Goal: Task Accomplishment & Management: Manage account settings

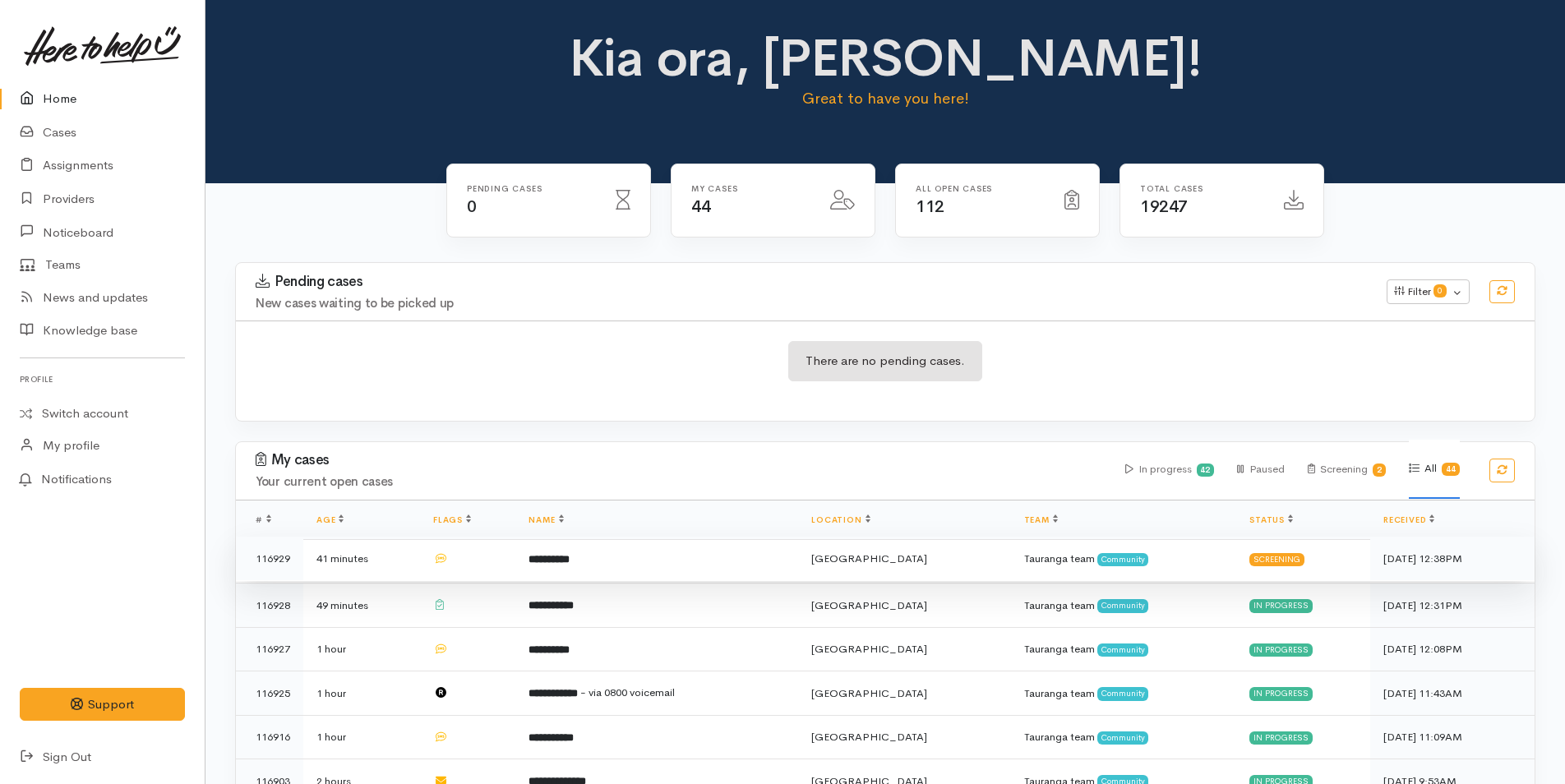
click at [773, 554] on td "**********" at bounding box center [656, 559] width 283 height 45
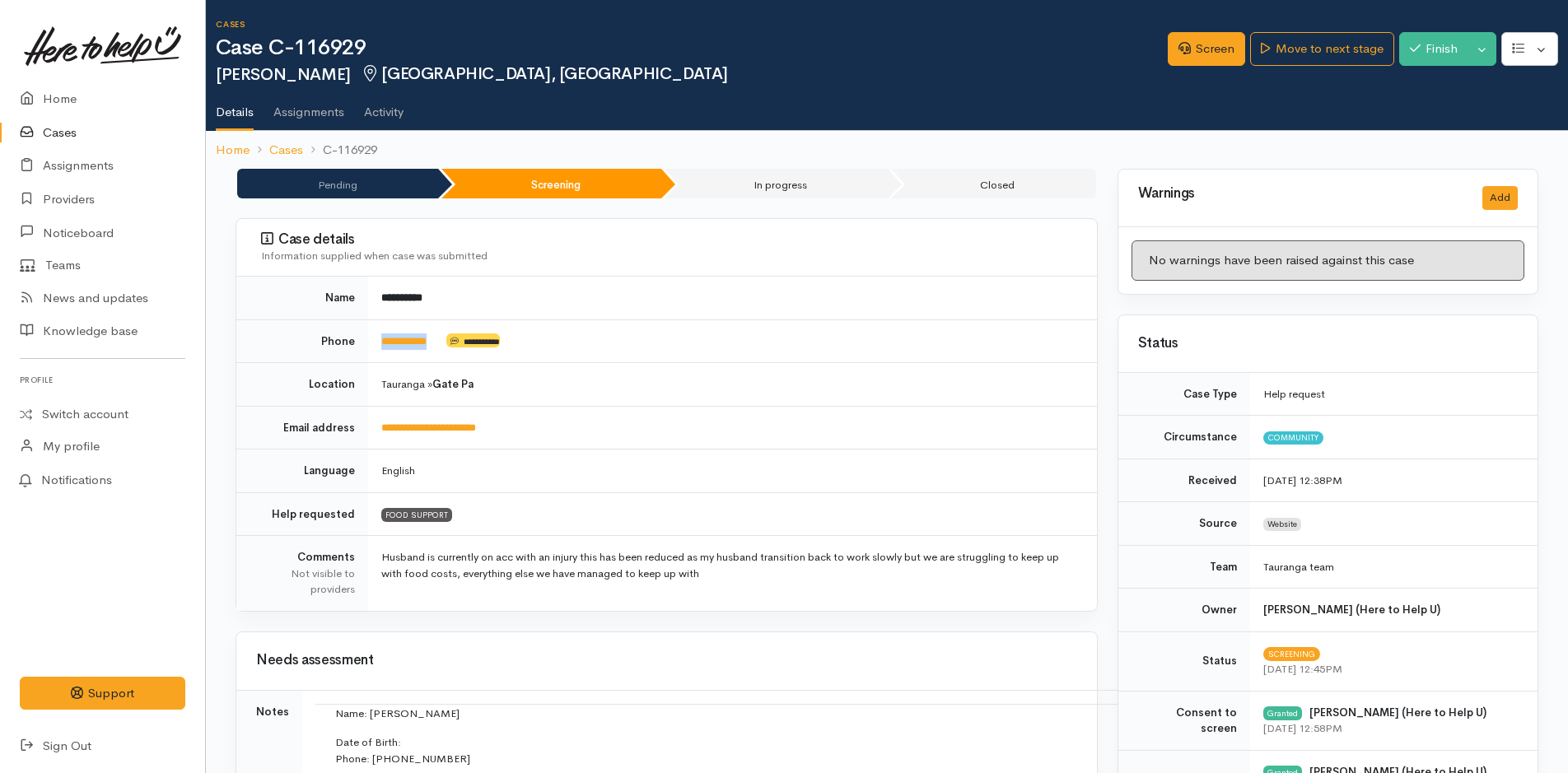
drag, startPoint x: 445, startPoint y: 337, endPoint x: 380, endPoint y: 337, distance: 65.0
click at [380, 337] on td "**********" at bounding box center [732, 341] width 729 height 44
copy td "**********"
click at [1200, 54] on link "Screen" at bounding box center [1207, 48] width 77 height 34
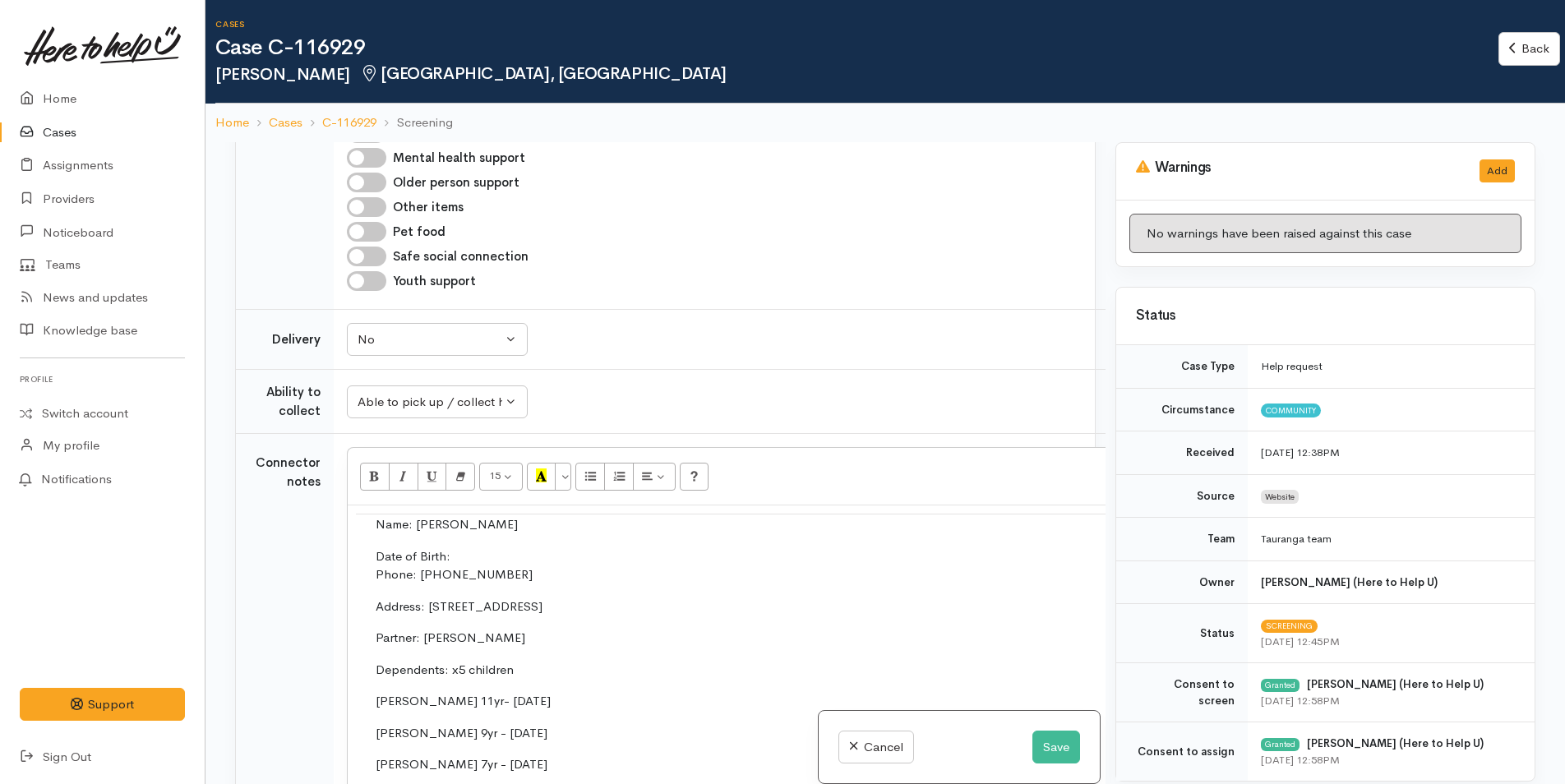
scroll to position [1972, 0]
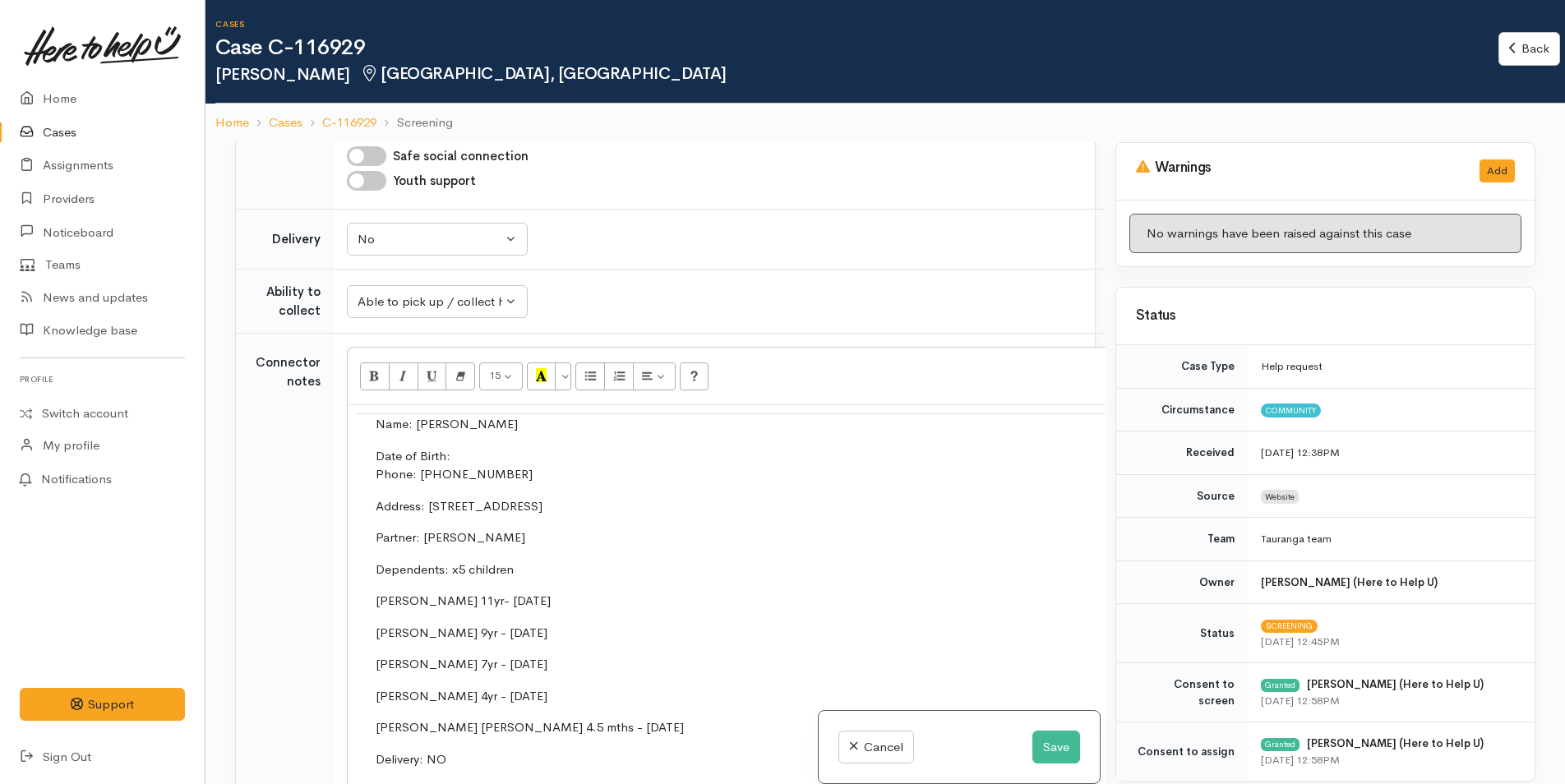
click at [488, 447] on p "Date of Birth: Phone: 0210611413" at bounding box center [785, 465] width 820 height 37
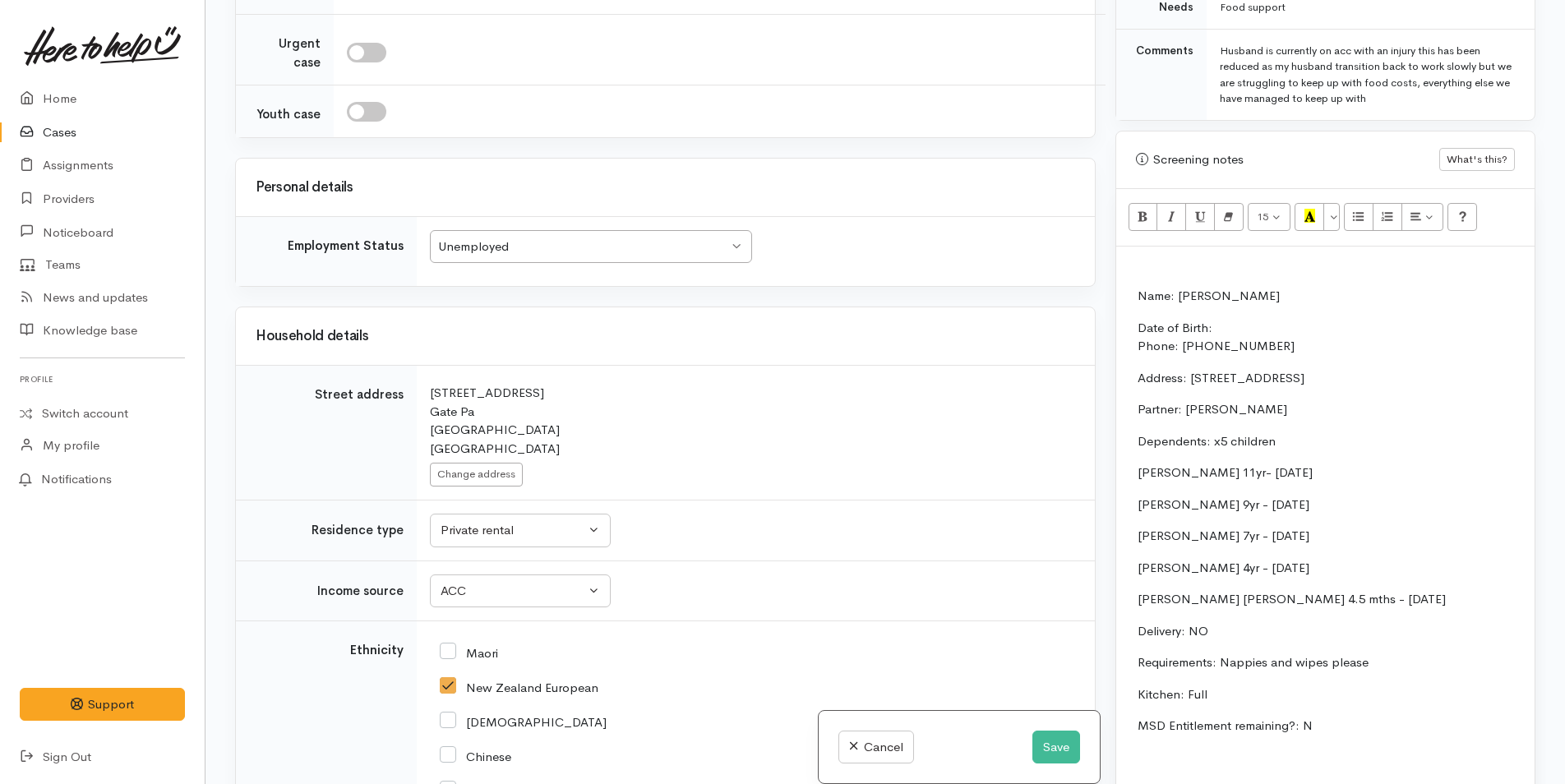
scroll to position [2908, 0]
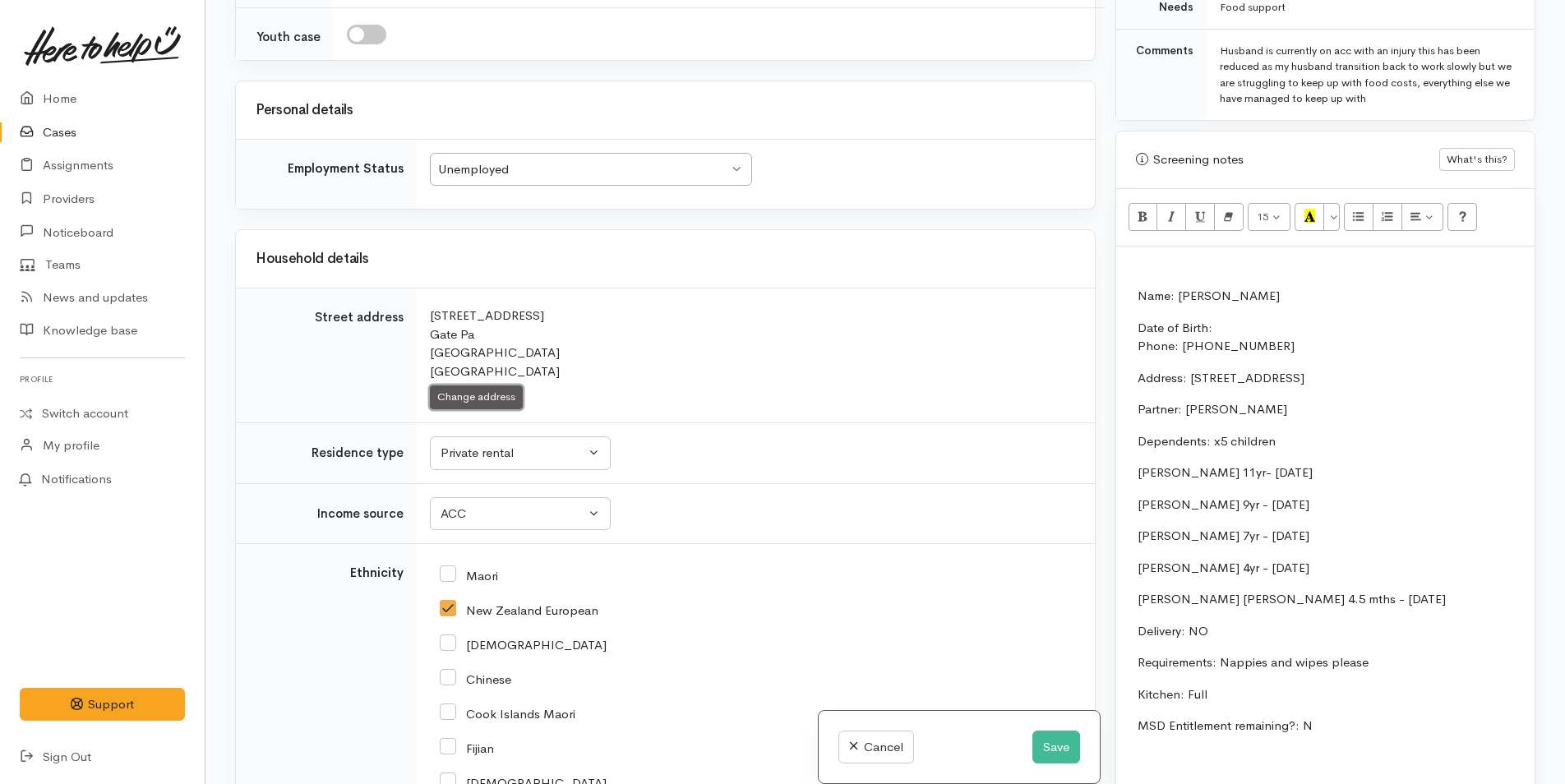
click at [495, 385] on button "Change address" at bounding box center [476, 397] width 93 height 24
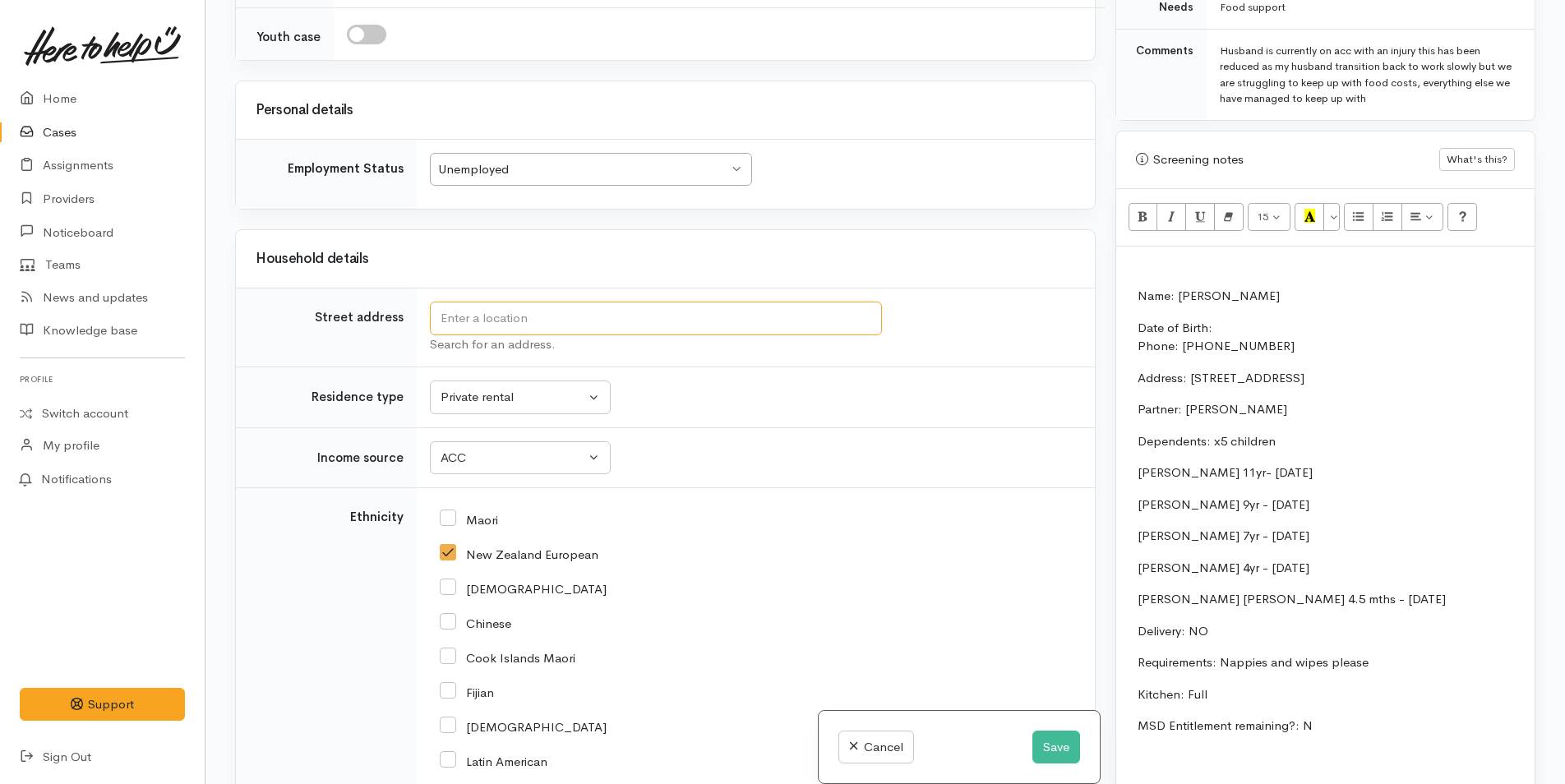
click at [528, 302] on input "text" at bounding box center [656, 318] width 453 height 34
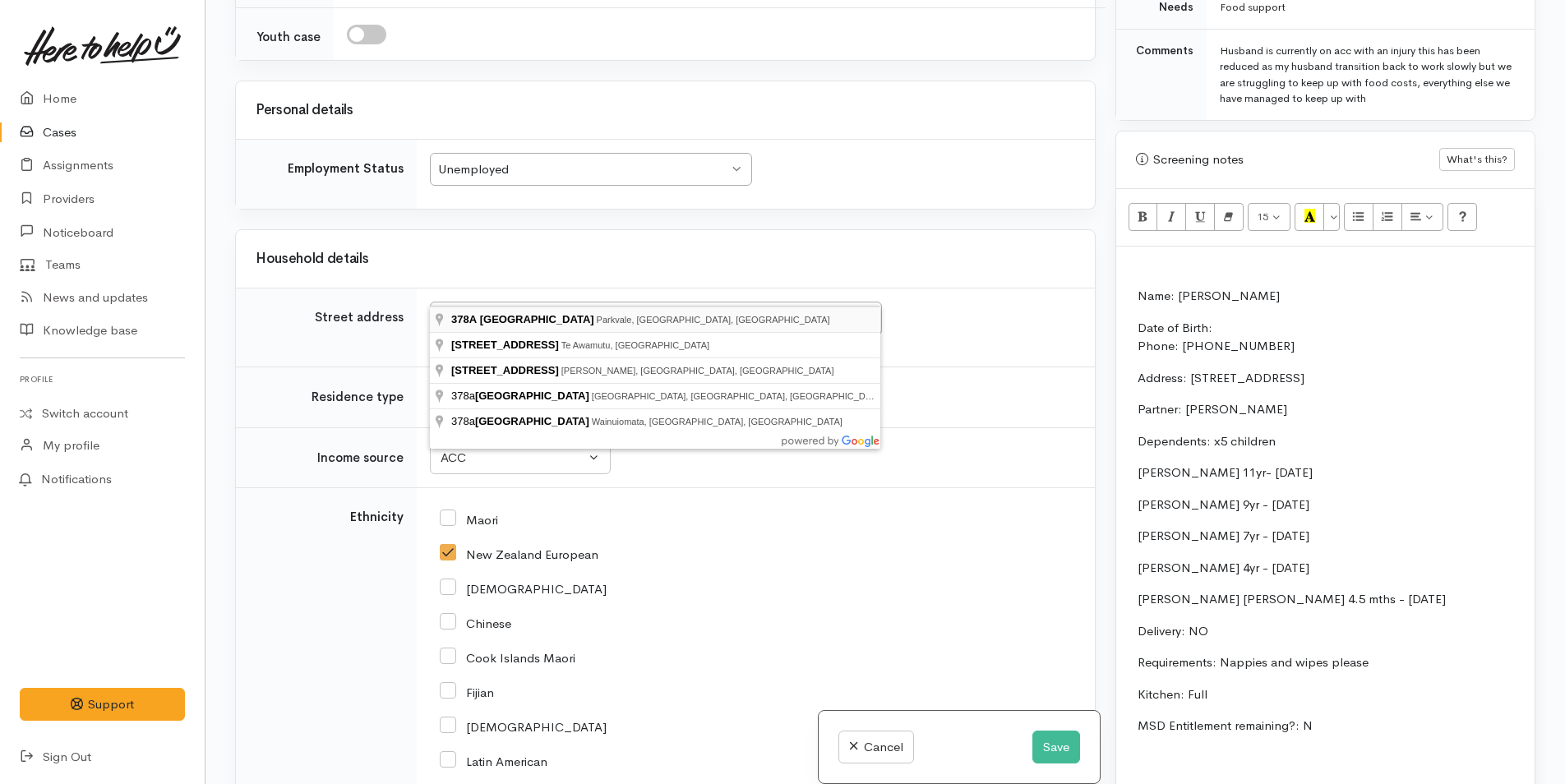
type input "378A Fraser Street, Parkvale, Tauranga, New Zealand"
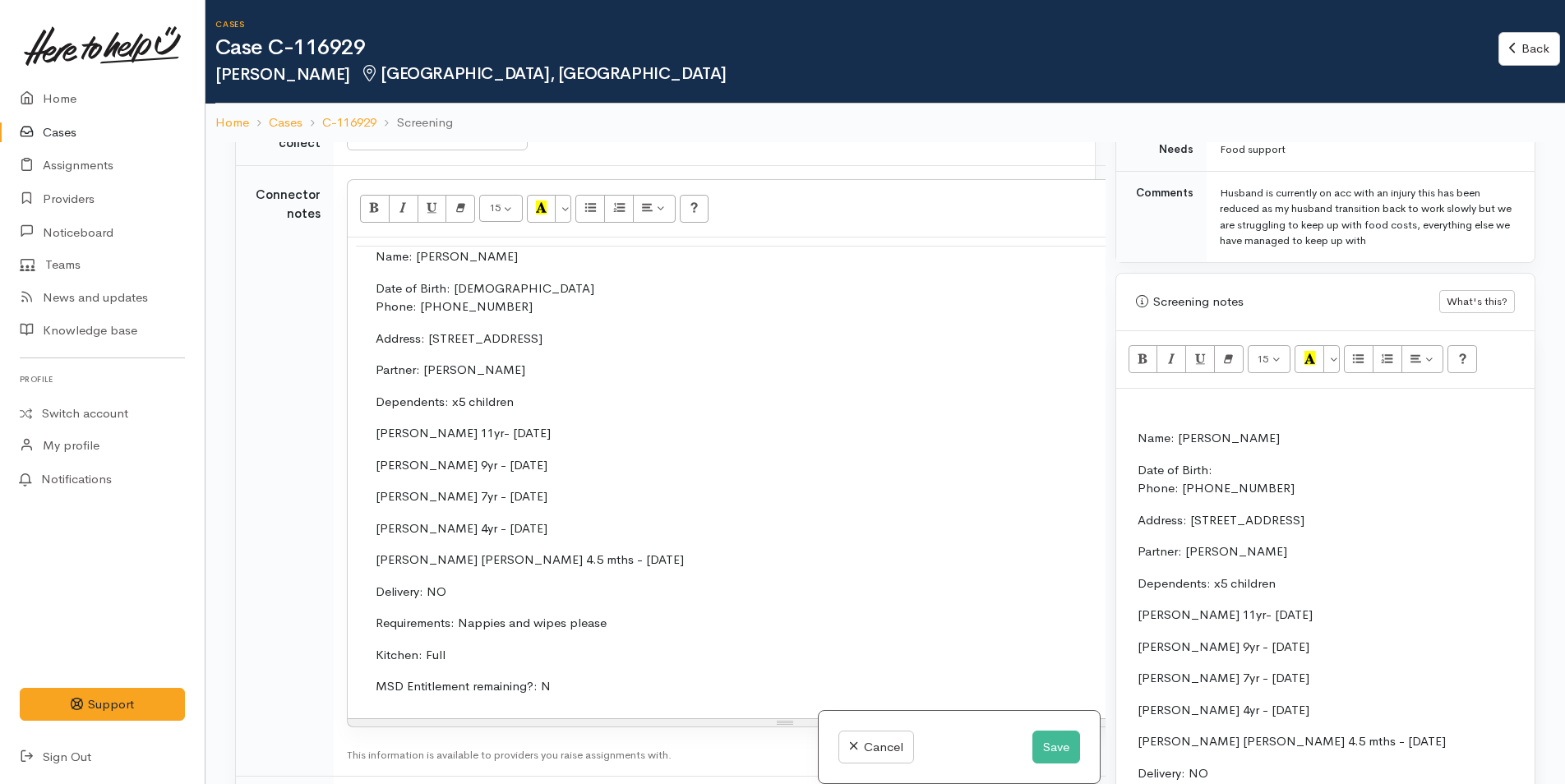
scroll to position [2818, 0]
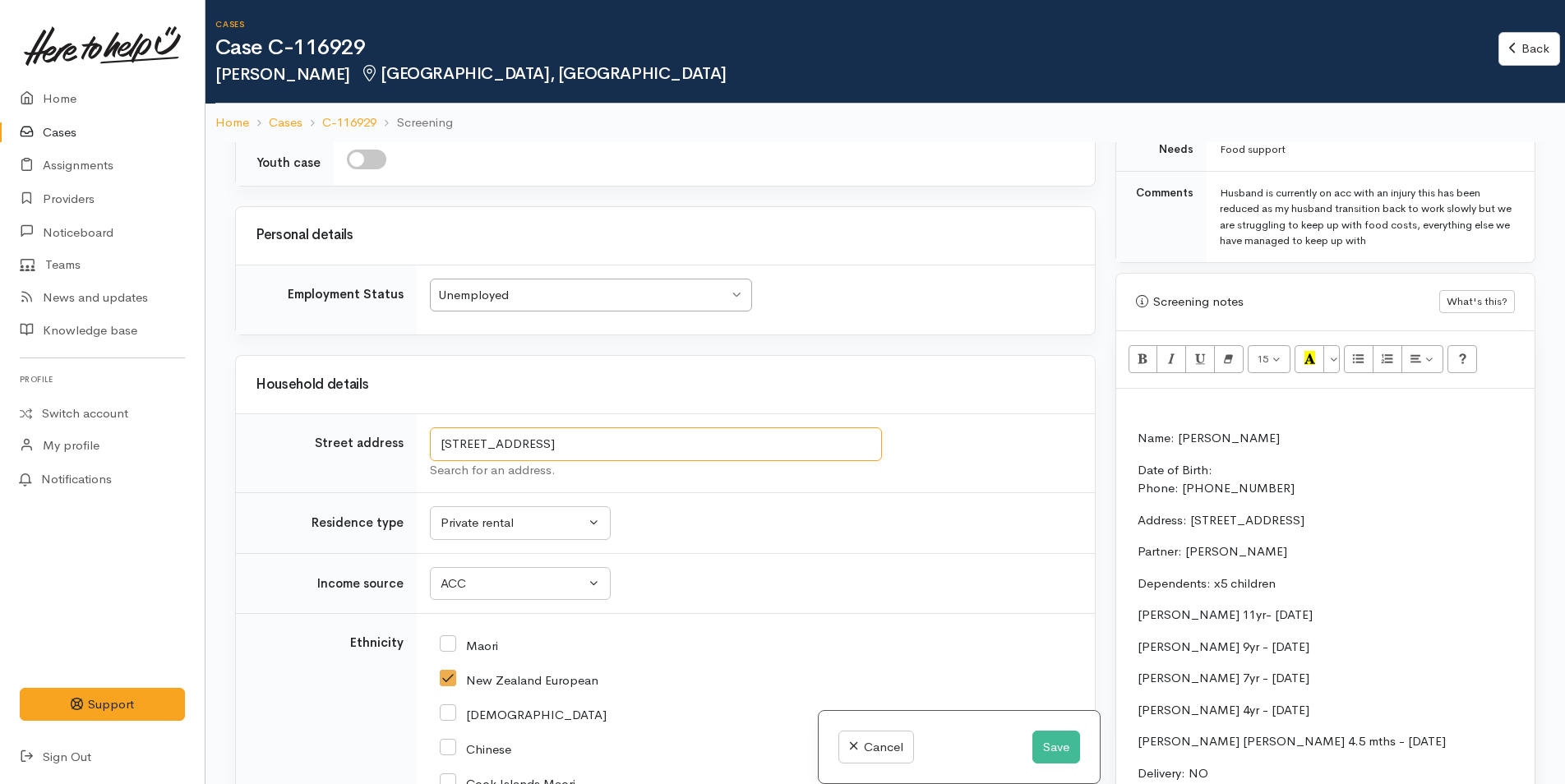
drag, startPoint x: 693, startPoint y: 431, endPoint x: 432, endPoint y: 423, distance: 261.1
click at [432, 427] on input "378A Fraser Street, Parkvale, Tauranga, New Zealand" at bounding box center [656, 443] width 453 height 34
click at [1302, 475] on p "Date of Birth: Phone: 0210611413" at bounding box center [1560, 480] width 845 height 37
click at [1416, 598] on td "Name: Maia Hobbs Date of Birth: Phone: 0210611413 Address: 21 Kent Street, Gate…" at bounding box center [1554, 723] width 859 height 590
drag, startPoint x: 1363, startPoint y: 521, endPoint x: 1188, endPoint y: 526, distance: 175.1
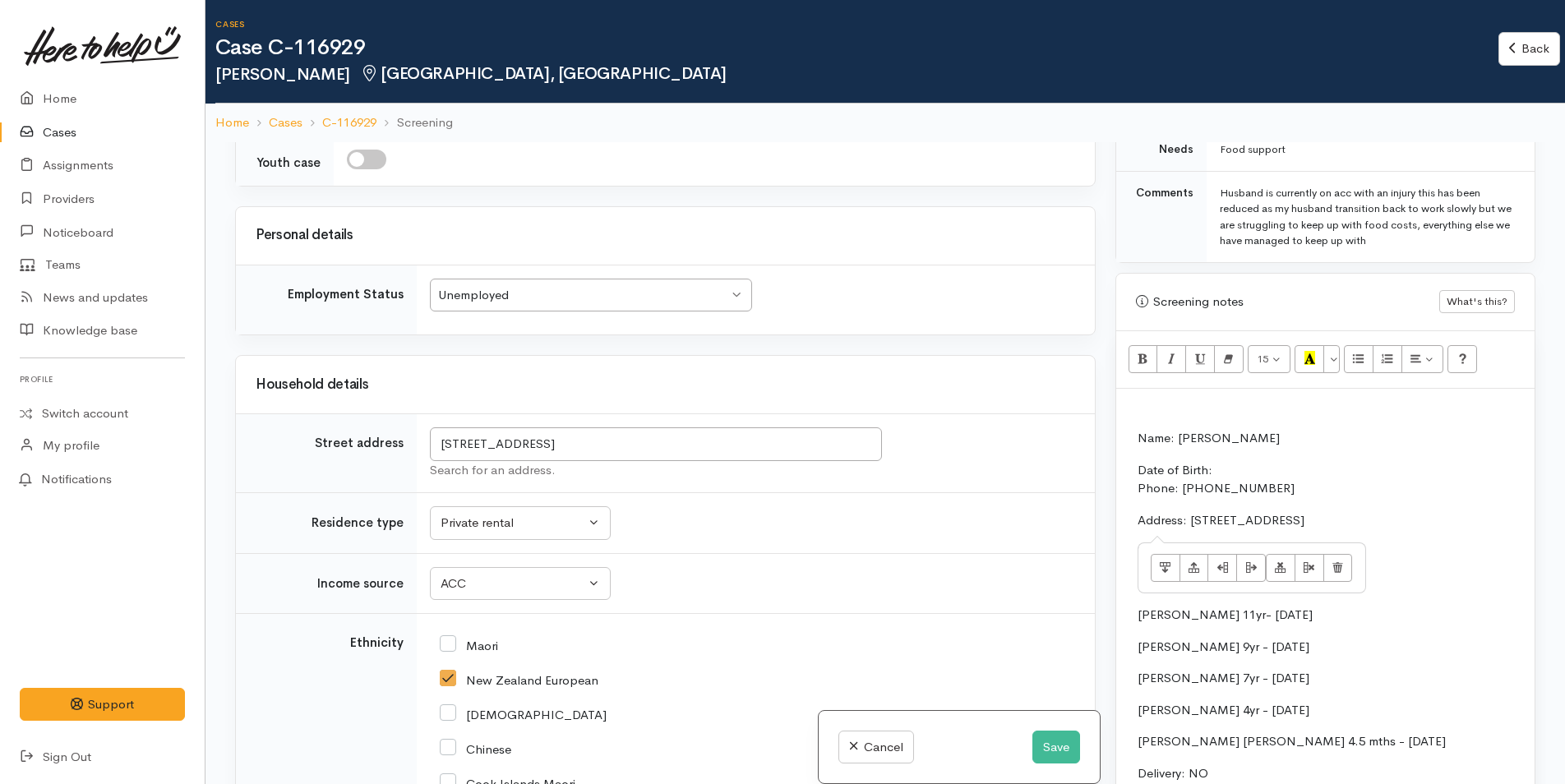
click at [1188, 526] on p "Address: 21 Kent Street, Gate Pā" at bounding box center [1560, 521] width 845 height 19
paste div
click at [1188, 518] on p "Address:378A Fraser Street, Parkvale, Tauranga, New Zealand" at bounding box center [1560, 521] width 845 height 19
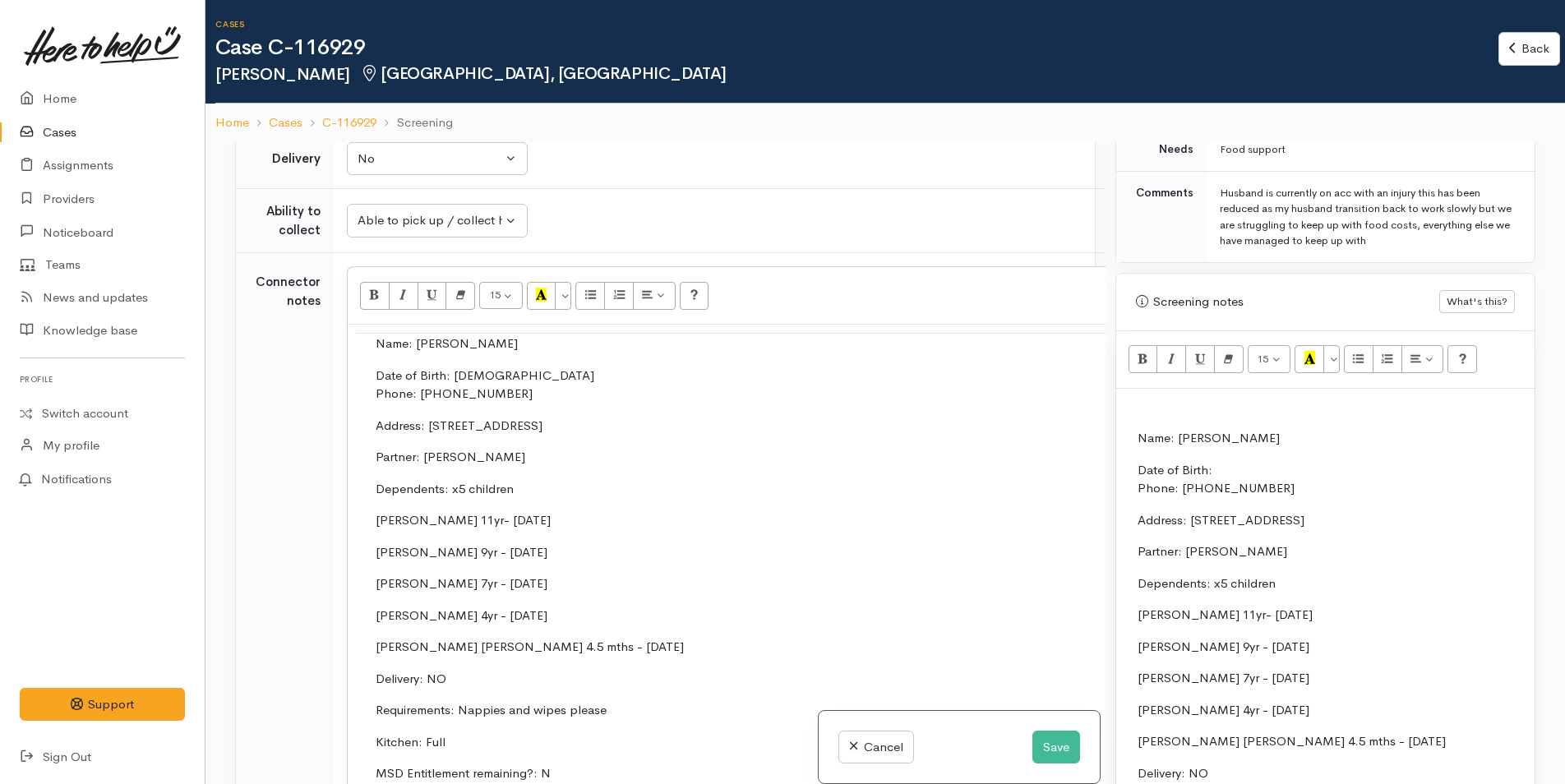
scroll to position [1750, 0]
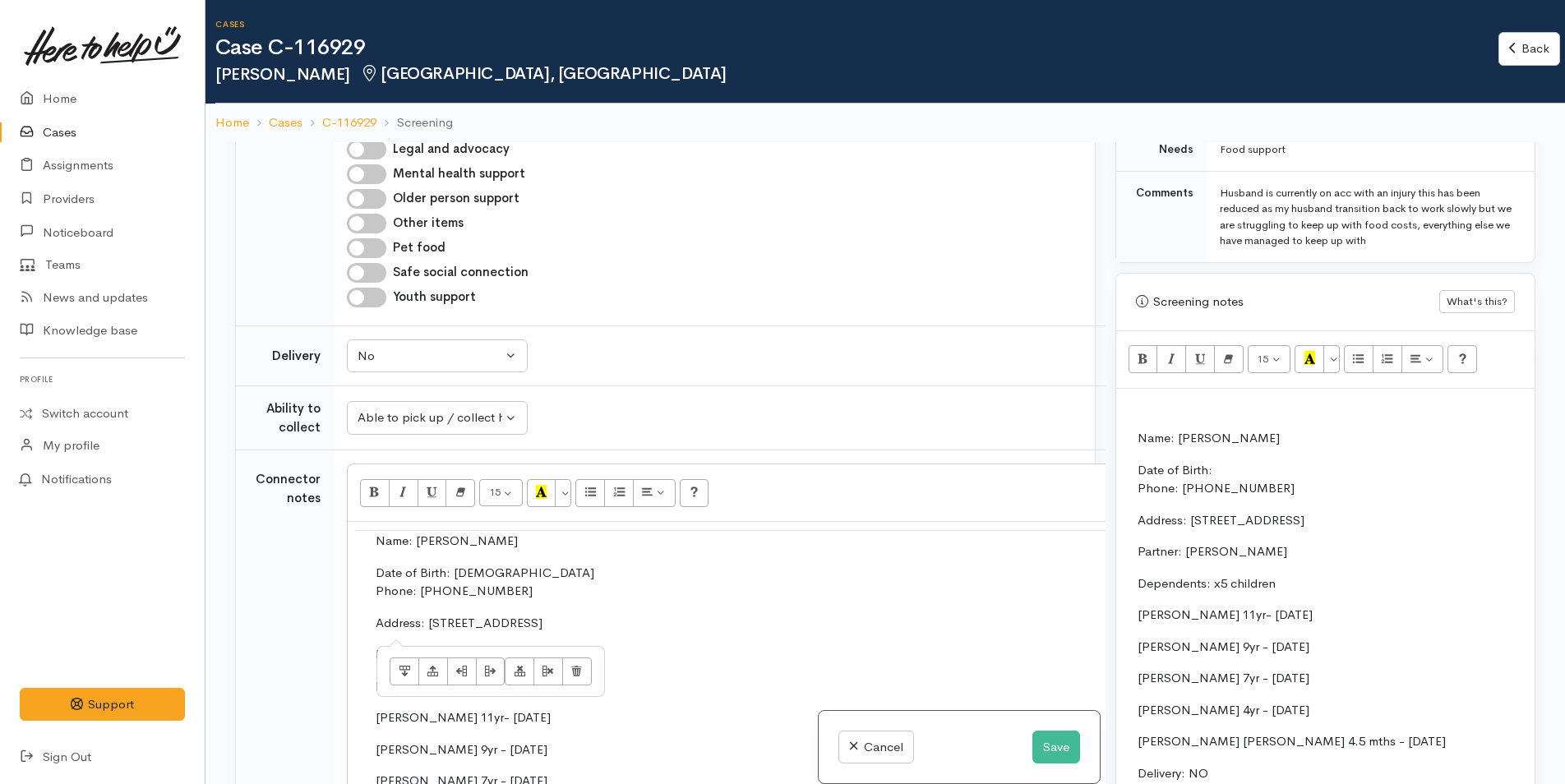
drag, startPoint x: 583, startPoint y: 590, endPoint x: 424, endPoint y: 592, distance: 159.0
click at [424, 614] on p "Address: 21 Kent Street, Gate Pā" at bounding box center [785, 623] width 820 height 19
drag, startPoint x: 532, startPoint y: 541, endPoint x: 448, endPoint y: 549, distance: 84.4
click at [448, 564] on p "Date of Birth: 24/4/1994 Phone: 0210611413" at bounding box center [785, 582] width 820 height 37
copy p "24/4/1994"
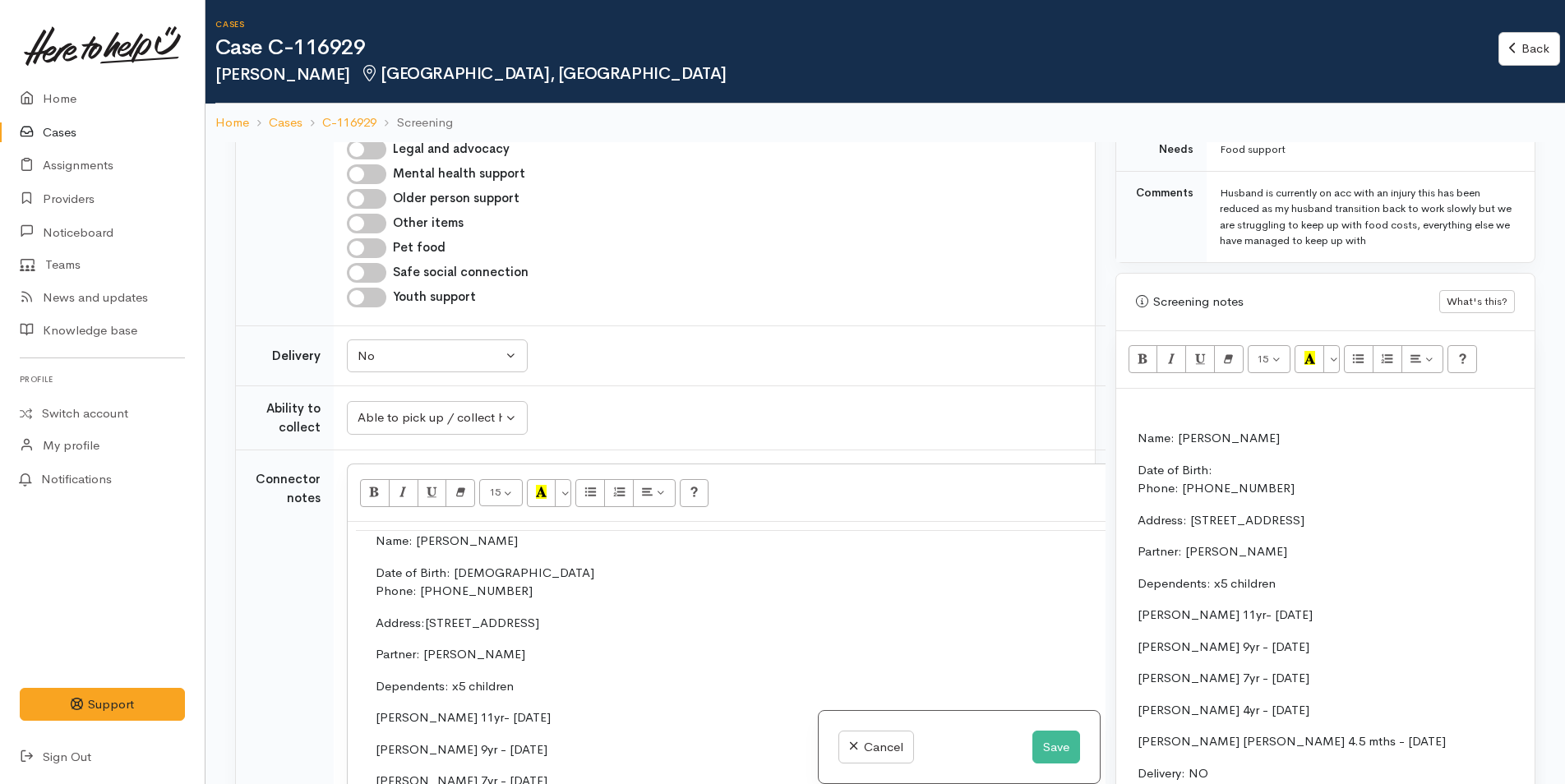
click at [1243, 471] on p "Date of Birth: Phone: 0210611413" at bounding box center [1560, 480] width 845 height 37
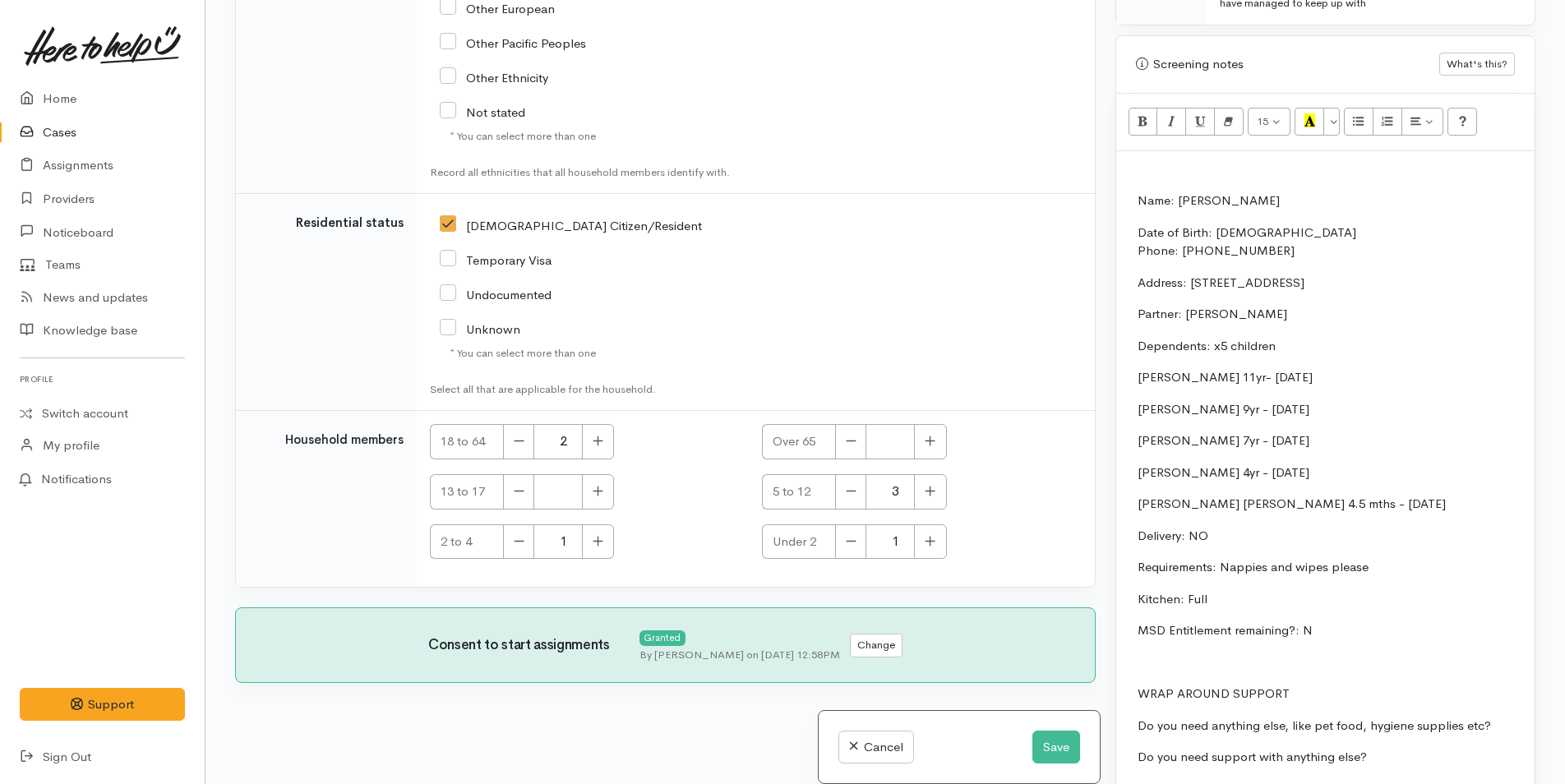
scroll to position [987, 0]
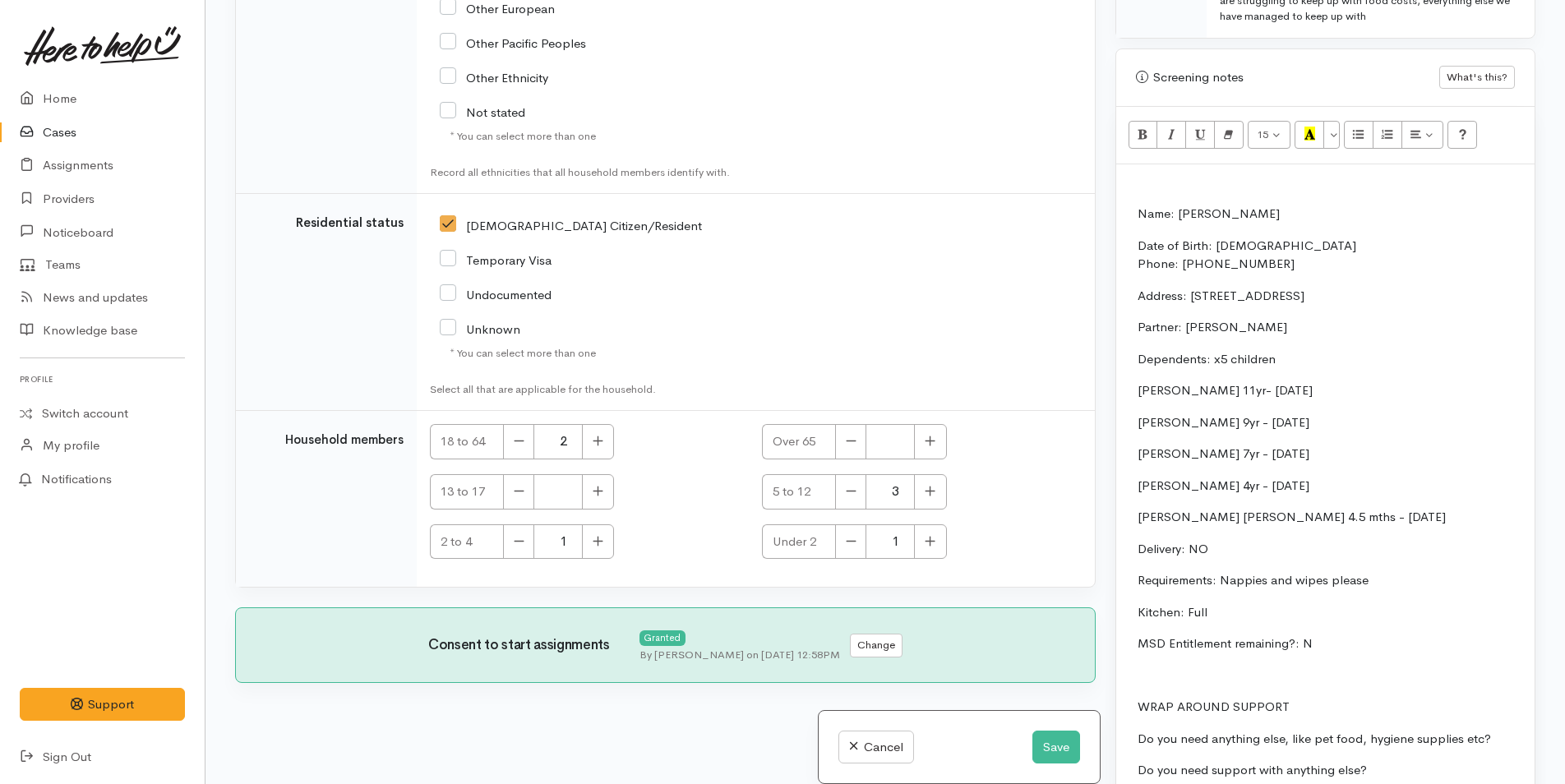
click at [1175, 186] on p at bounding box center [1326, 182] width 402 height 19
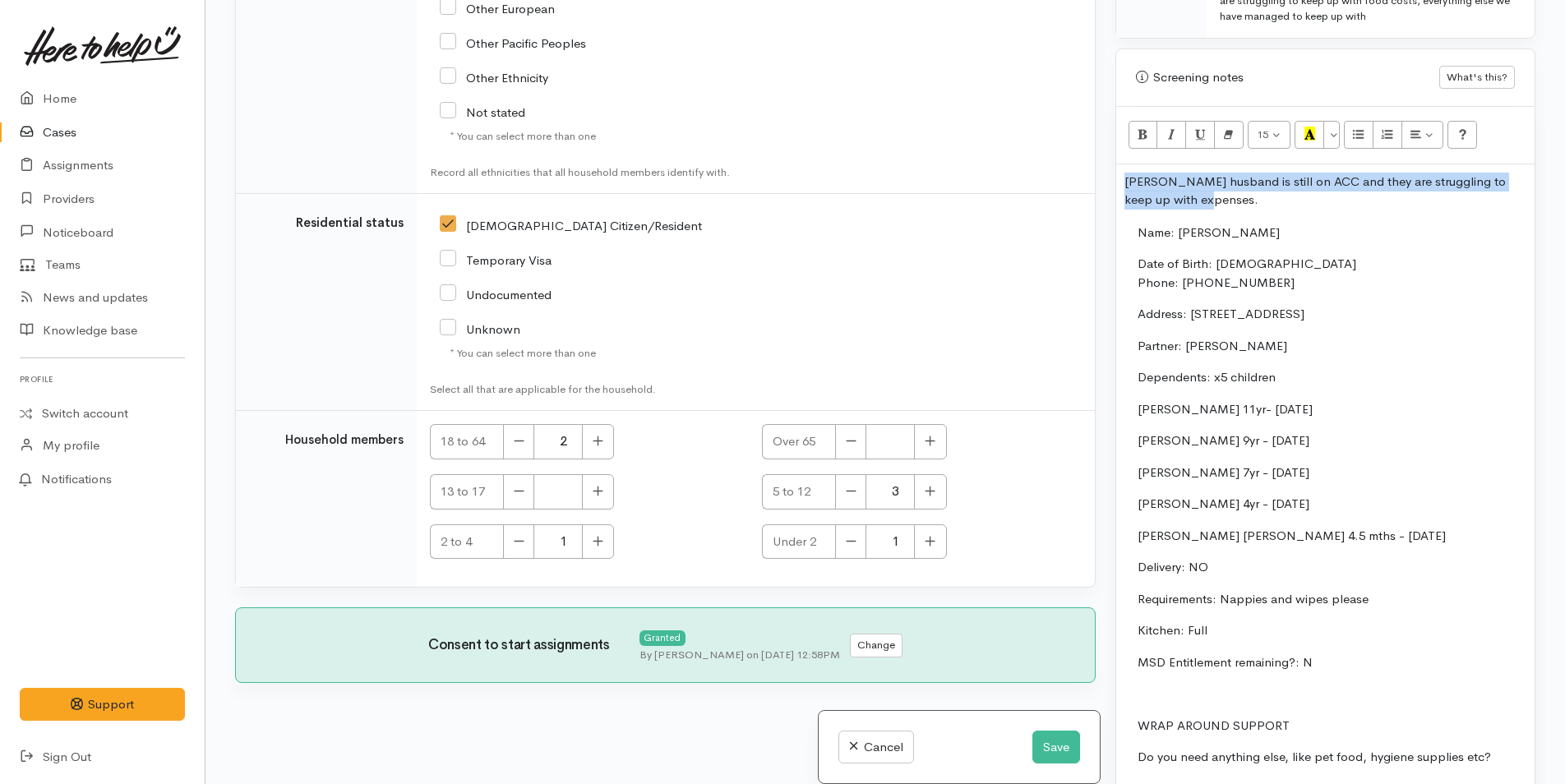
drag, startPoint x: 1203, startPoint y: 205, endPoint x: 1098, endPoint y: 185, distance: 106.9
click at [1098, 185] on div "Related cases There are other cases potentially from the same person, address o…" at bounding box center [885, 392] width 1321 height 784
copy p "Maias husband is still on ACC and they are struggling to keep up with expenses."
click at [1221, 211] on div "Maias husband is still on ACC and they are struggling to keep up with expenses.…" at bounding box center [1326, 492] width 418 height 657
click at [1122, 182] on div "Maias husband is still on ACC and they are struggling to keep up with expenses.…" at bounding box center [1326, 492] width 418 height 657
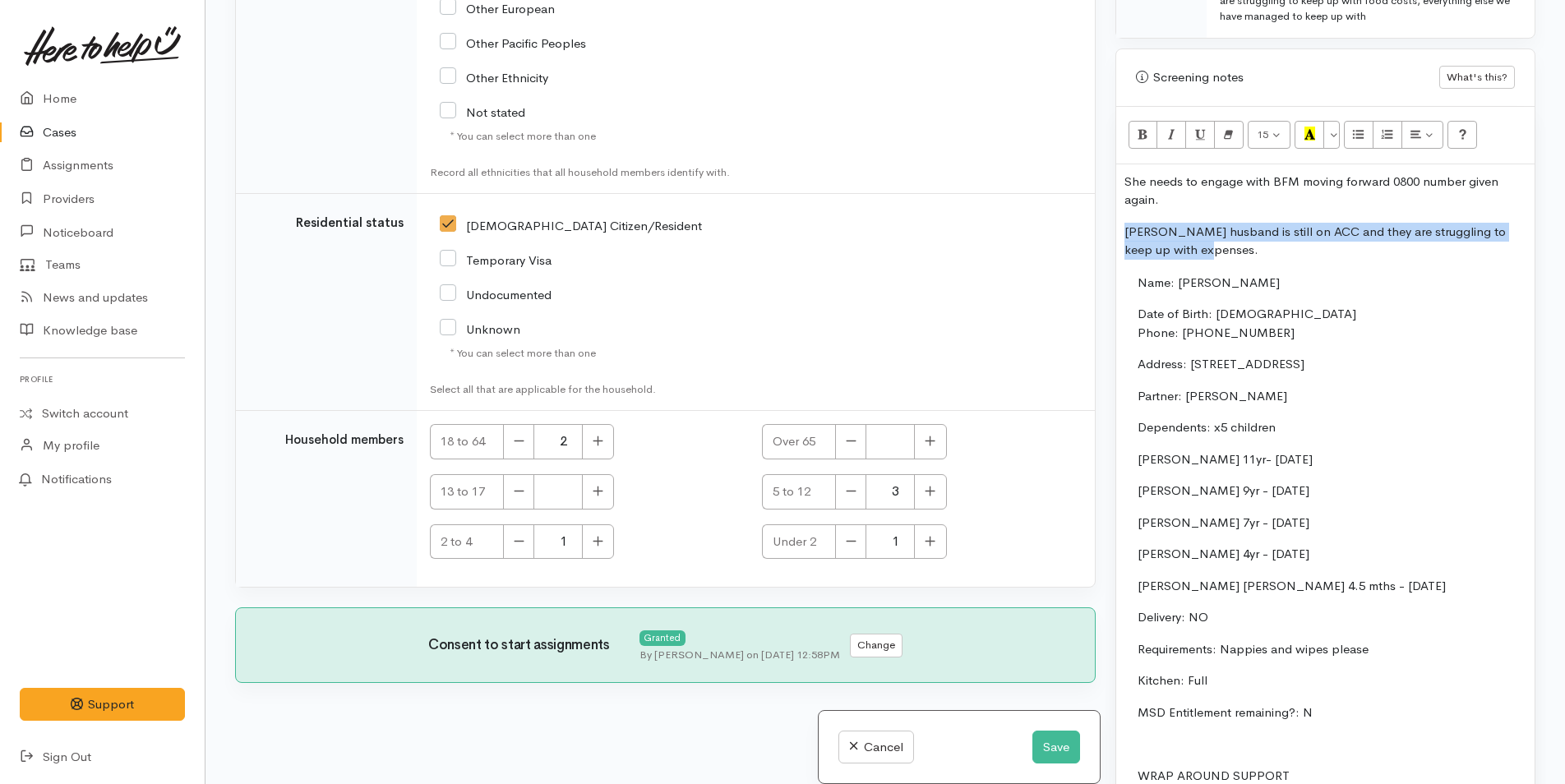
drag, startPoint x: 1207, startPoint y: 249, endPoint x: 1111, endPoint y: 240, distance: 96.4
click at [1111, 240] on div "Warnings Add No warnings have been raised against this case Add Warning Title ●…" at bounding box center [1326, 392] width 440 height 784
copy p "Maias husband is still on ACC and they are struggling to keep up with expenses."
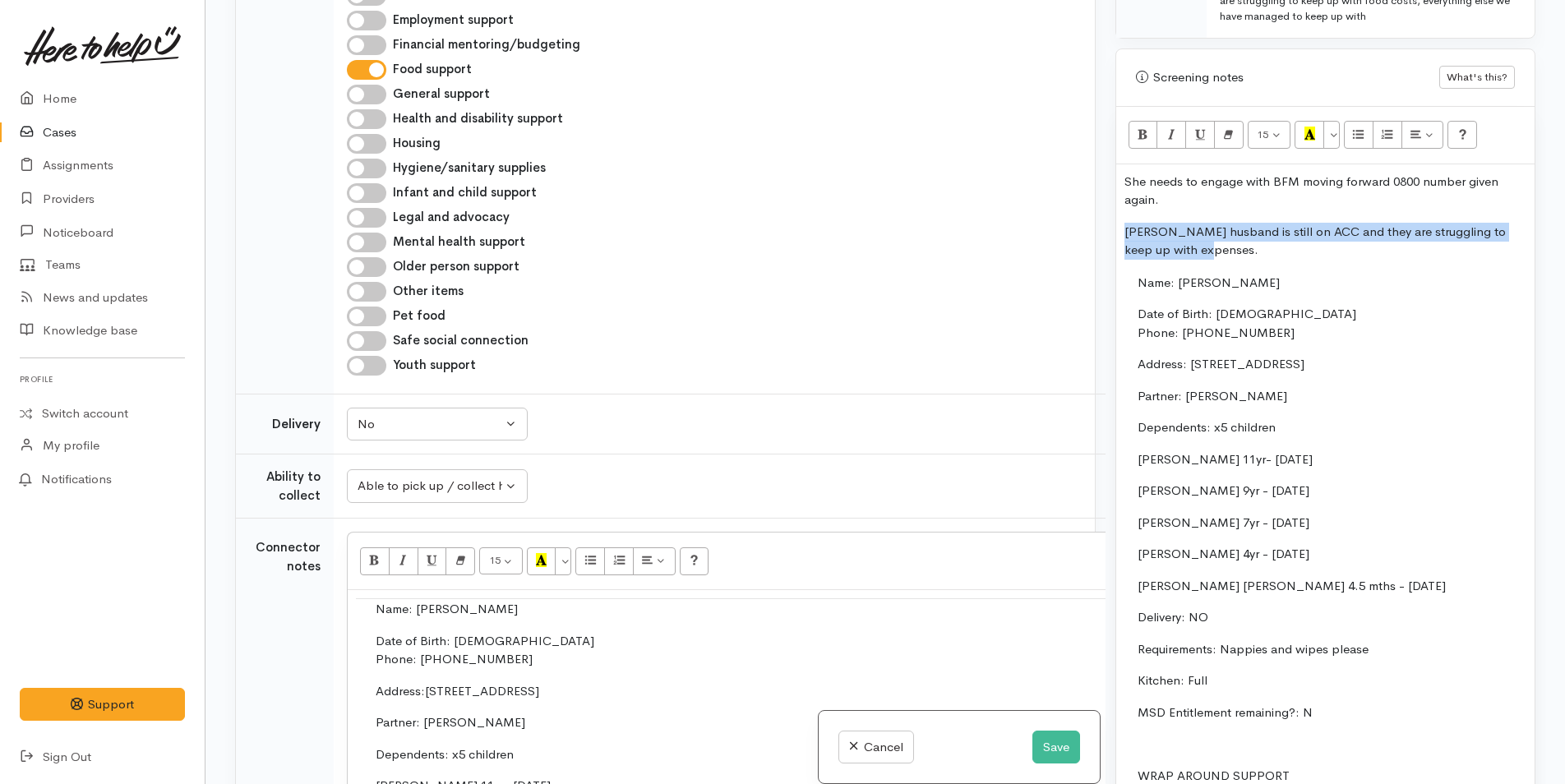
scroll to position [1365, 0]
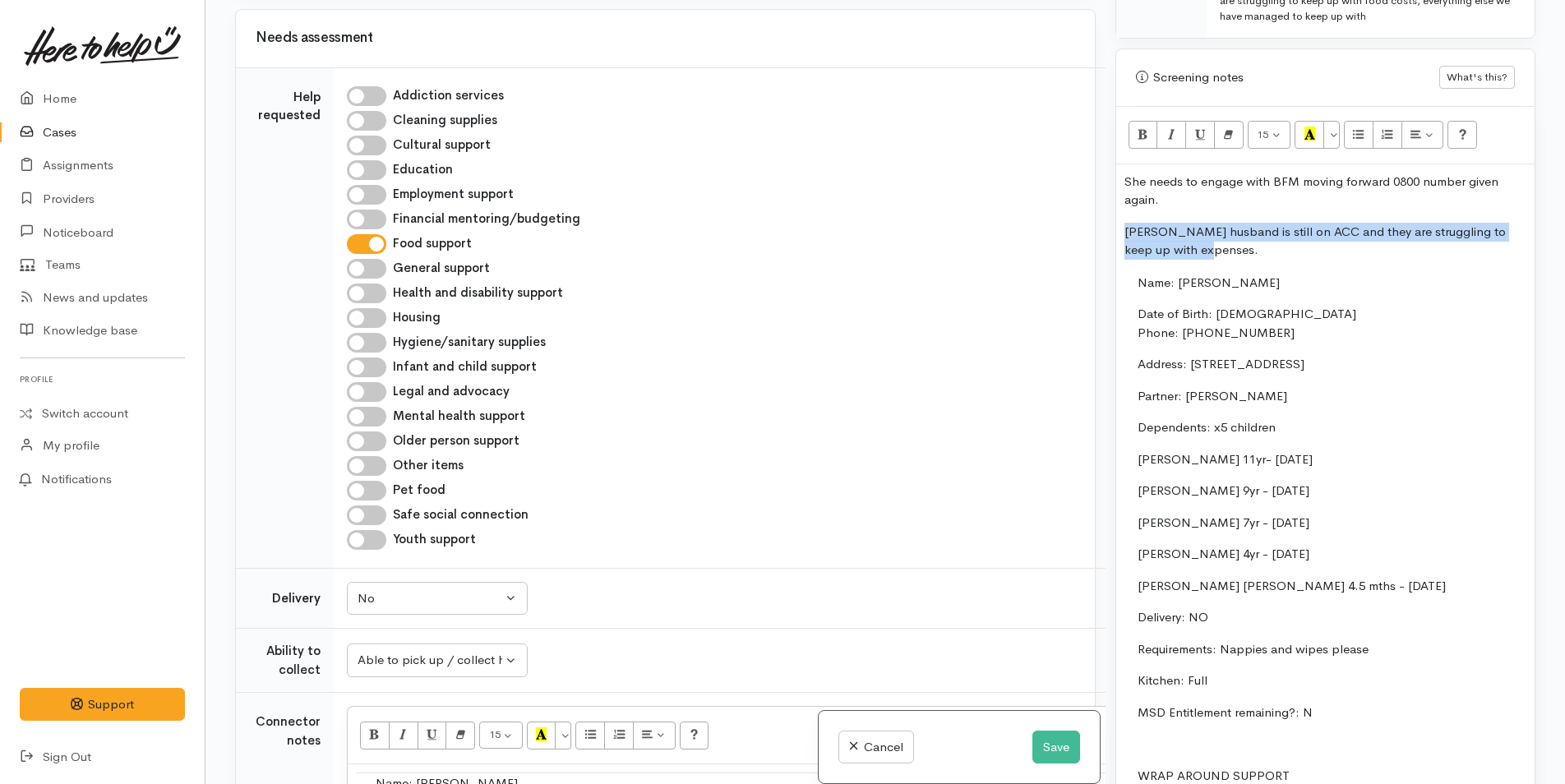
click at [374, 358] on input "Infant and child support" at bounding box center [366, 368] width 39 height 20
checkbox input "true"
click at [1034, 745] on button "Save" at bounding box center [1056, 747] width 47 height 34
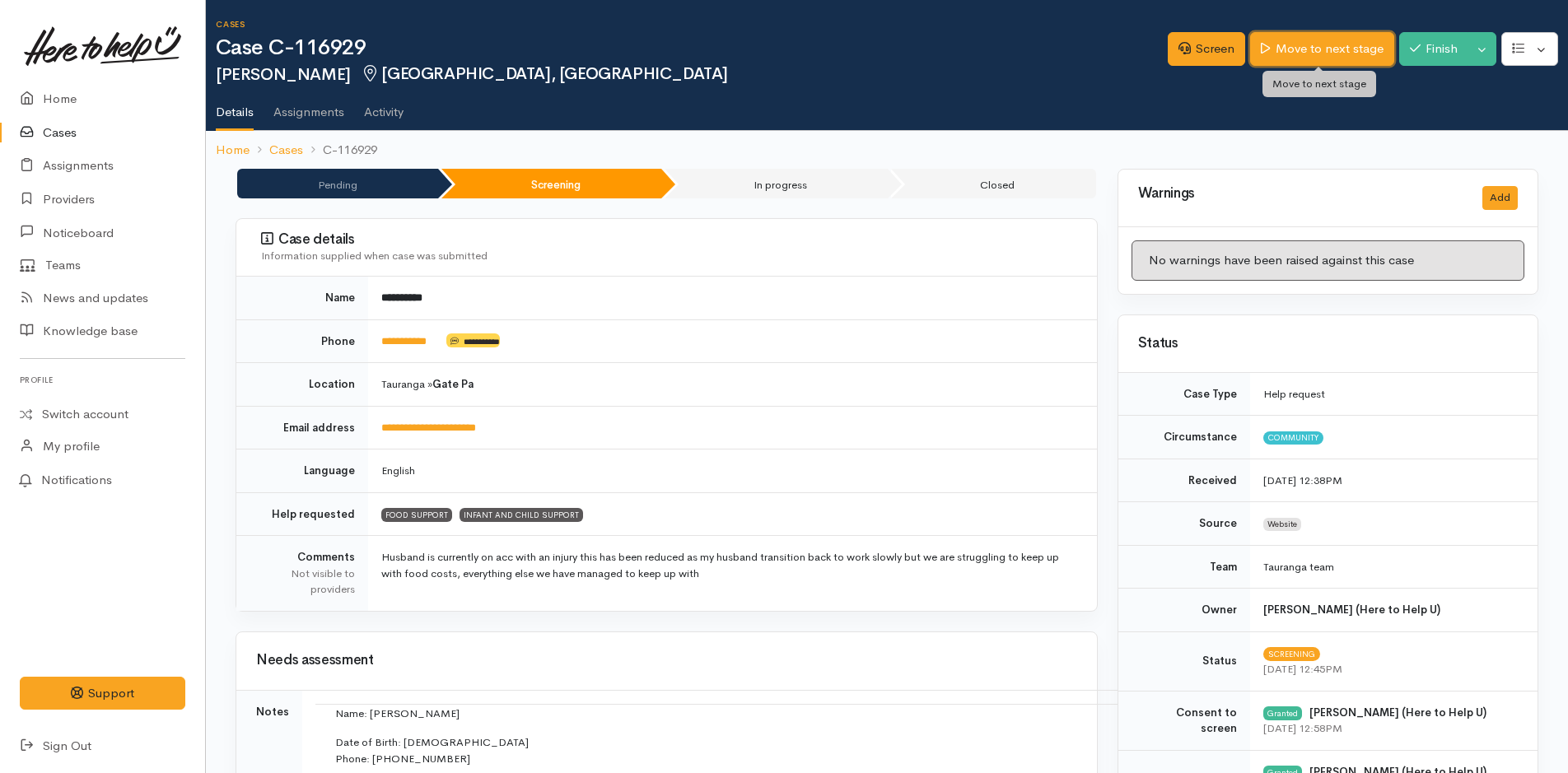
click at [1330, 33] on link "Move to next stage" at bounding box center [1321, 48] width 143 height 34
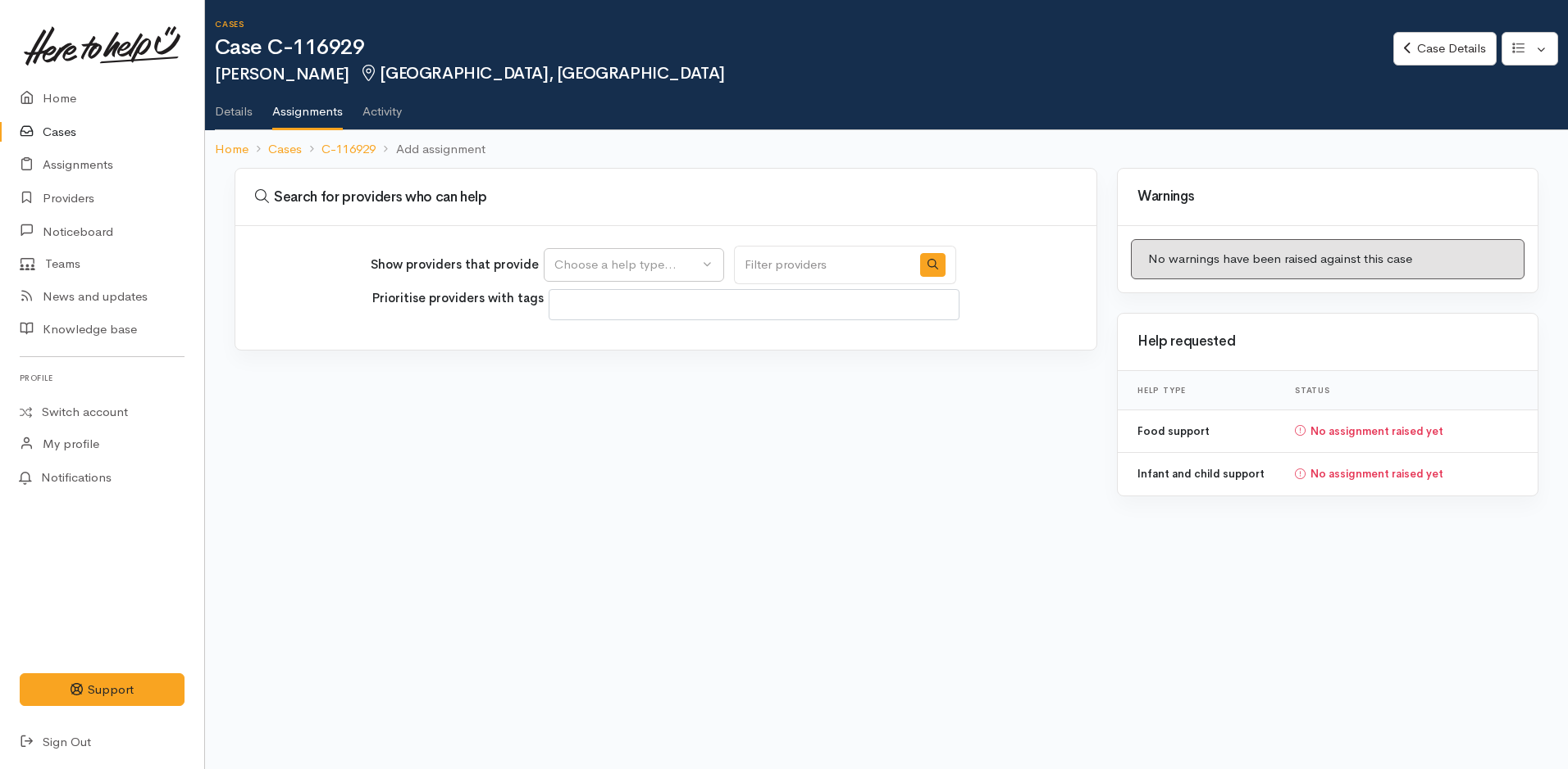
select select
drag, startPoint x: 586, startPoint y: 265, endPoint x: 639, endPoint y: 265, distance: 53.0
click at [586, 265] on div "Choose a help type..." at bounding box center [626, 264] width 144 height 19
click at [644, 346] on link "Food support" at bounding box center [634, 343] width 179 height 25
select select "3"
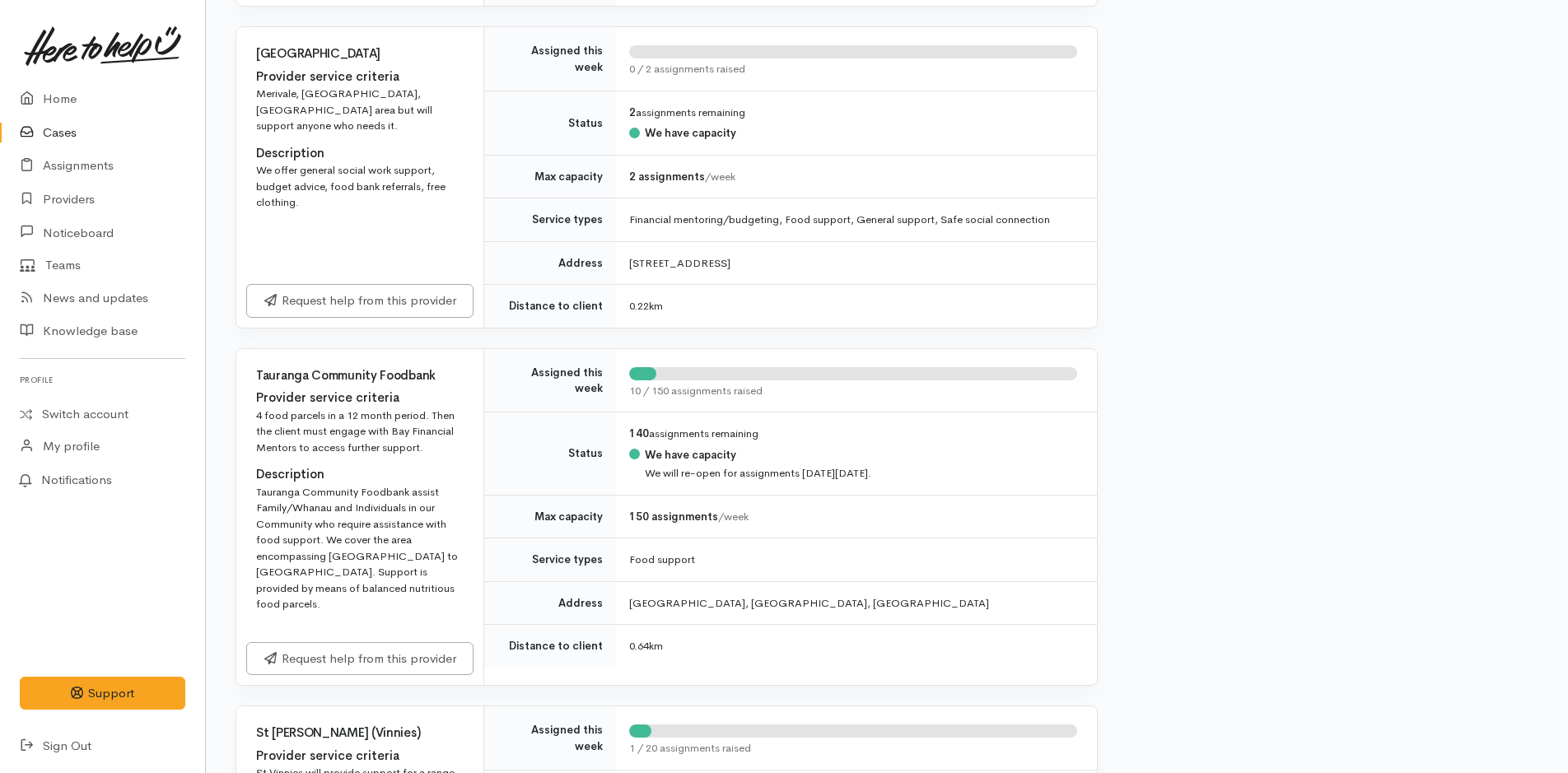
scroll to position [824, 0]
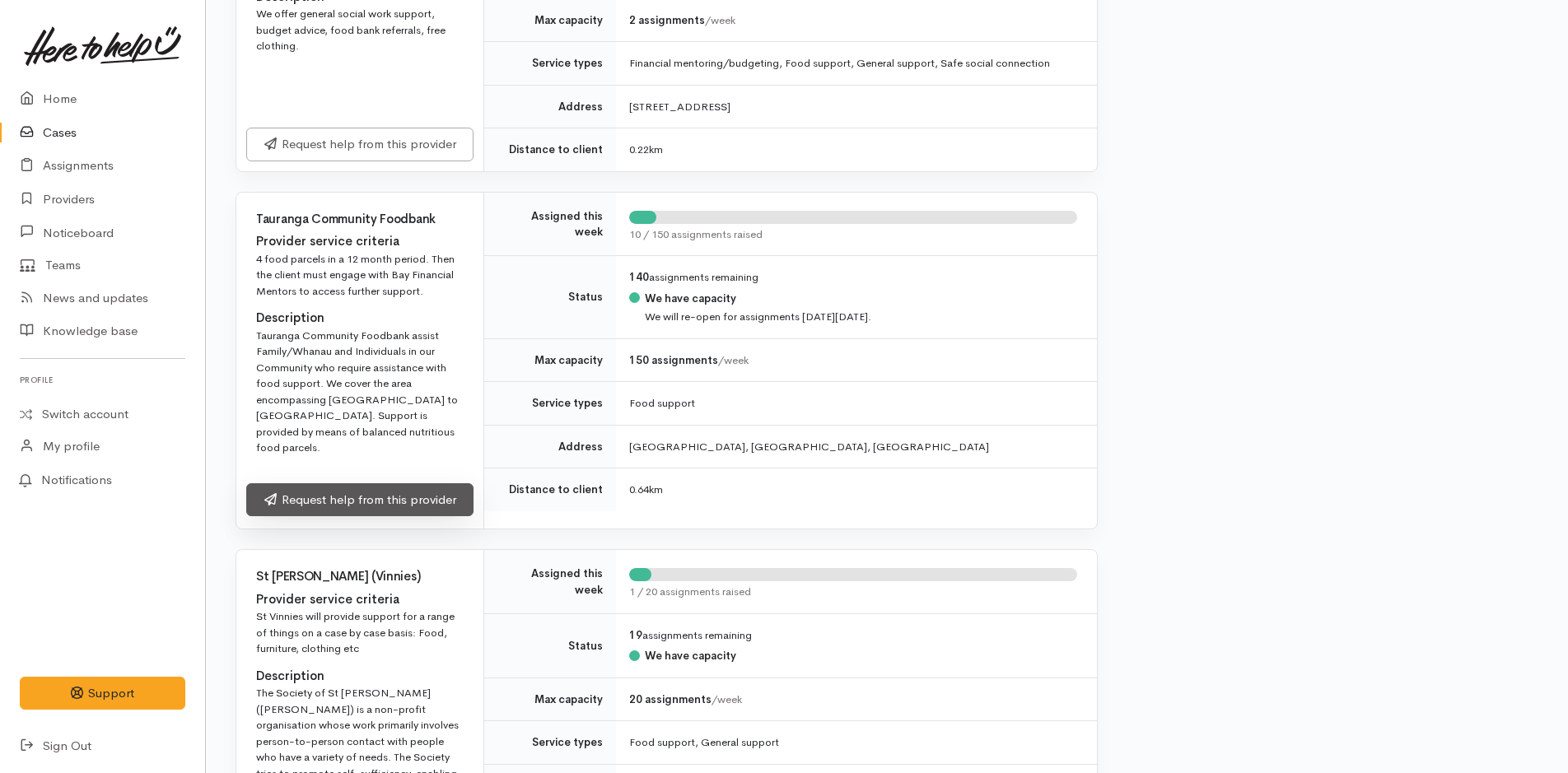
click at [411, 489] on link "Request help from this provider" at bounding box center [360, 500] width 228 height 34
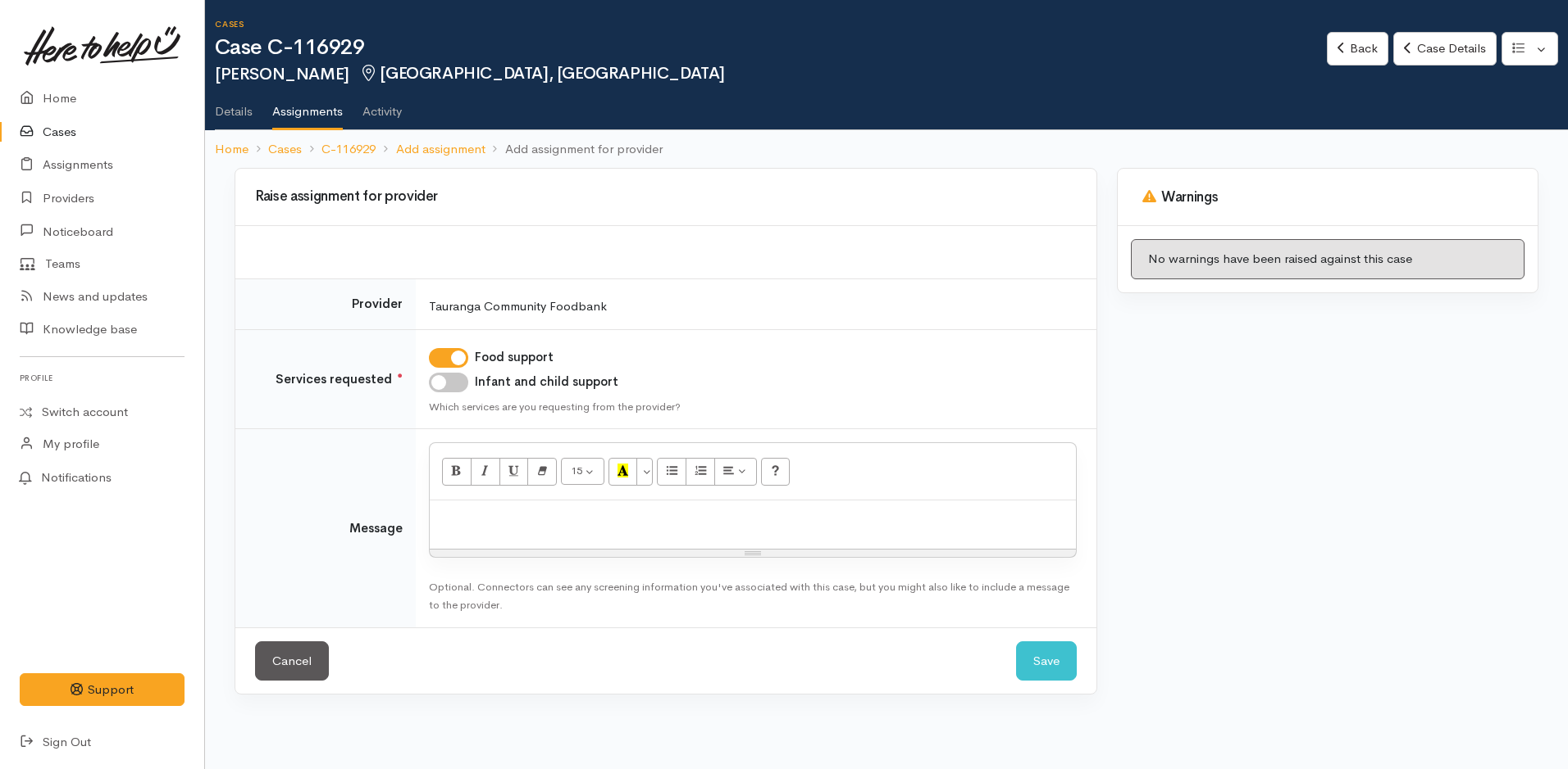
click at [461, 380] on input "Infant and child support" at bounding box center [448, 383] width 39 height 20
checkbox input "true"
click at [523, 524] on p at bounding box center [752, 518] width 630 height 19
paste div
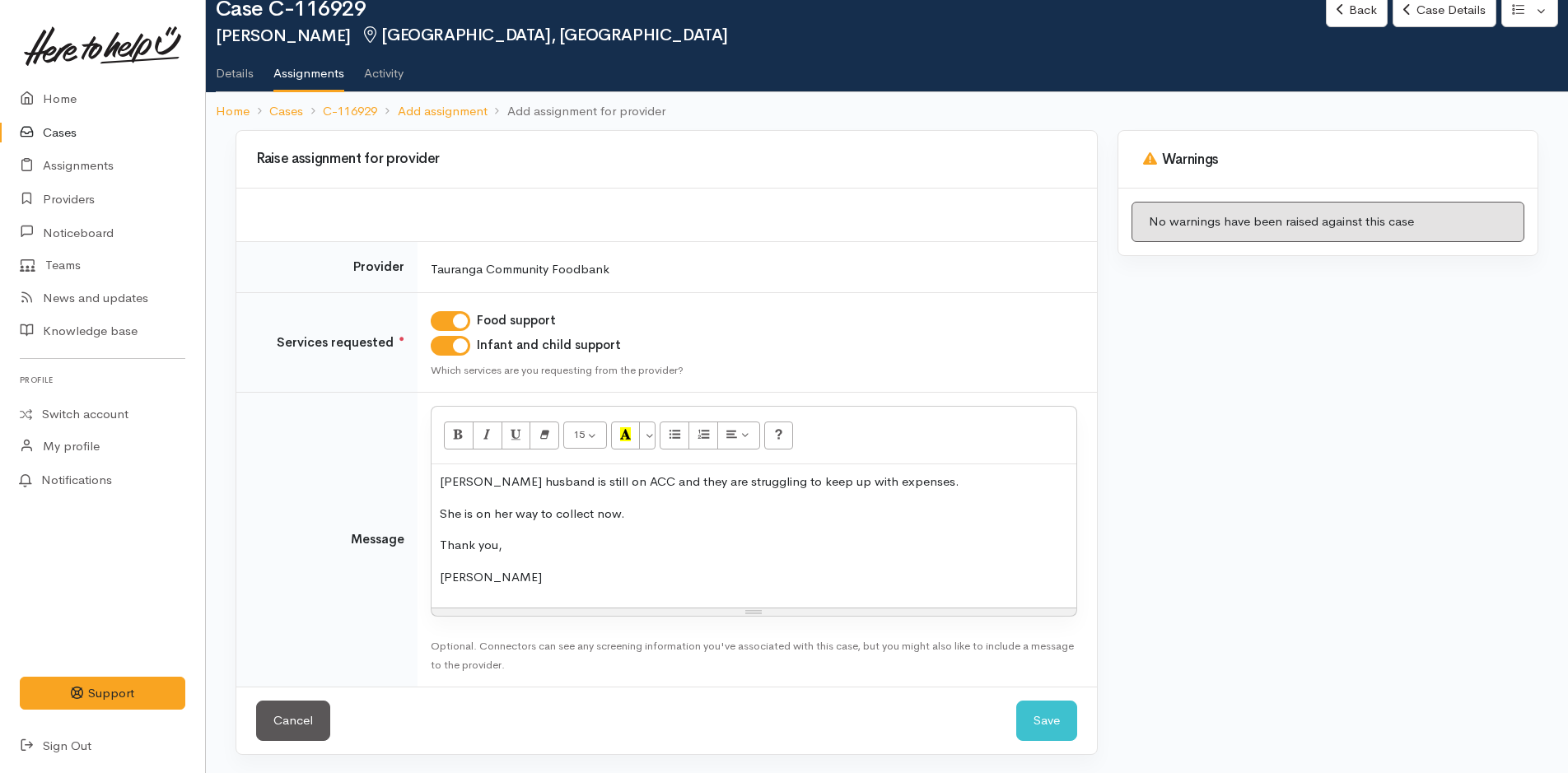
scroll to position [40, 0]
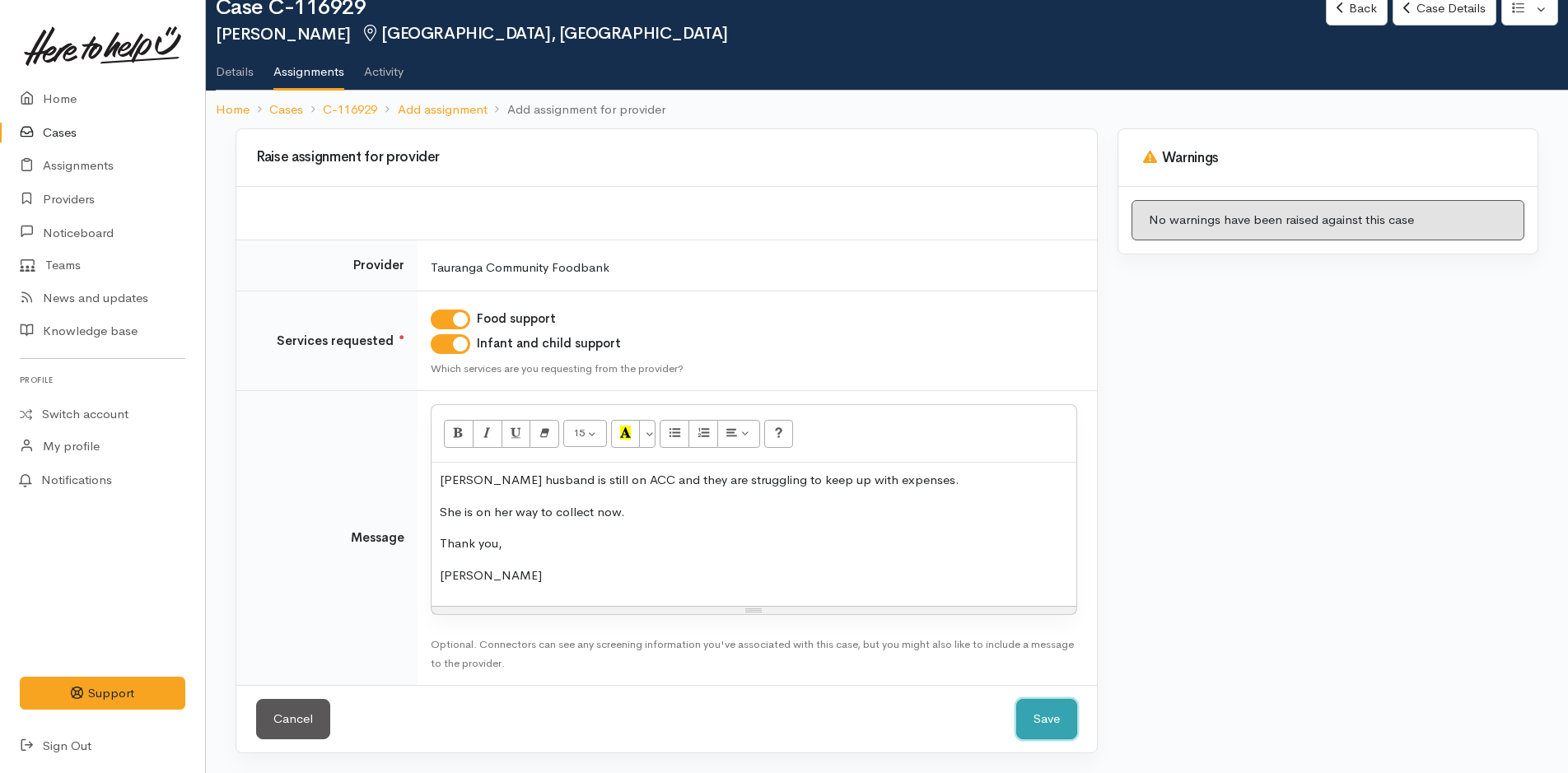
click at [1054, 722] on button "Save" at bounding box center [1046, 719] width 61 height 40
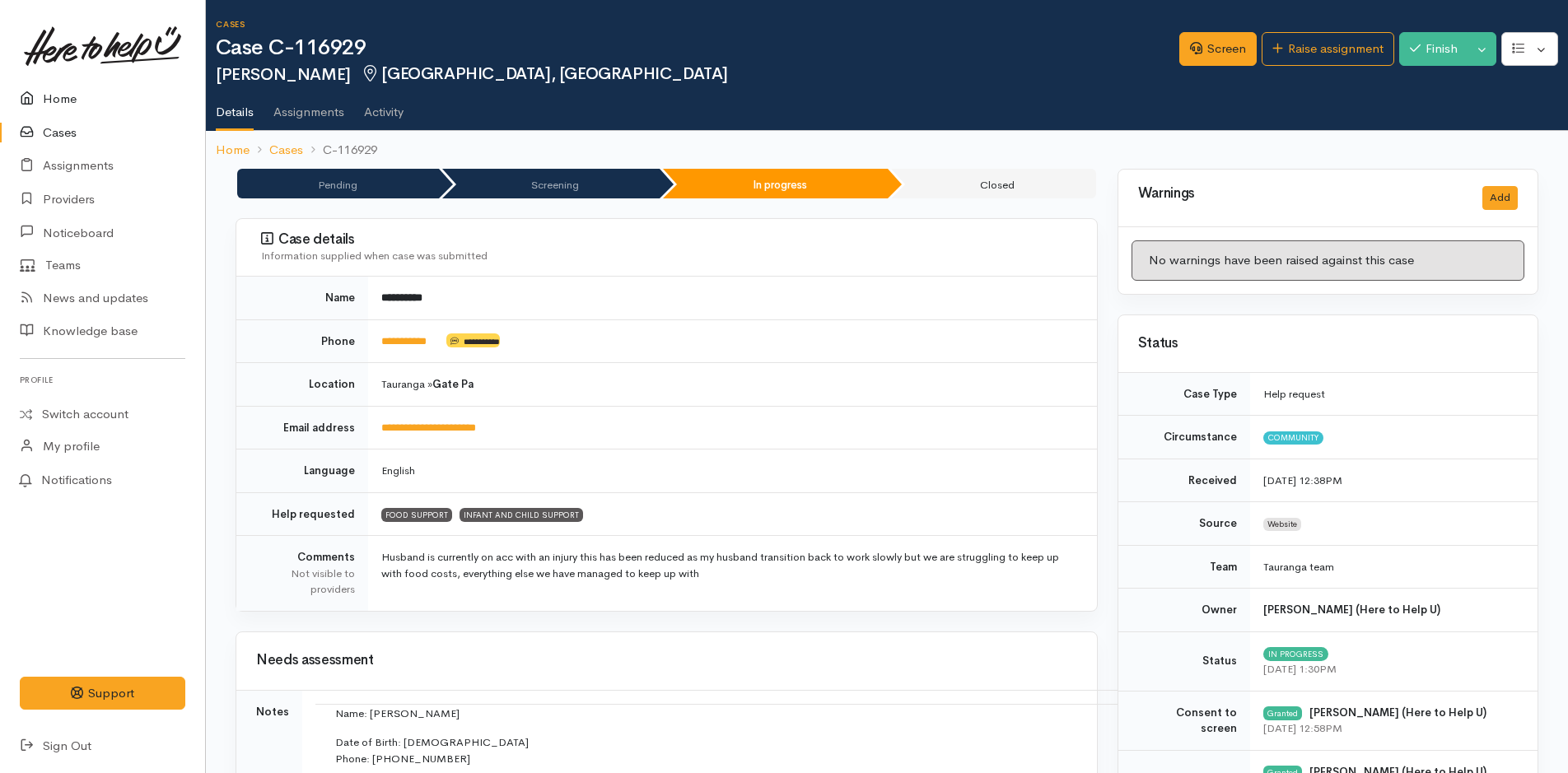
click at [62, 92] on link "Home" at bounding box center [102, 98] width 205 height 34
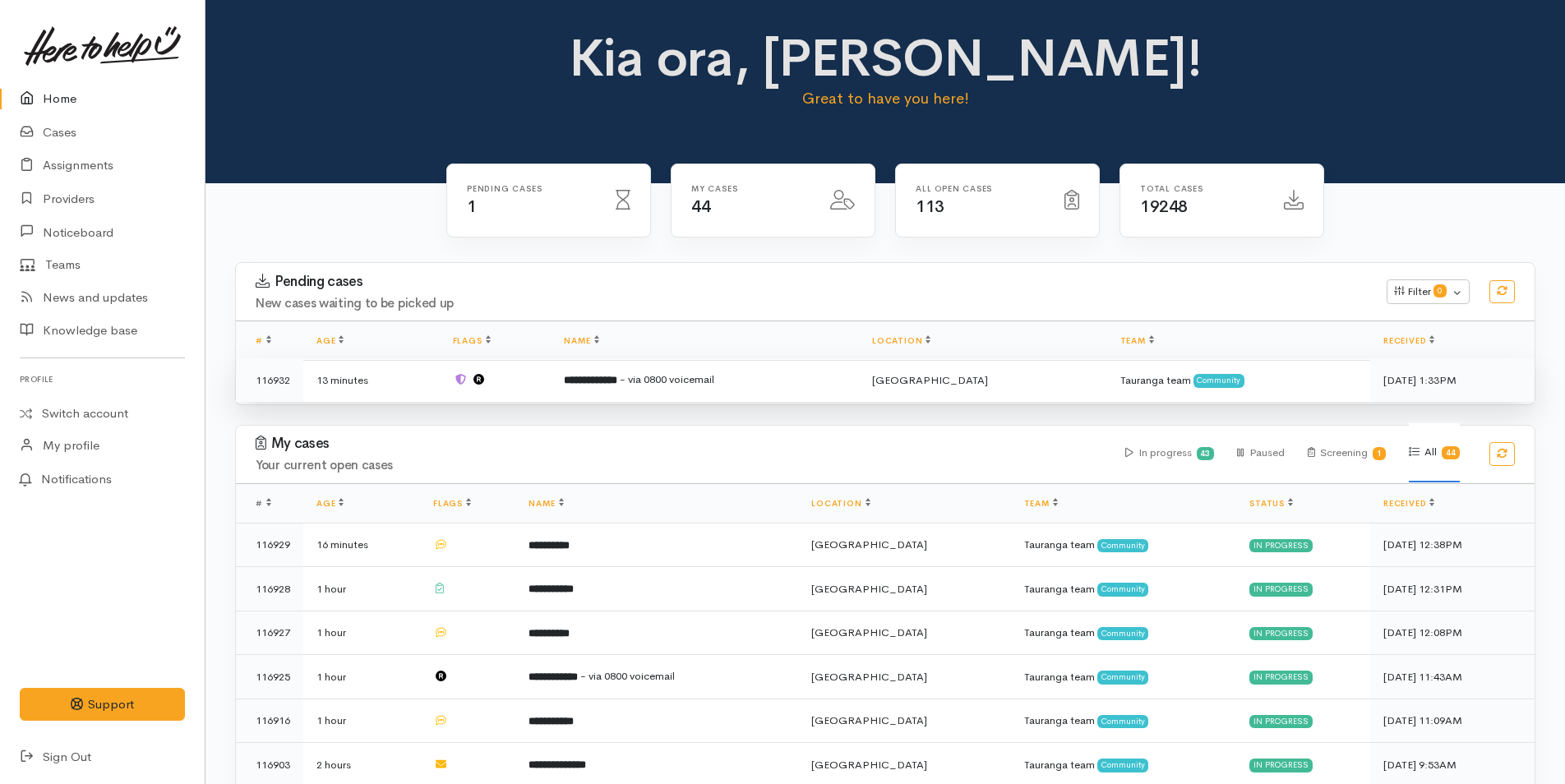
click at [701, 382] on span "- via 0800 voicemail" at bounding box center [667, 379] width 95 height 14
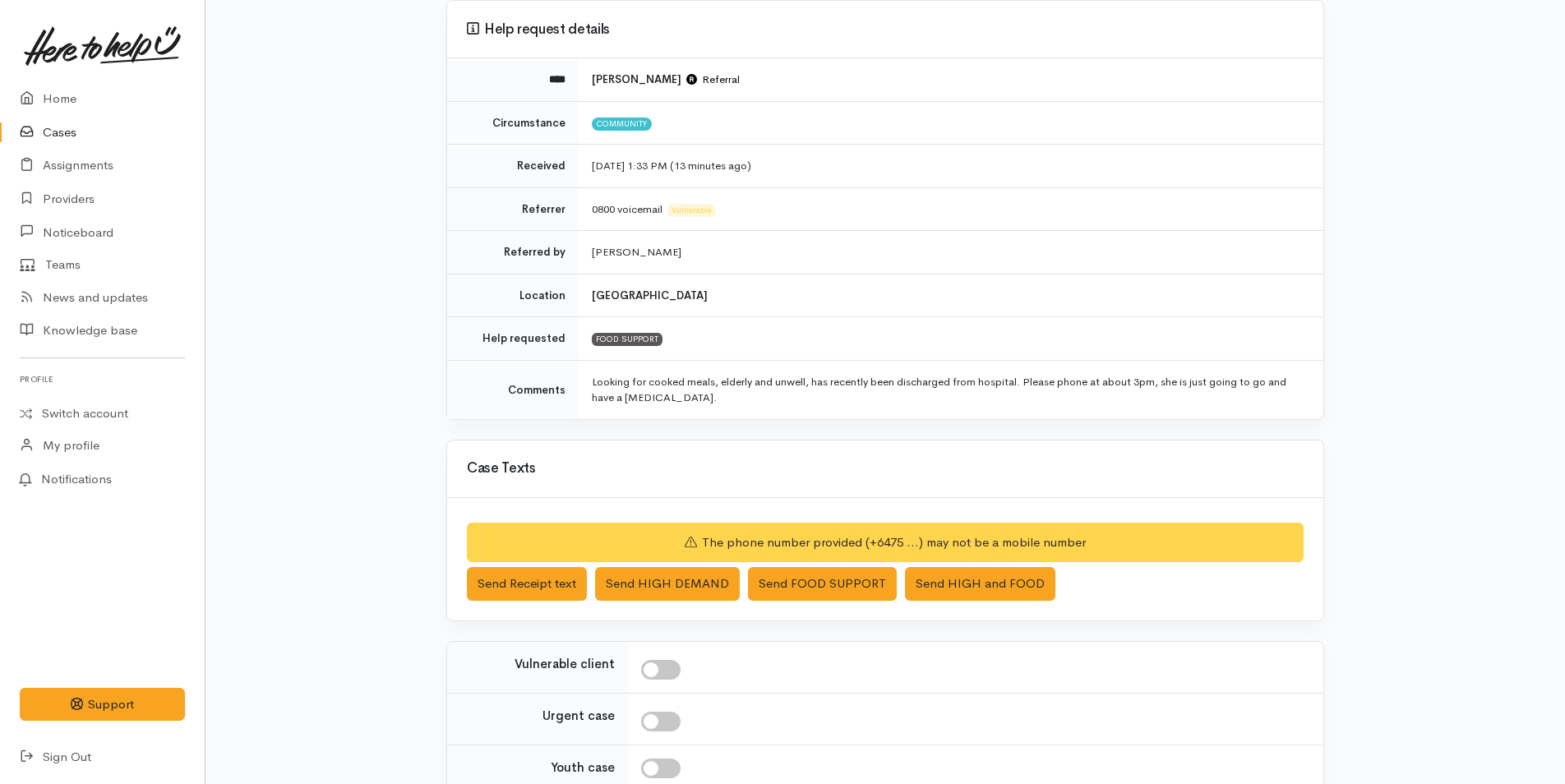
scroll to position [302, 0]
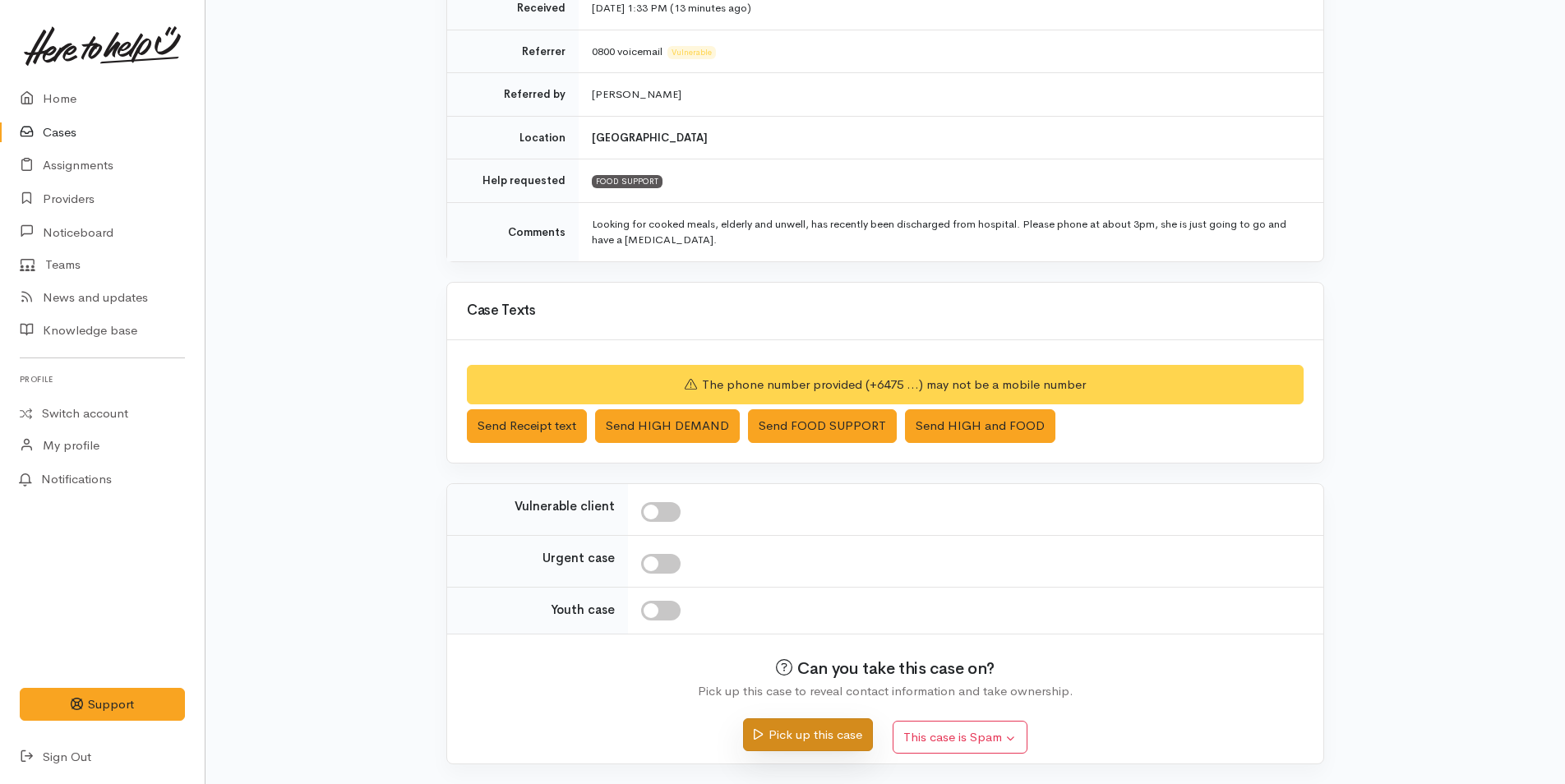
click at [837, 742] on button "Pick up this case" at bounding box center [808, 735] width 129 height 34
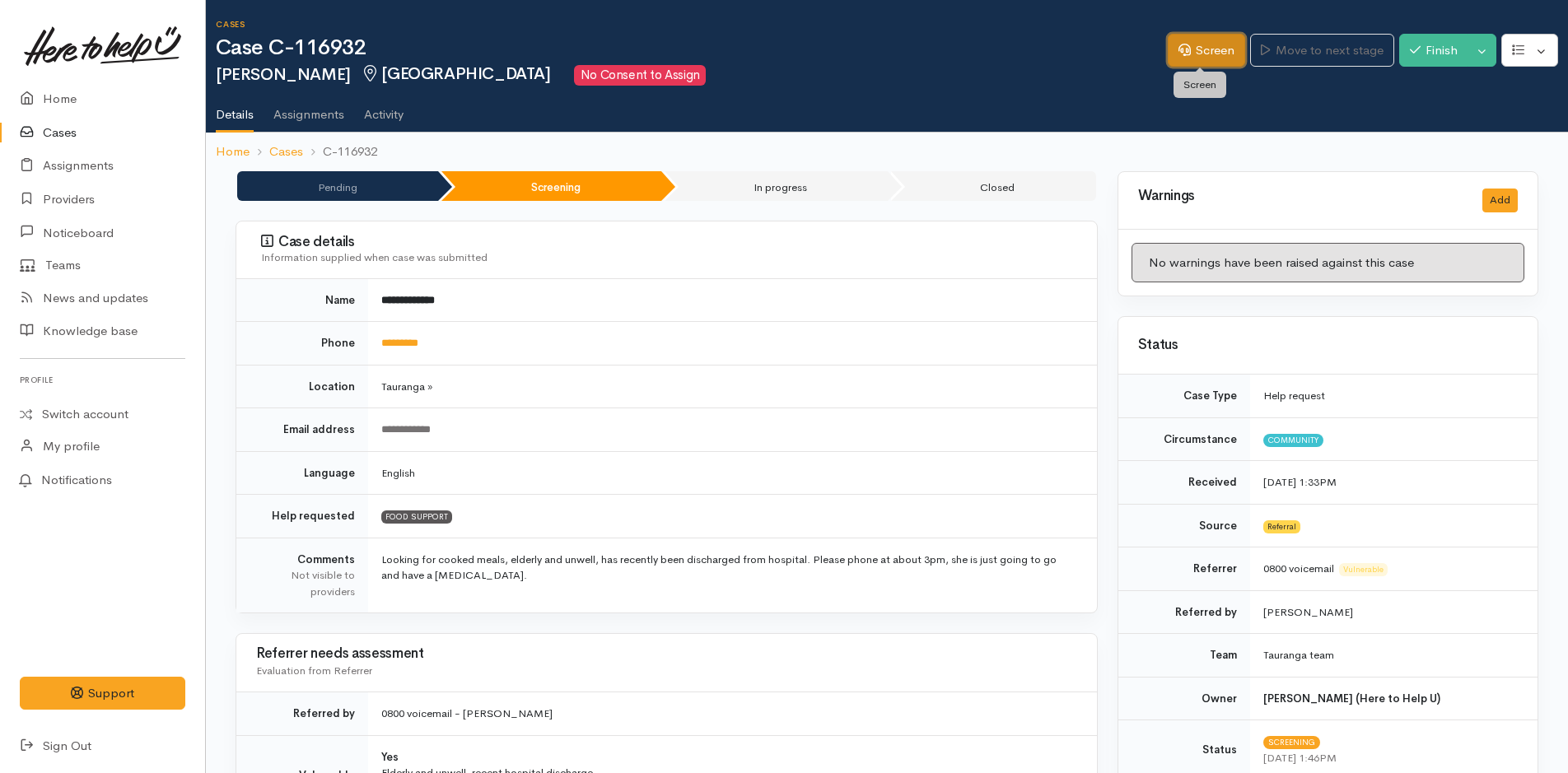
click at [1208, 45] on link "Screen" at bounding box center [1207, 50] width 77 height 34
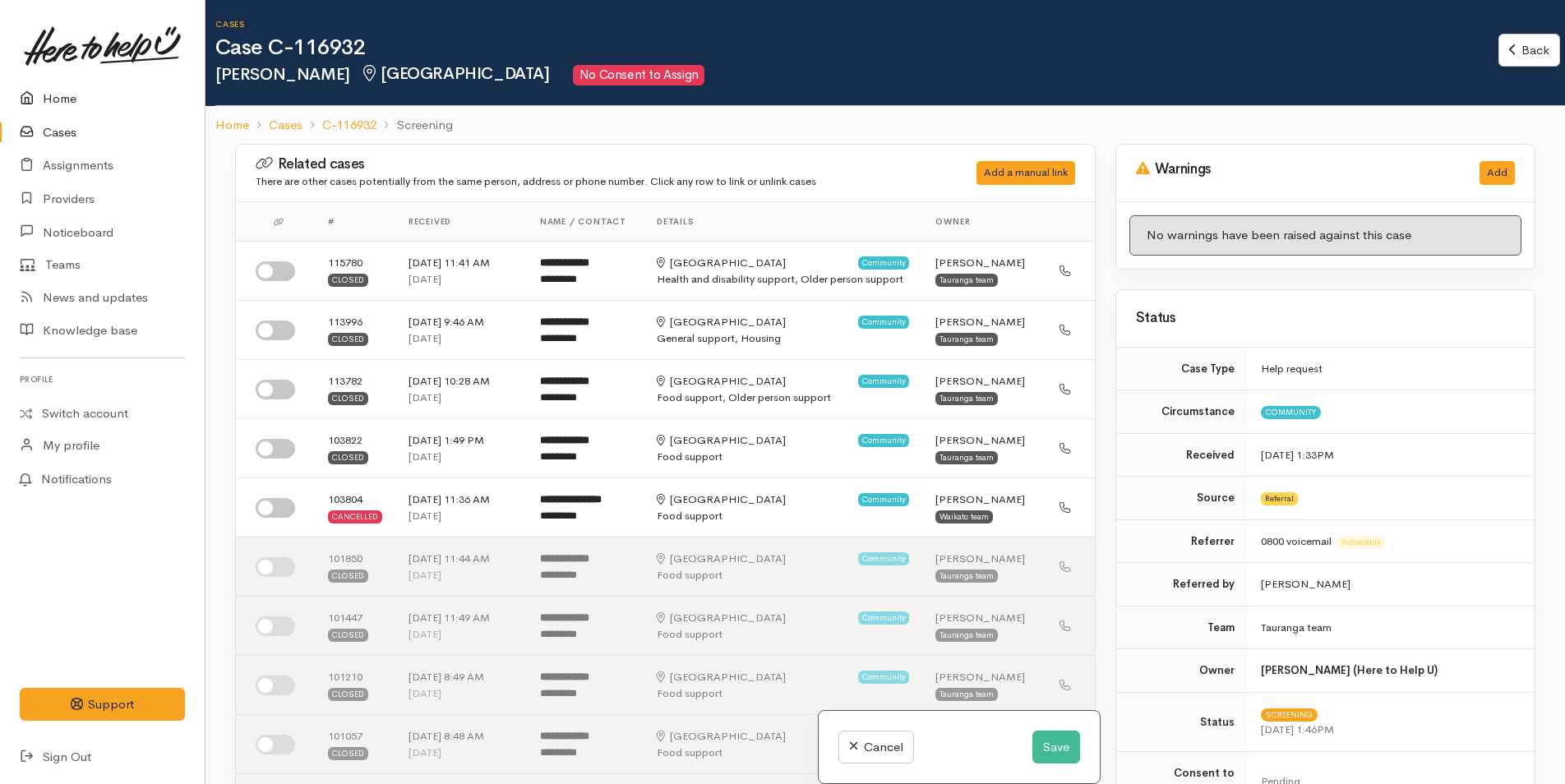
click at [61, 101] on link "Home" at bounding box center [102, 98] width 204 height 34
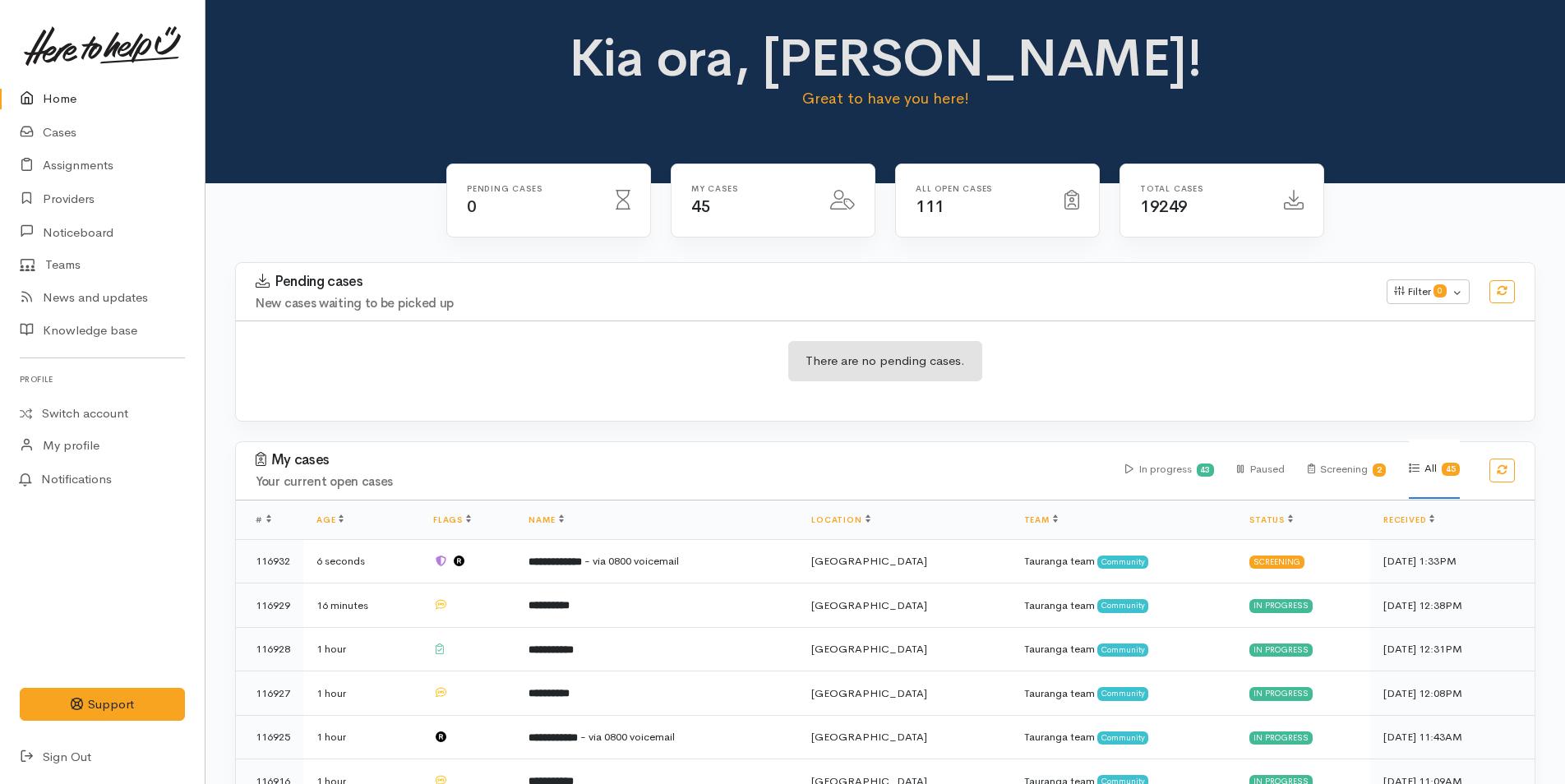
click at [57, 95] on link "Home" at bounding box center [102, 98] width 204 height 34
click at [68, 127] on link "Cases" at bounding box center [102, 133] width 204 height 34
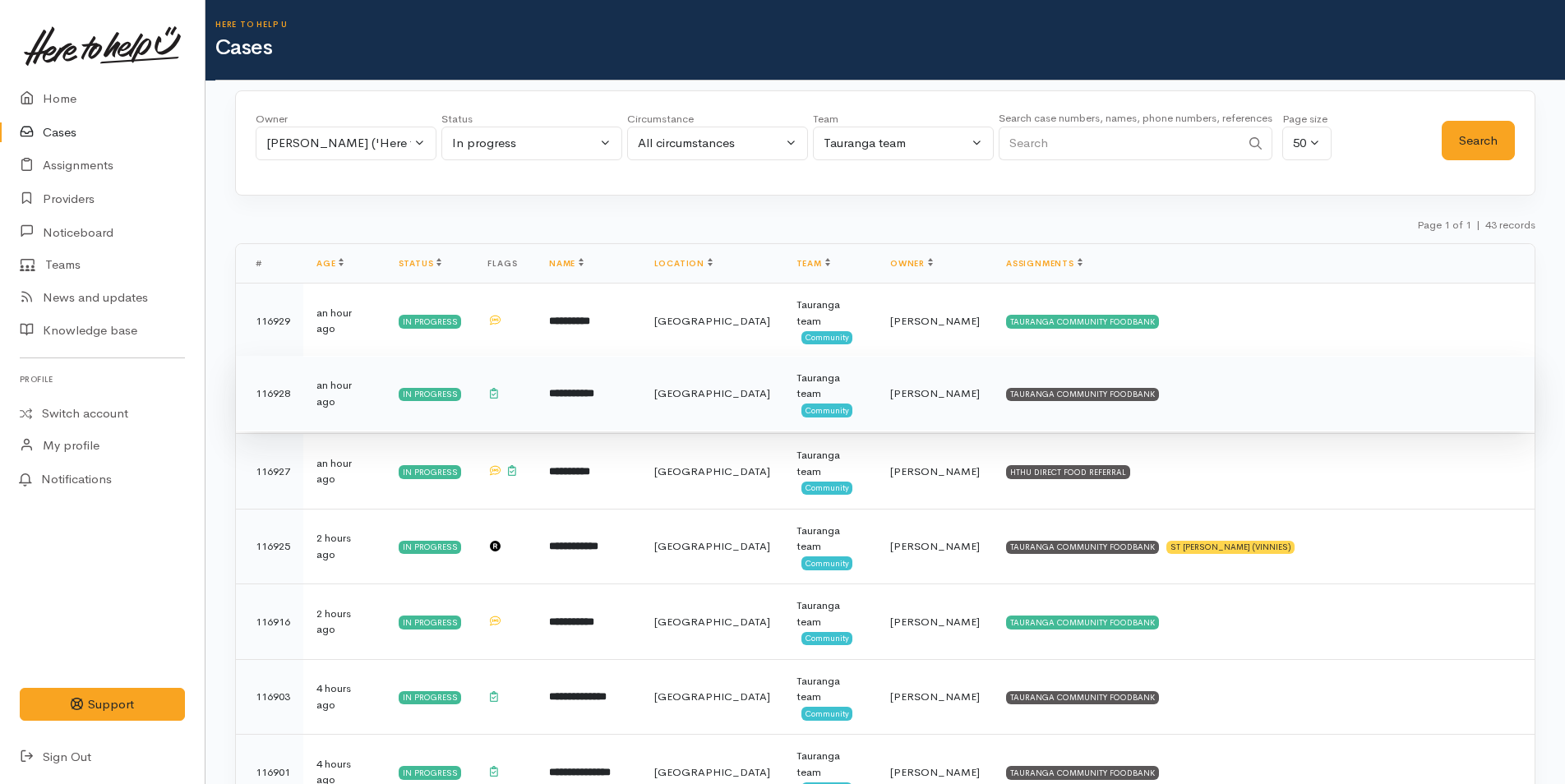
click at [1020, 389] on td "TAURANGA COMMUNITY FOODBANK" at bounding box center [1264, 393] width 542 height 75
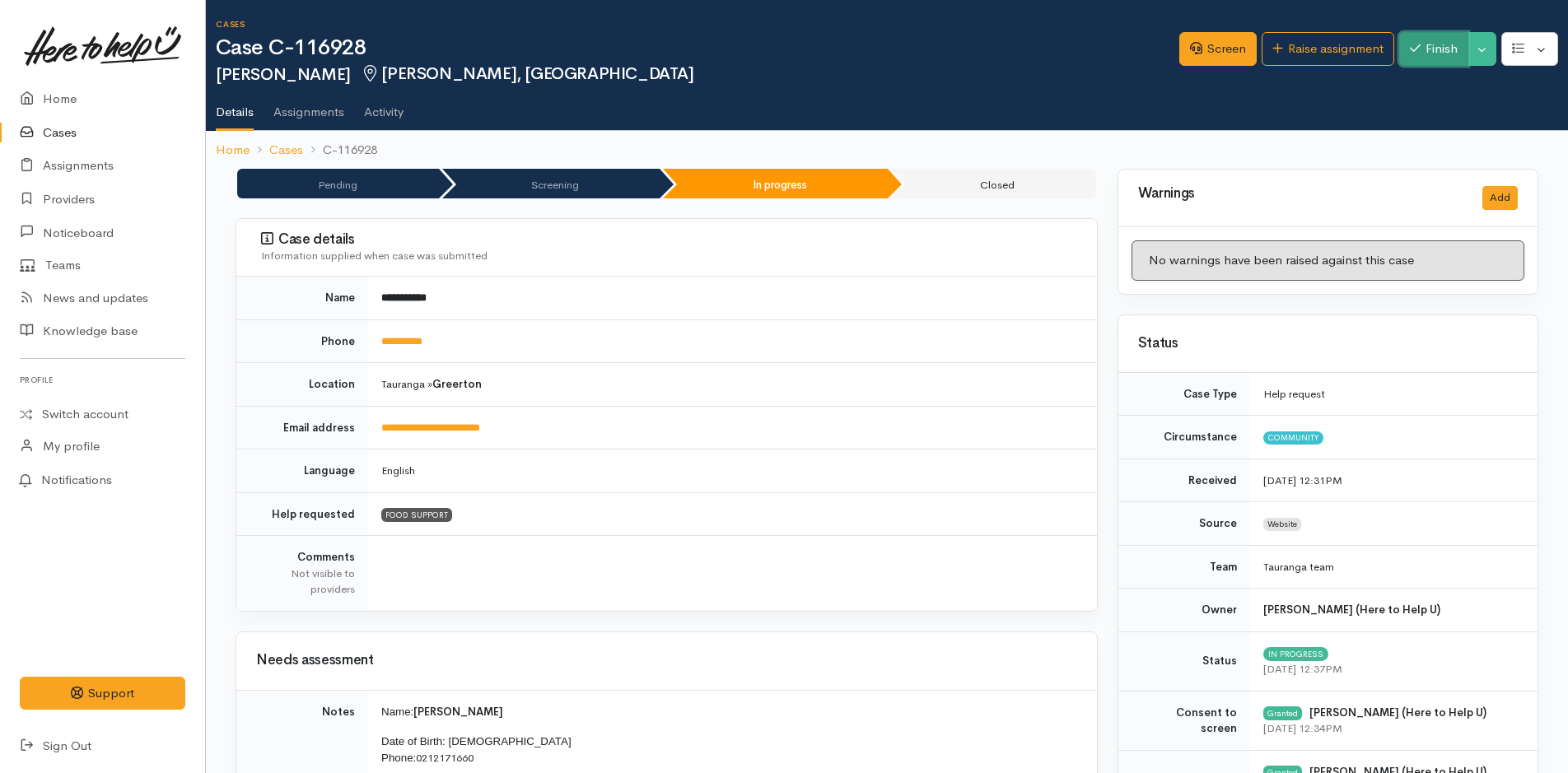
click at [1438, 47] on button "Finish" at bounding box center [1434, 48] width 69 height 34
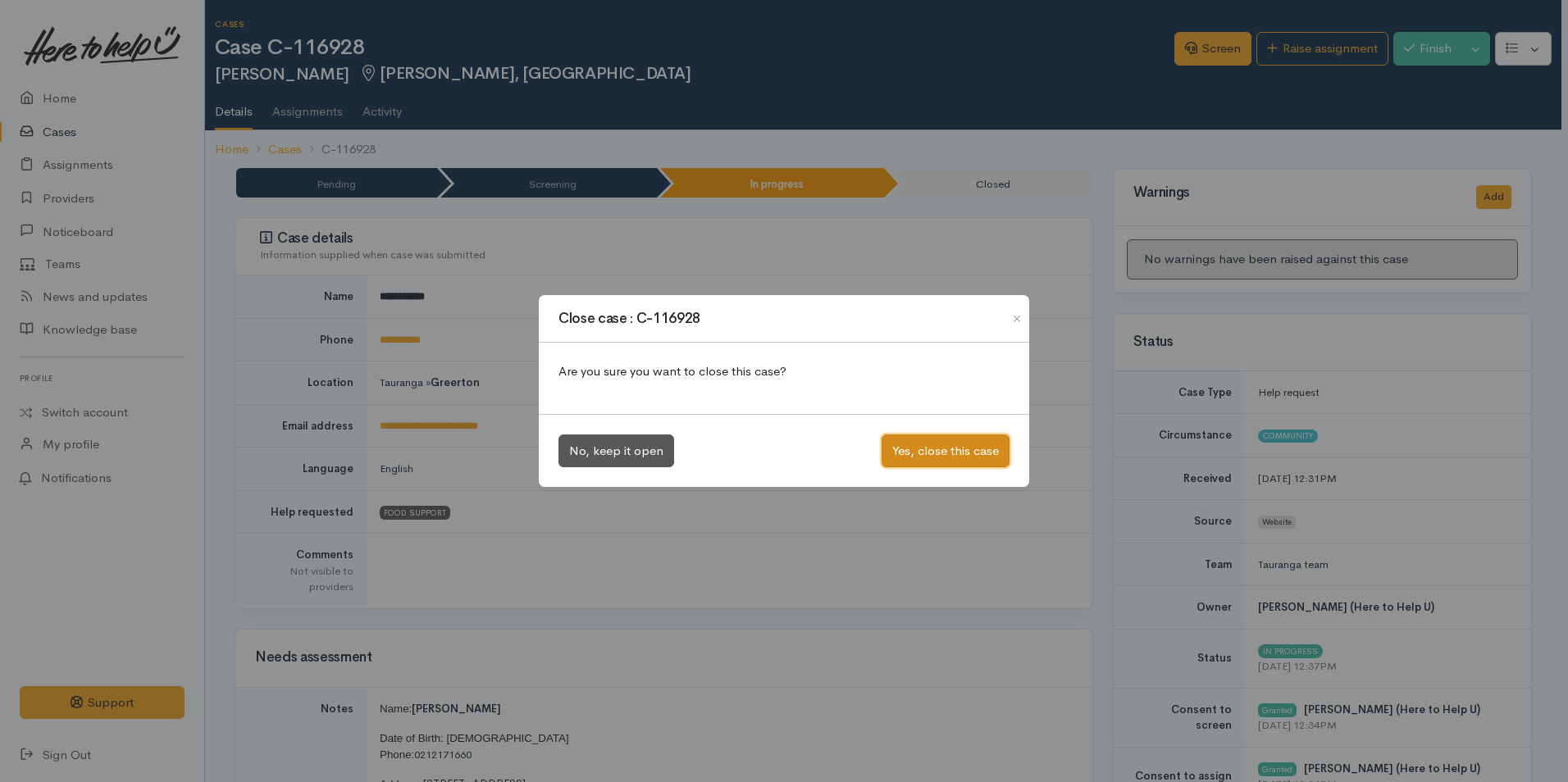
click at [928, 457] on button "Yes, close this case" at bounding box center [944, 450] width 128 height 34
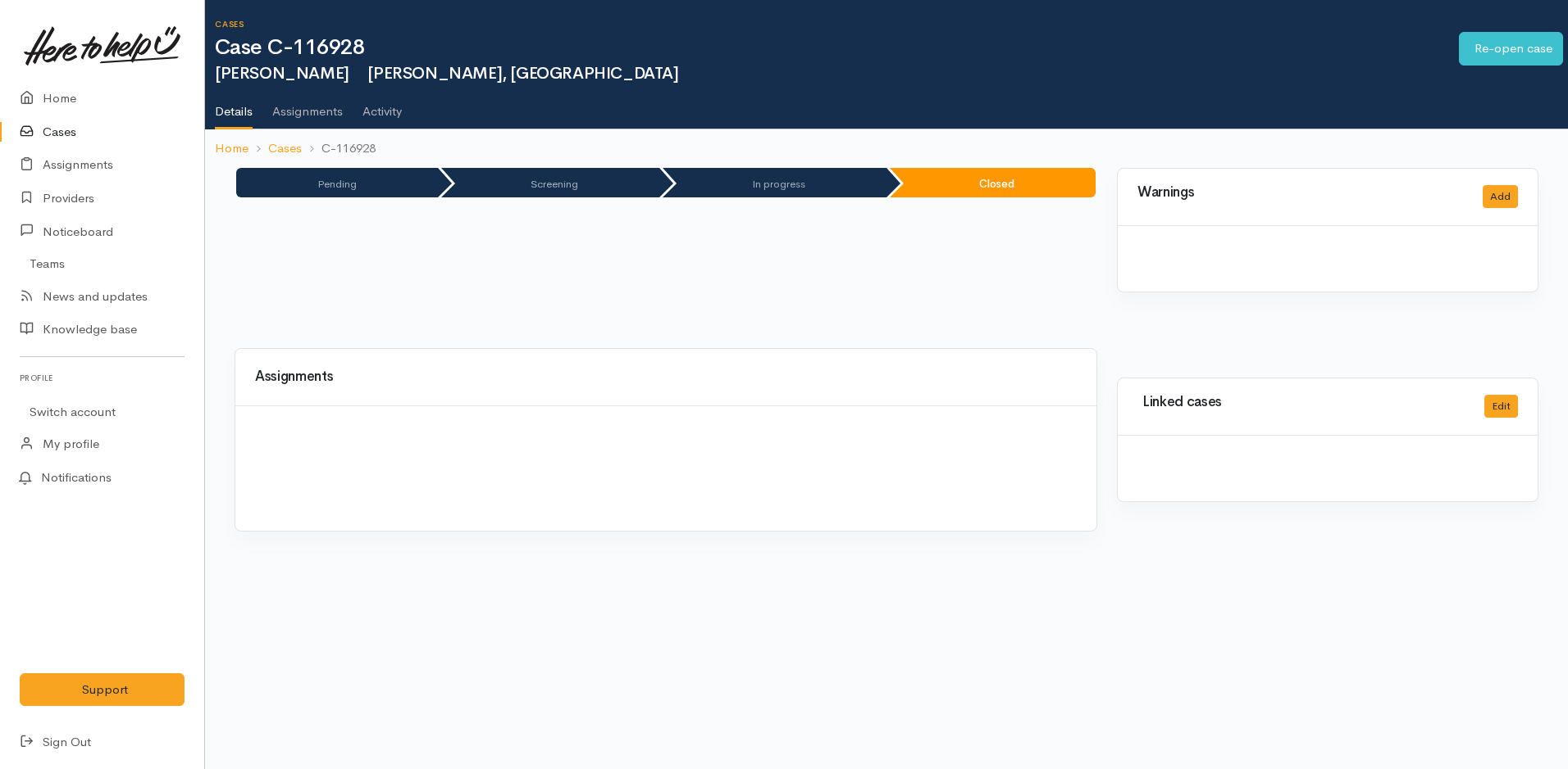
click at [73, 130] on link "Cases" at bounding box center [102, 132] width 204 height 34
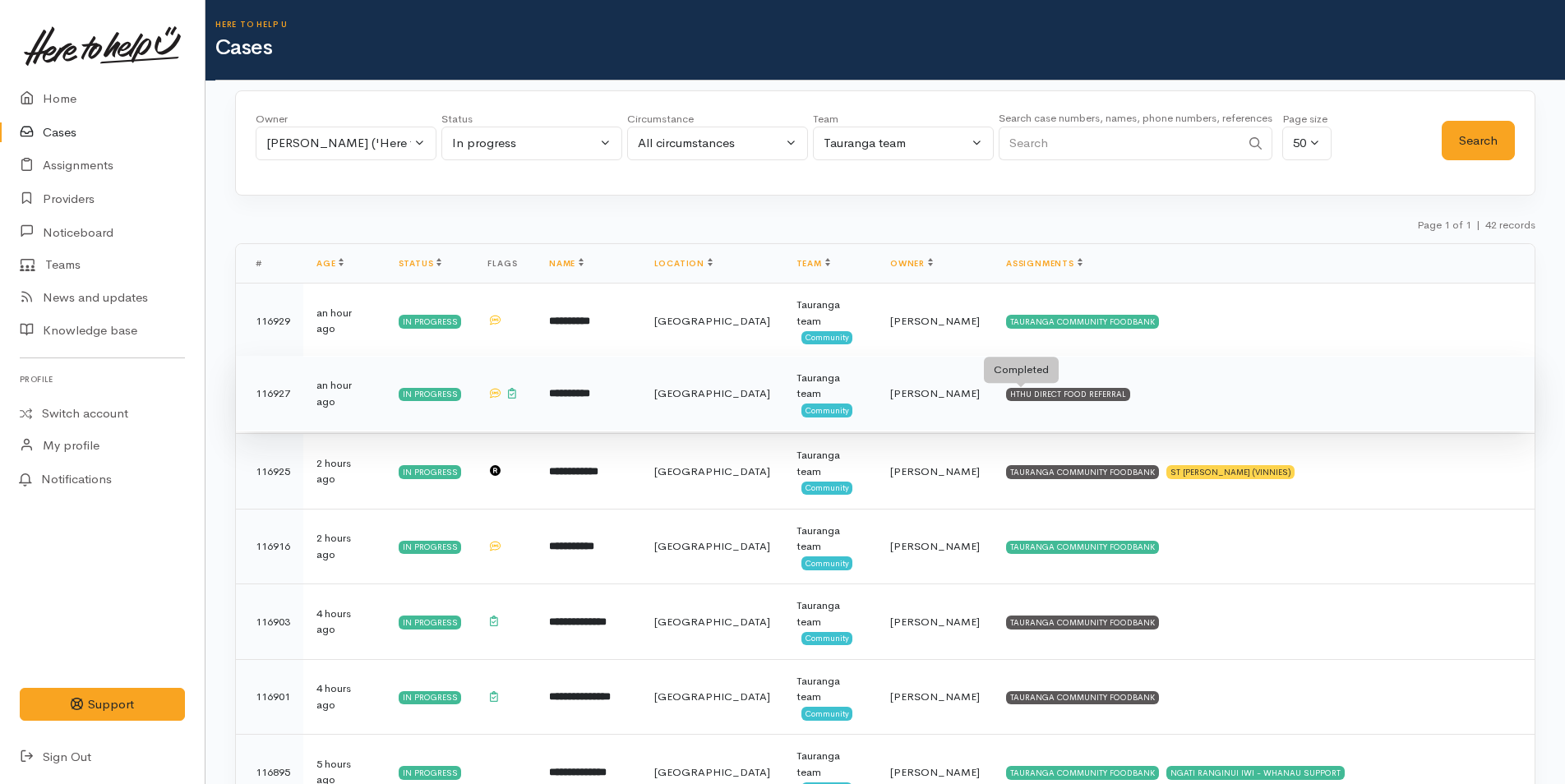
click at [1049, 397] on div "HTHU DIRECT FOOD REFERRAL" at bounding box center [1068, 394] width 125 height 13
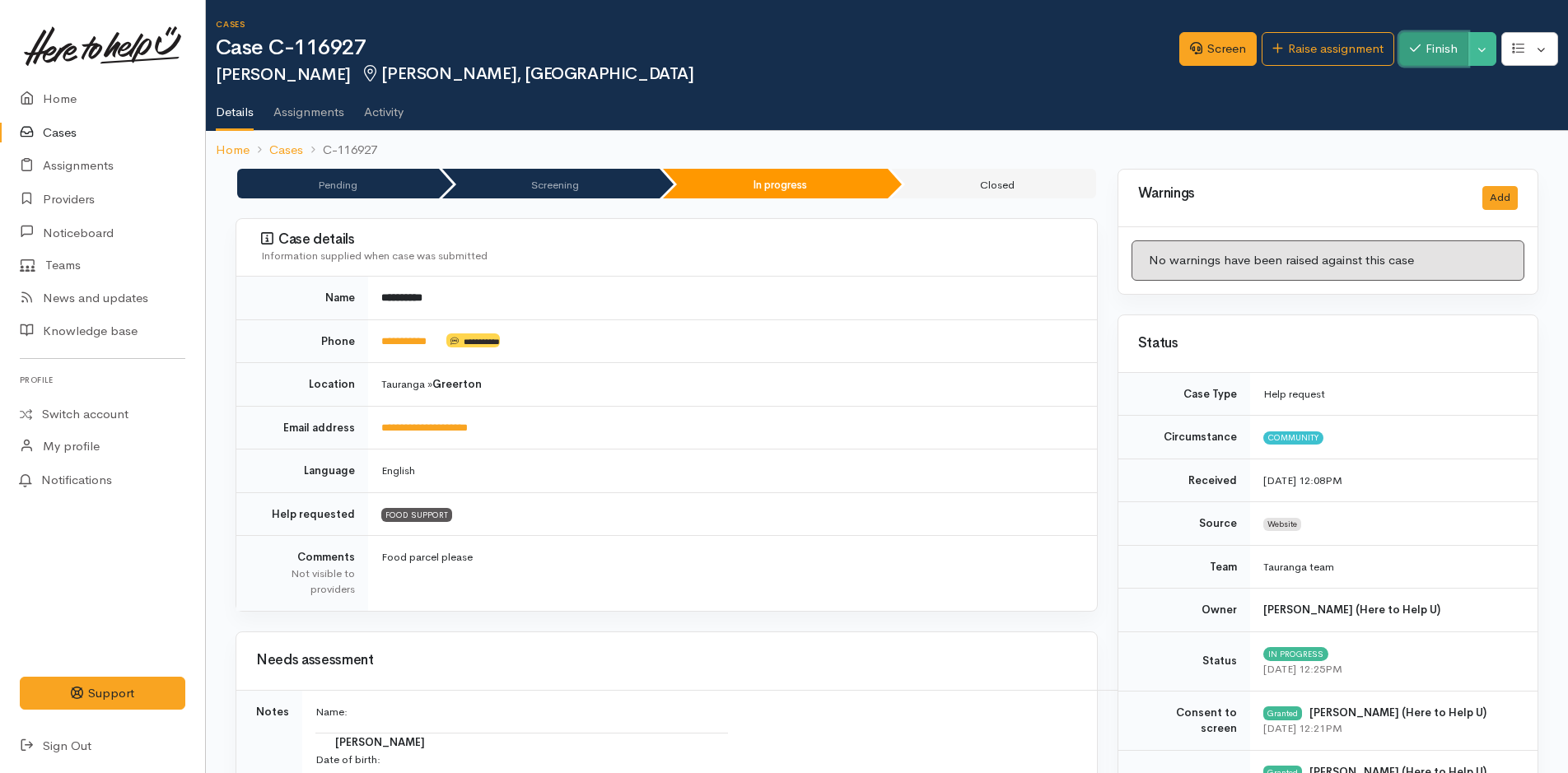
click at [1442, 42] on button "Finish" at bounding box center [1434, 48] width 69 height 34
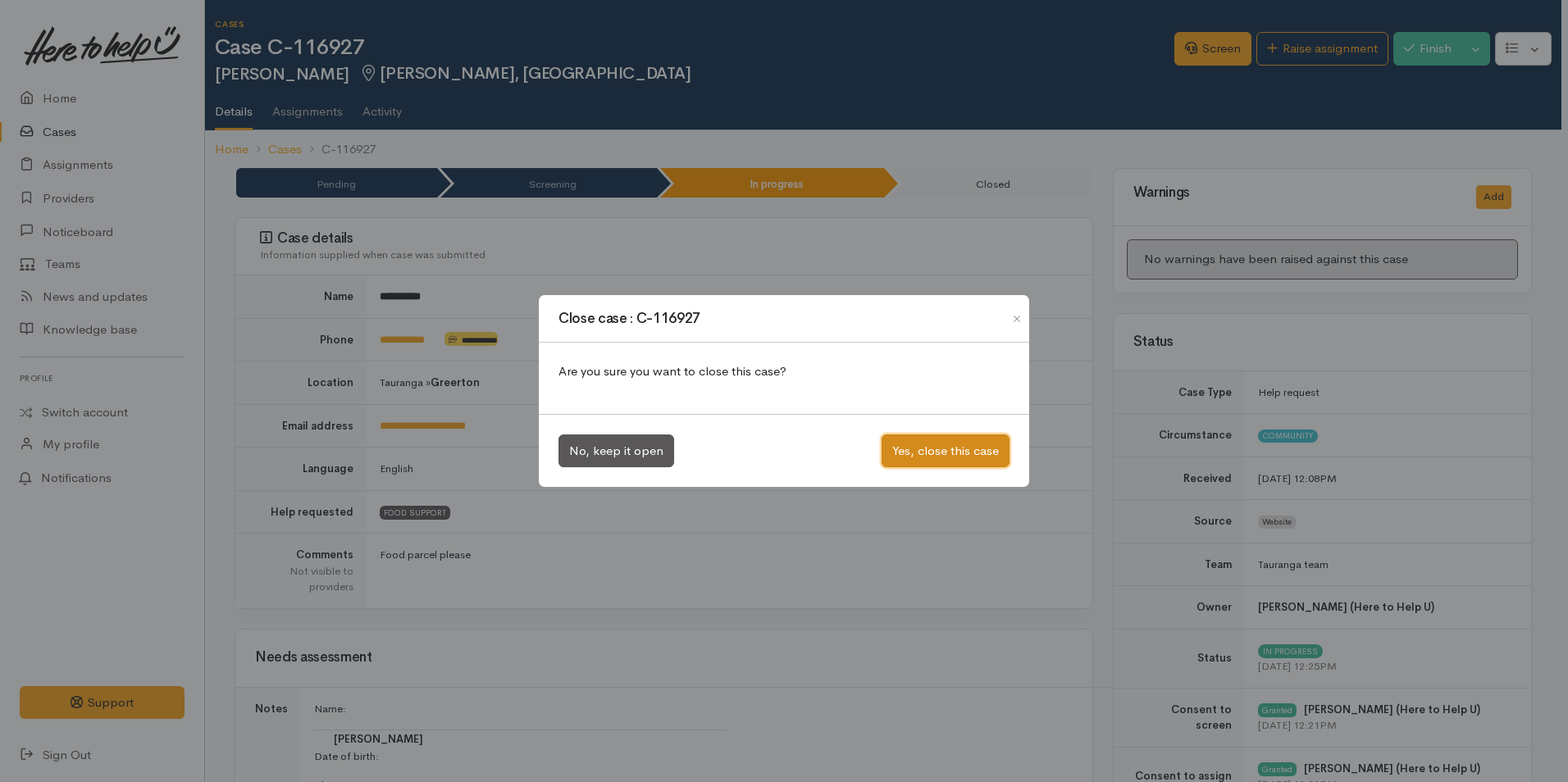
click at [967, 461] on button "Yes, close this case" at bounding box center [944, 450] width 128 height 34
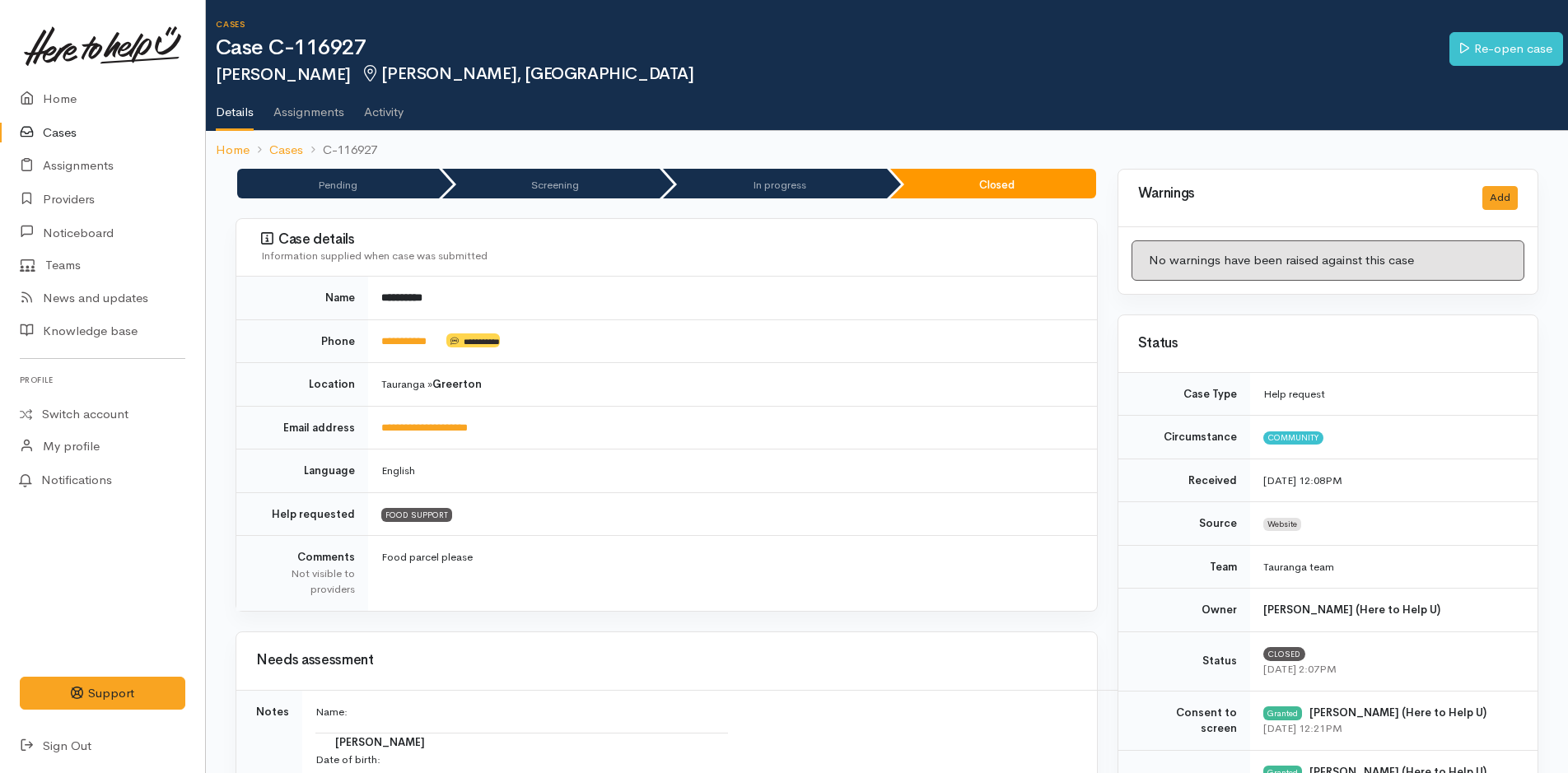
click at [62, 135] on link "Cases" at bounding box center [102, 133] width 205 height 34
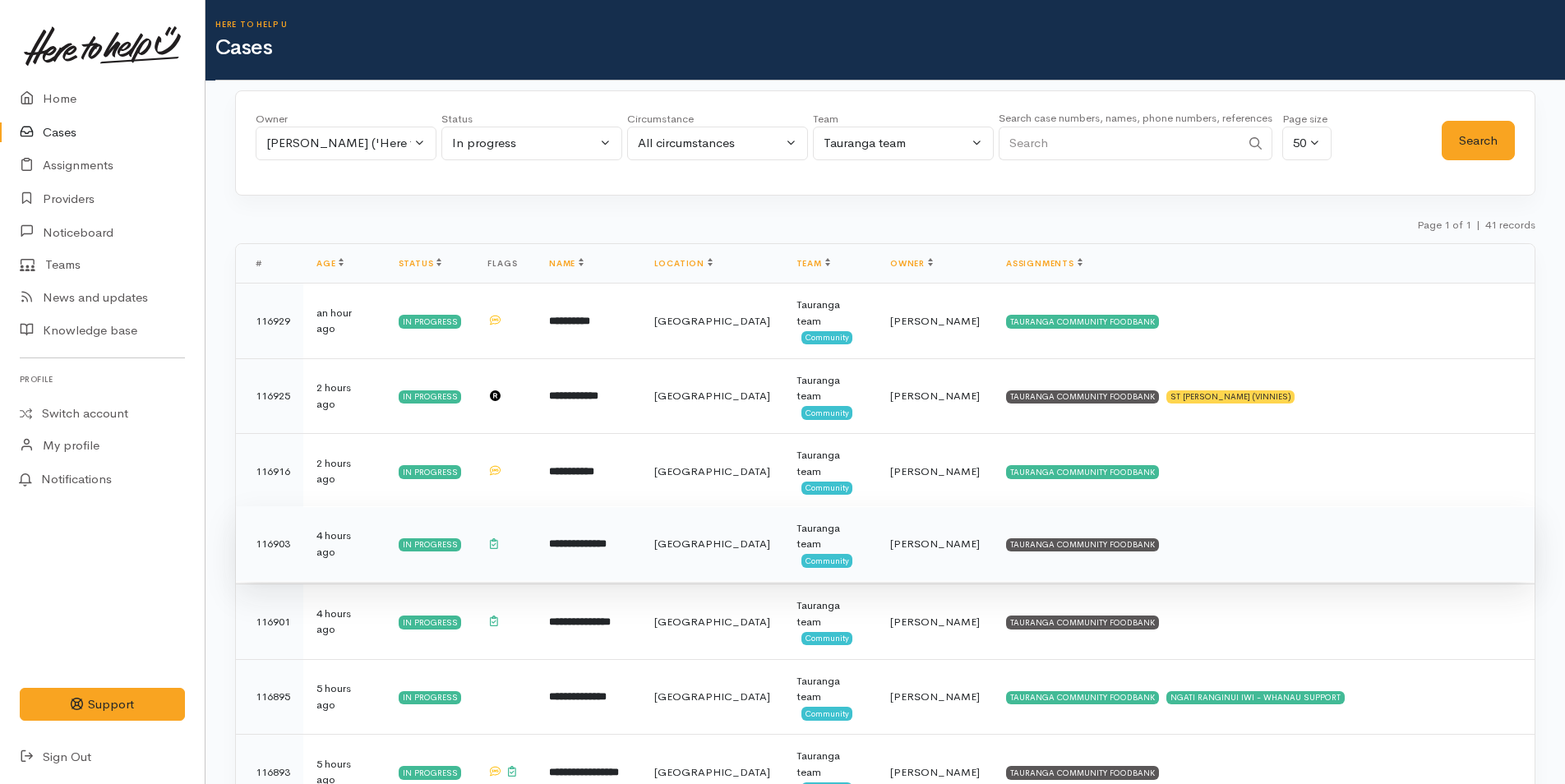
click at [1095, 555] on td "TAURANGA COMMUNITY FOODBANK" at bounding box center [1264, 543] width 542 height 75
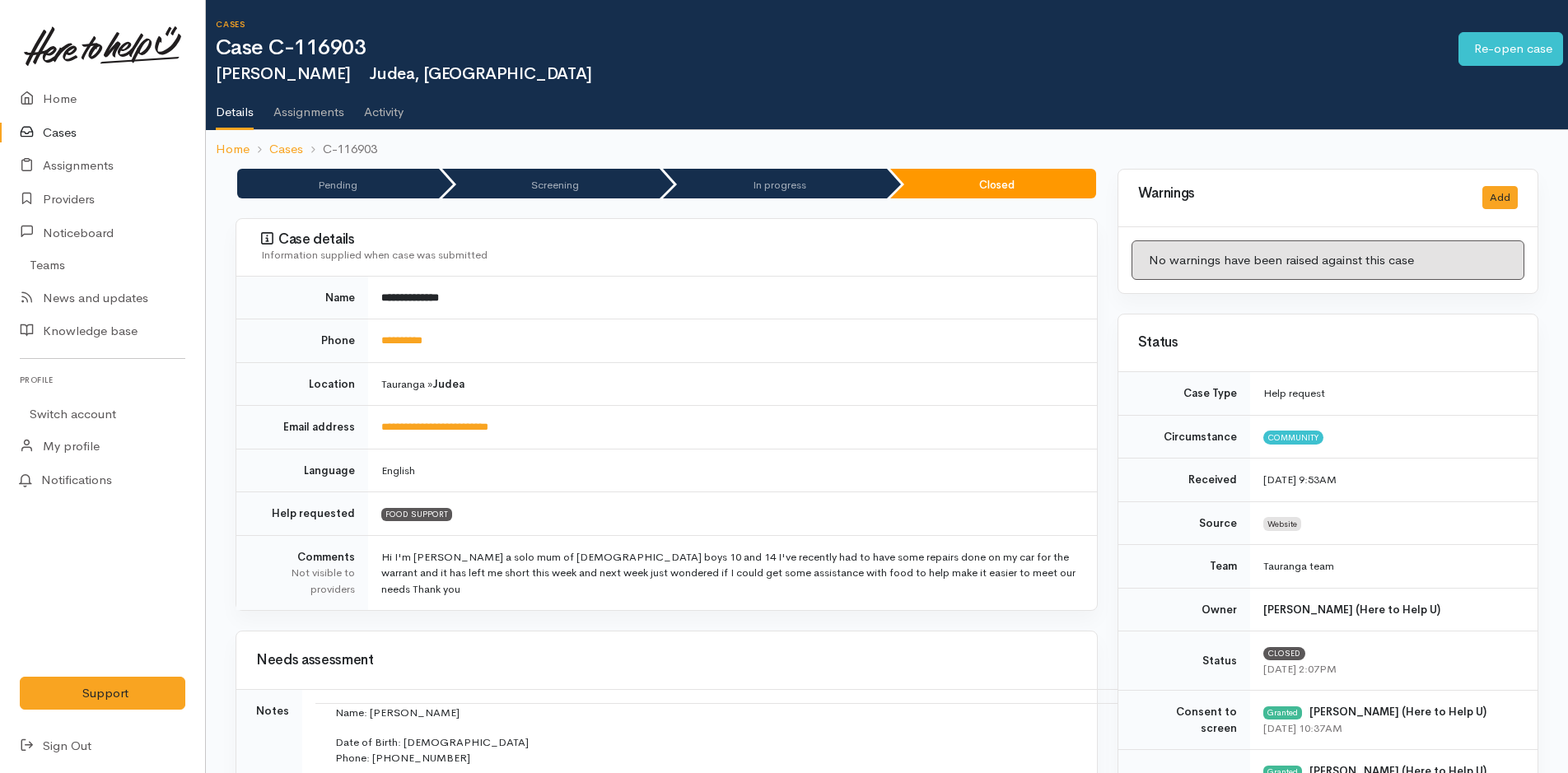
click at [58, 127] on link "Cases" at bounding box center [102, 133] width 205 height 34
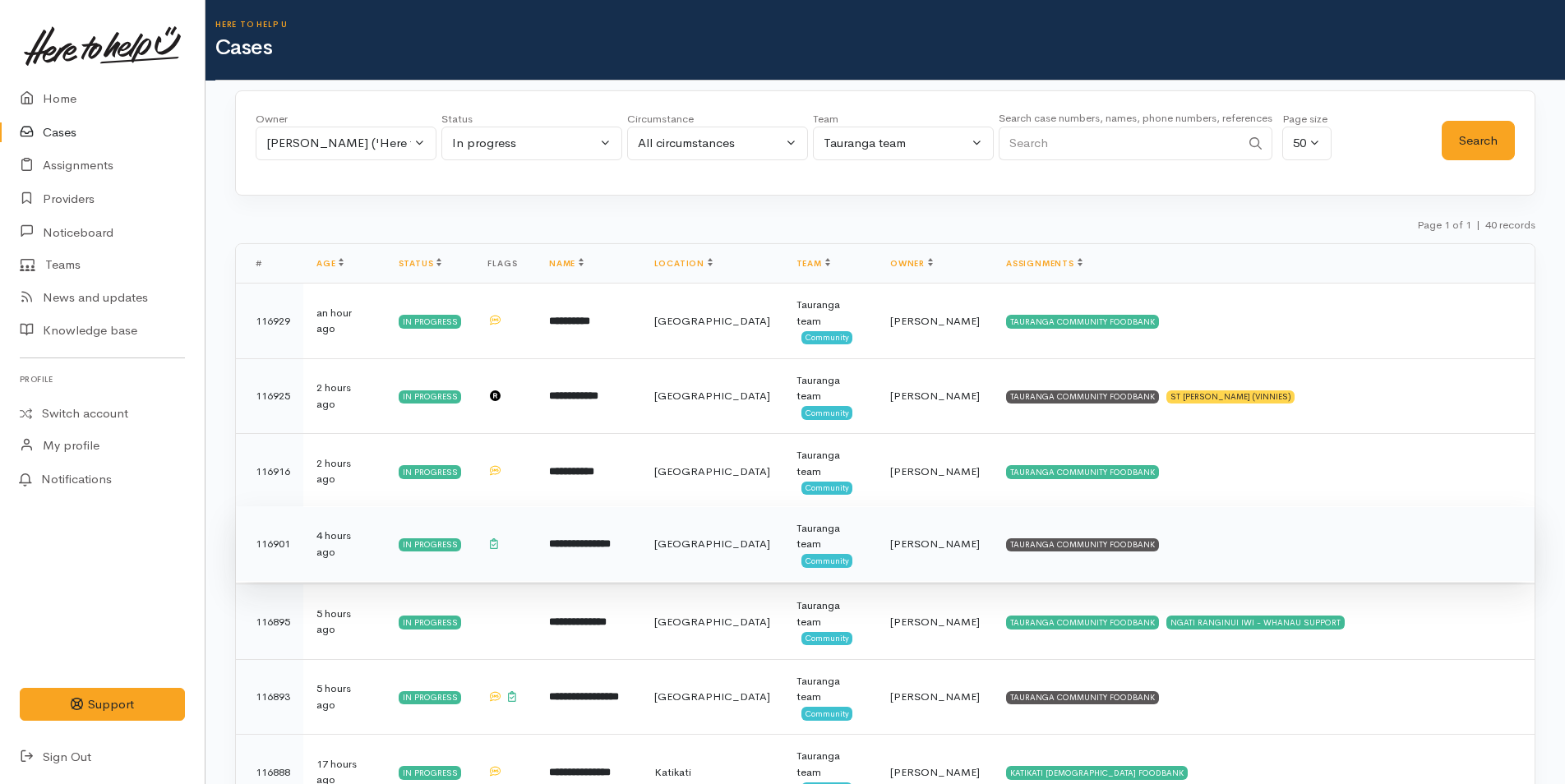
click at [1134, 541] on td "TAURANGA COMMUNITY FOODBANK" at bounding box center [1264, 543] width 542 height 75
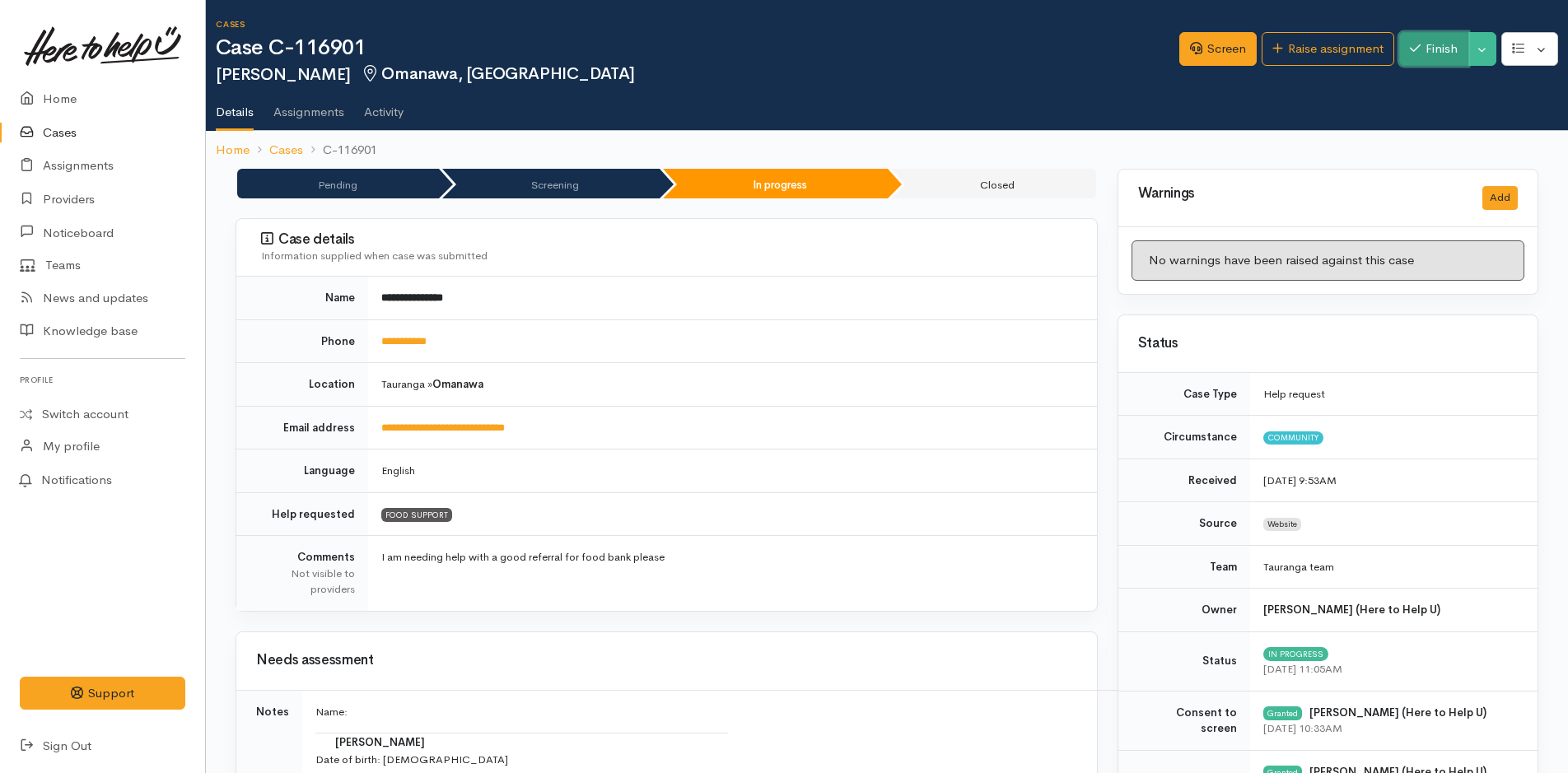
click at [1434, 45] on button "Finish" at bounding box center [1434, 48] width 69 height 34
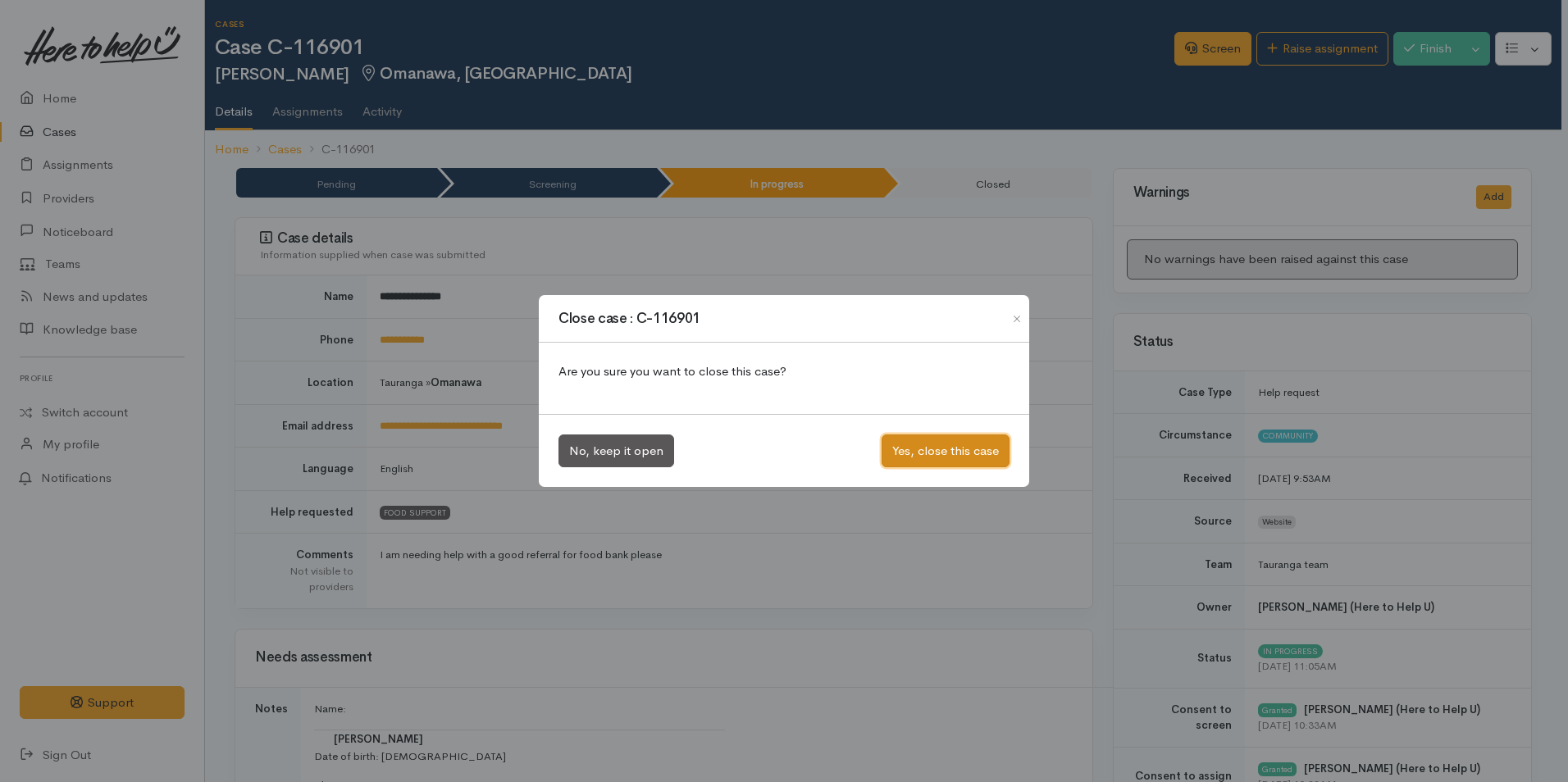
click at [939, 445] on button "Yes, close this case" at bounding box center [944, 450] width 128 height 34
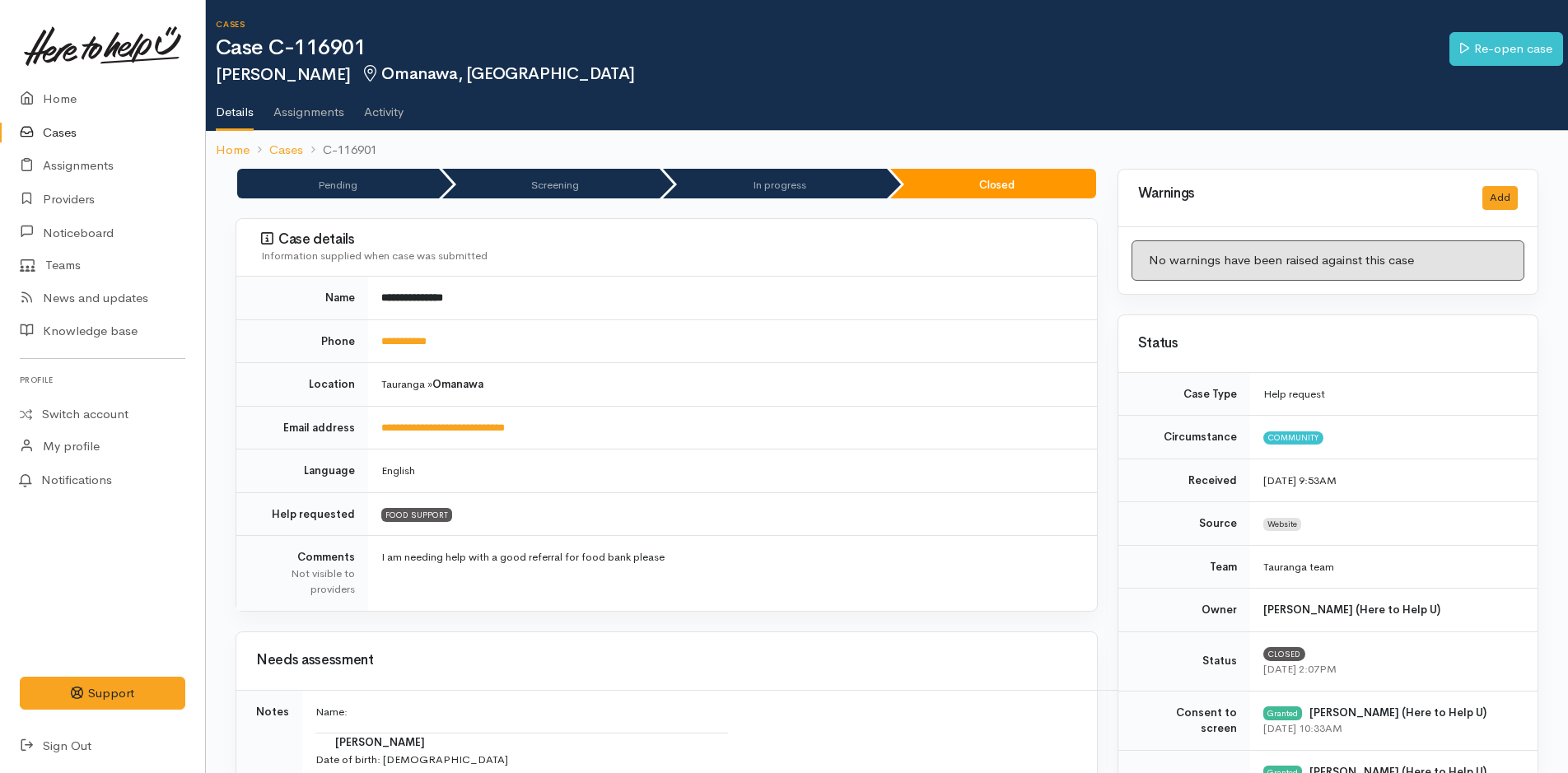
click at [60, 127] on link "Cases" at bounding box center [102, 133] width 205 height 34
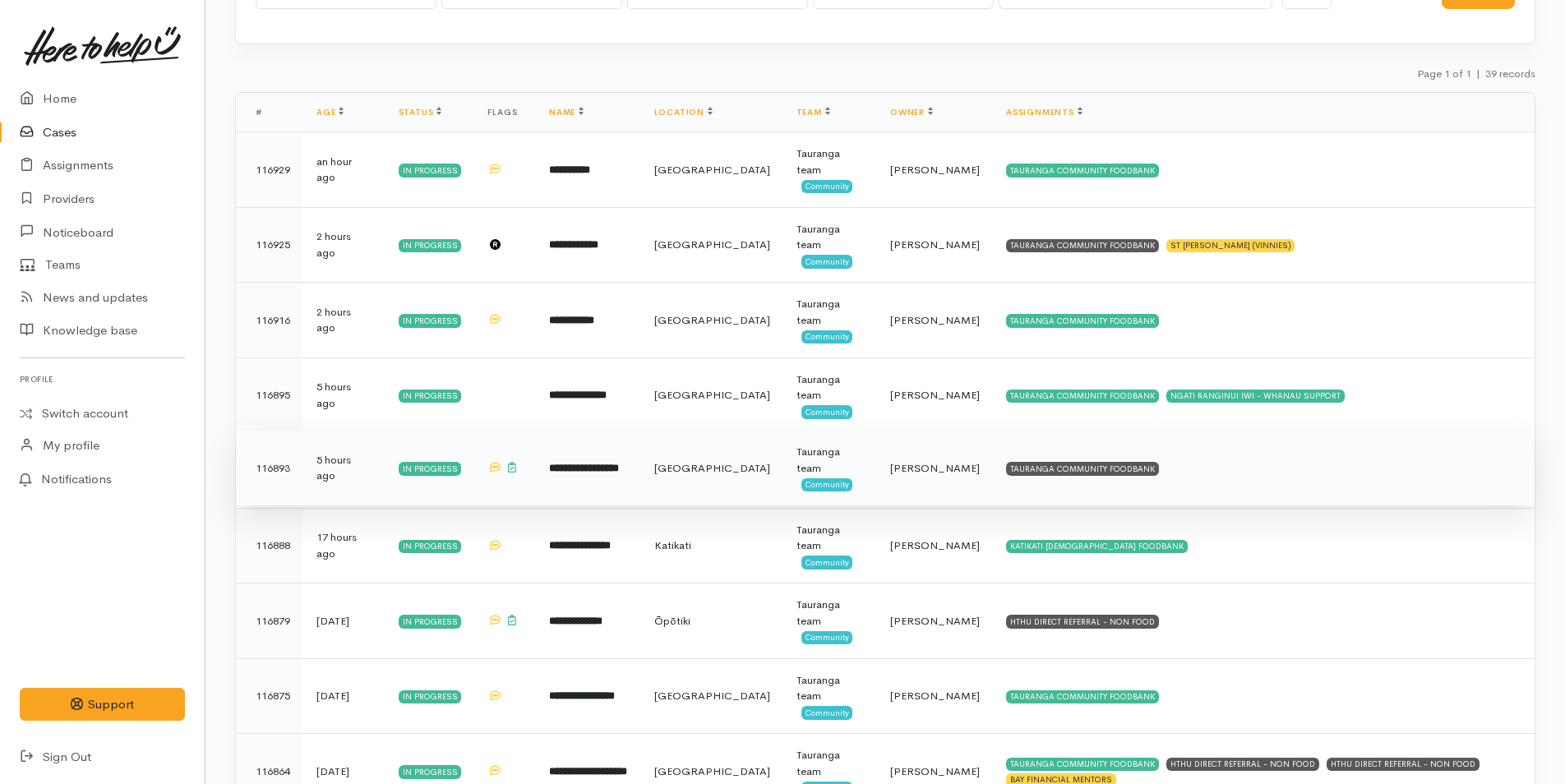
scroll to position [164, 0]
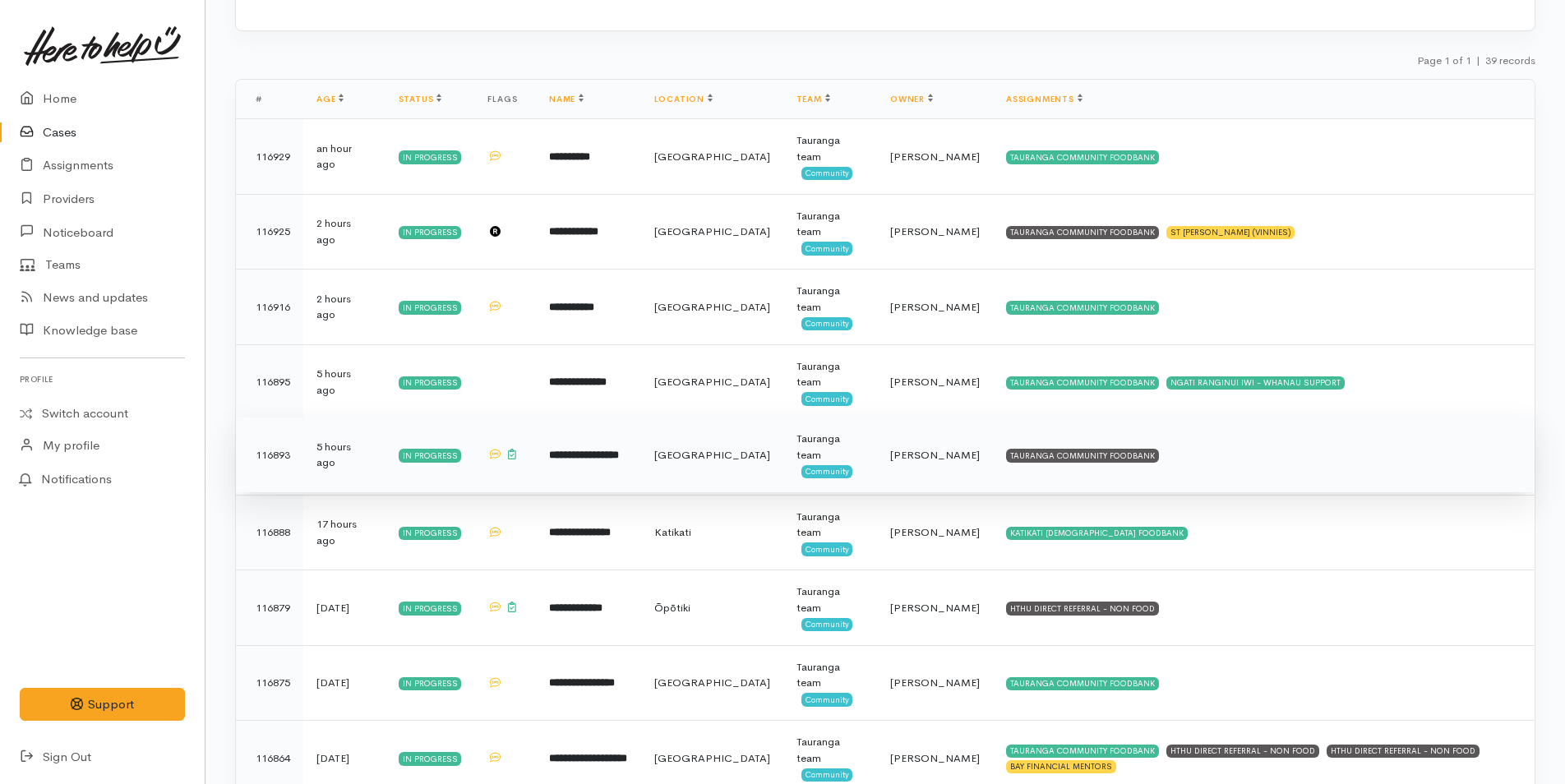
click at [1026, 447] on td "TAURANGA COMMUNITY FOODBANK" at bounding box center [1264, 455] width 542 height 75
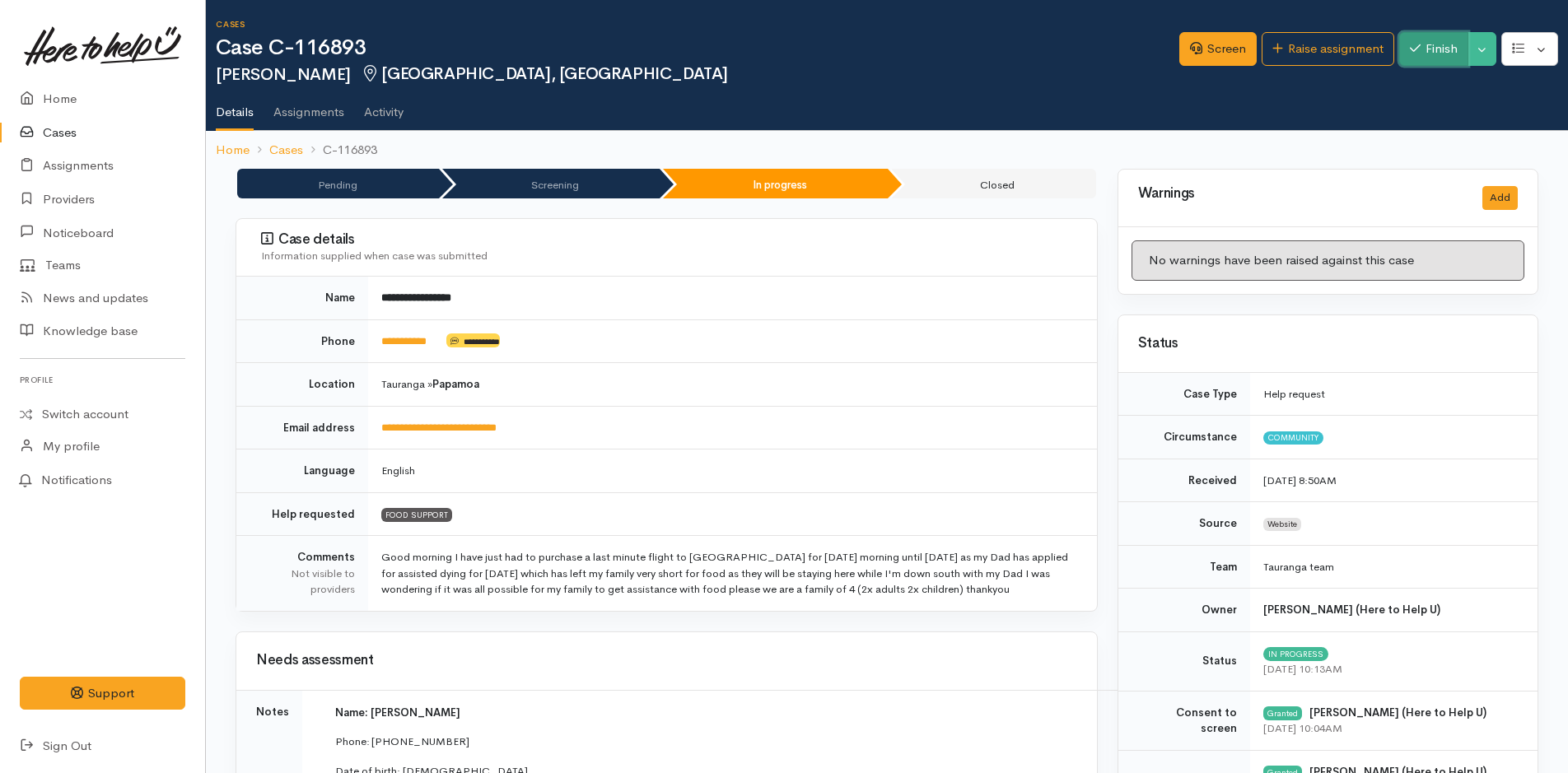
click at [1436, 52] on button "Finish" at bounding box center [1434, 48] width 69 height 34
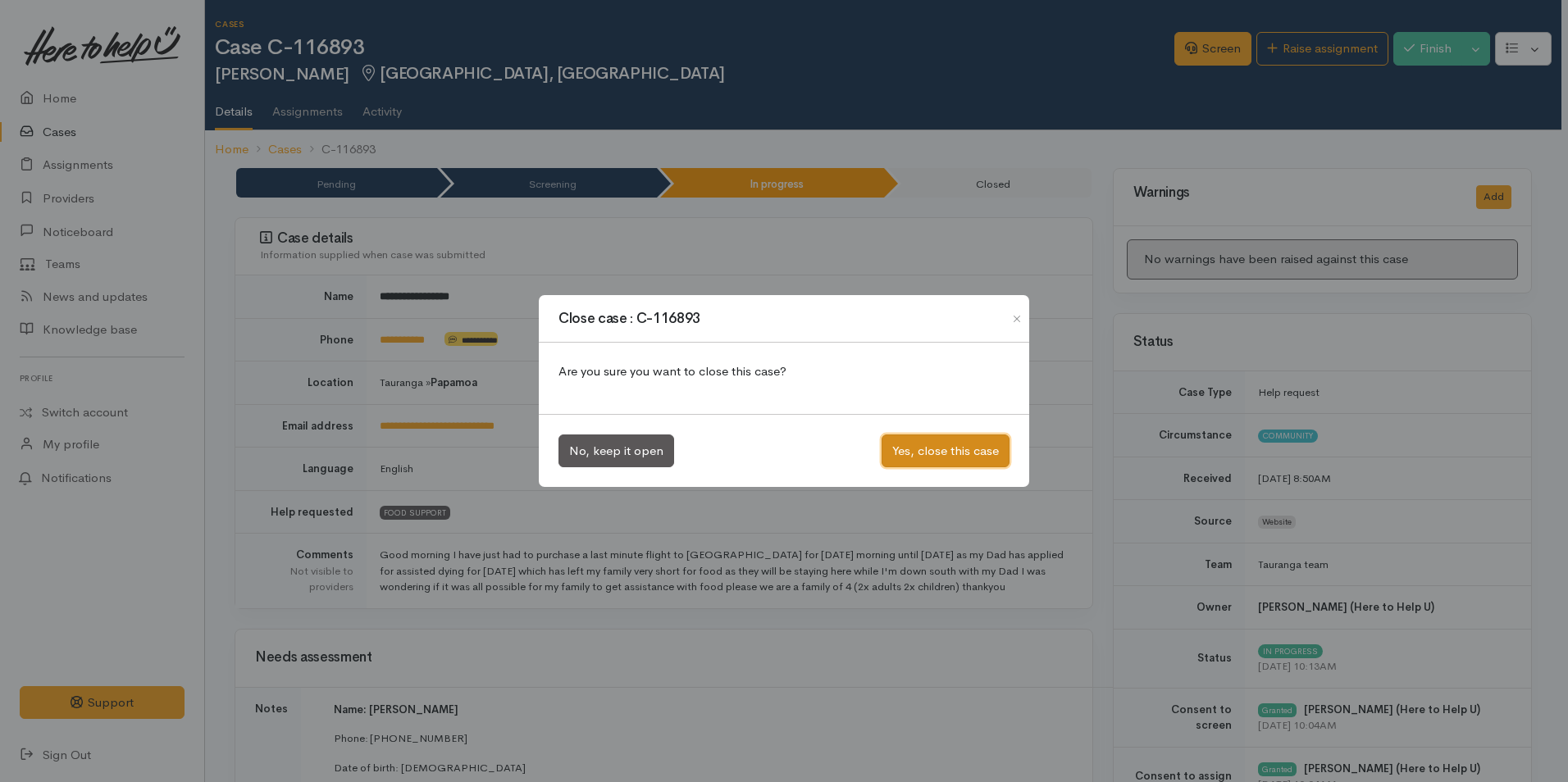
click at [966, 447] on button "Yes, close this case" at bounding box center [944, 450] width 128 height 34
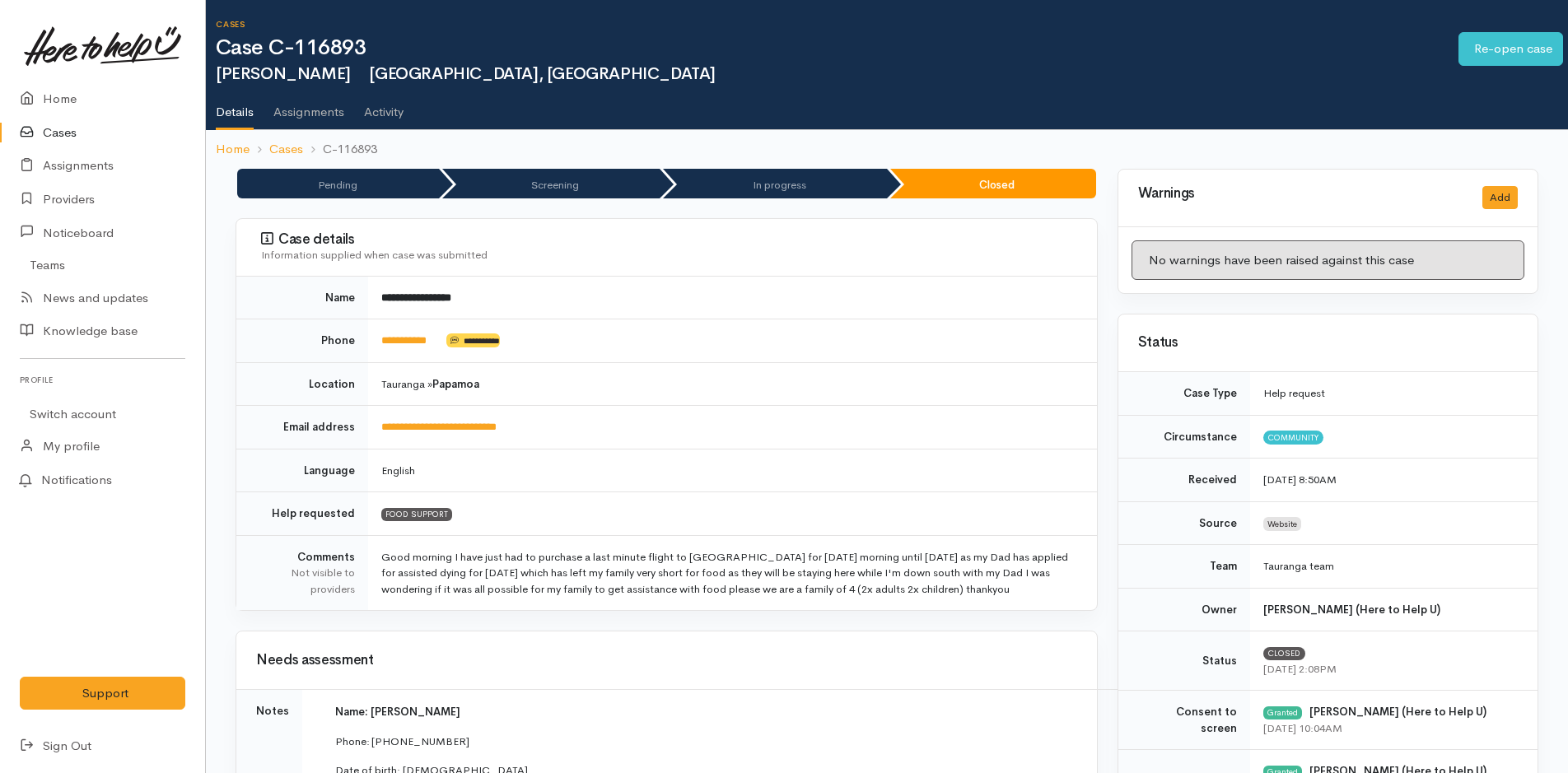
click at [73, 126] on link "Cases" at bounding box center [102, 133] width 205 height 34
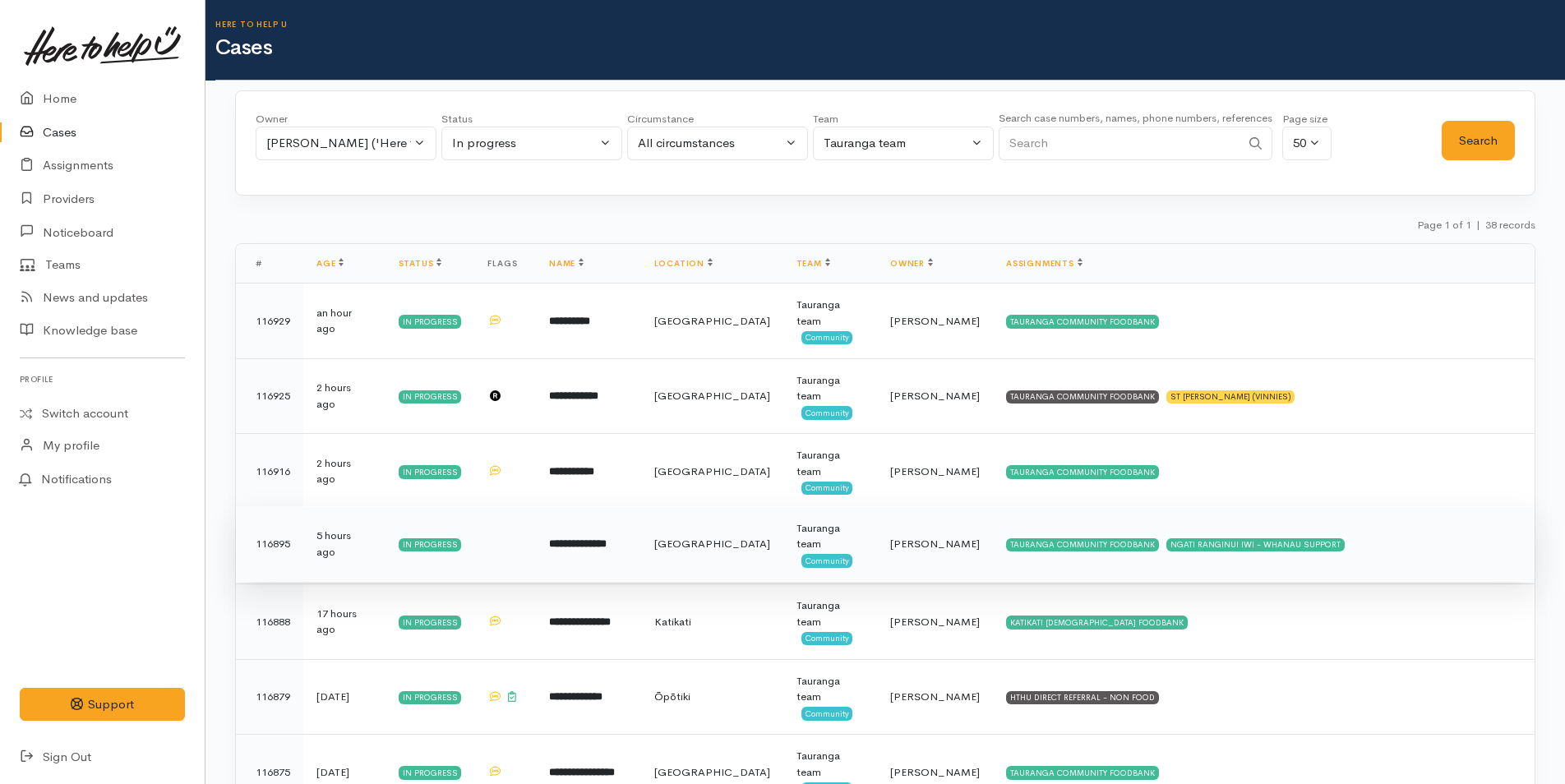
scroll to position [164, 0]
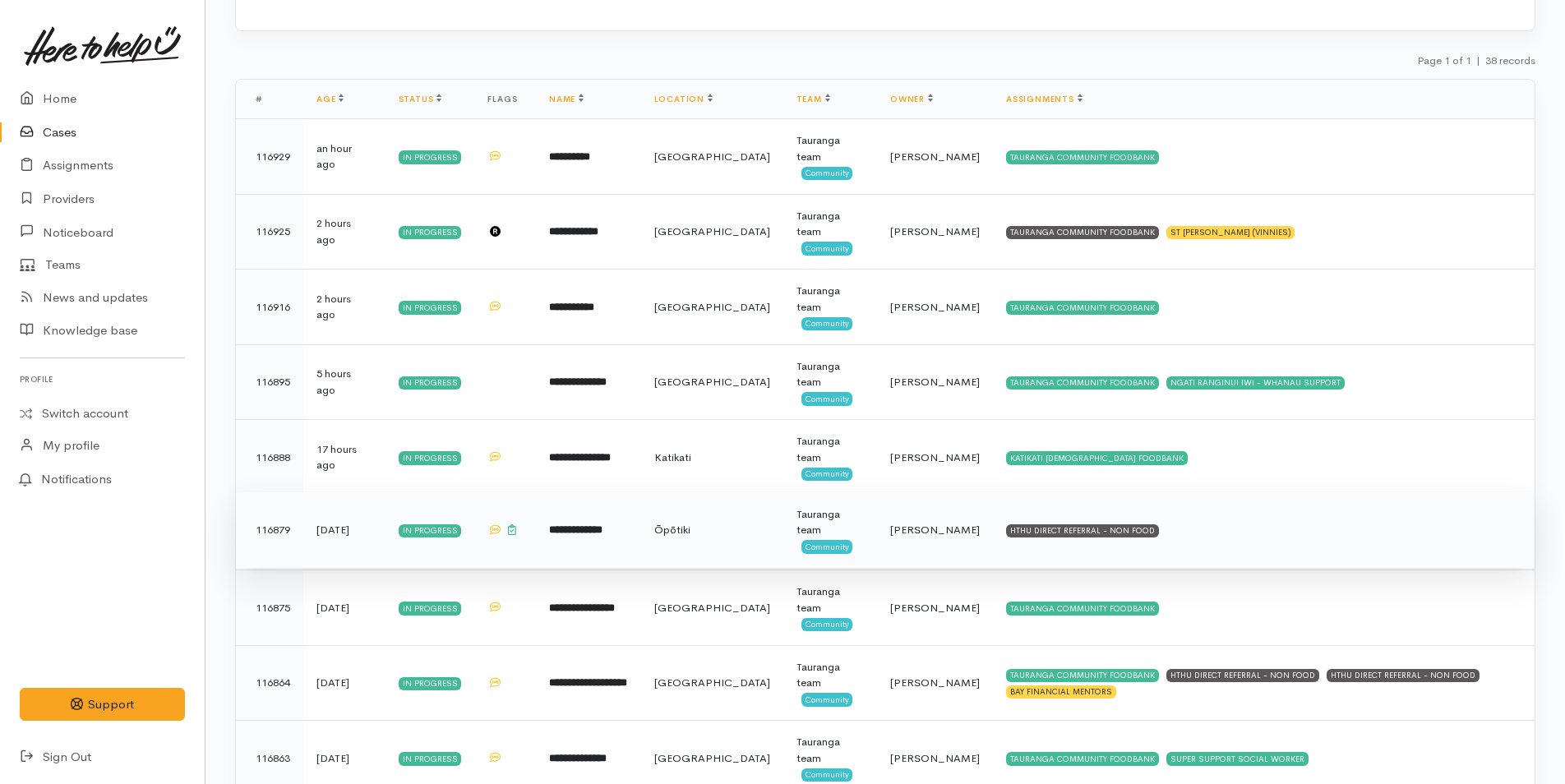
click at [1038, 536] on div "HTHU DIRECT REFERRAL - NON FOOD" at bounding box center [1082, 531] width 153 height 13
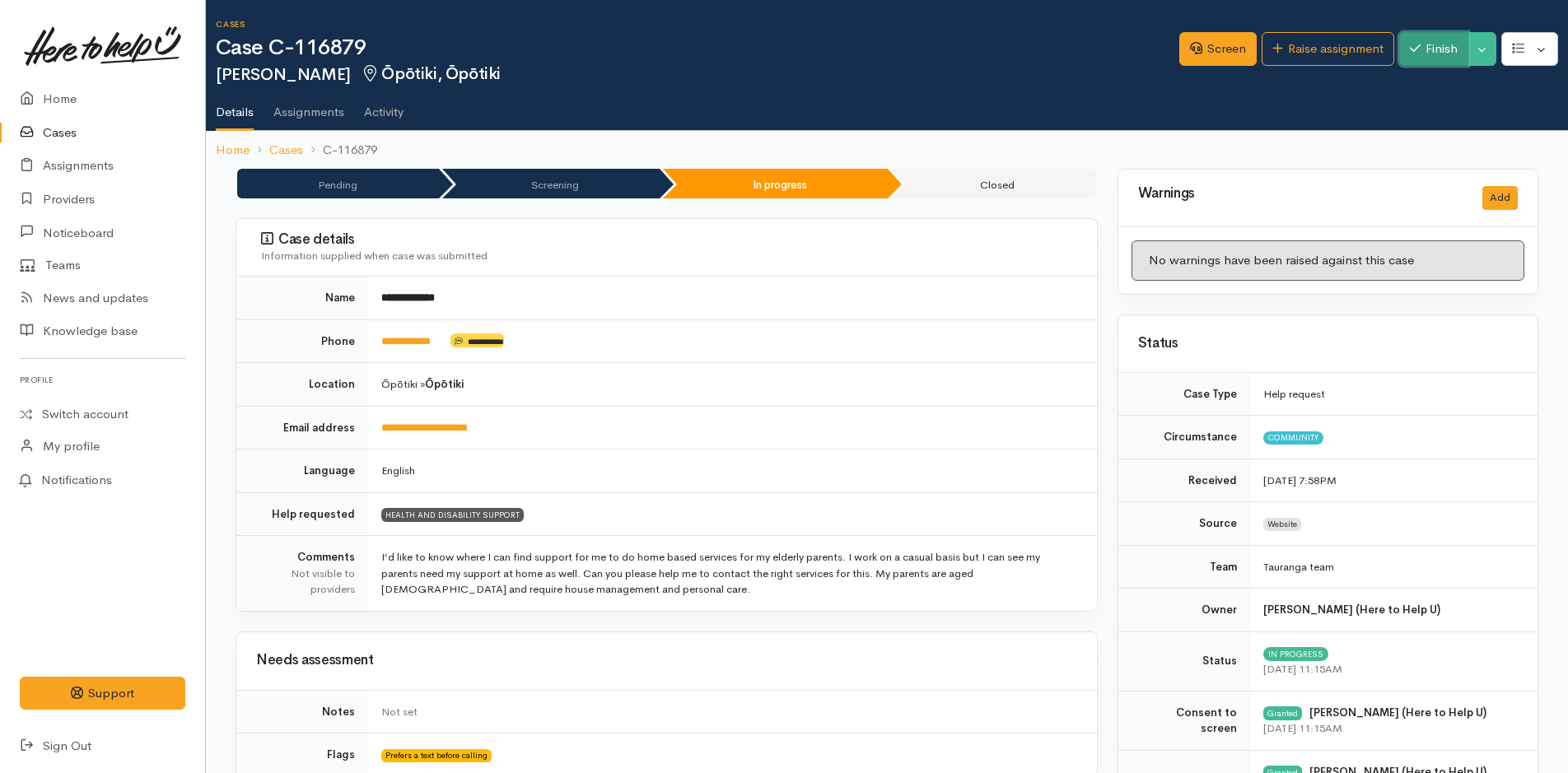
click at [1434, 56] on button "Finish" at bounding box center [1434, 48] width 69 height 34
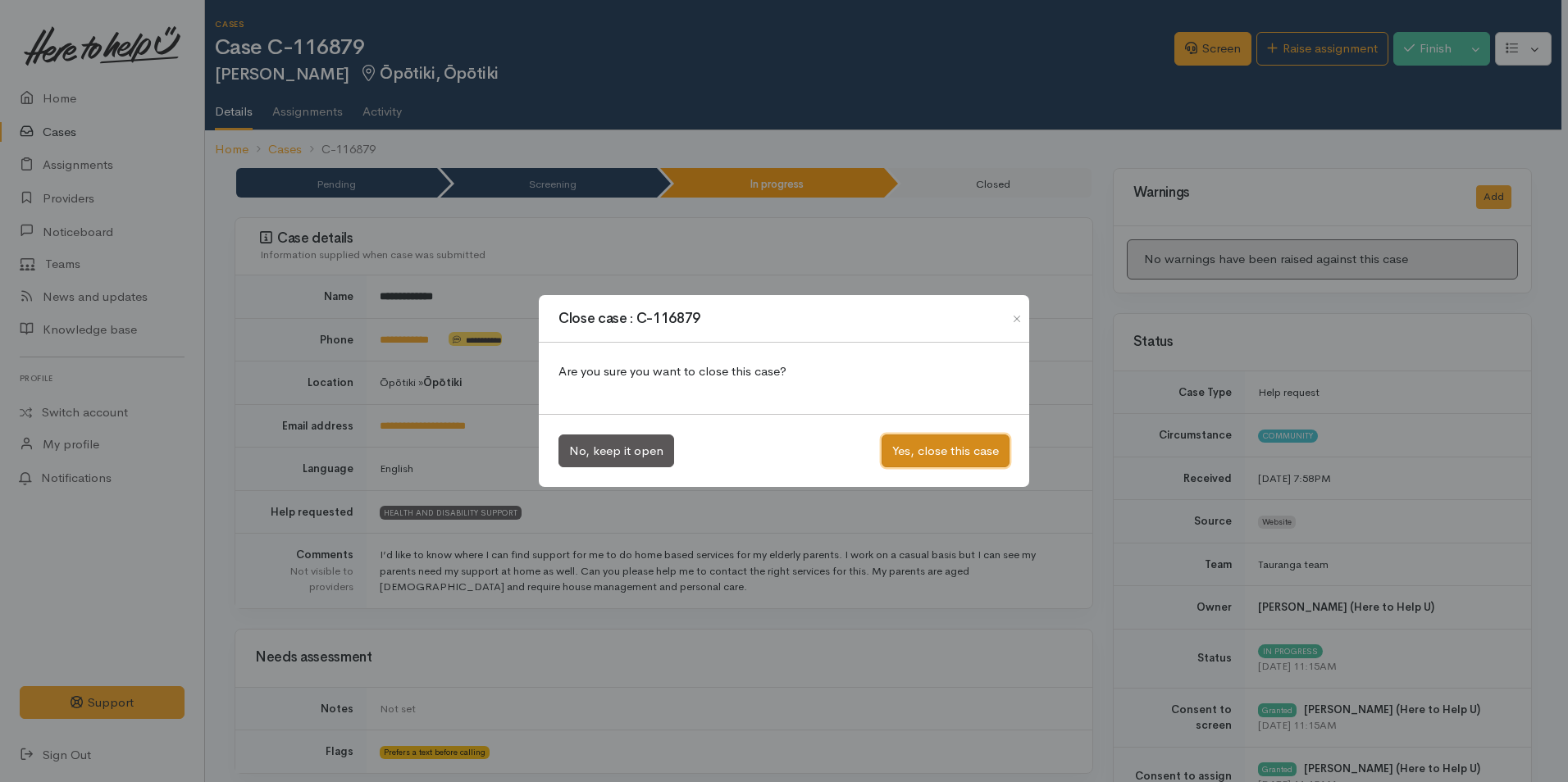
click at [992, 445] on button "Yes, close this case" at bounding box center [944, 450] width 128 height 34
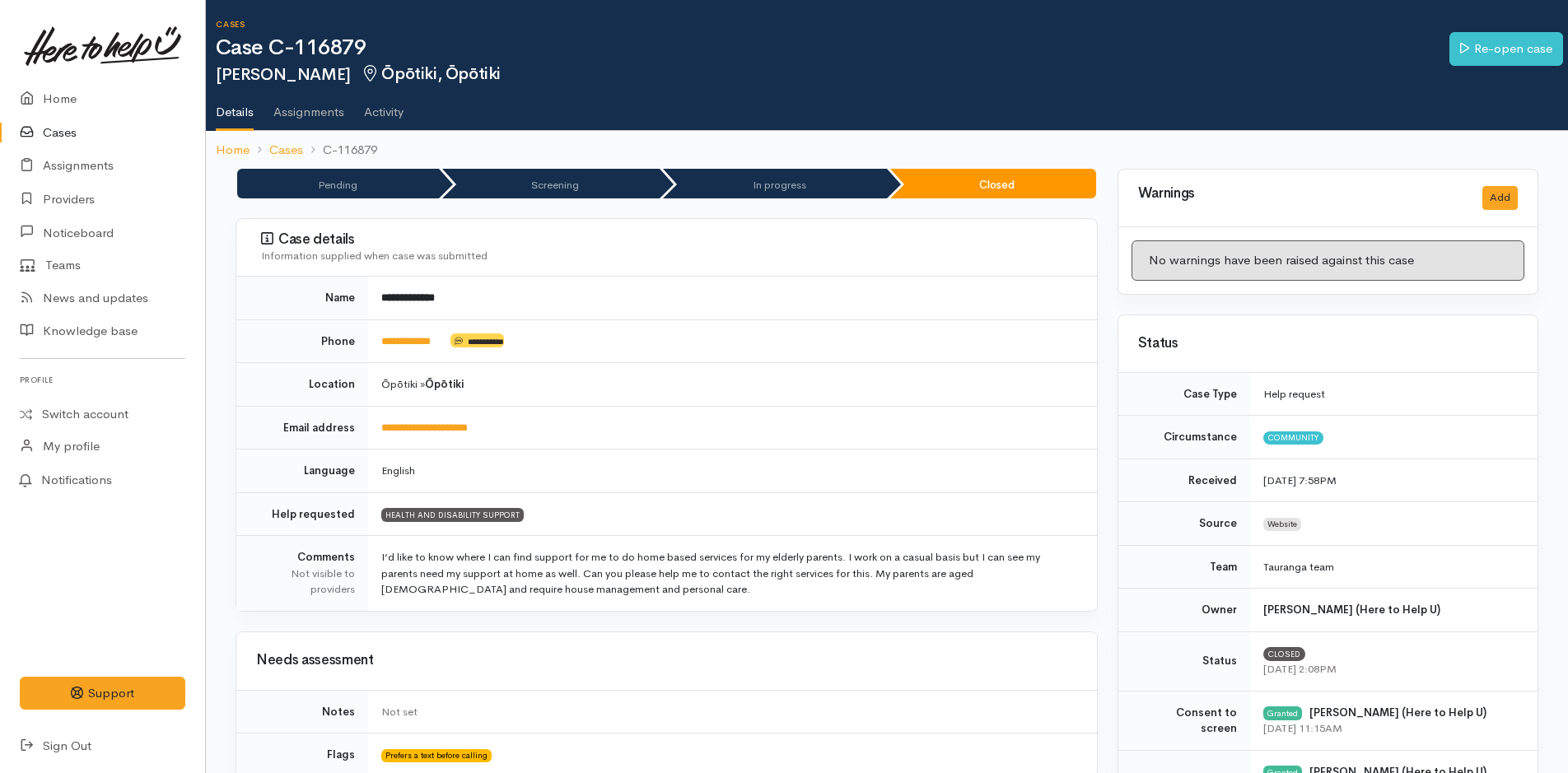
click at [74, 135] on link "Cases" at bounding box center [102, 133] width 205 height 34
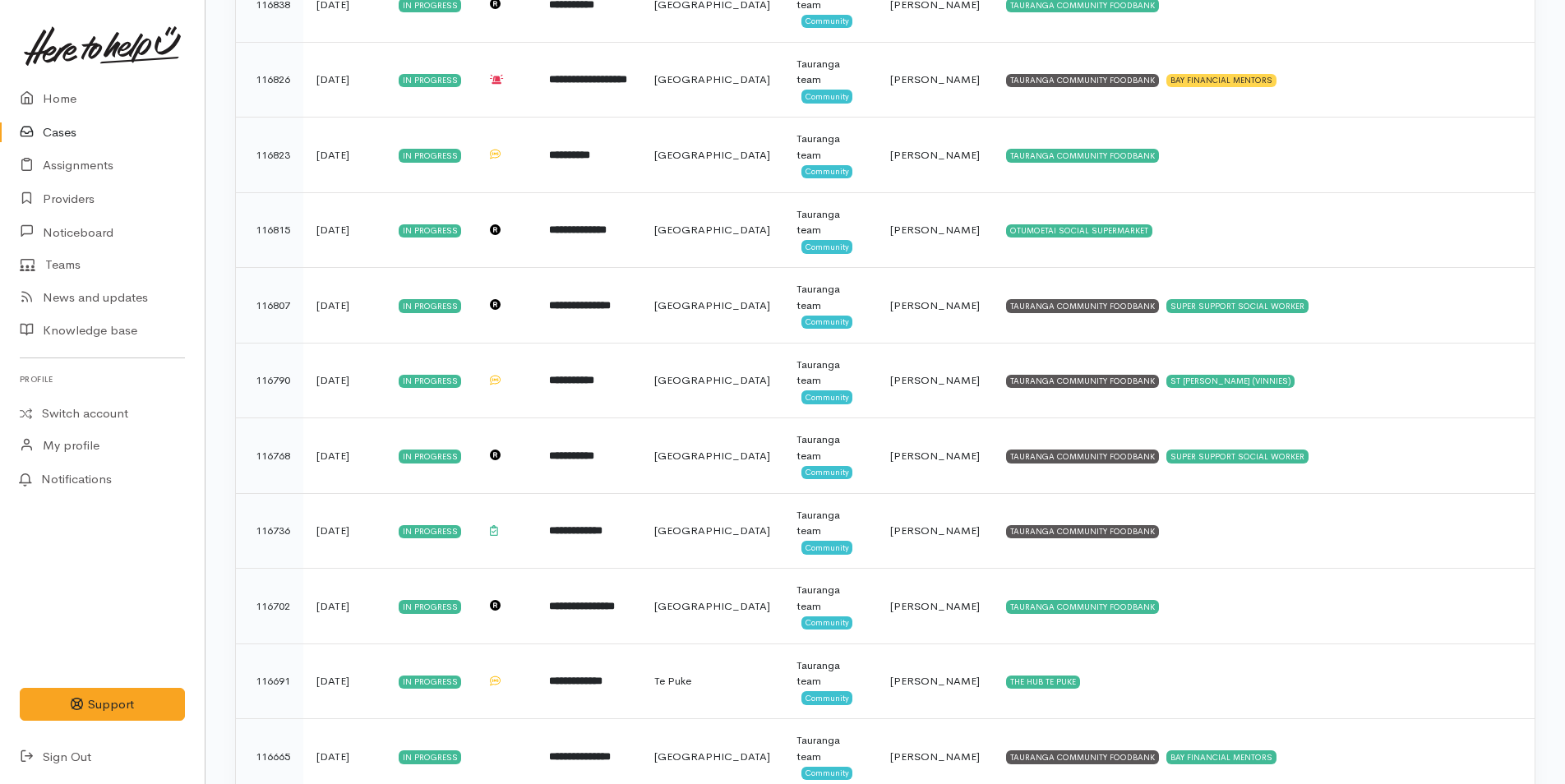
scroll to position [1233, 0]
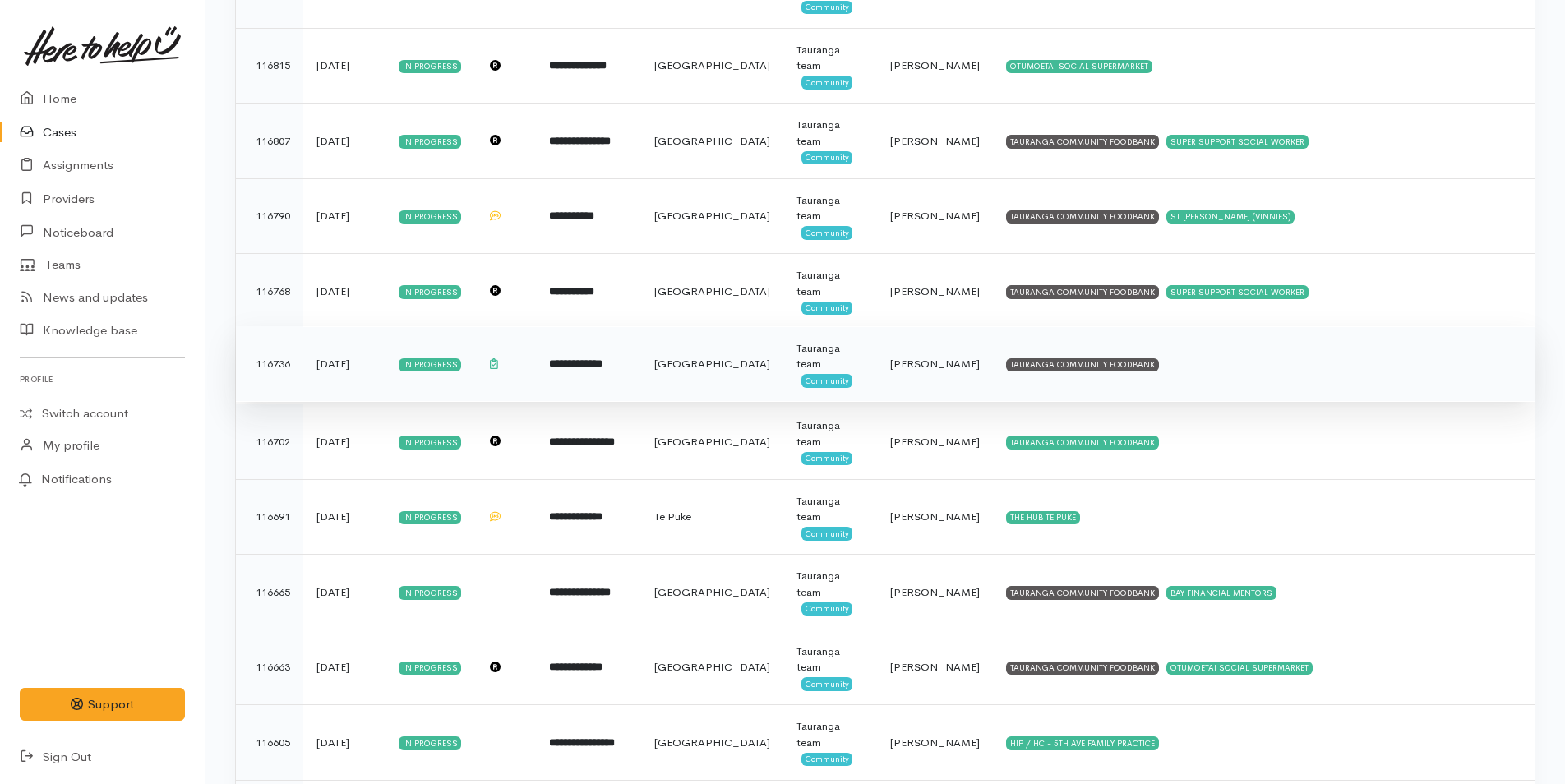
click at [1066, 366] on div "TAURANGA COMMUNITY FOODBANK" at bounding box center [1082, 364] width 153 height 13
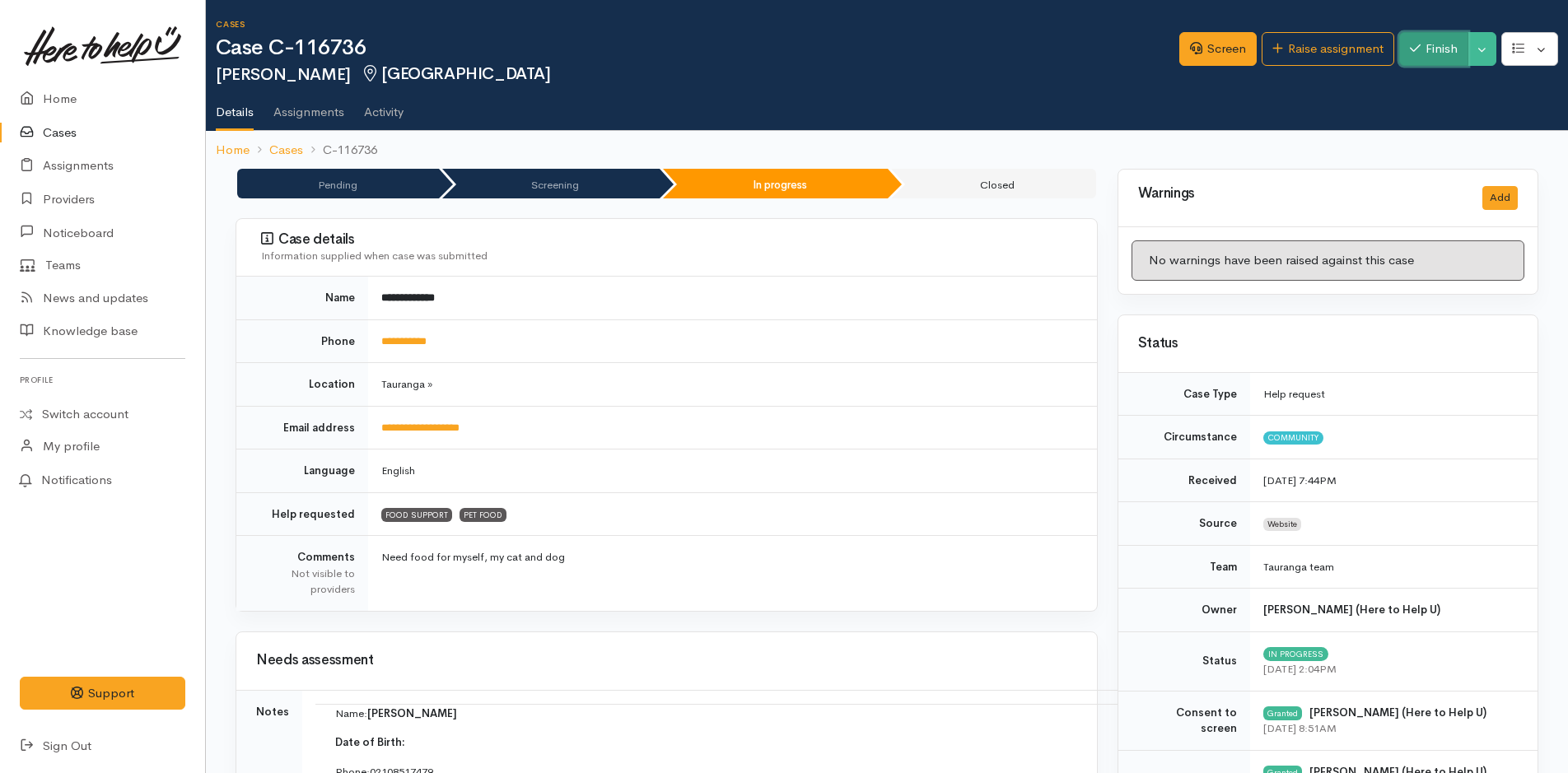
click at [1437, 56] on button "Finish" at bounding box center [1434, 48] width 69 height 34
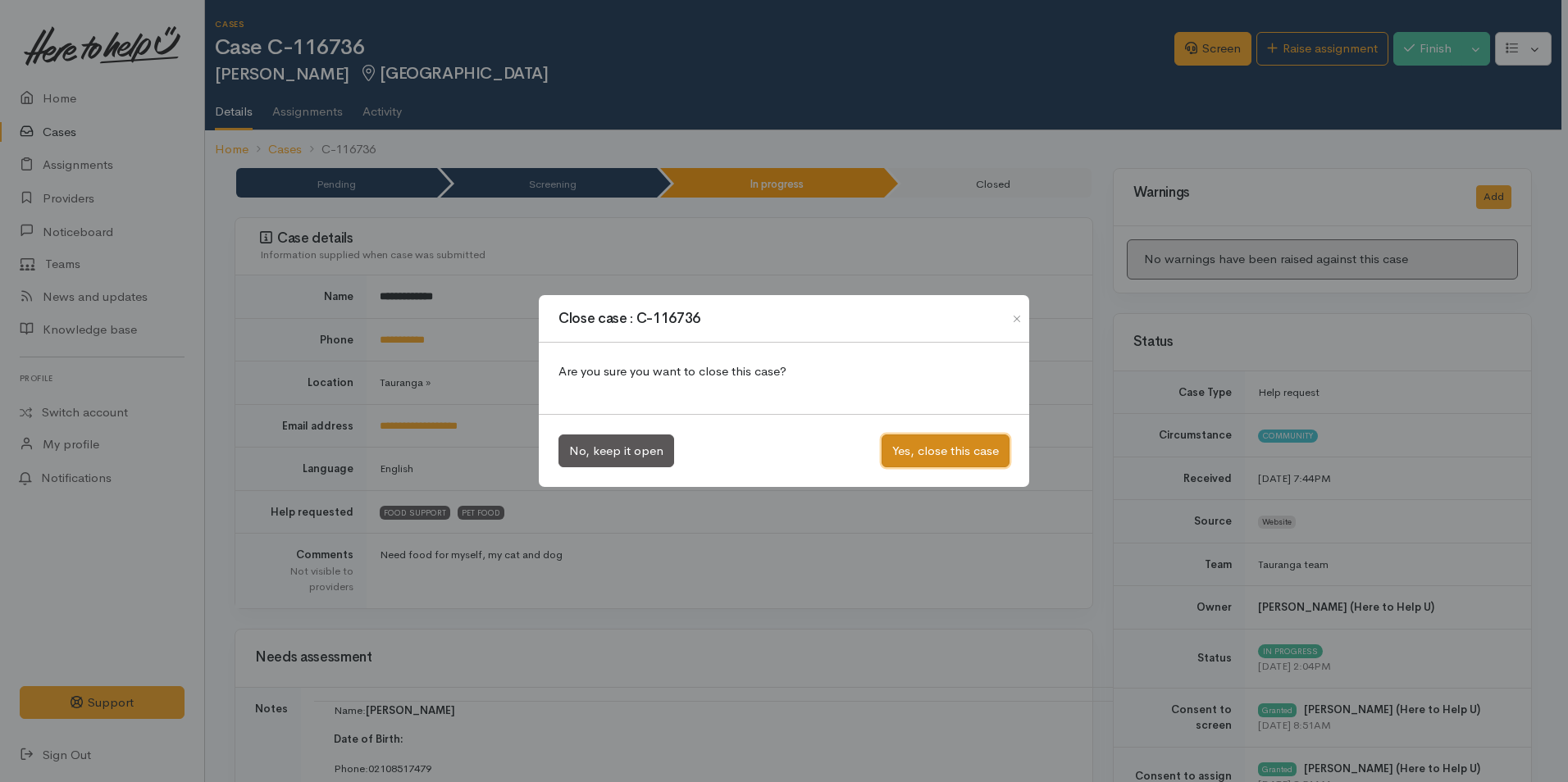
click at [928, 457] on button "Yes, close this case" at bounding box center [944, 450] width 128 height 34
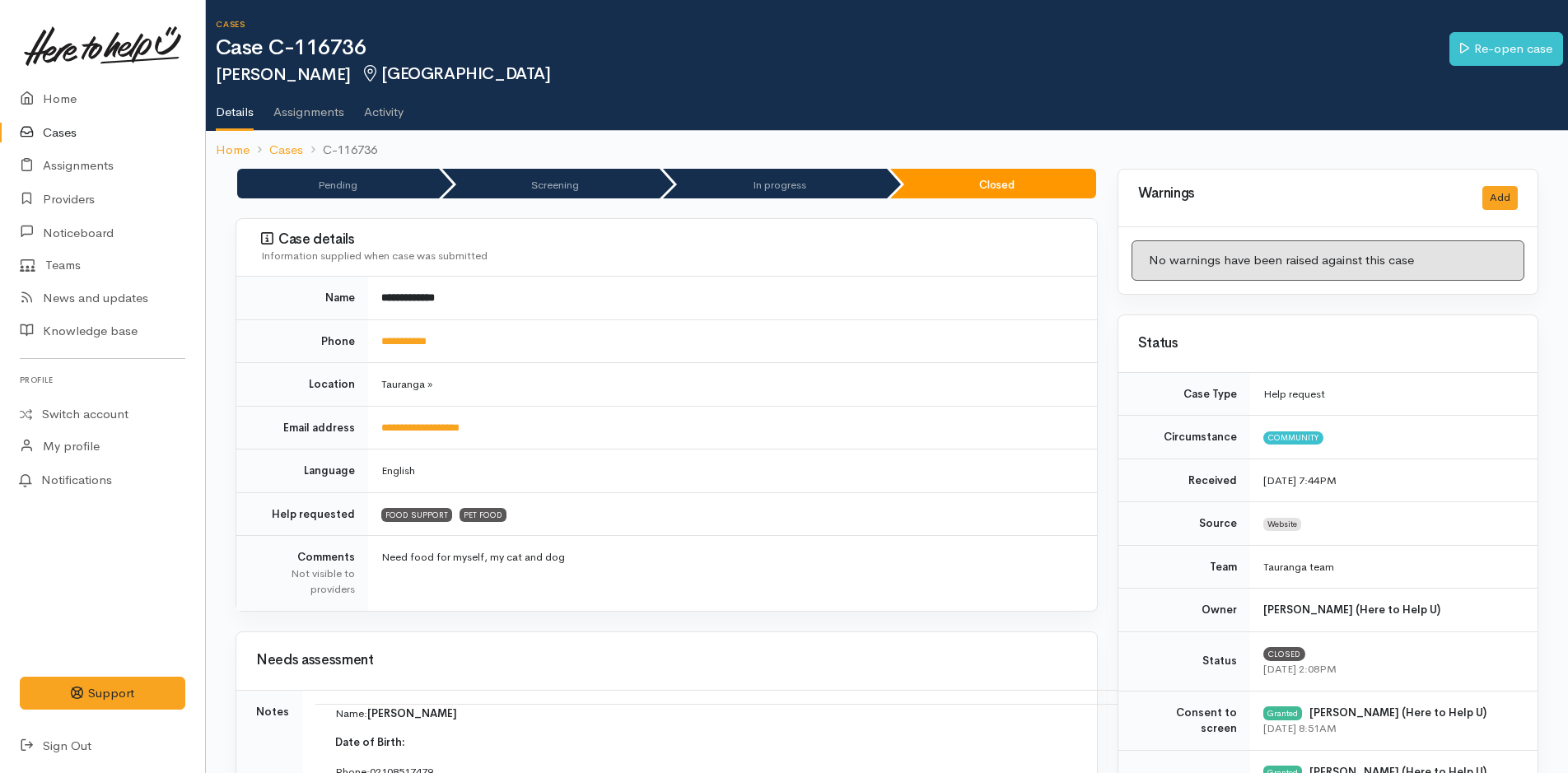
click at [70, 130] on link "Cases" at bounding box center [102, 133] width 205 height 34
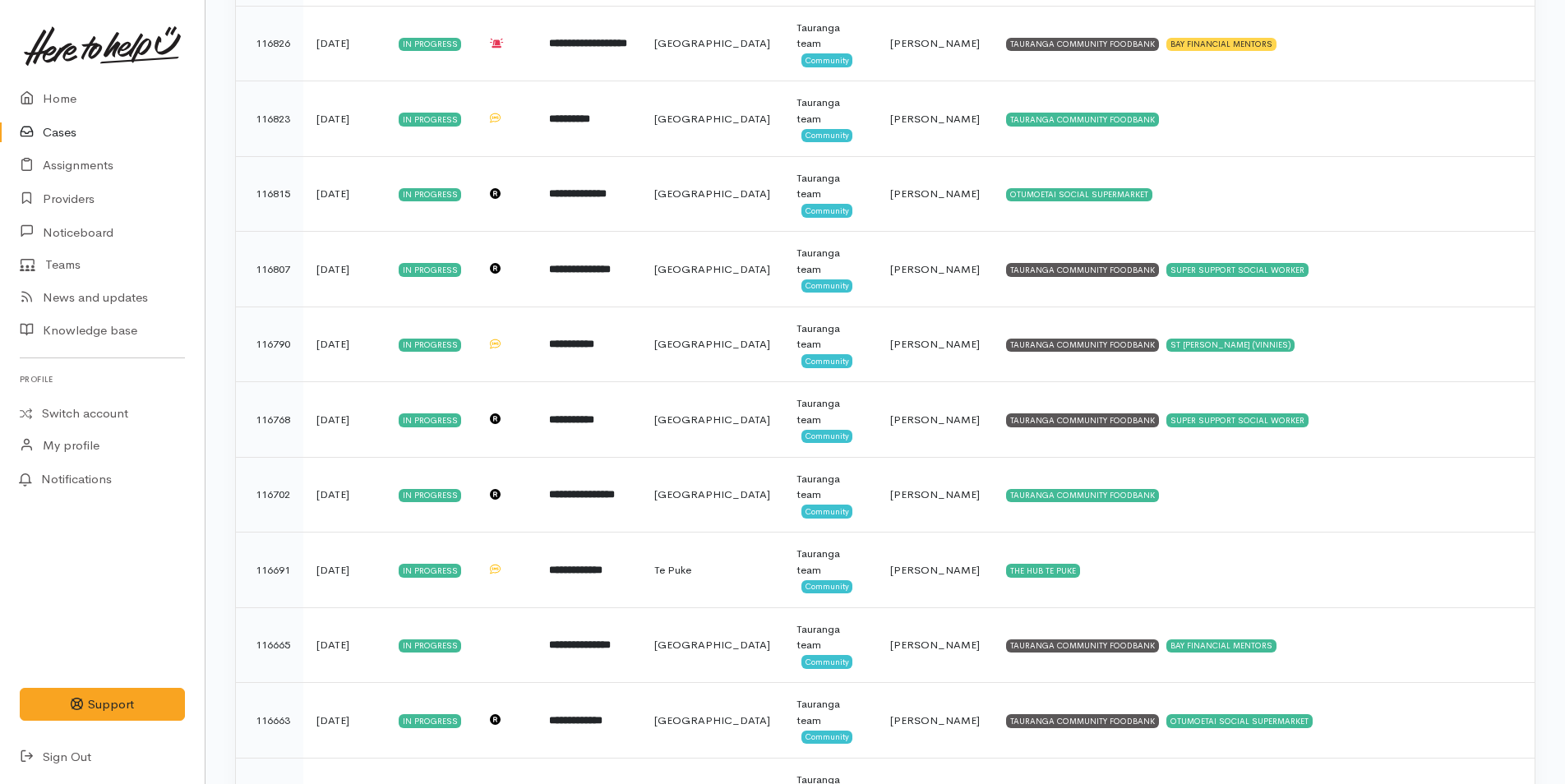
scroll to position [447, 0]
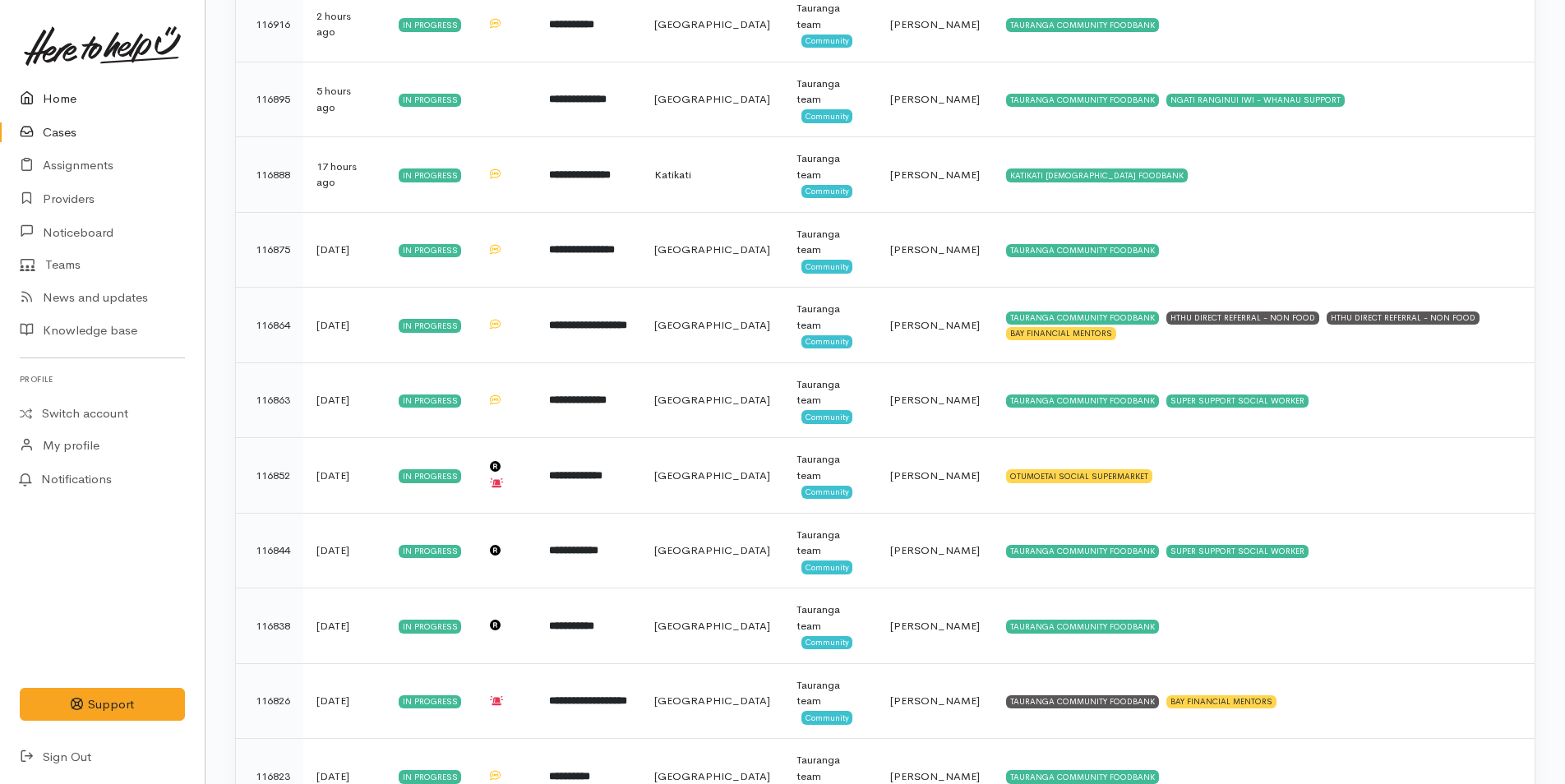
click at [74, 95] on link "Home" at bounding box center [102, 98] width 204 height 34
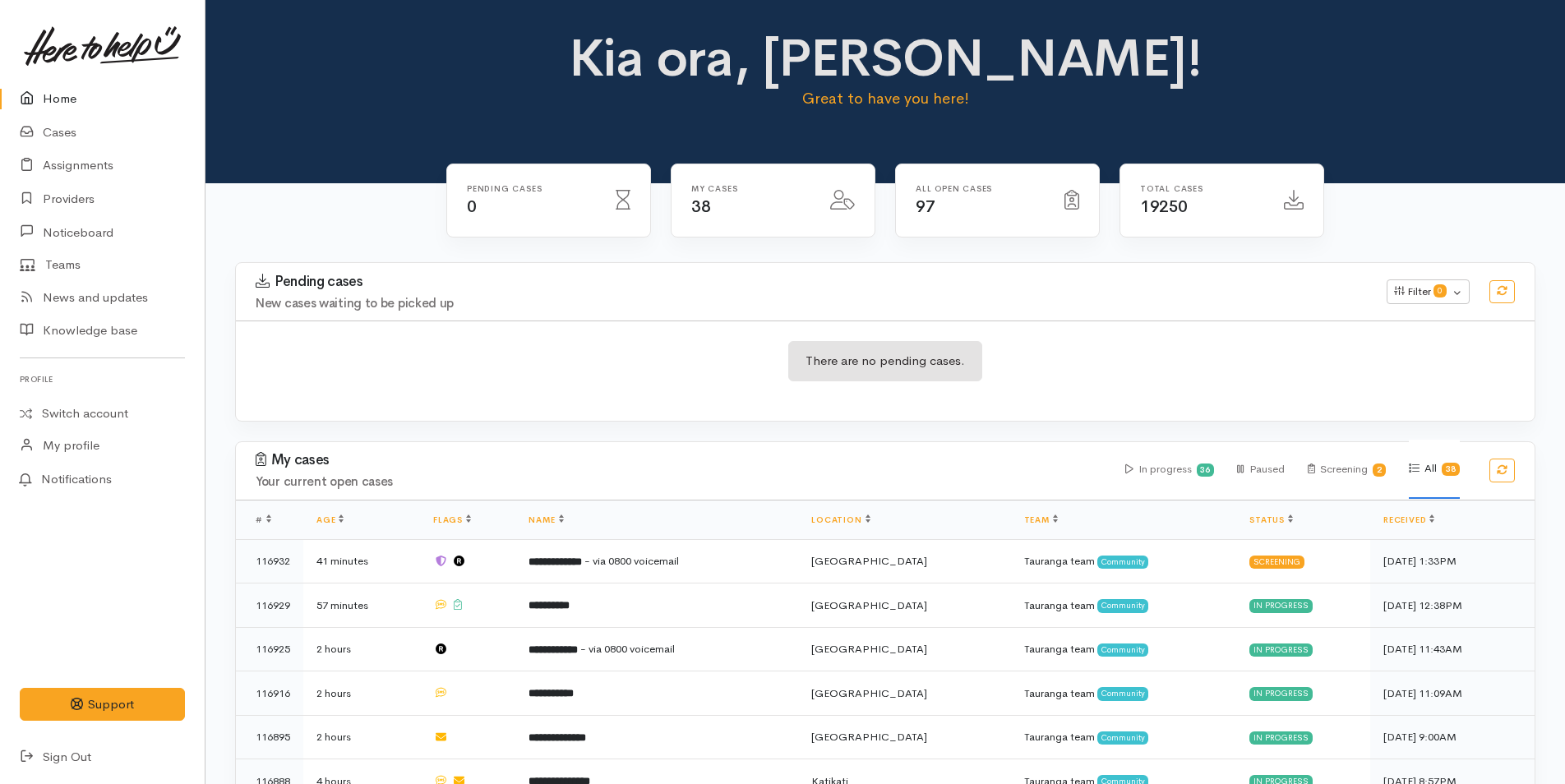
click at [65, 93] on link "Home" at bounding box center [102, 98] width 204 height 34
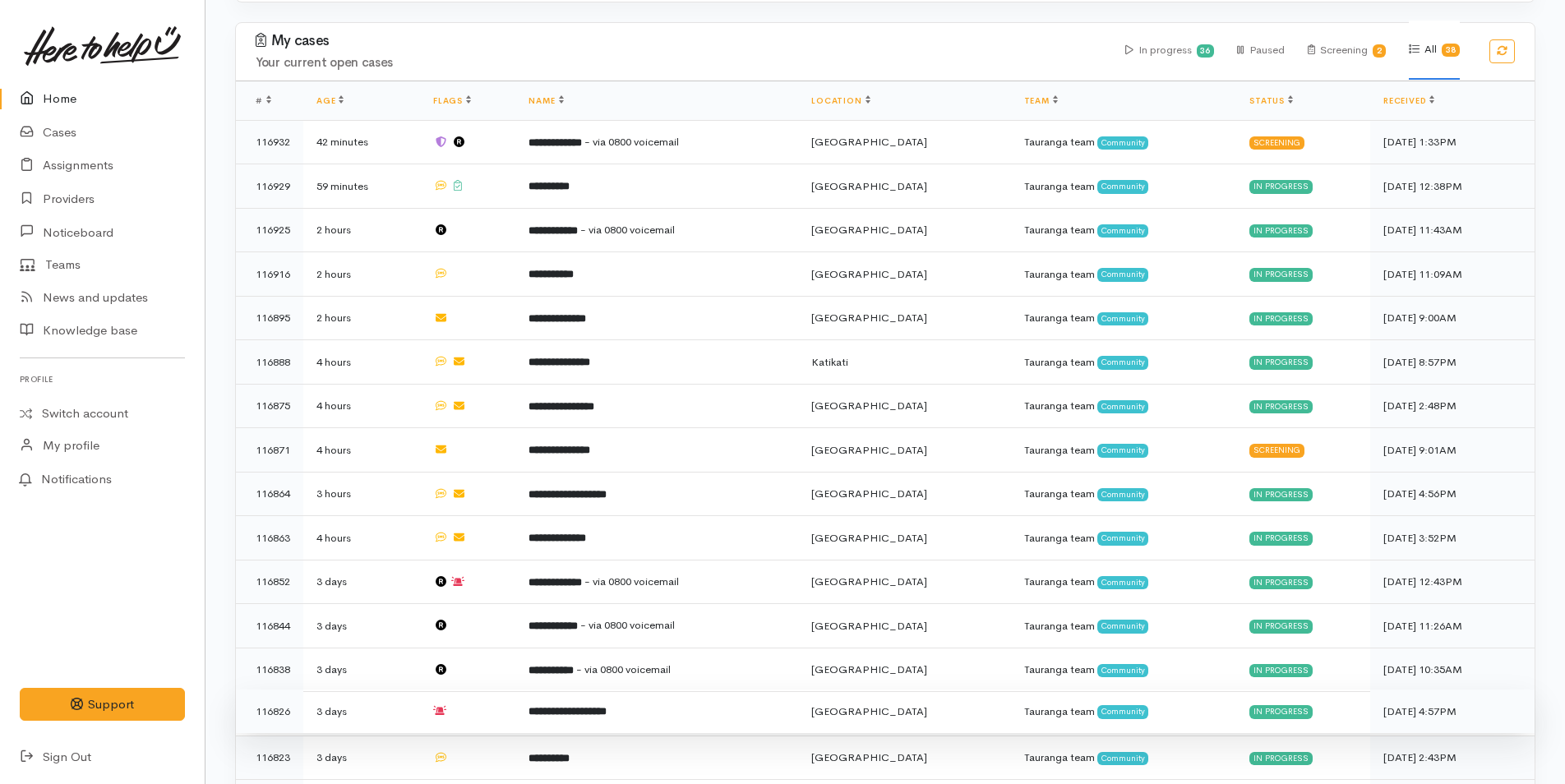
scroll to position [575, 0]
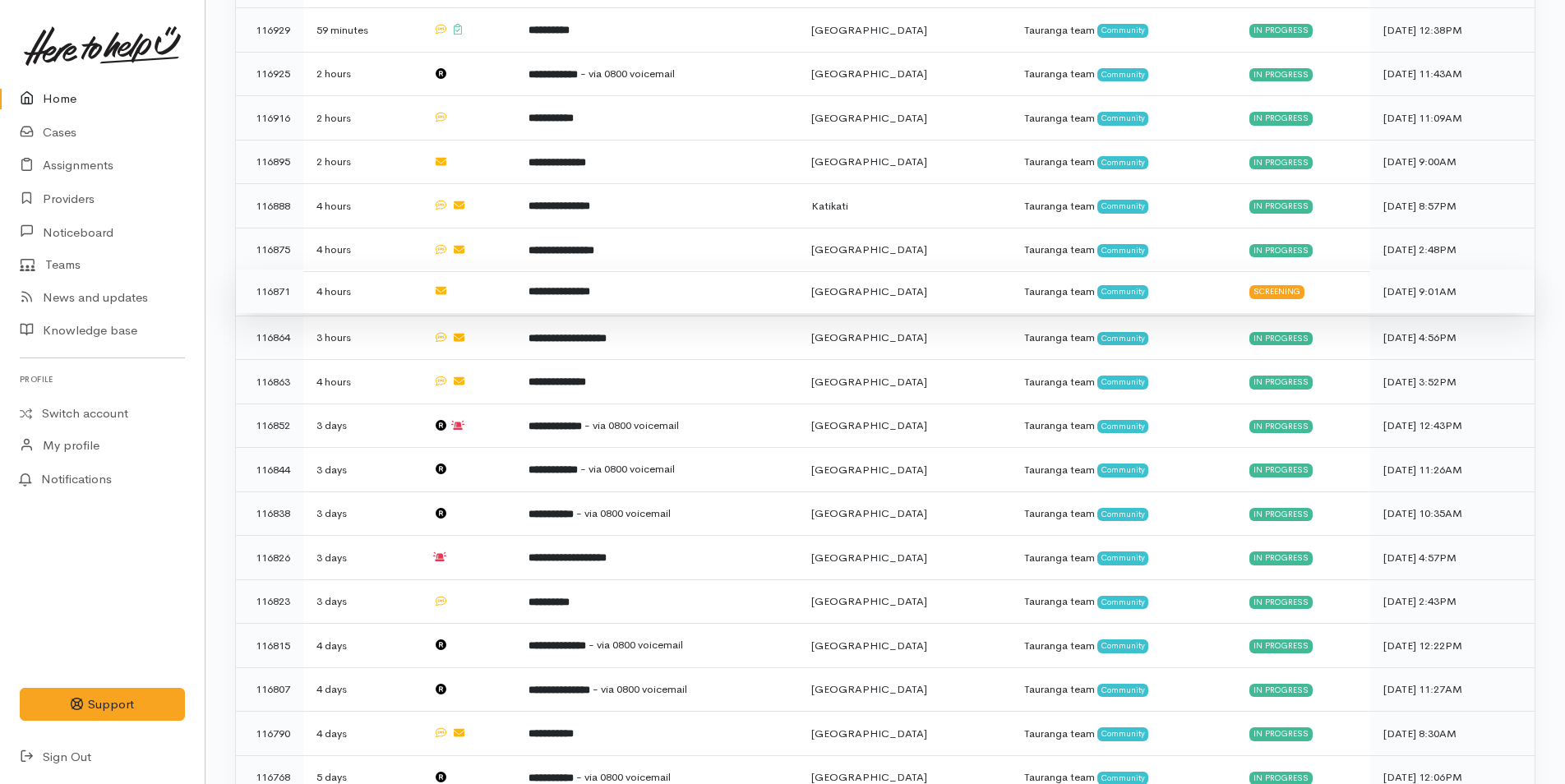
click at [591, 286] on b "**********" at bounding box center [560, 292] width 62 height 11
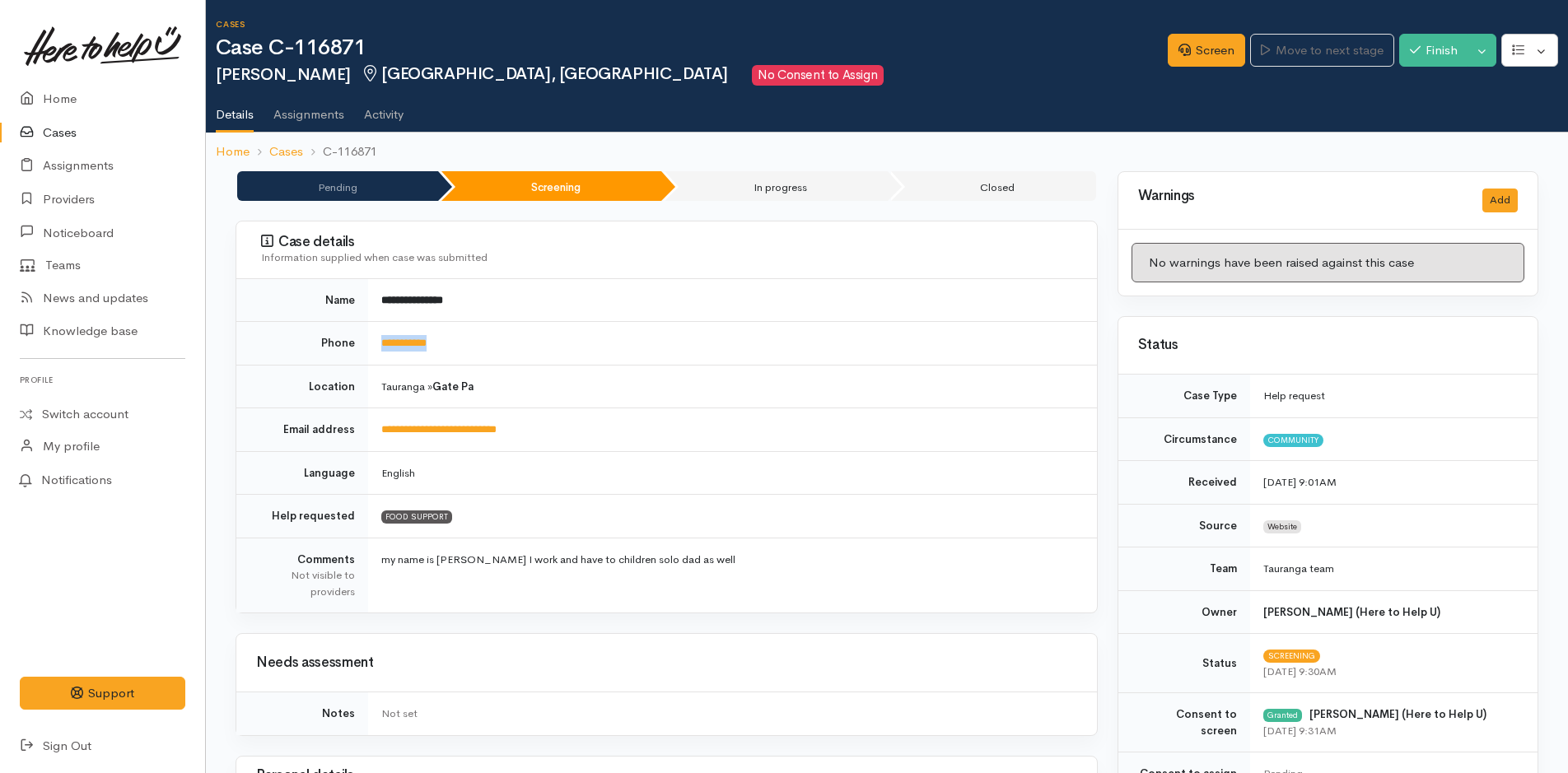
drag, startPoint x: 524, startPoint y: 342, endPoint x: 372, endPoint y: 343, distance: 152.0
click at [372, 343] on td "**********" at bounding box center [732, 344] width 729 height 44
copy link "**********"
click at [60, 96] on link "Home" at bounding box center [102, 98] width 205 height 34
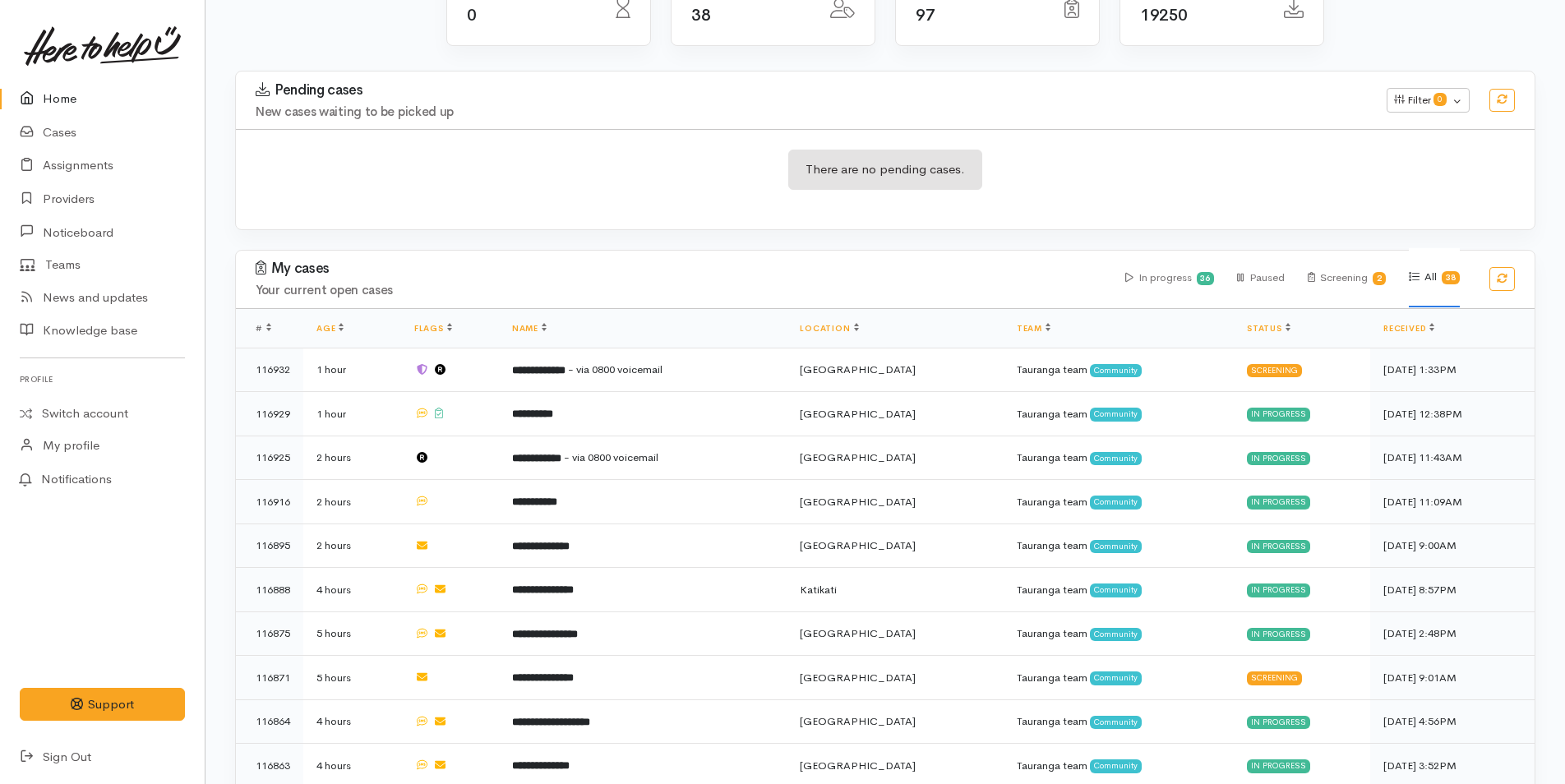
scroll to position [329, 0]
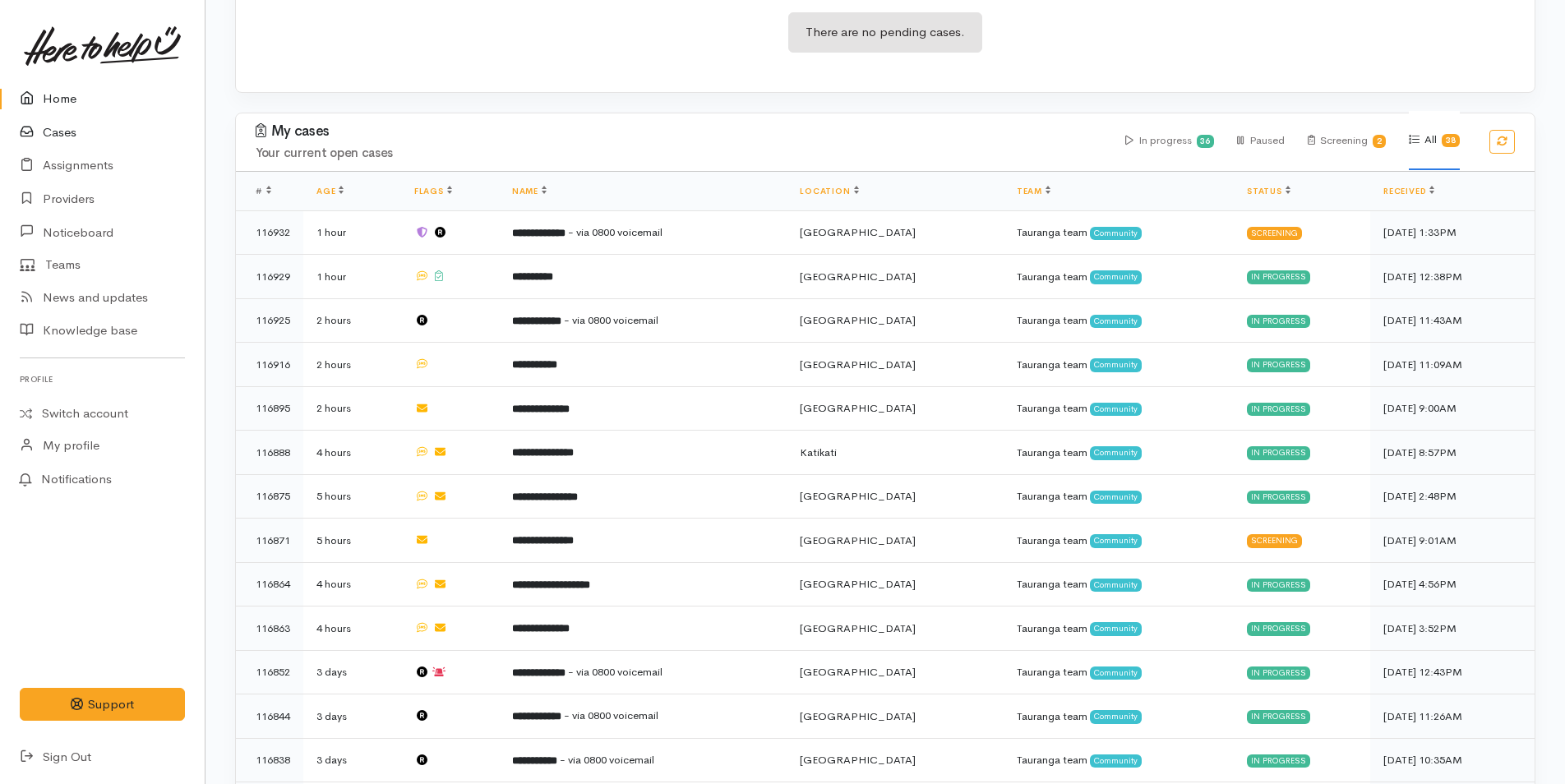
click at [67, 134] on link "Cases" at bounding box center [102, 133] width 204 height 34
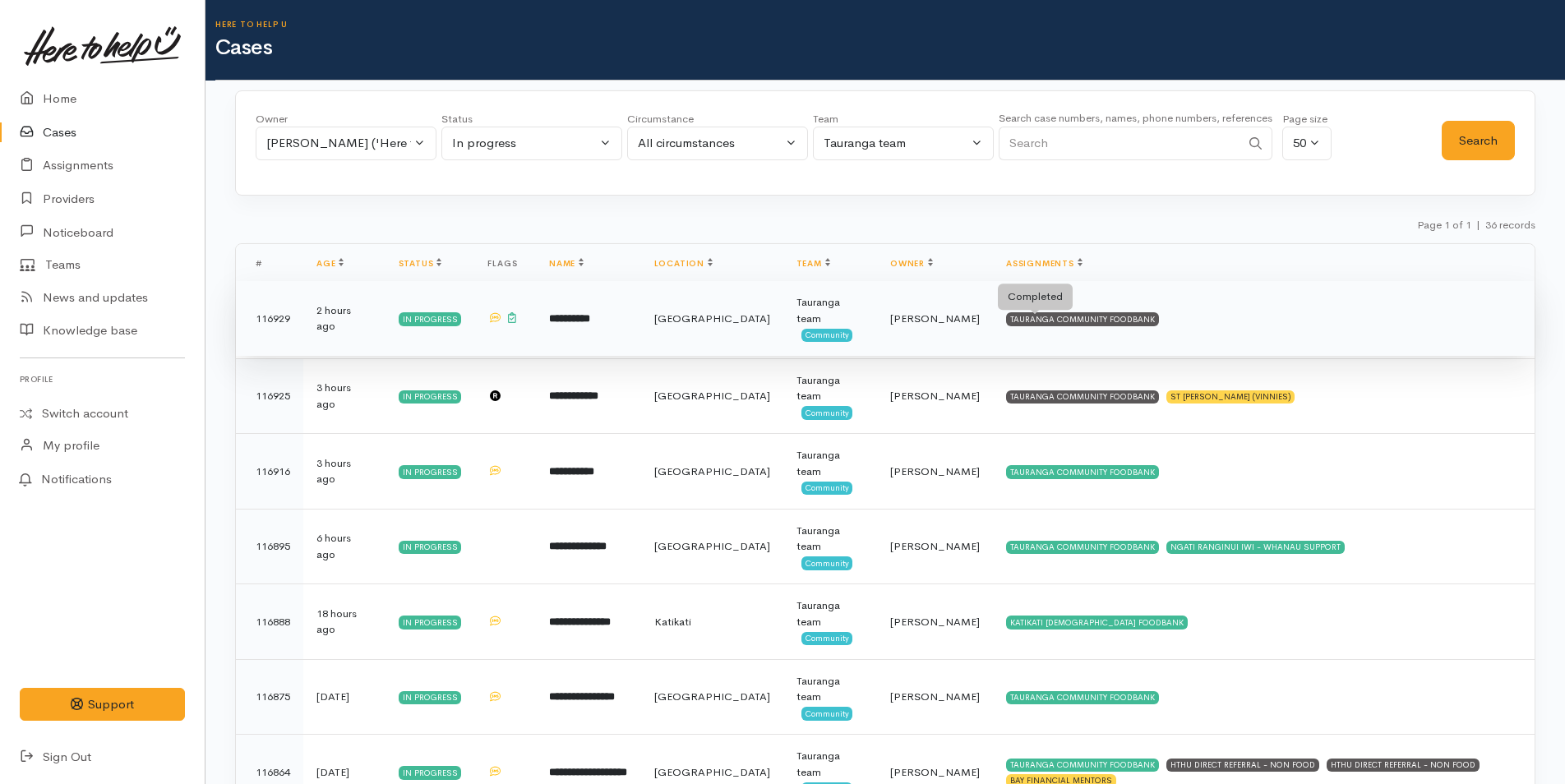
click at [1072, 322] on div "TAURANGA COMMUNITY FOODBANK" at bounding box center [1082, 319] width 153 height 13
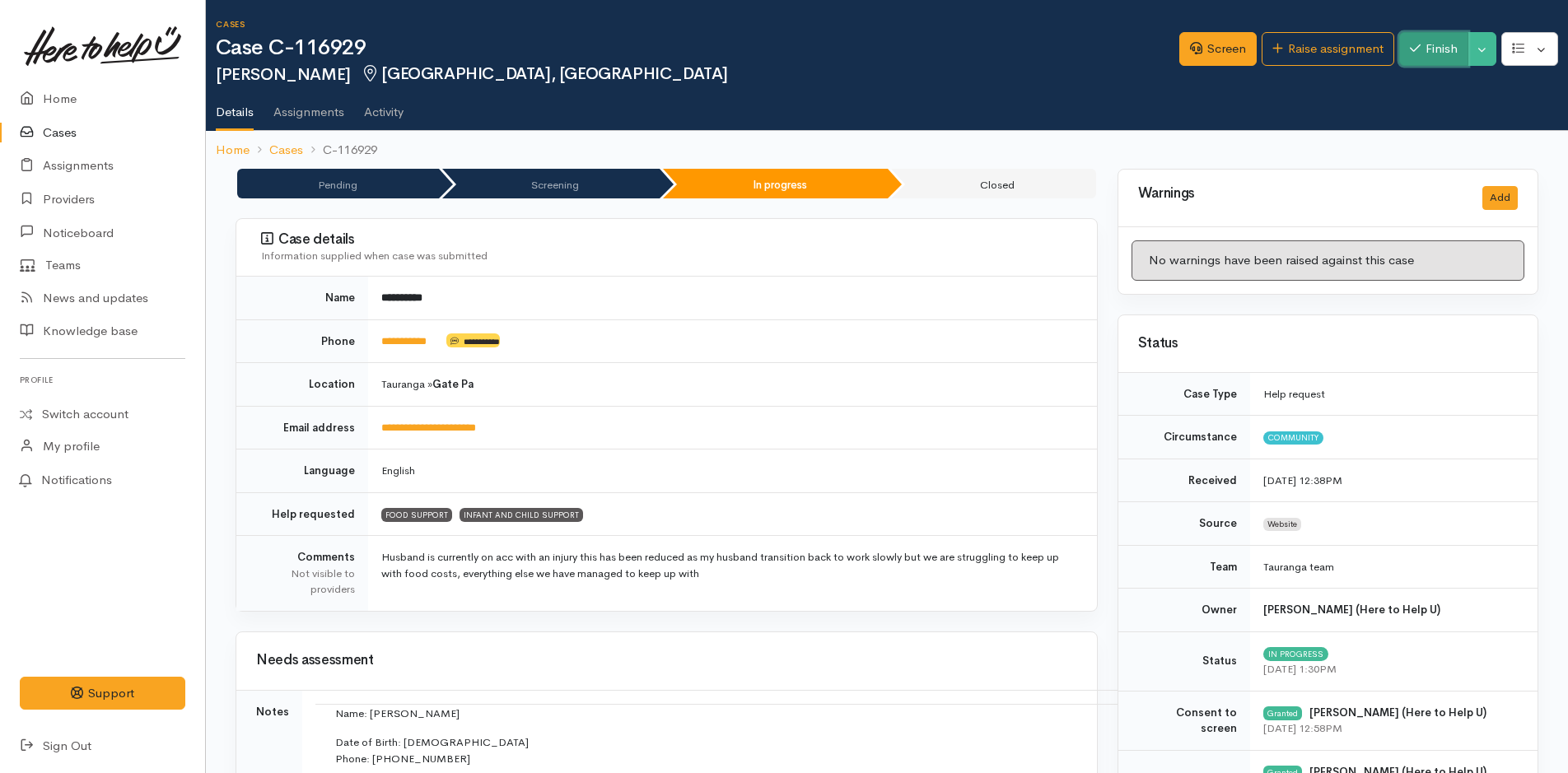
click at [1441, 55] on button "Finish" at bounding box center [1434, 48] width 69 height 34
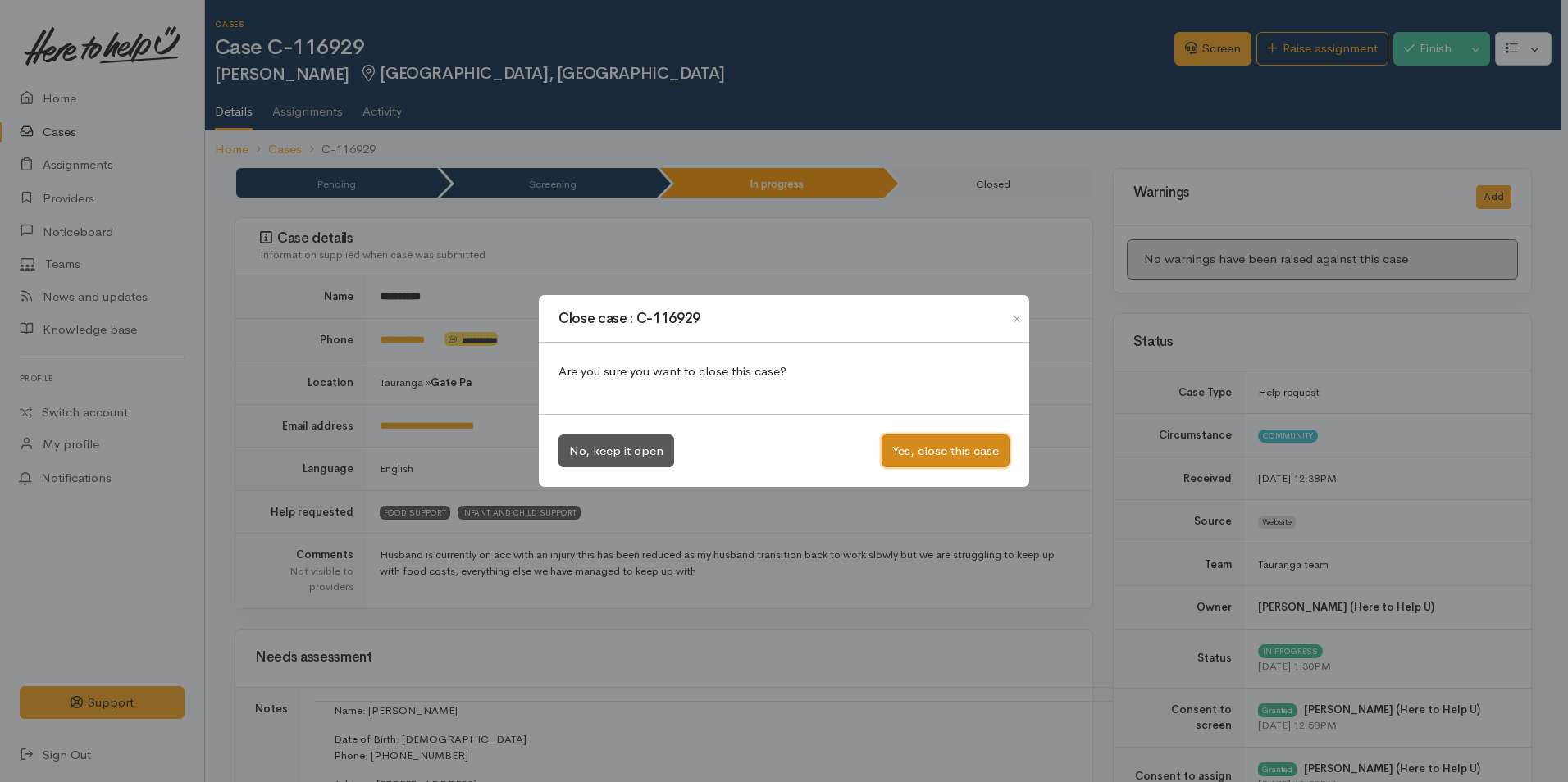
click at [984, 448] on button "Yes, close this case" at bounding box center [944, 450] width 128 height 34
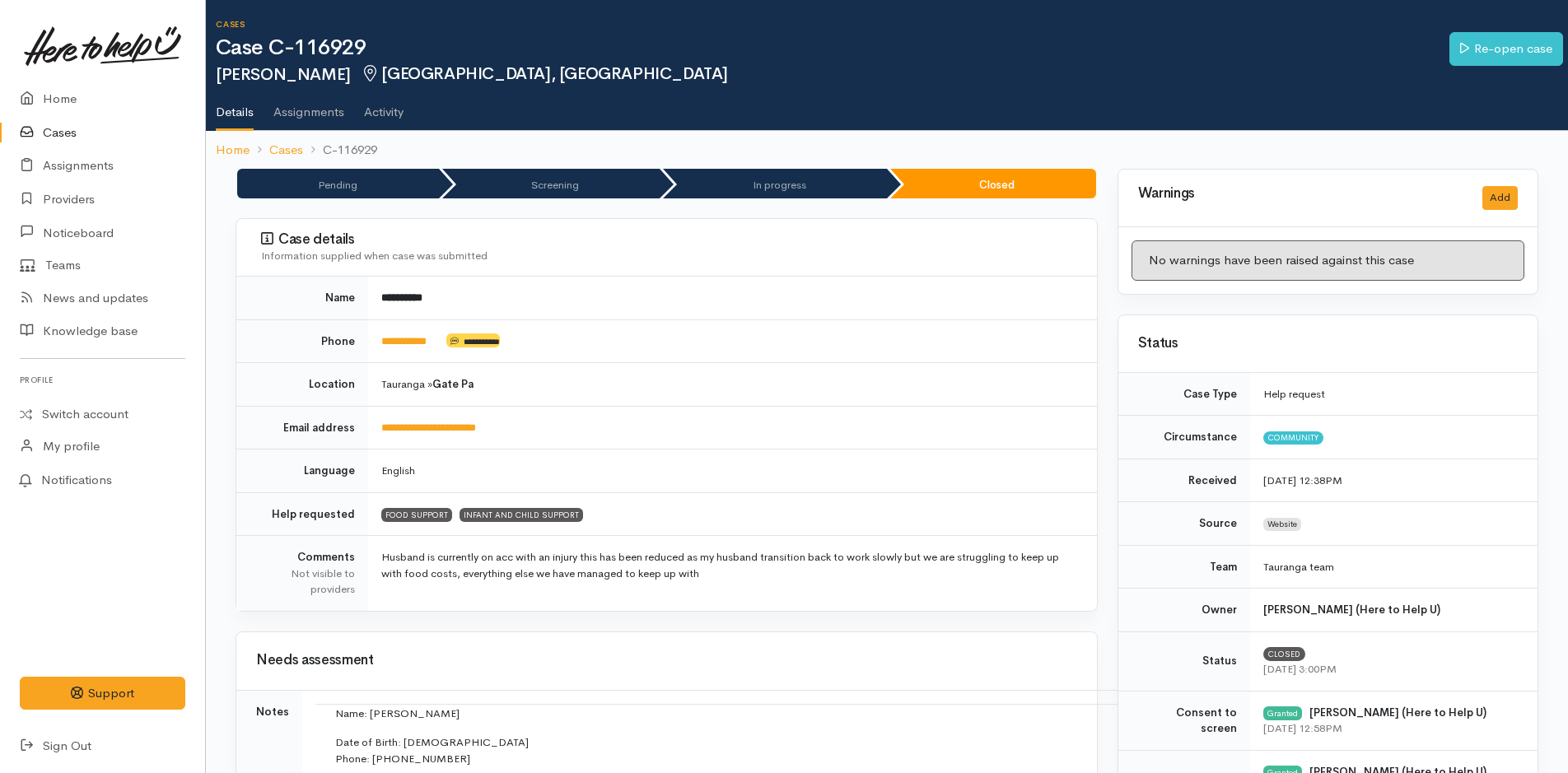
click at [66, 127] on link "Cases" at bounding box center [102, 133] width 205 height 34
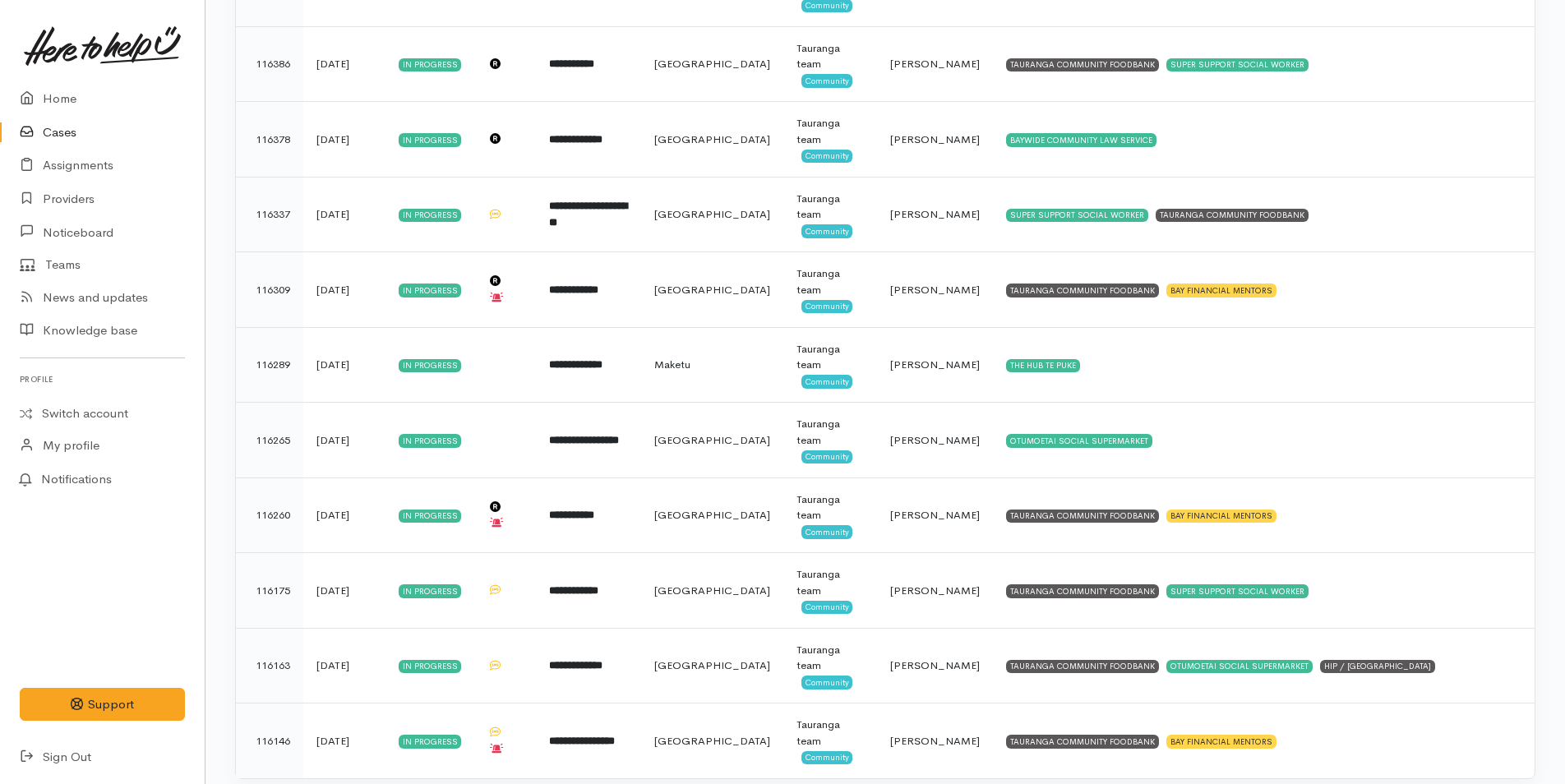
scroll to position [2179, 0]
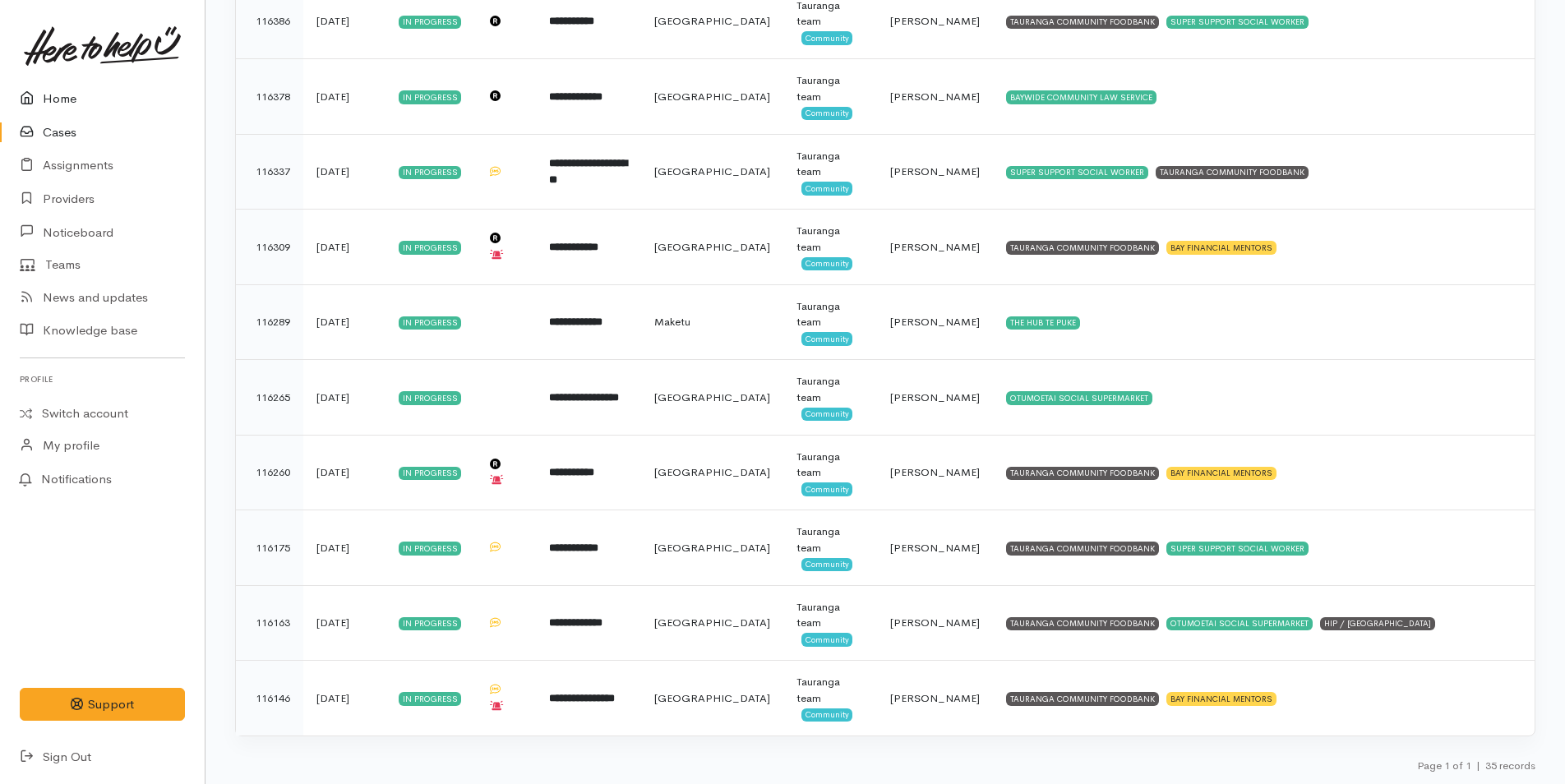
click at [65, 100] on link "Home" at bounding box center [102, 98] width 204 height 34
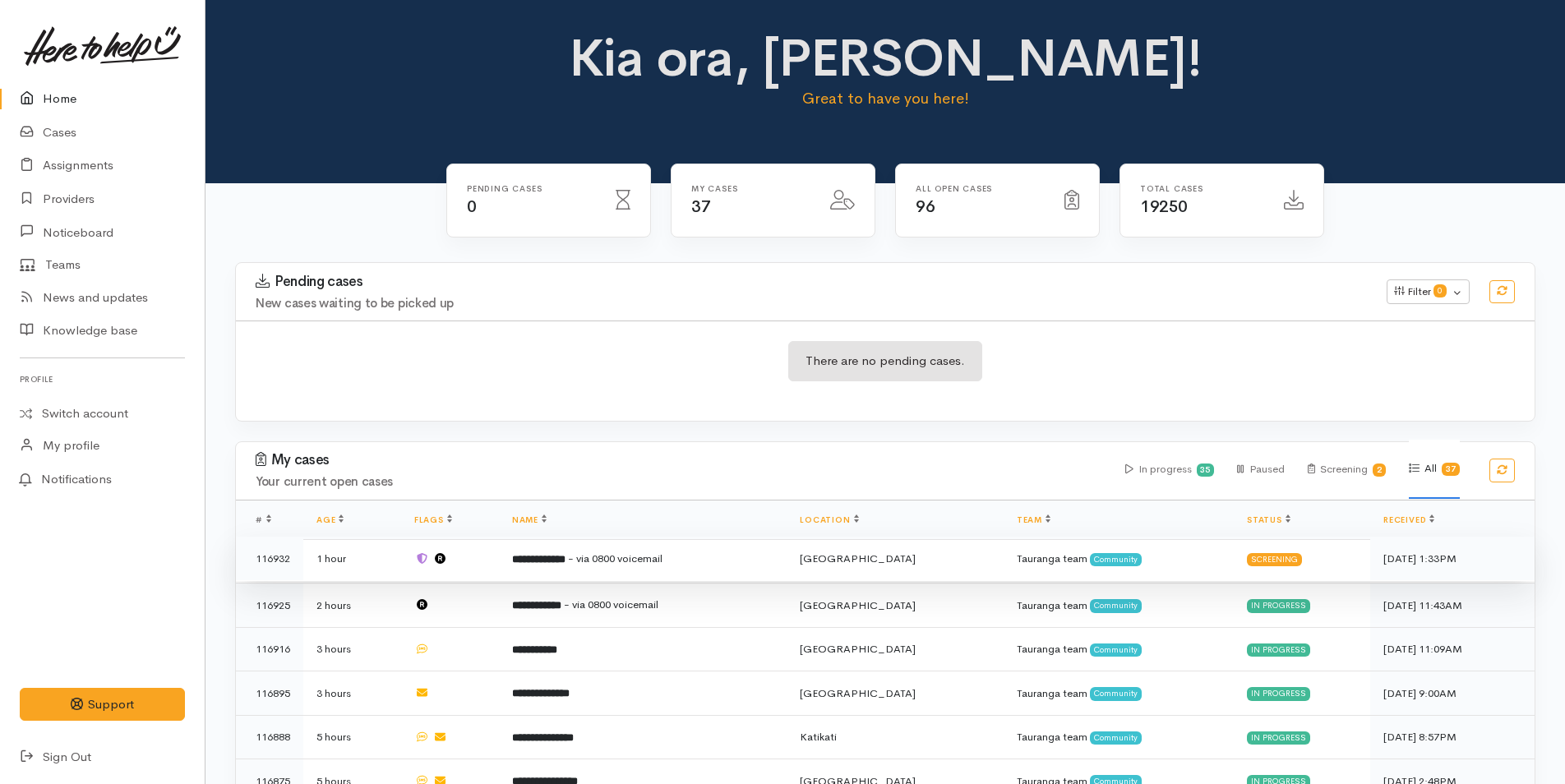
click at [710, 559] on td "**********" at bounding box center [643, 559] width 289 height 45
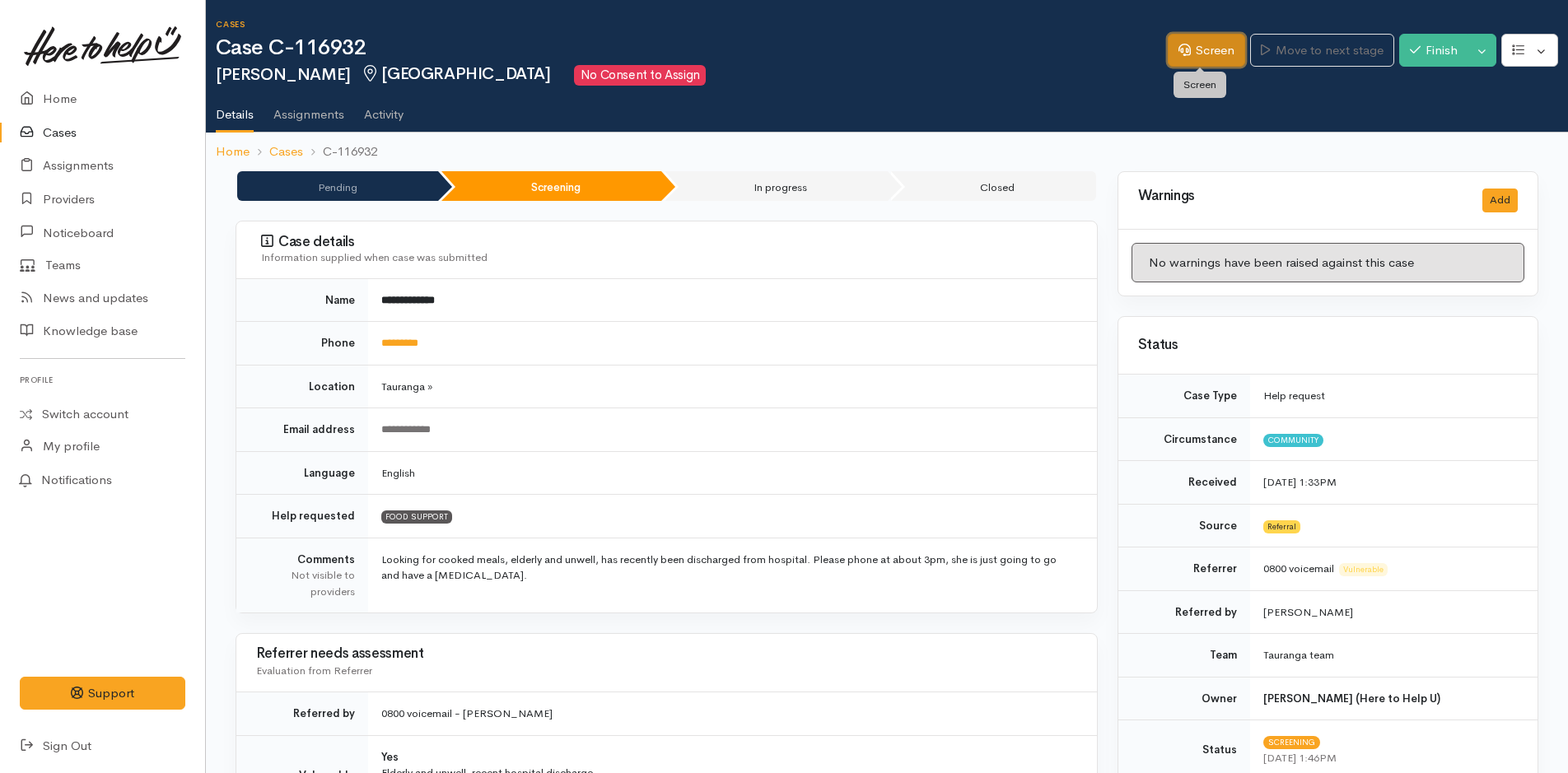
click at [1198, 50] on link "Screen" at bounding box center [1207, 50] width 77 height 34
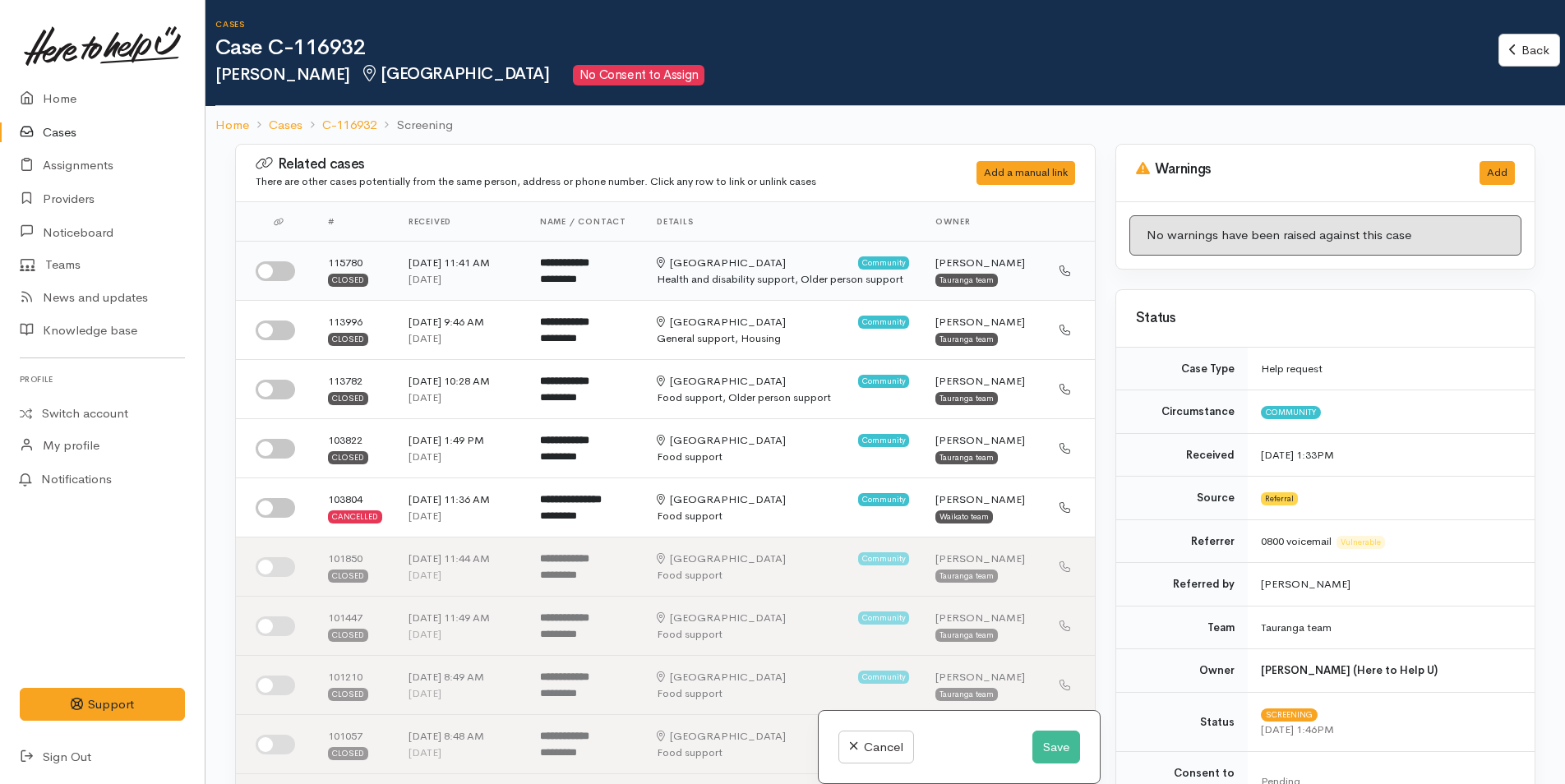
click at [288, 273] on input "checkbox" at bounding box center [274, 272] width 39 height 20
checkbox input "true"
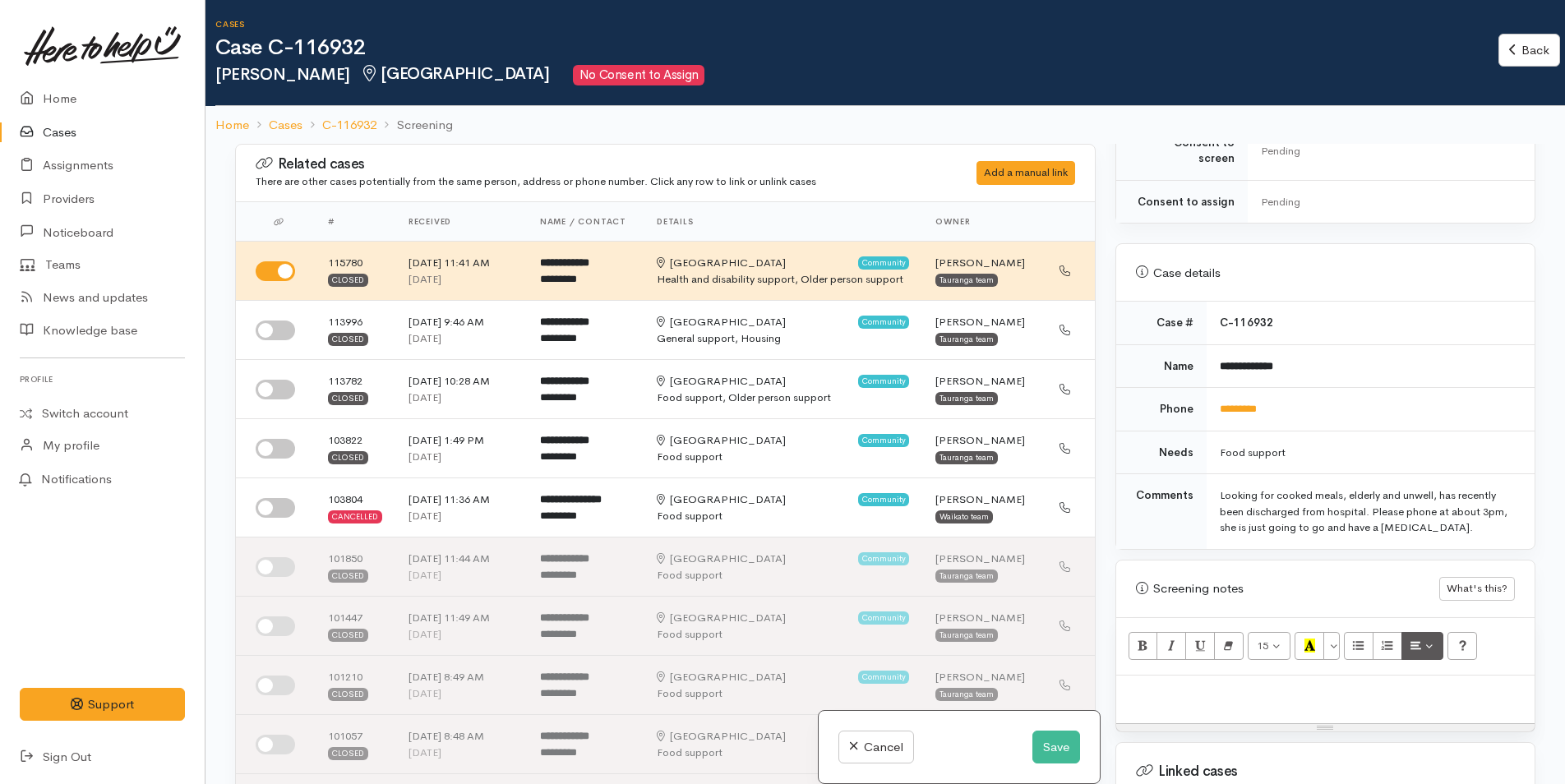
scroll to position [904, 0]
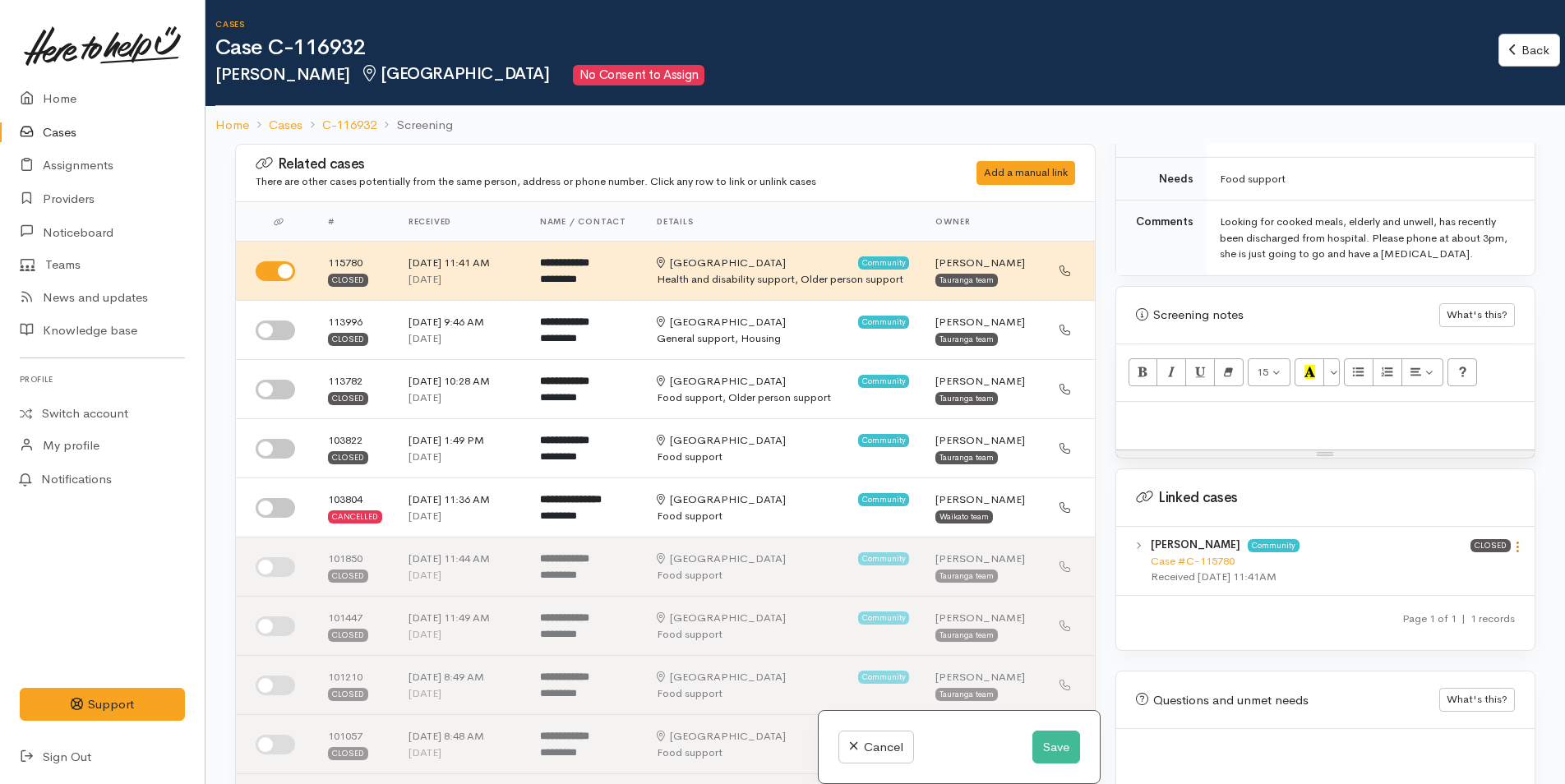
click at [1511, 540] on icon at bounding box center [1518, 546] width 14 height 14
click at [1470, 566] on link "View case" at bounding box center [1459, 579] width 130 height 25
click at [1161, 410] on p at bounding box center [1326, 419] width 402 height 19
paste div
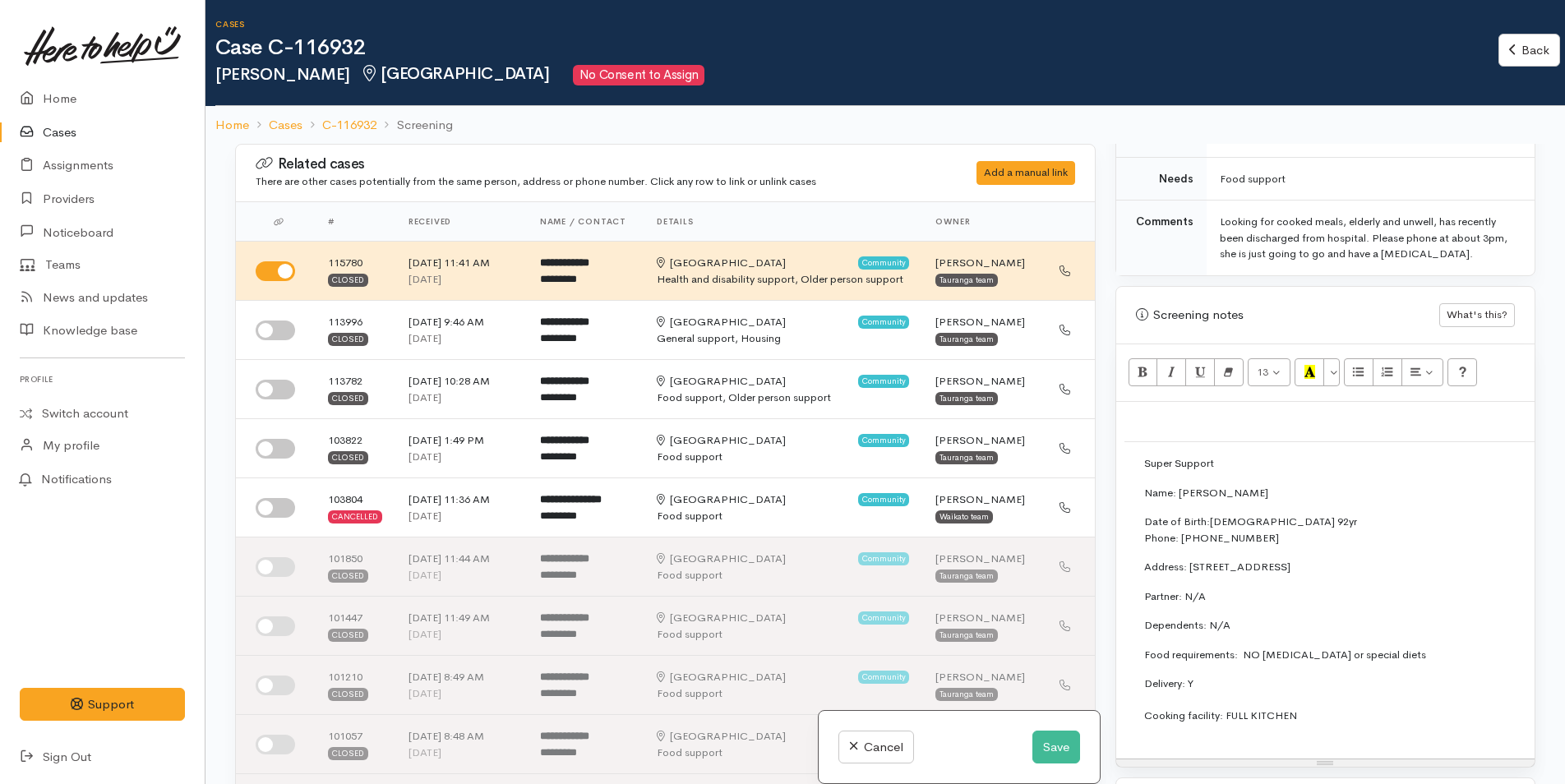
scroll to position [575, 0]
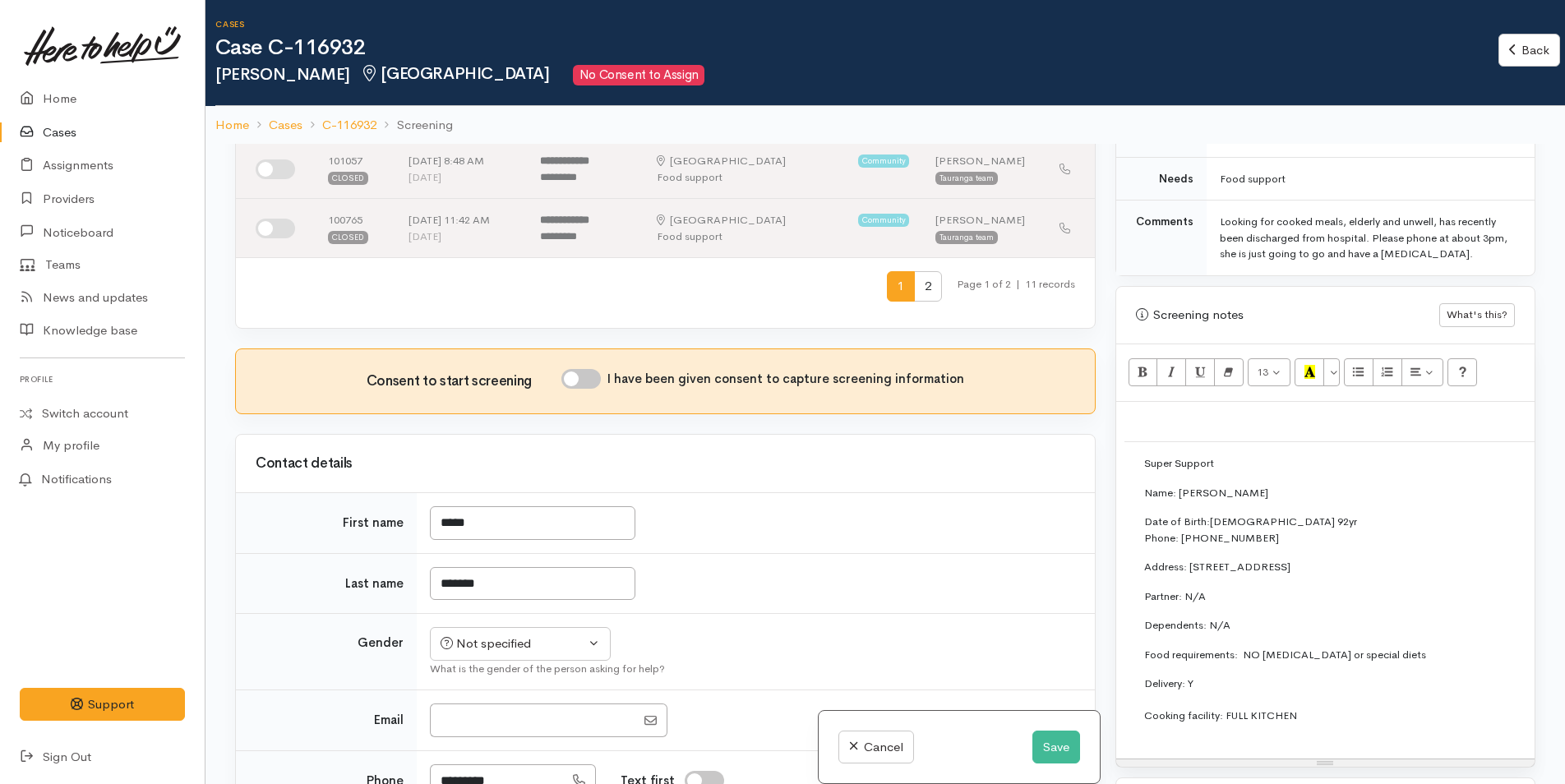
click at [587, 379] on input "I have been given consent to capture screening information" at bounding box center [581, 379] width 39 height 20
checkbox input "true"
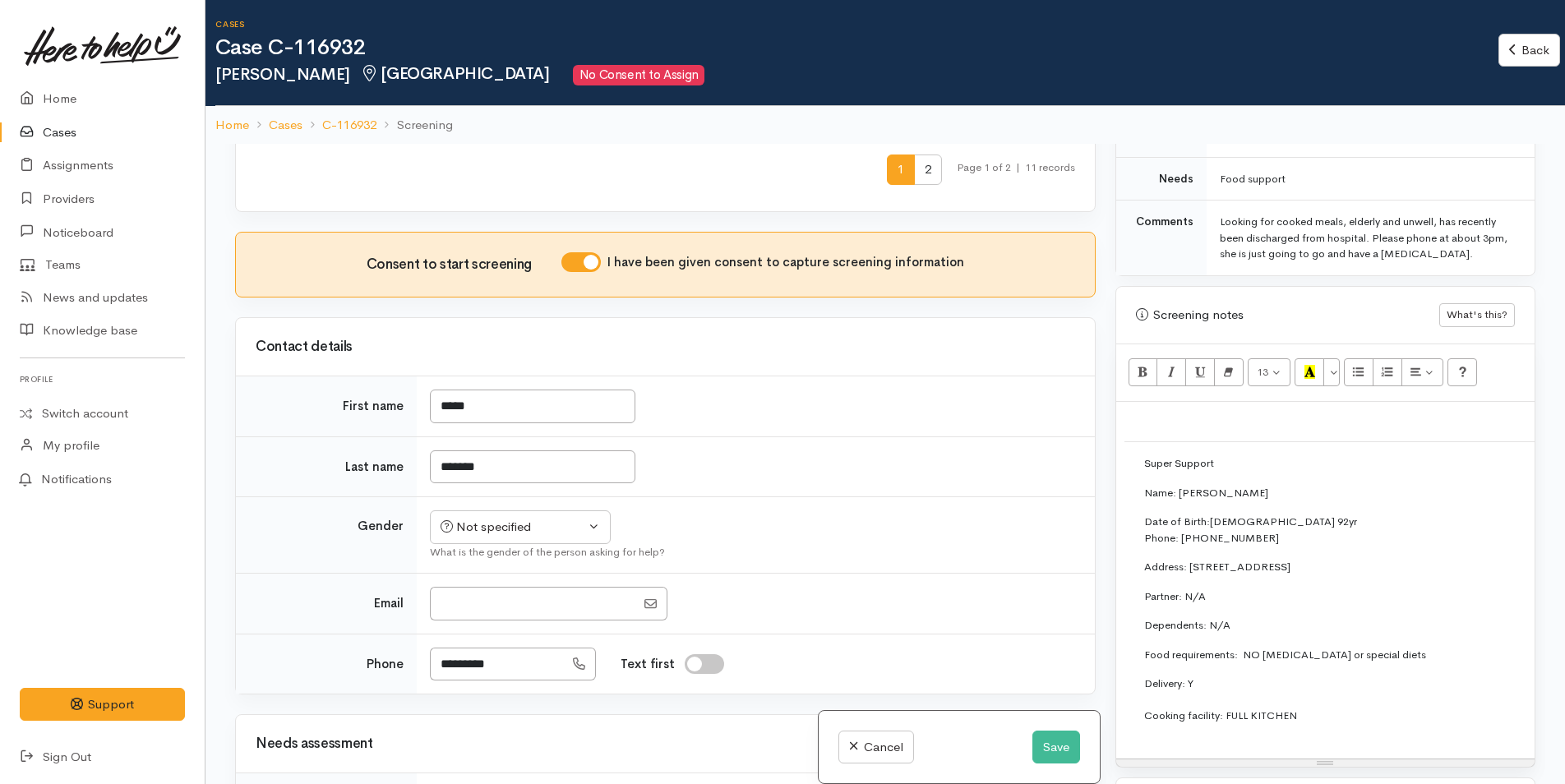
scroll to position [904, 0]
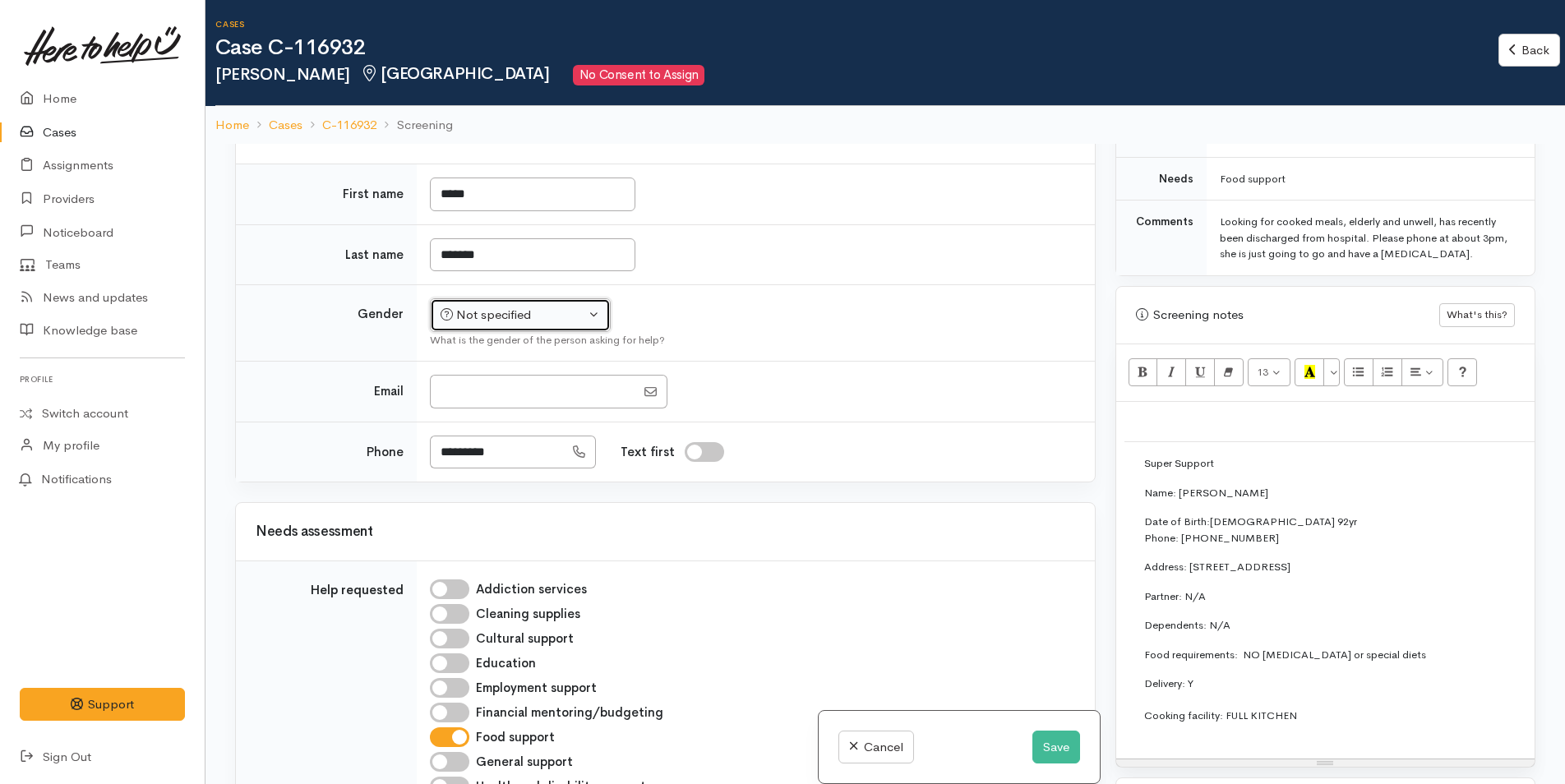
click at [504, 306] on div "Not specified" at bounding box center [513, 315] width 145 height 19
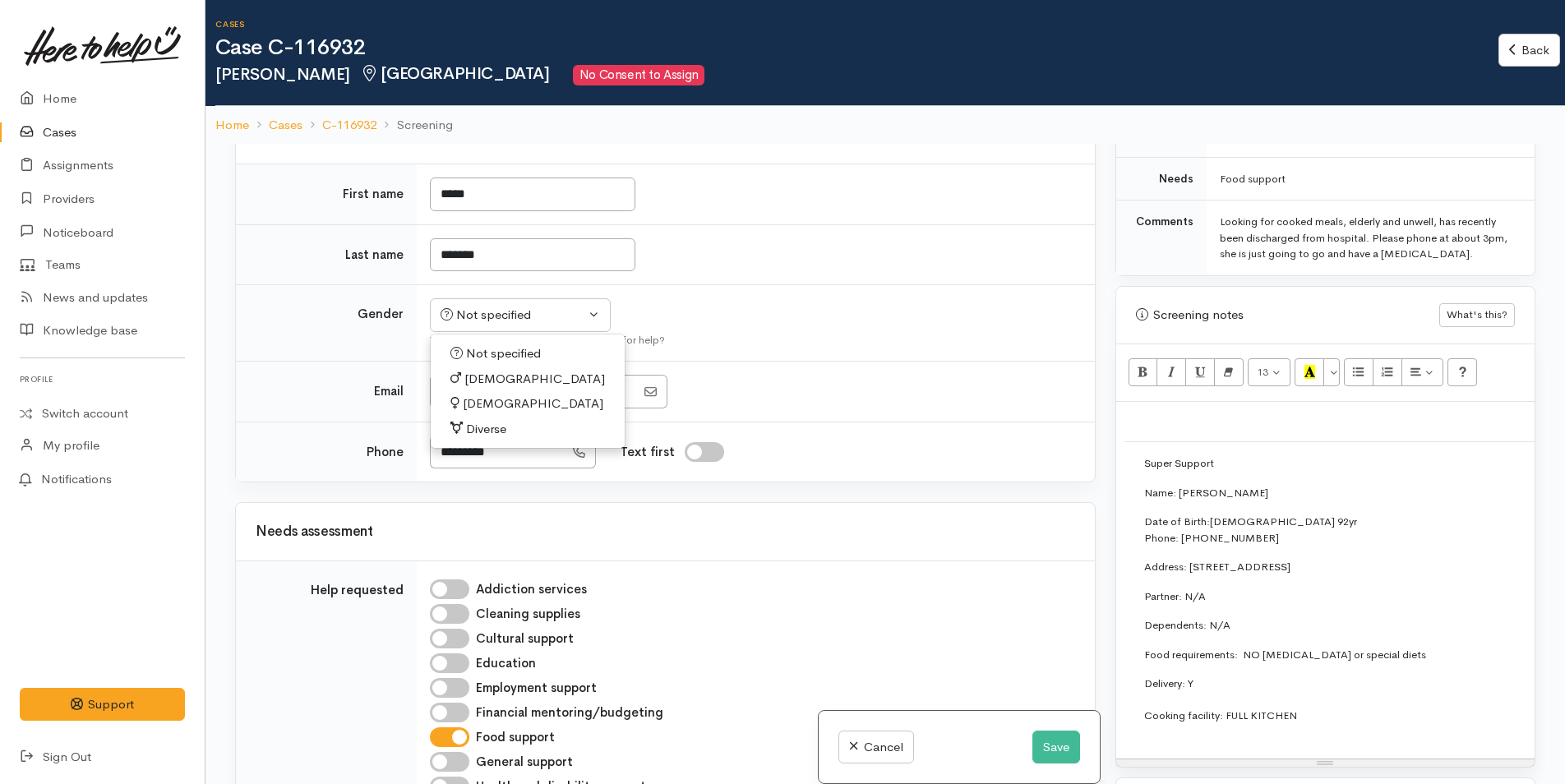
click at [479, 401] on span "[DEMOGRAPHIC_DATA]" at bounding box center [533, 403] width 141 height 19
select select "[DEMOGRAPHIC_DATA]"
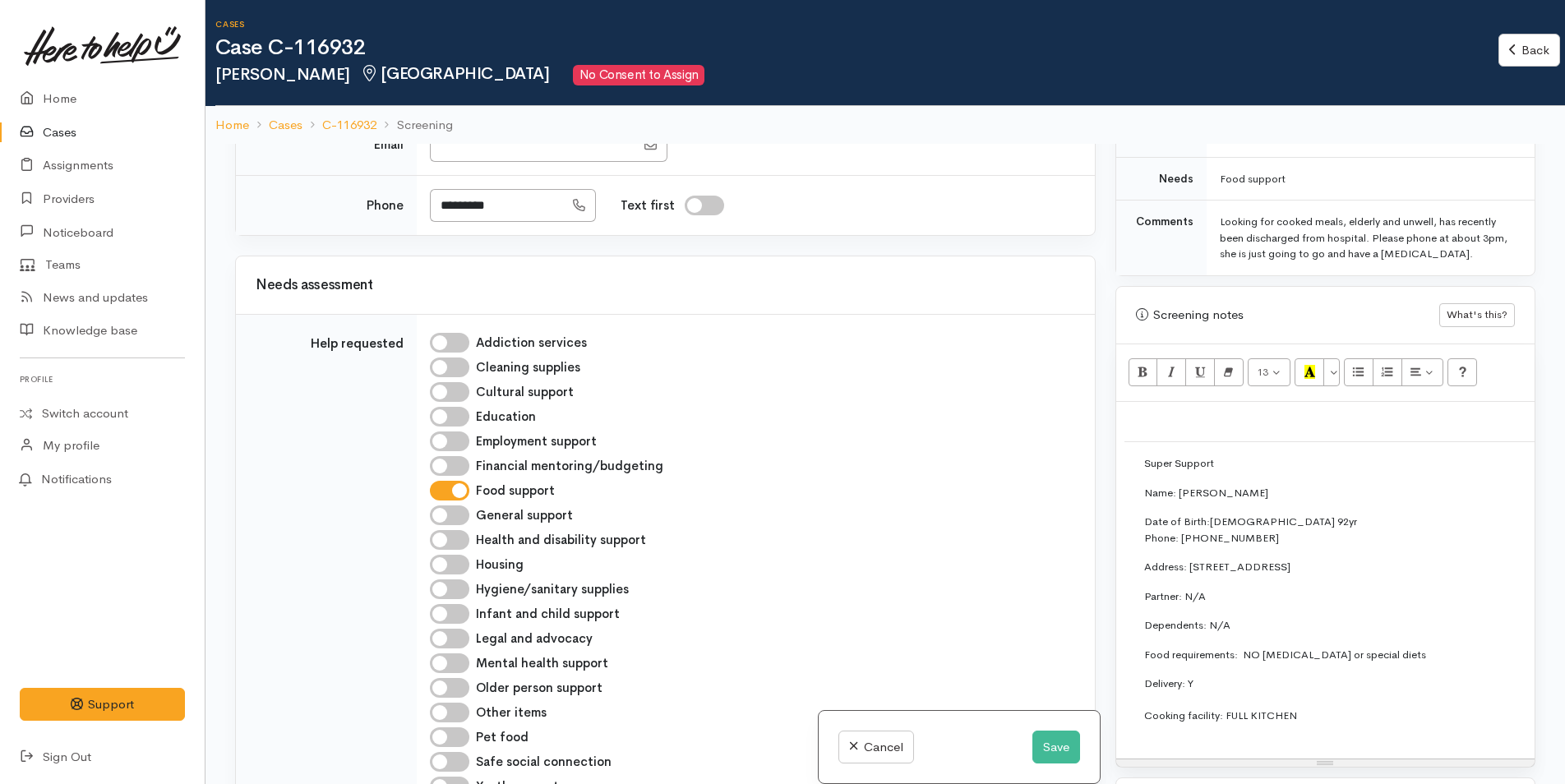
scroll to position [1479, 0]
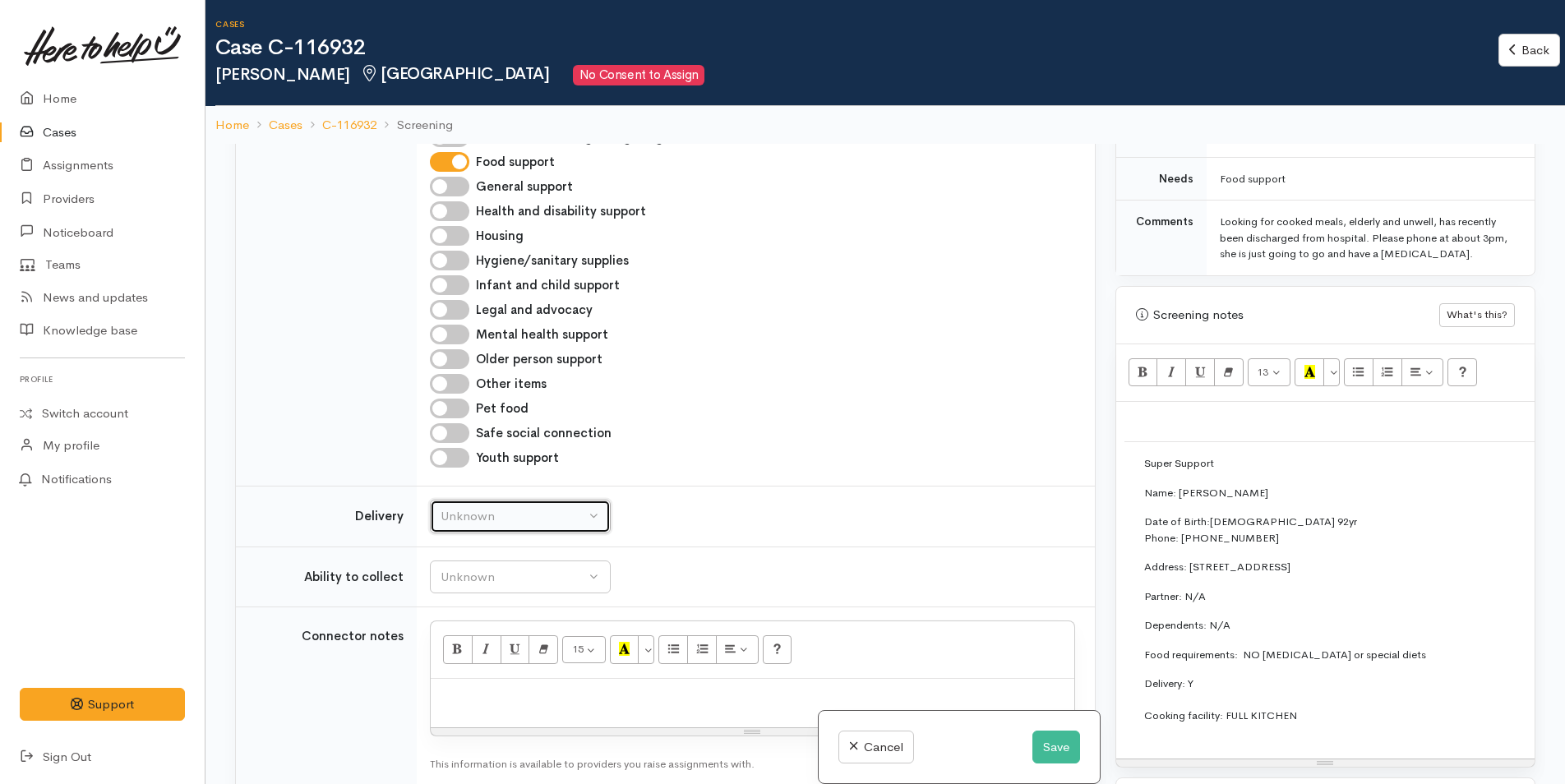
click at [518, 514] on div "Unknown" at bounding box center [513, 516] width 145 height 19
click at [508, 618] on span "Delivery needed" at bounding box center [495, 620] width 89 height 19
select select "3"
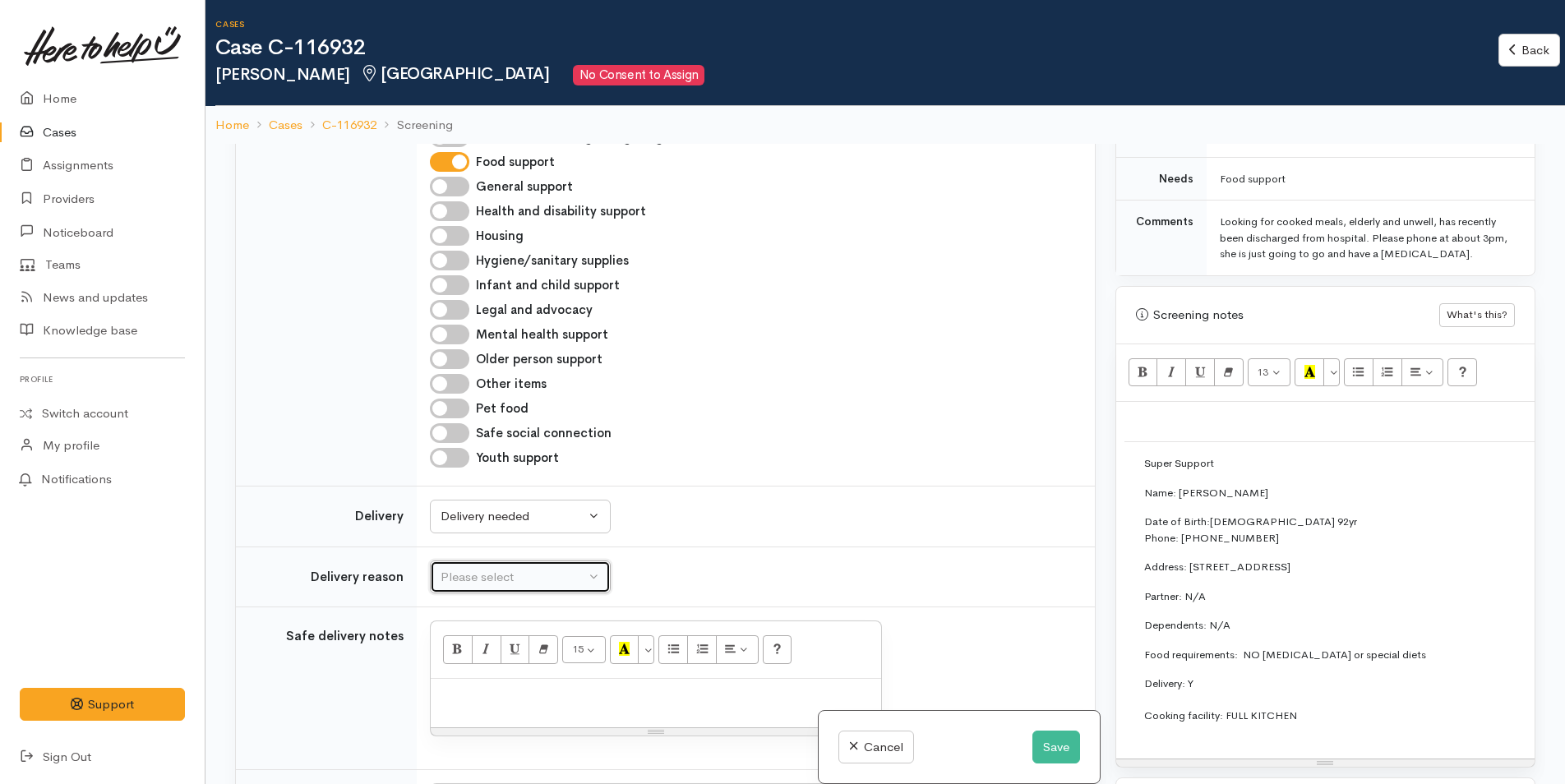
click at [497, 576] on div "Please select" at bounding box center [513, 577] width 145 height 19
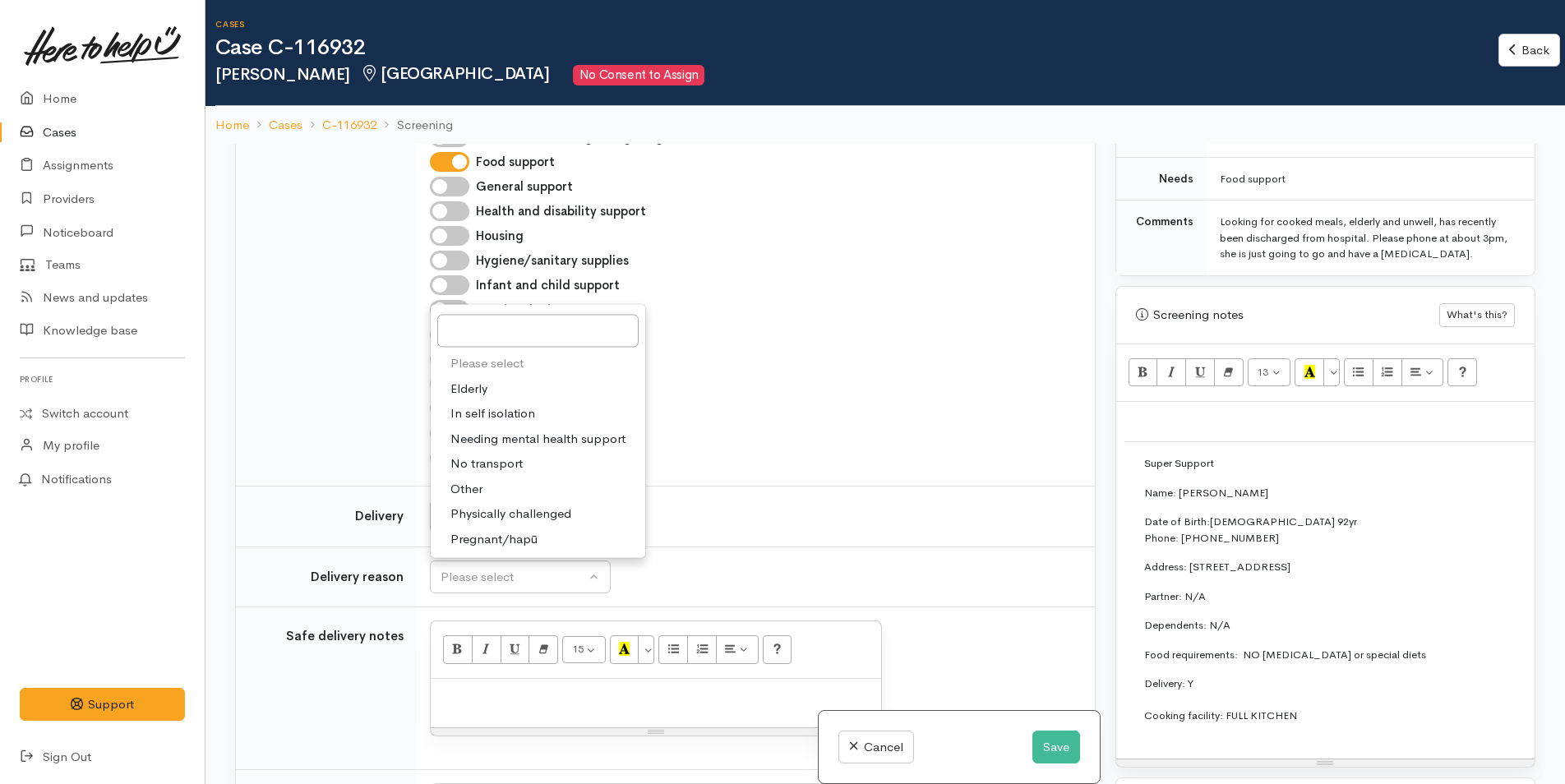
click at [478, 388] on span "Elderly" at bounding box center [469, 388] width 37 height 19
select select "6"
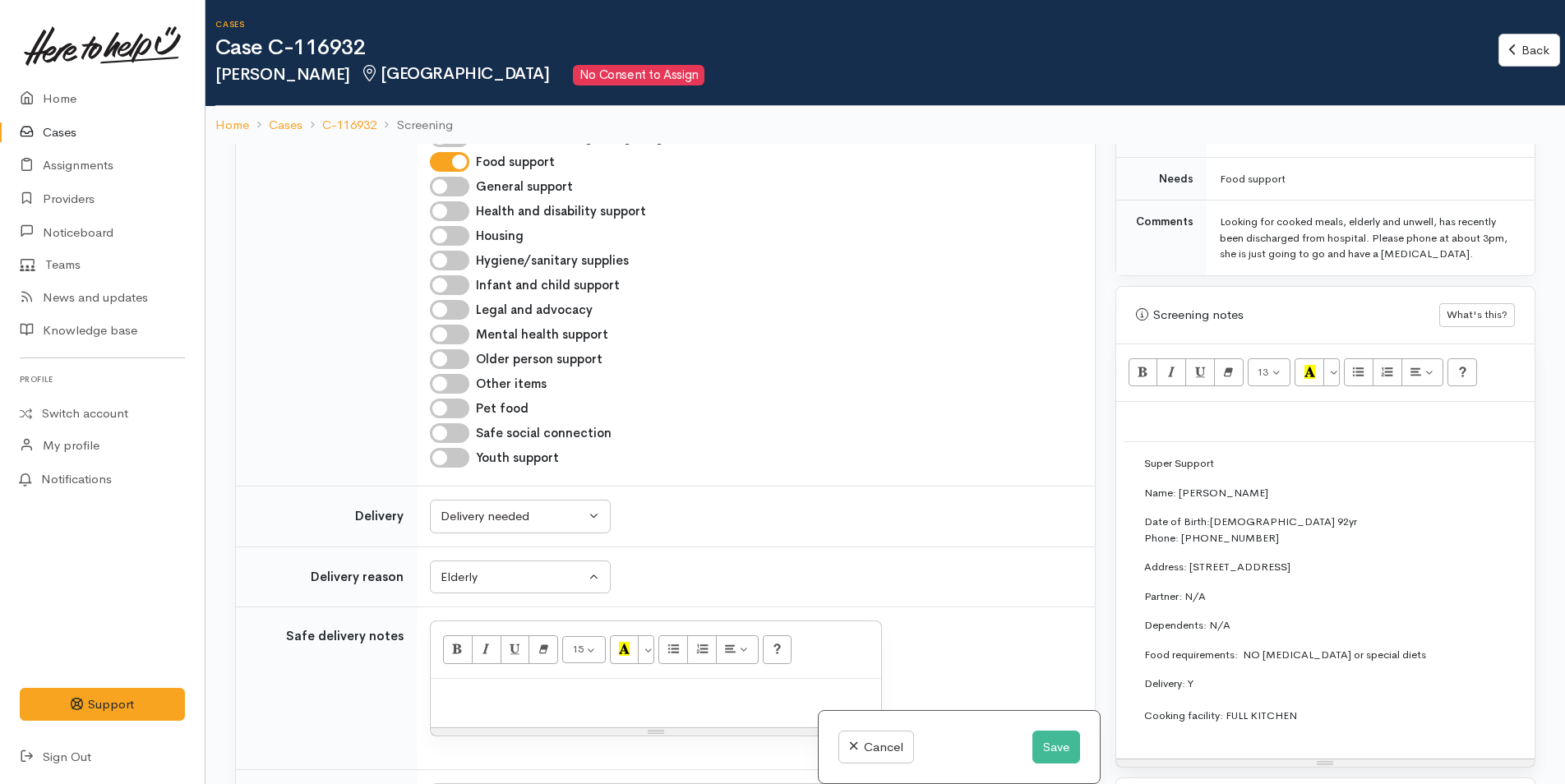
click at [493, 704] on p at bounding box center [656, 696] width 434 height 19
paste div
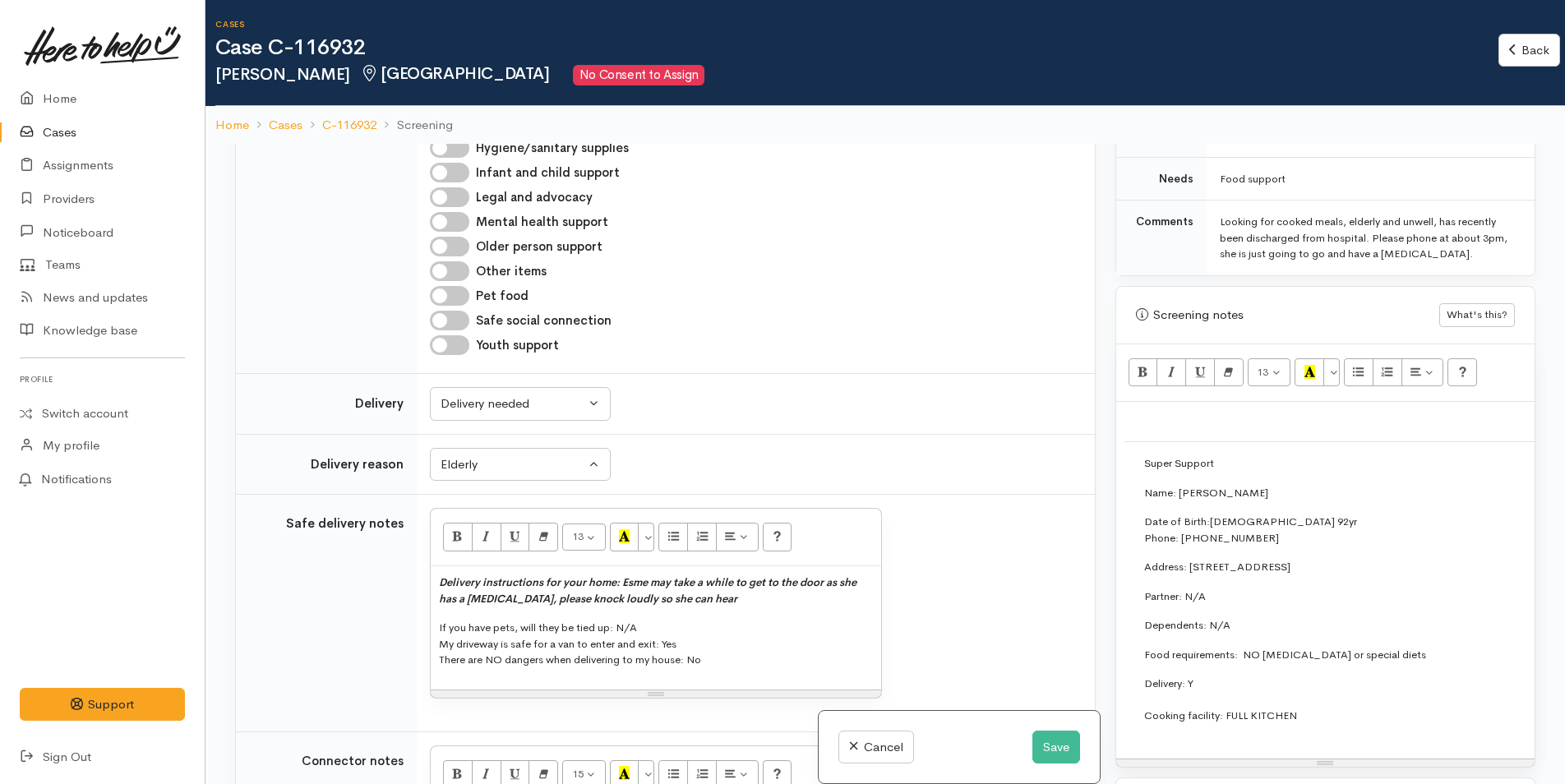
scroll to position [1808, 0]
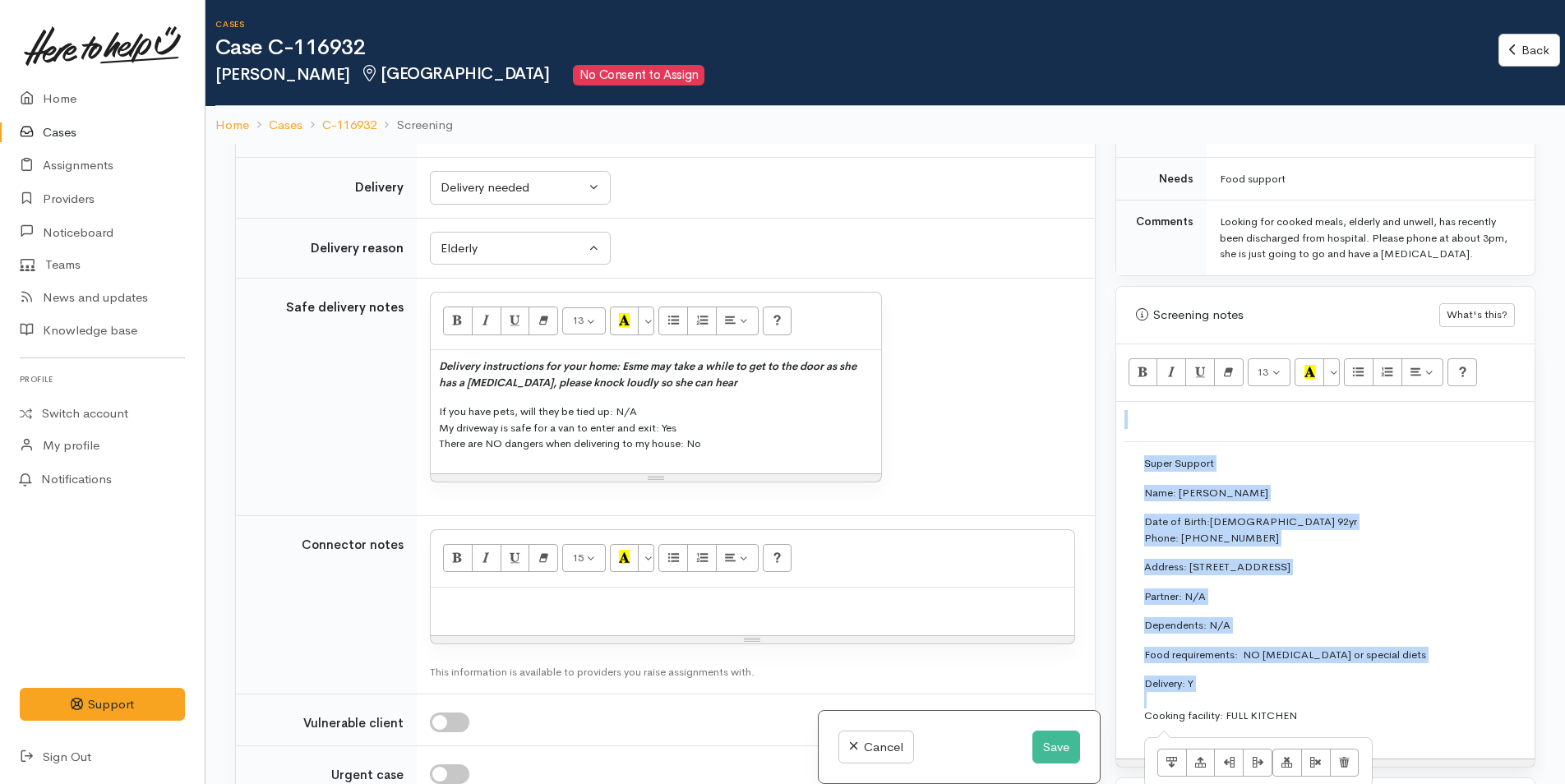
drag, startPoint x: 1306, startPoint y: 683, endPoint x: 1117, endPoint y: 444, distance: 304.7
click at [1117, 444] on div "Super Support Name: Esme Forsyth Date of Birth:30/6/1933 92yr Phone: 075763949 …" at bounding box center [1326, 580] width 418 height 357
copy div "Super Support Name: Esme Forsyth Date of Birth:30/6/1933 92yr Phone: 075763949 …"
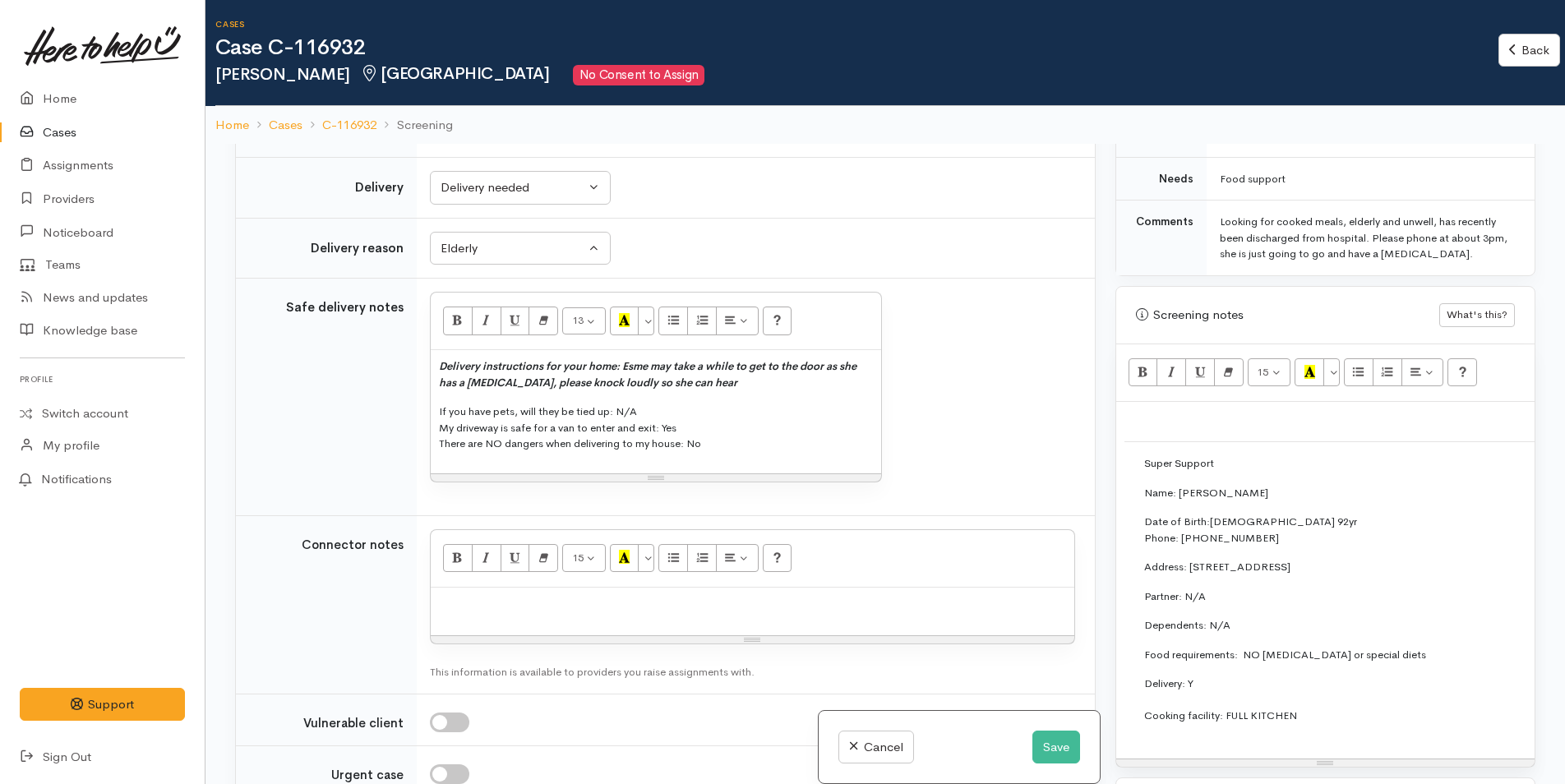
click at [504, 625] on div at bounding box center [753, 611] width 643 height 48
paste div
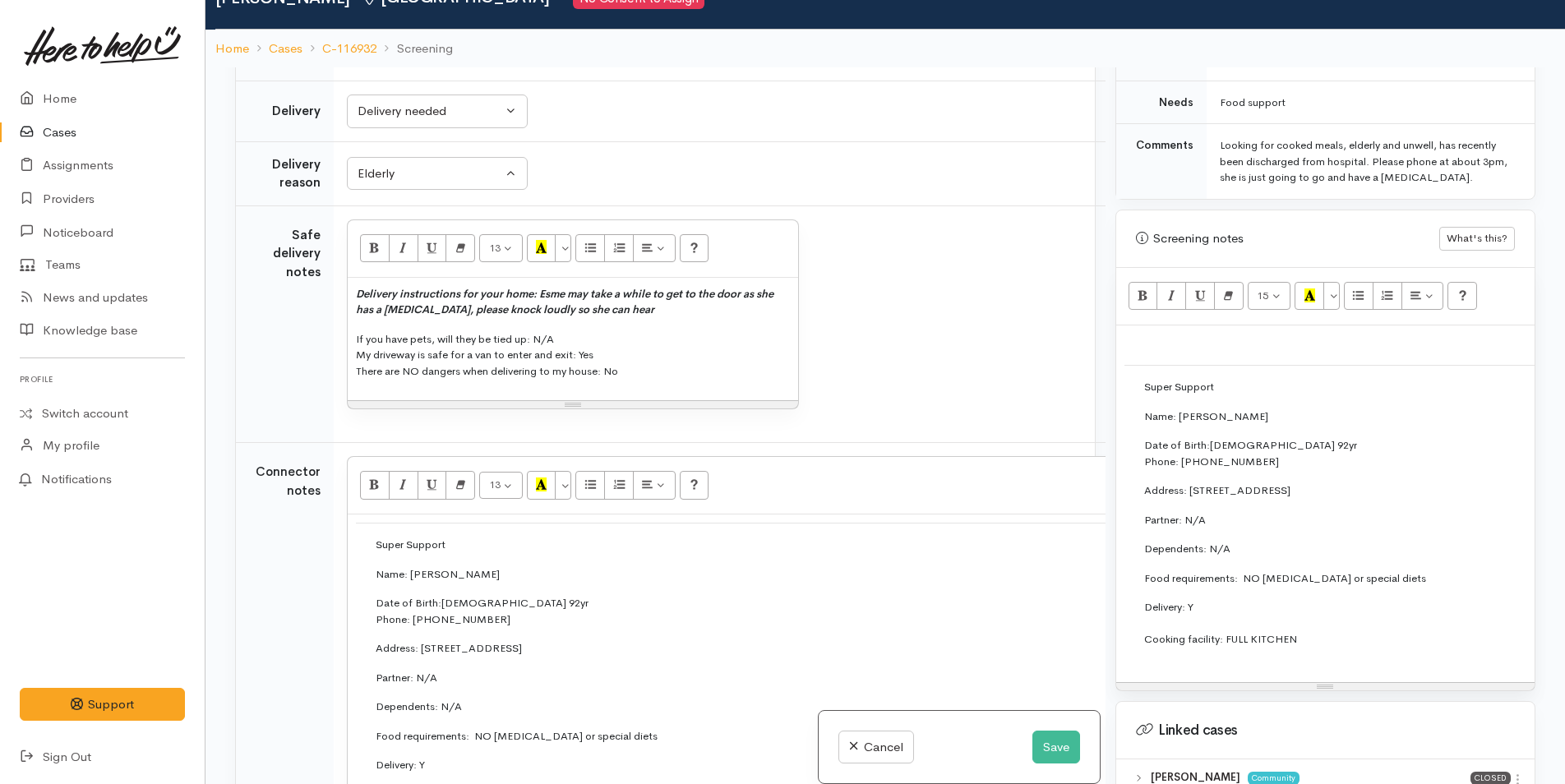
scroll to position [1812, 0]
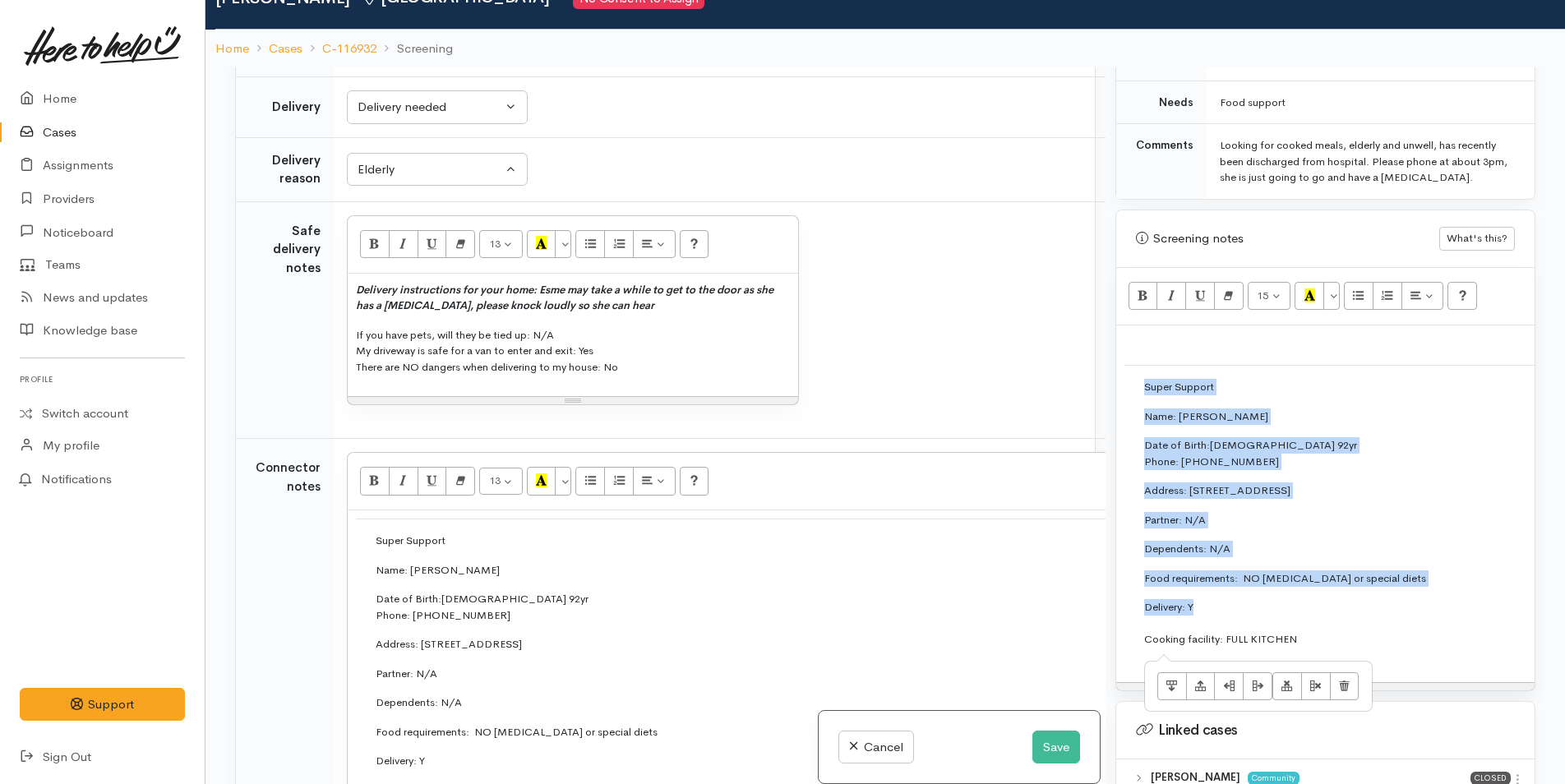
drag, startPoint x: 1220, startPoint y: 591, endPoint x: 1134, endPoint y: 373, distance: 234.4
click at [1134, 373] on td "Super Support Name: Esme Forsyth Date of Birth:30/6/1933 92yr Phone: 075763949 …" at bounding box center [1554, 520] width 859 height 308
copy td "Super Support Name: Esme Forsyth Date of Birth:30/6/1933 92yr Phone: 075763949 …"
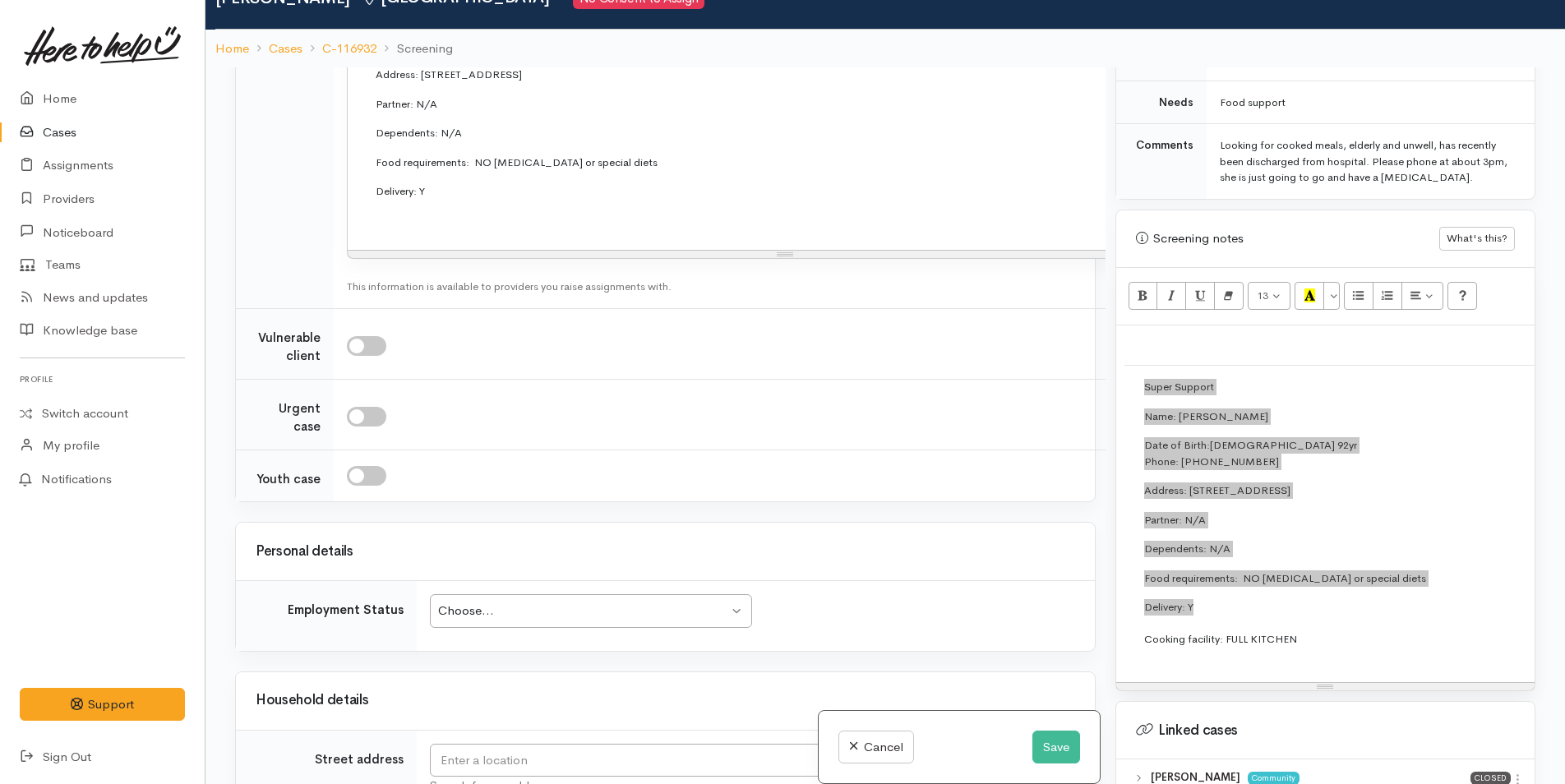
scroll to position [2552, 0]
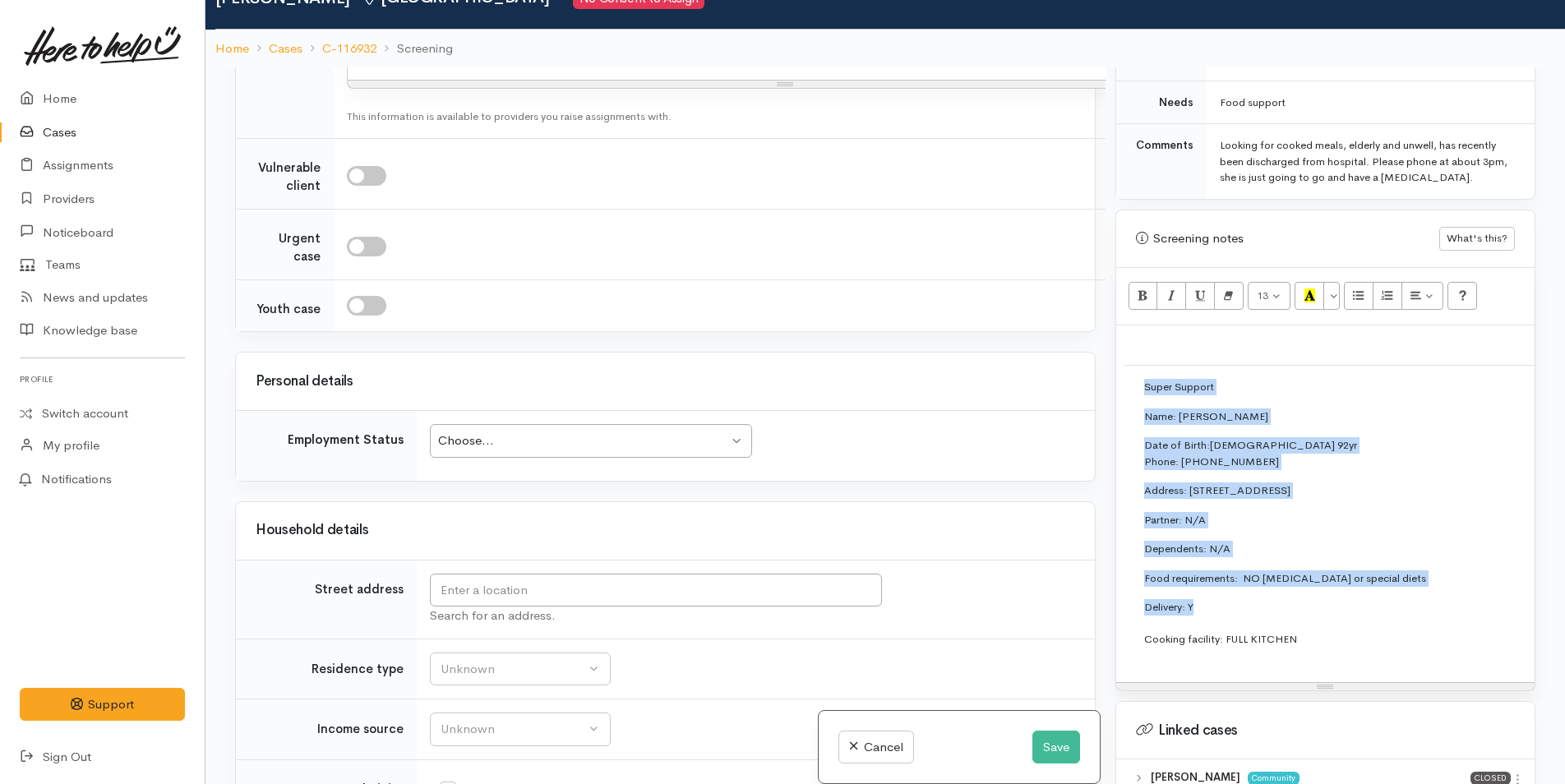
click at [554, 451] on div "Choose..." at bounding box center [583, 441] width 290 height 19
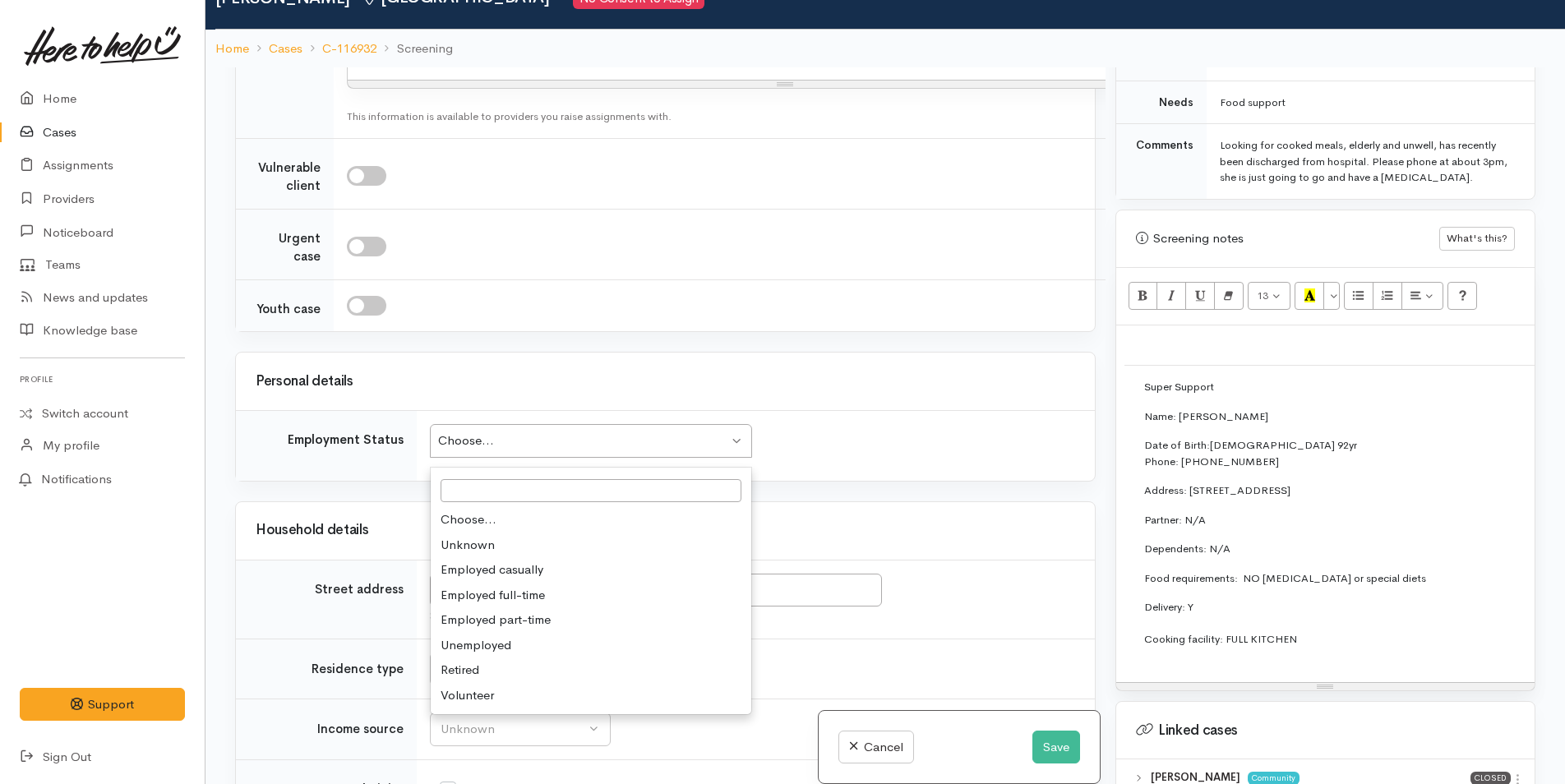
drag, startPoint x: 473, startPoint y: 685, endPoint x: 493, endPoint y: 660, distance: 32.0
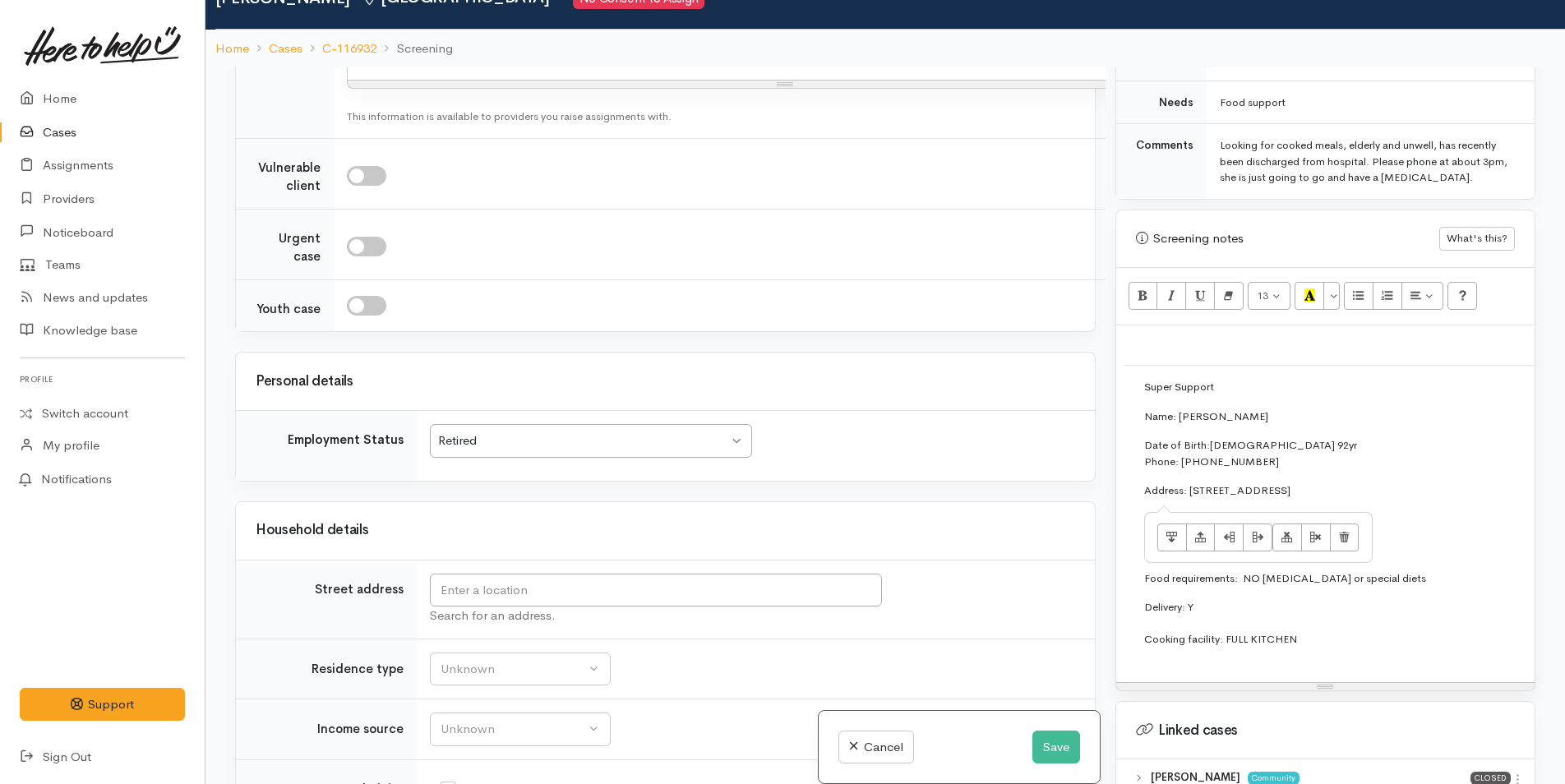
drag, startPoint x: 1414, startPoint y: 465, endPoint x: 1189, endPoint y: 470, distance: 225.1
click at [1189, 482] on p "Address: 1 Kokako Way, Matua, Tauranga, New Zealand" at bounding box center [1554, 491] width 820 height 16
copy p "1 Kokako Way, Matua, Tauranga, New Zealand"
click at [641, 608] on input "text" at bounding box center [656, 590] width 453 height 34
paste input "1 Kokako Way, Matua, Tauranga, New Zealand"
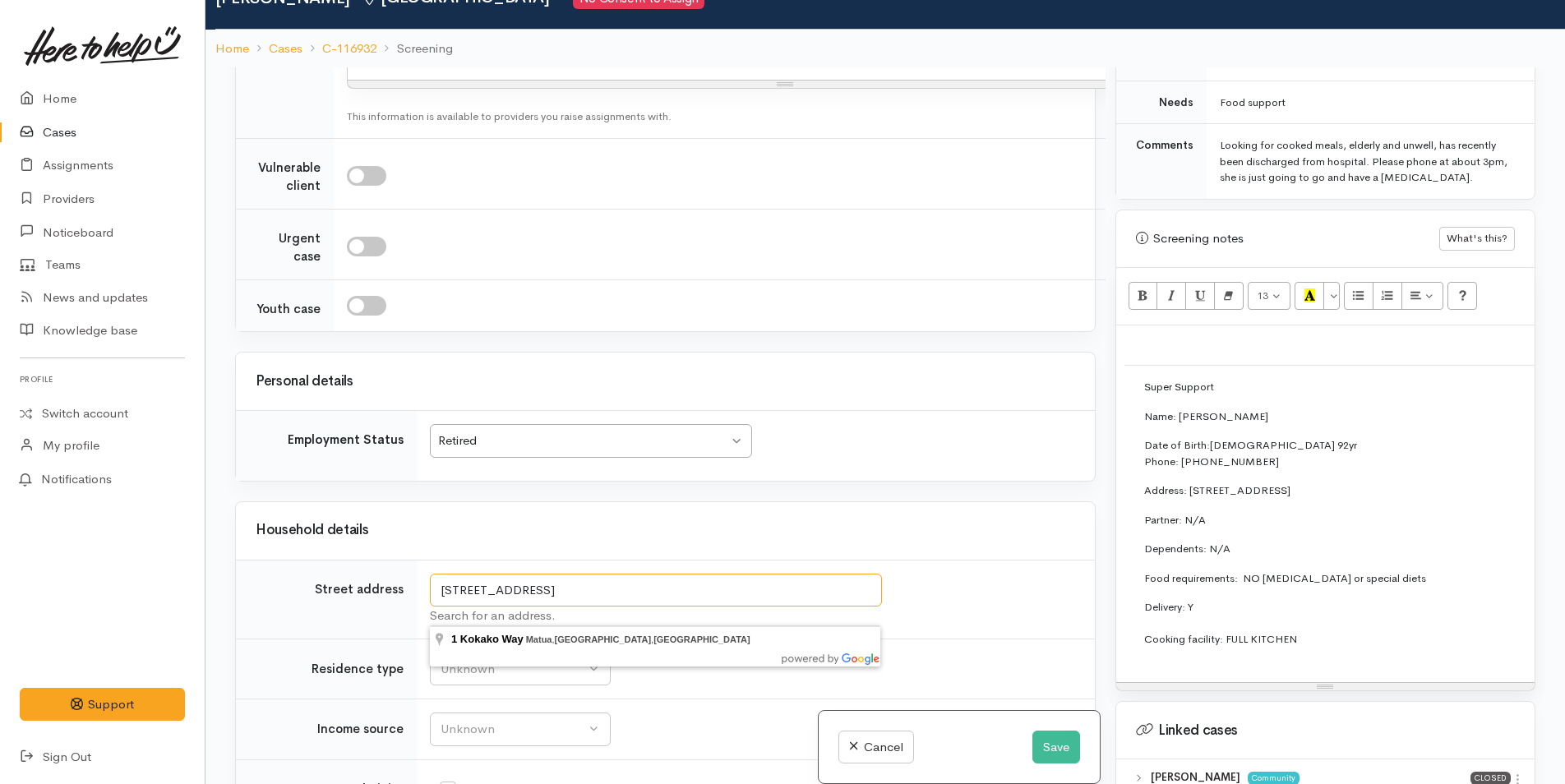
type input "1 Kokako Way, Matua, Tauranga, New Zealand"
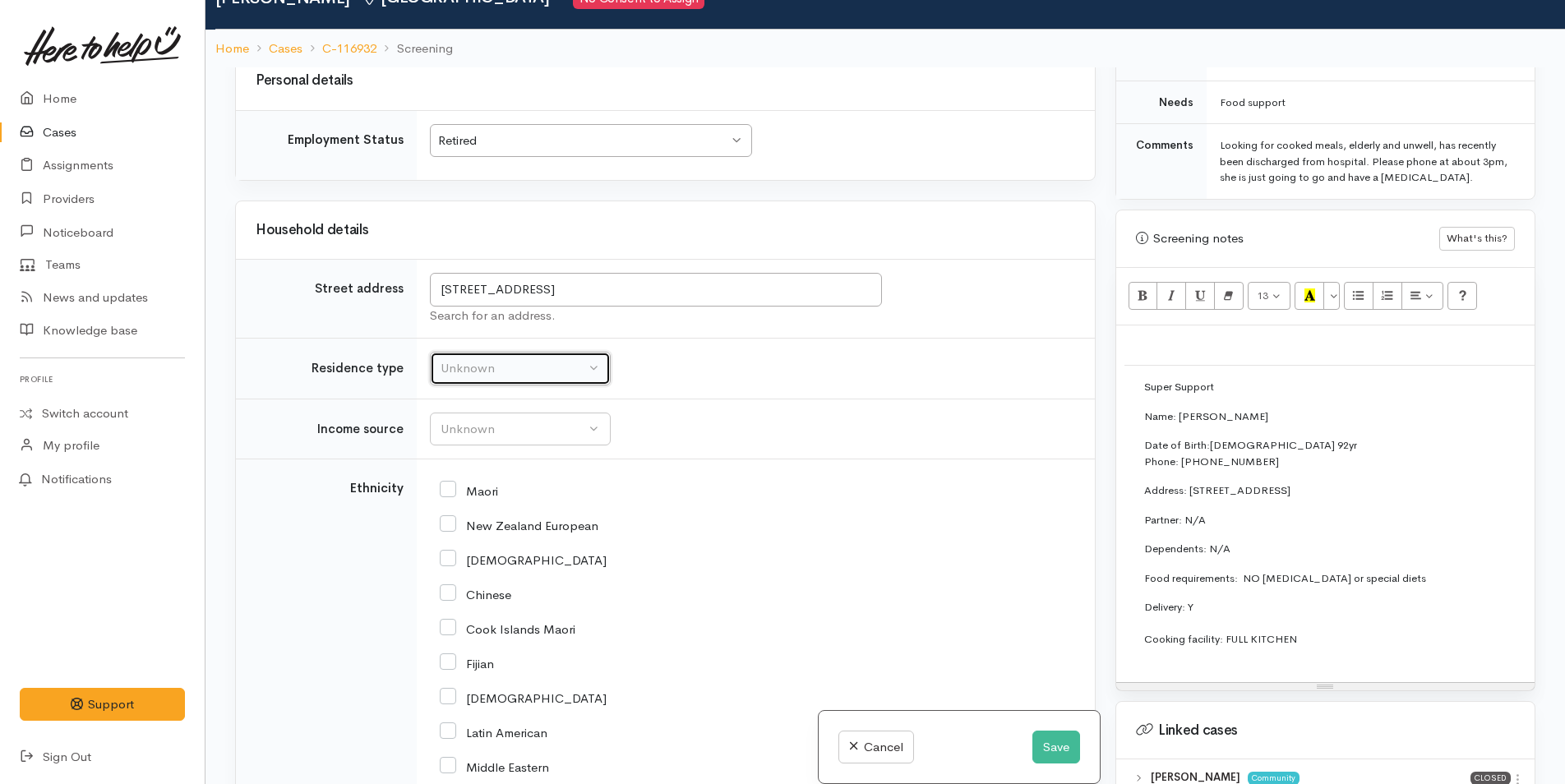
click at [512, 359] on div "Unknown" at bounding box center [513, 368] width 145 height 19
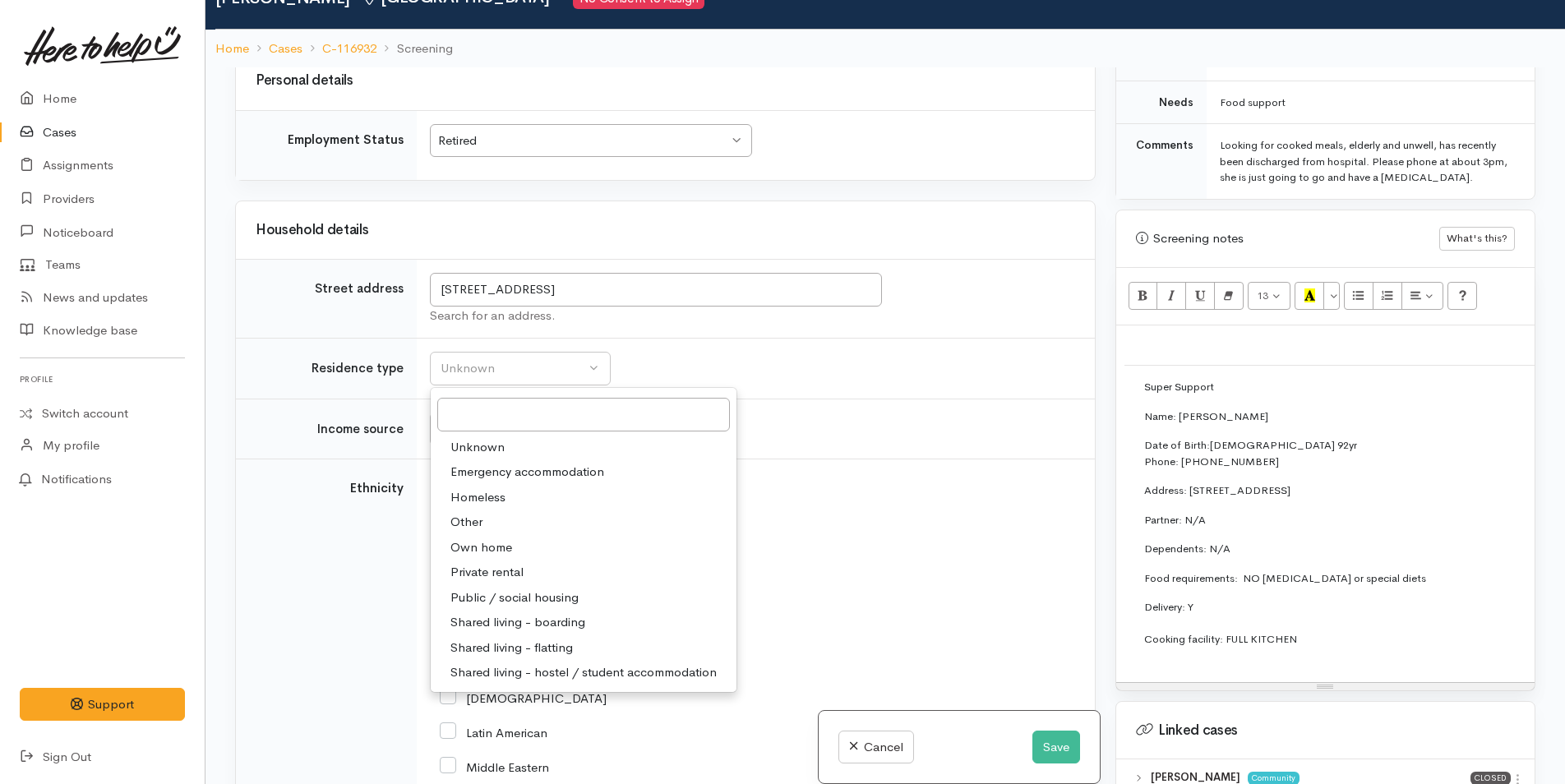
click at [493, 539] on span "Own home" at bounding box center [482, 548] width 62 height 19
select select "1"
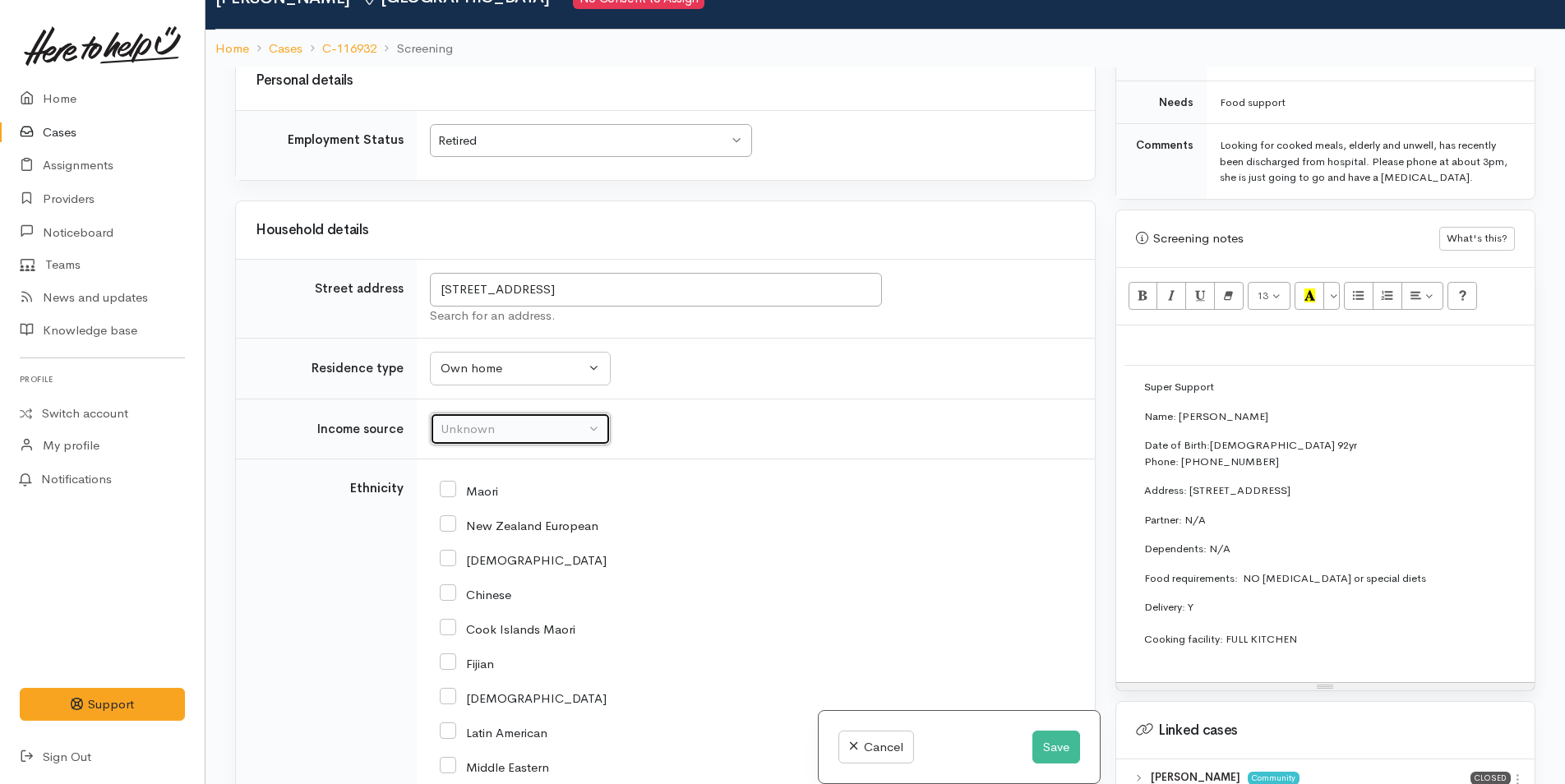
click at [498, 420] on div "Unknown" at bounding box center [513, 429] width 145 height 19
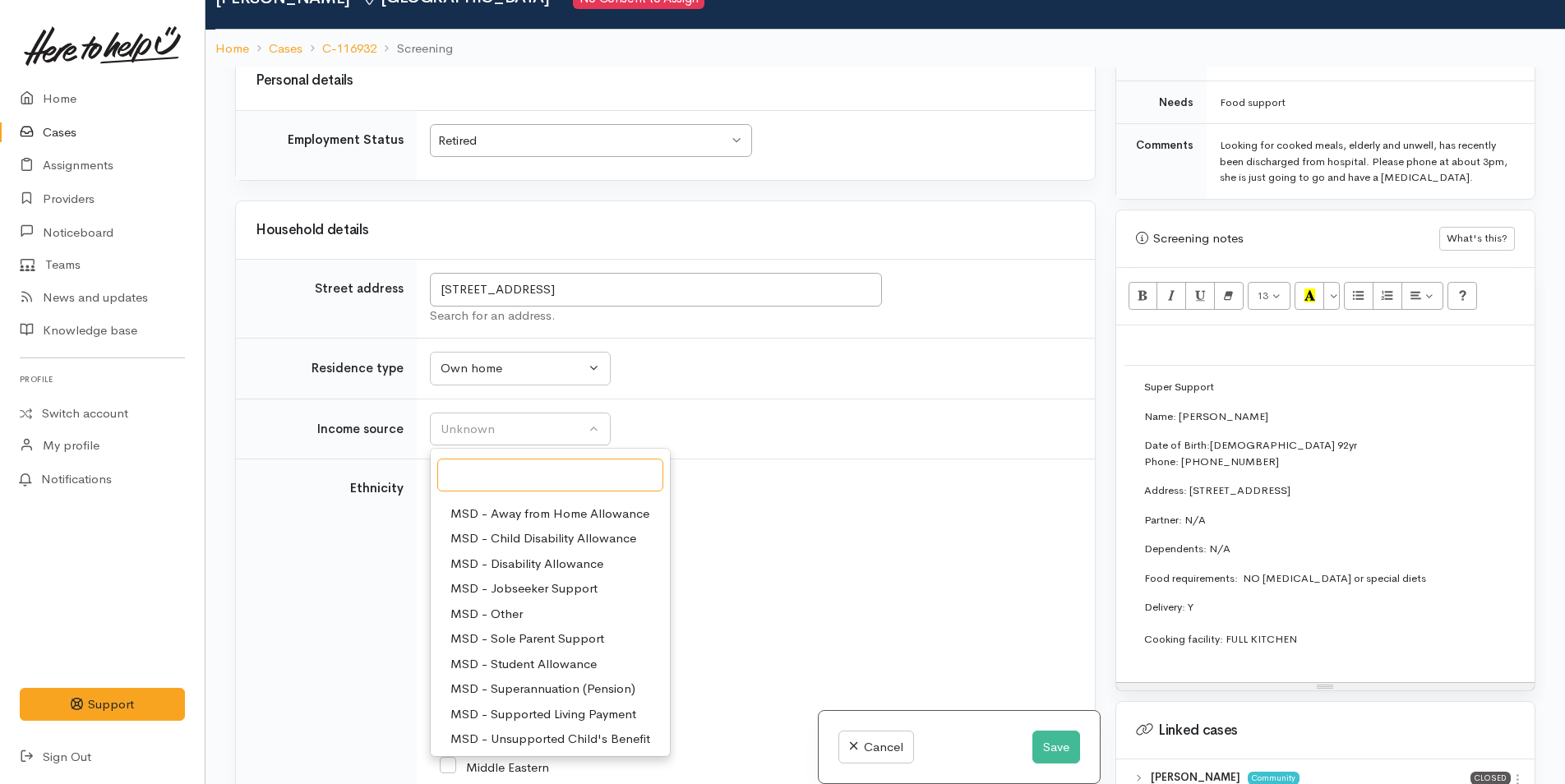
scroll to position [164, 0]
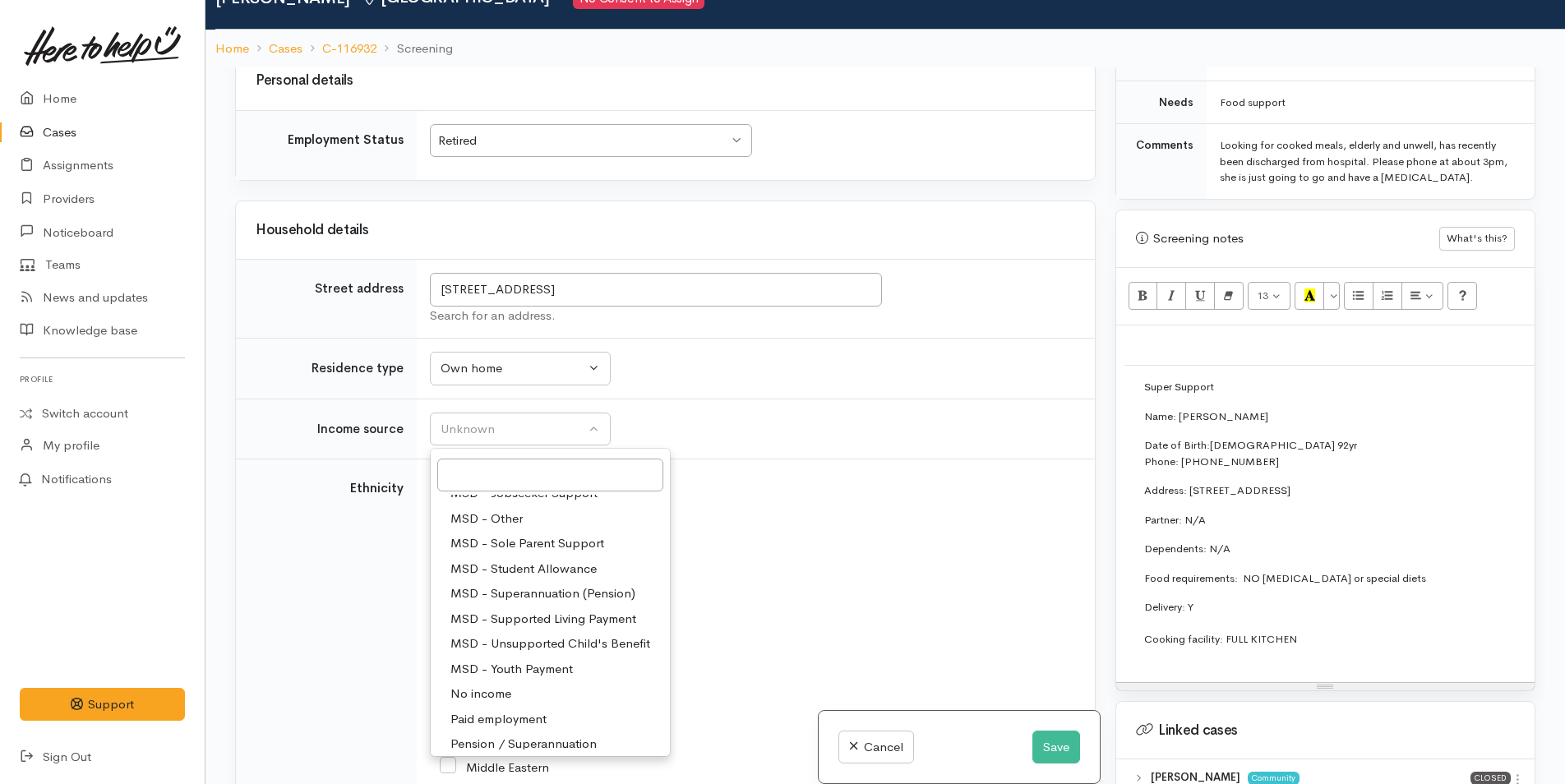
click at [552, 735] on span "Pension / Superannuation" at bounding box center [523, 744] width 146 height 19
select select "19"
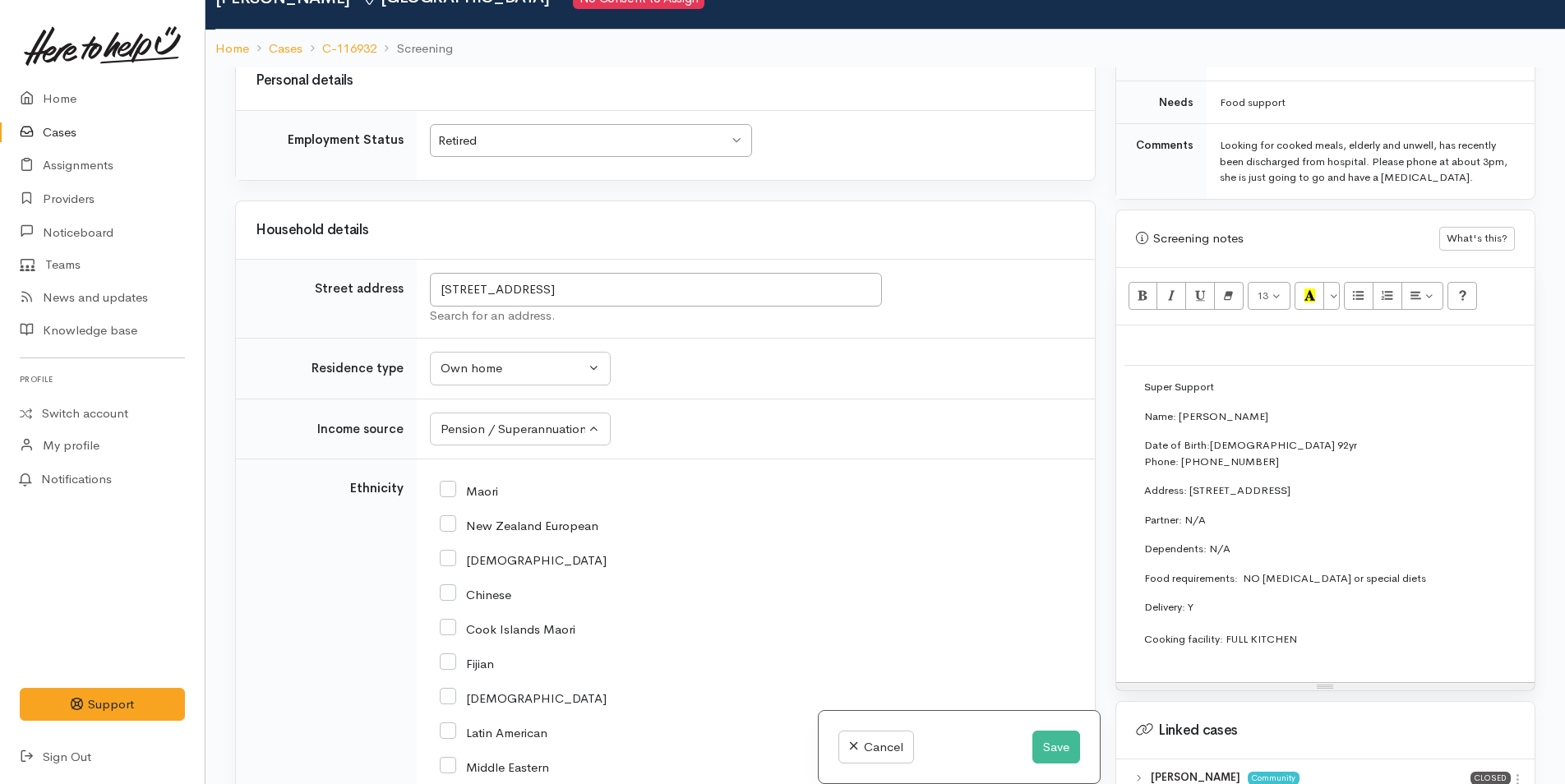
click at [450, 517] on input "New Zealand European" at bounding box center [519, 524] width 159 height 15
checkbox input "true"
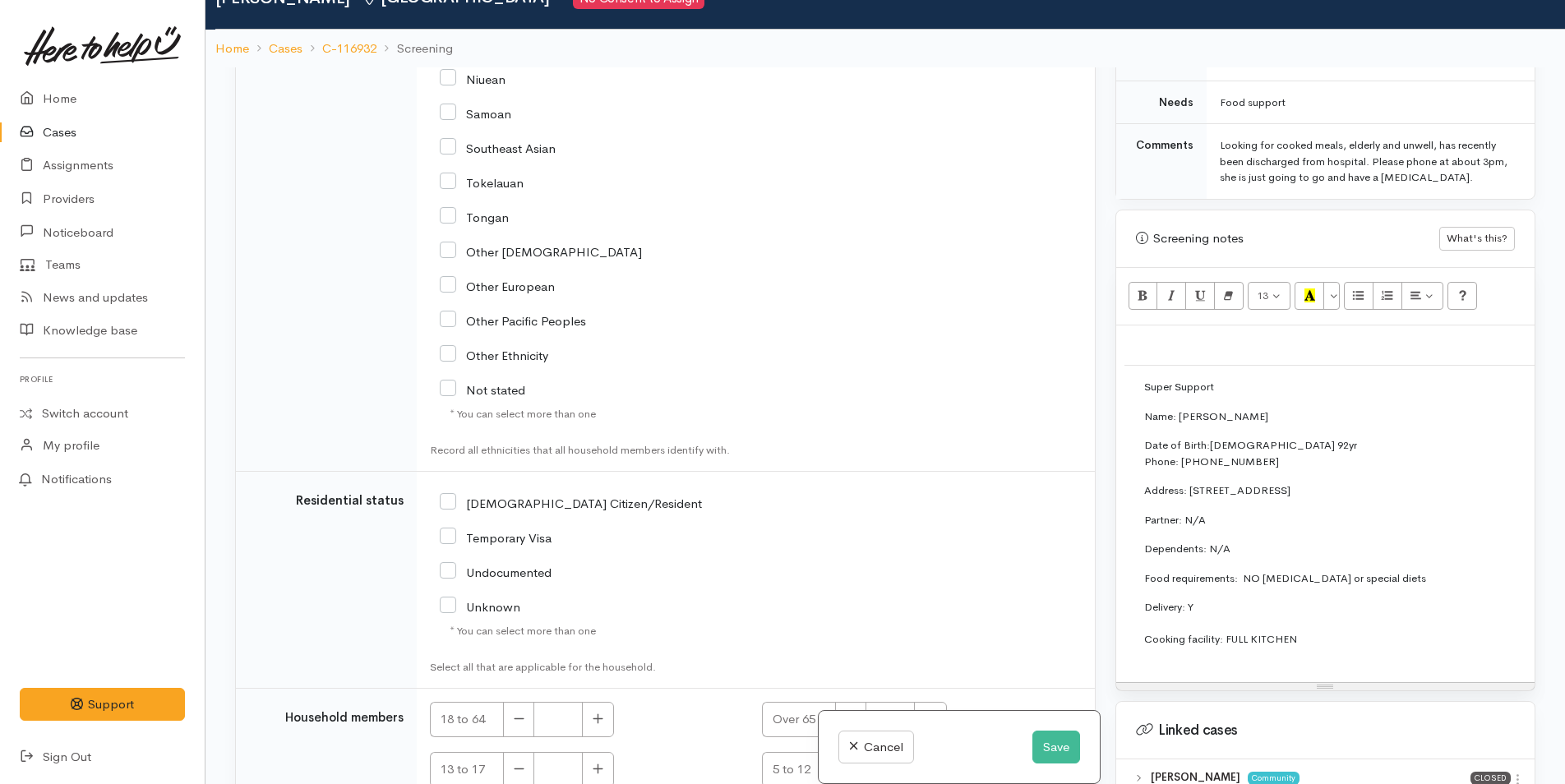
scroll to position [3785, 0]
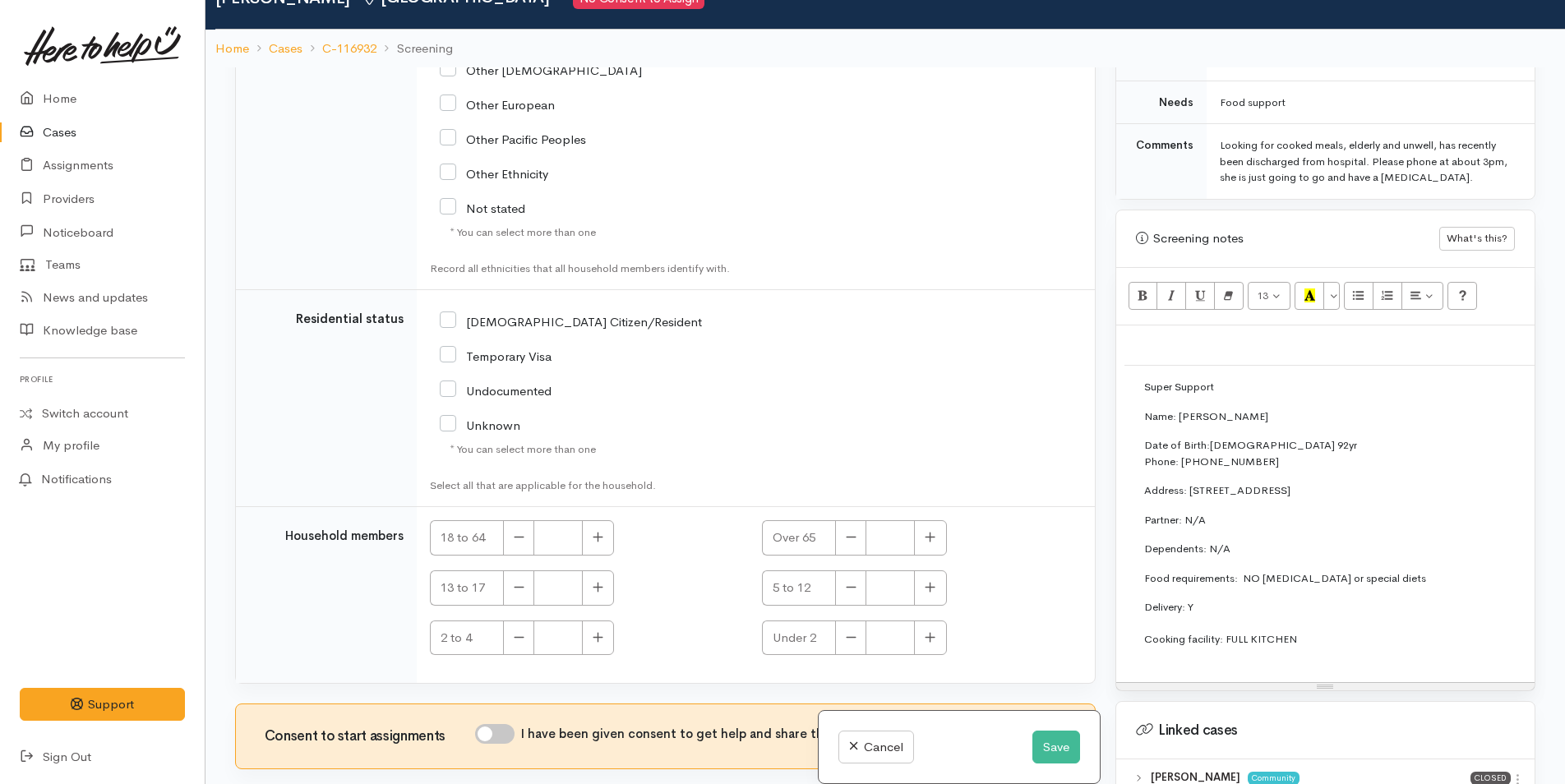
drag, startPoint x: 452, startPoint y: 308, endPoint x: 558, endPoint y: 407, distance: 145.0
click at [452, 313] on input "NZ Citizen/Resident" at bounding box center [571, 321] width 263 height 15
checkbox input "true"
click at [930, 531] on icon "button" at bounding box center [931, 536] width 10 height 10
type input "1"
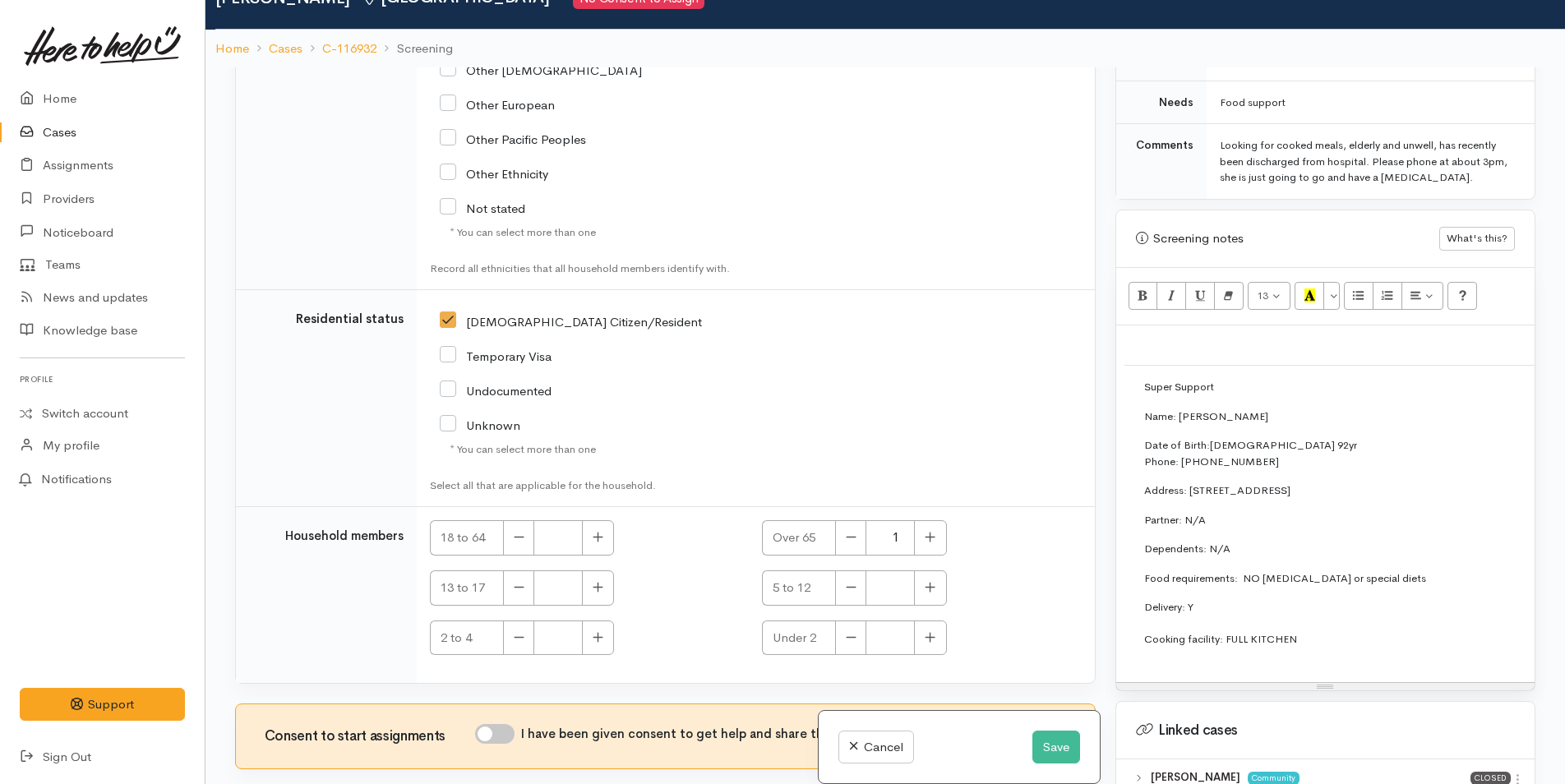
click at [513, 724] on input "I have been given consent to get help and share this information with appropria…" at bounding box center [494, 734] width 39 height 20
checkbox input "true"
click at [1052, 749] on button "Save" at bounding box center [1056, 747] width 47 height 34
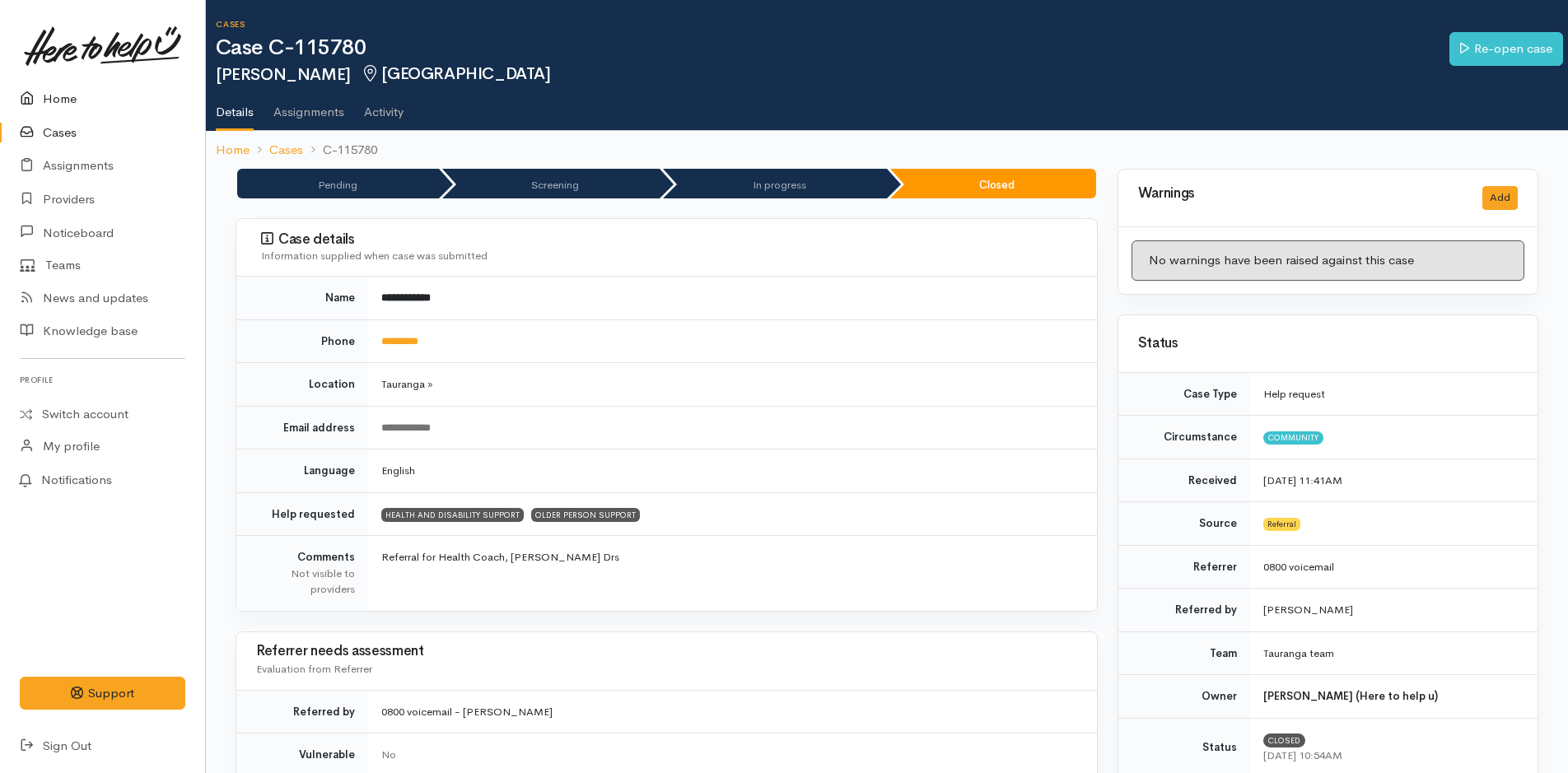
click at [56, 93] on link "Home" at bounding box center [102, 98] width 205 height 34
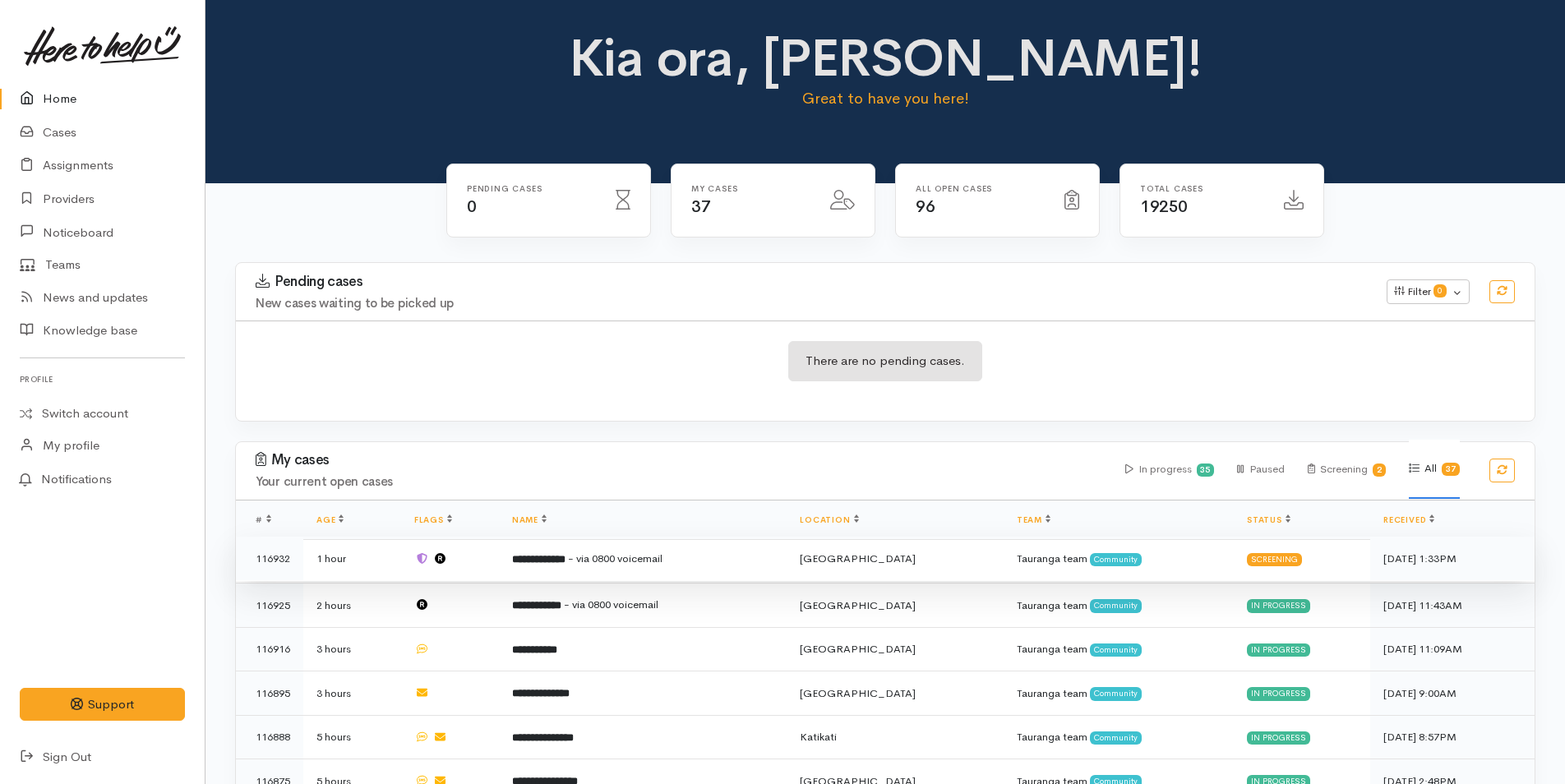
click at [706, 556] on td "**********" at bounding box center [643, 559] width 289 height 45
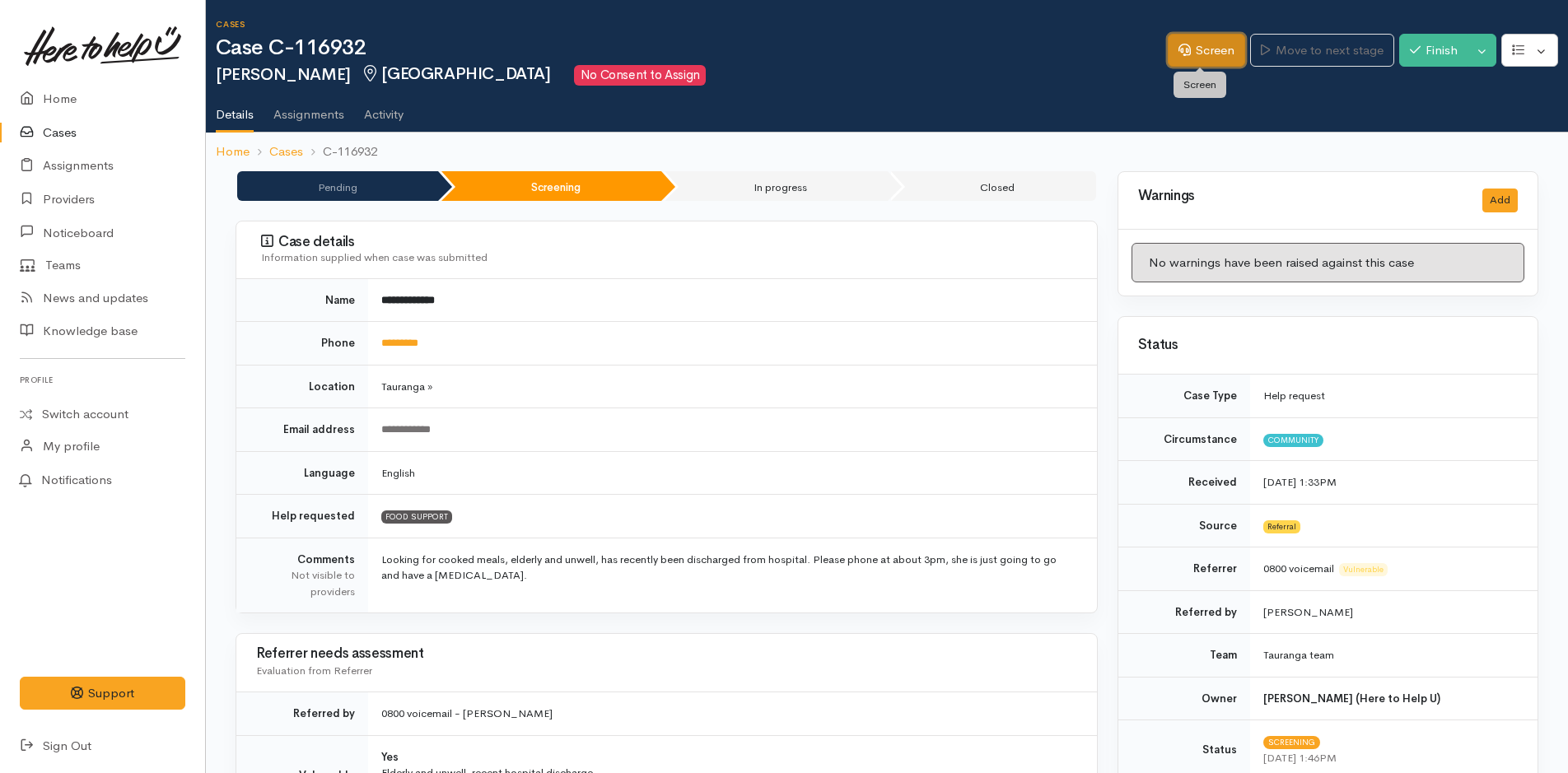
click at [1225, 44] on link "Screen" at bounding box center [1207, 50] width 77 height 34
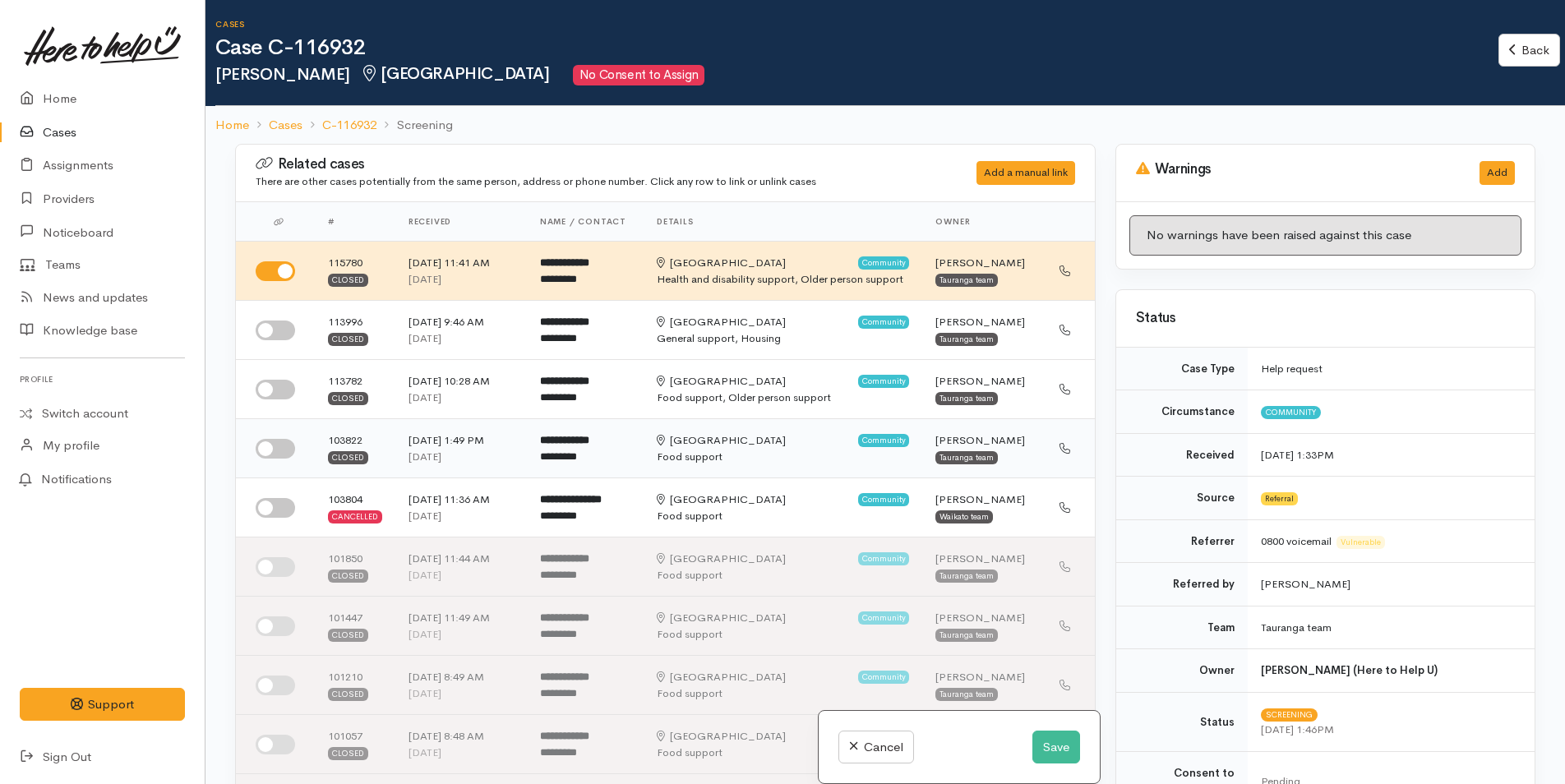
click at [289, 449] on input "checkbox" at bounding box center [274, 449] width 39 height 20
checkbox input "true"
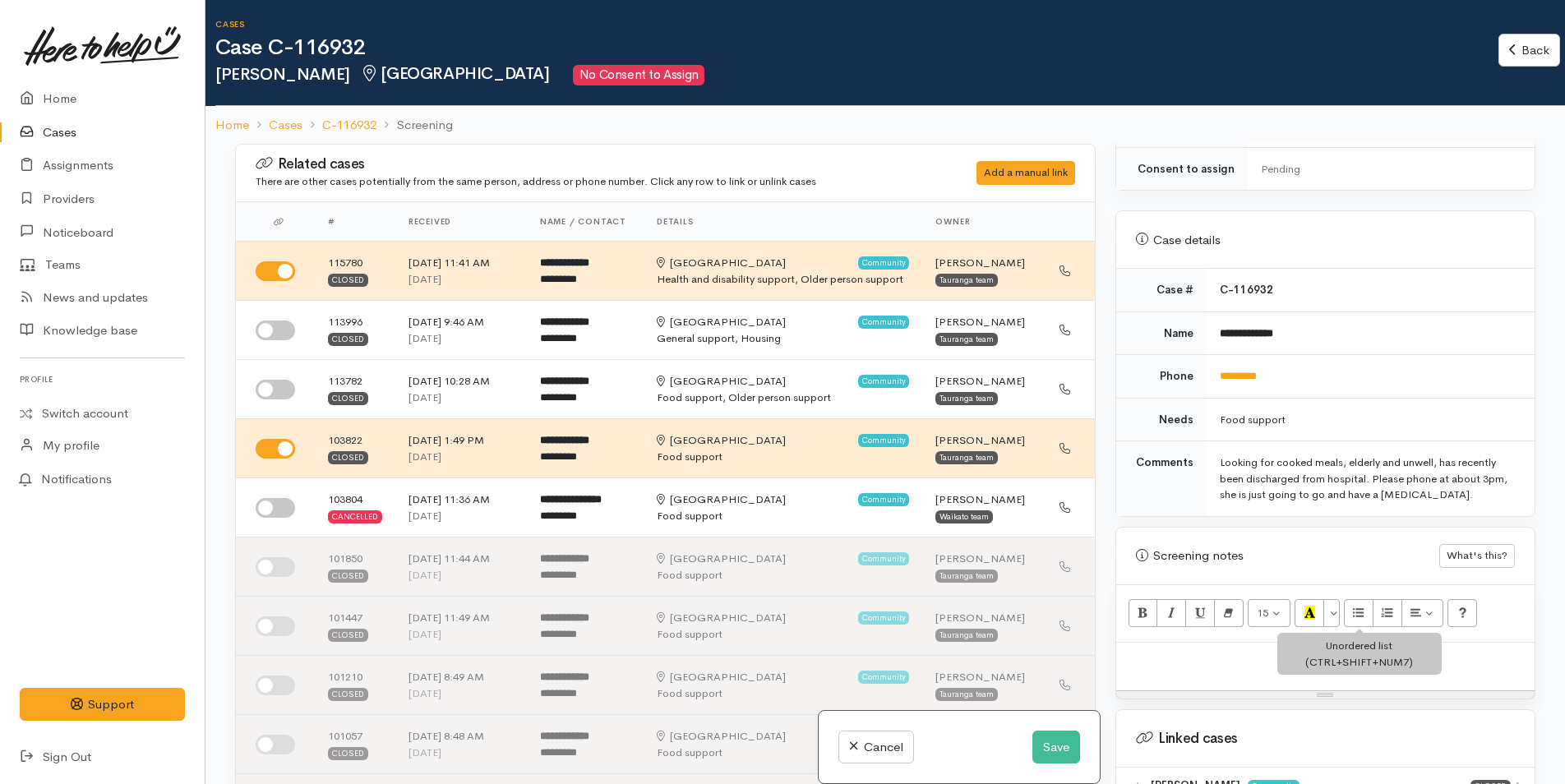
scroll to position [822, 0]
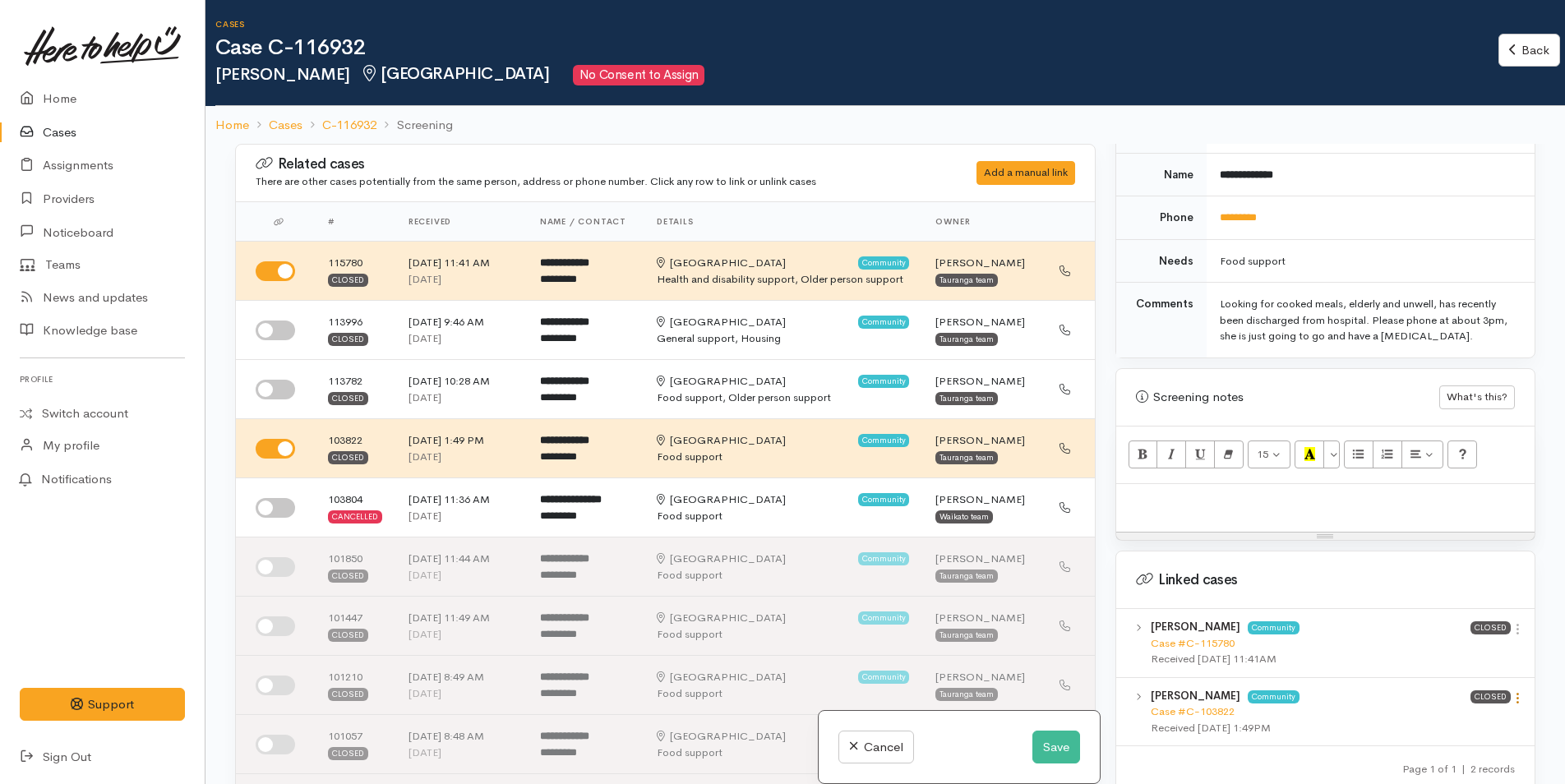
click at [1515, 691] on icon at bounding box center [1518, 698] width 14 height 14
click at [1453, 718] on link "View case" at bounding box center [1459, 730] width 130 height 25
click at [289, 382] on input "checkbox" at bounding box center [274, 390] width 39 height 20
checkbox input "true"
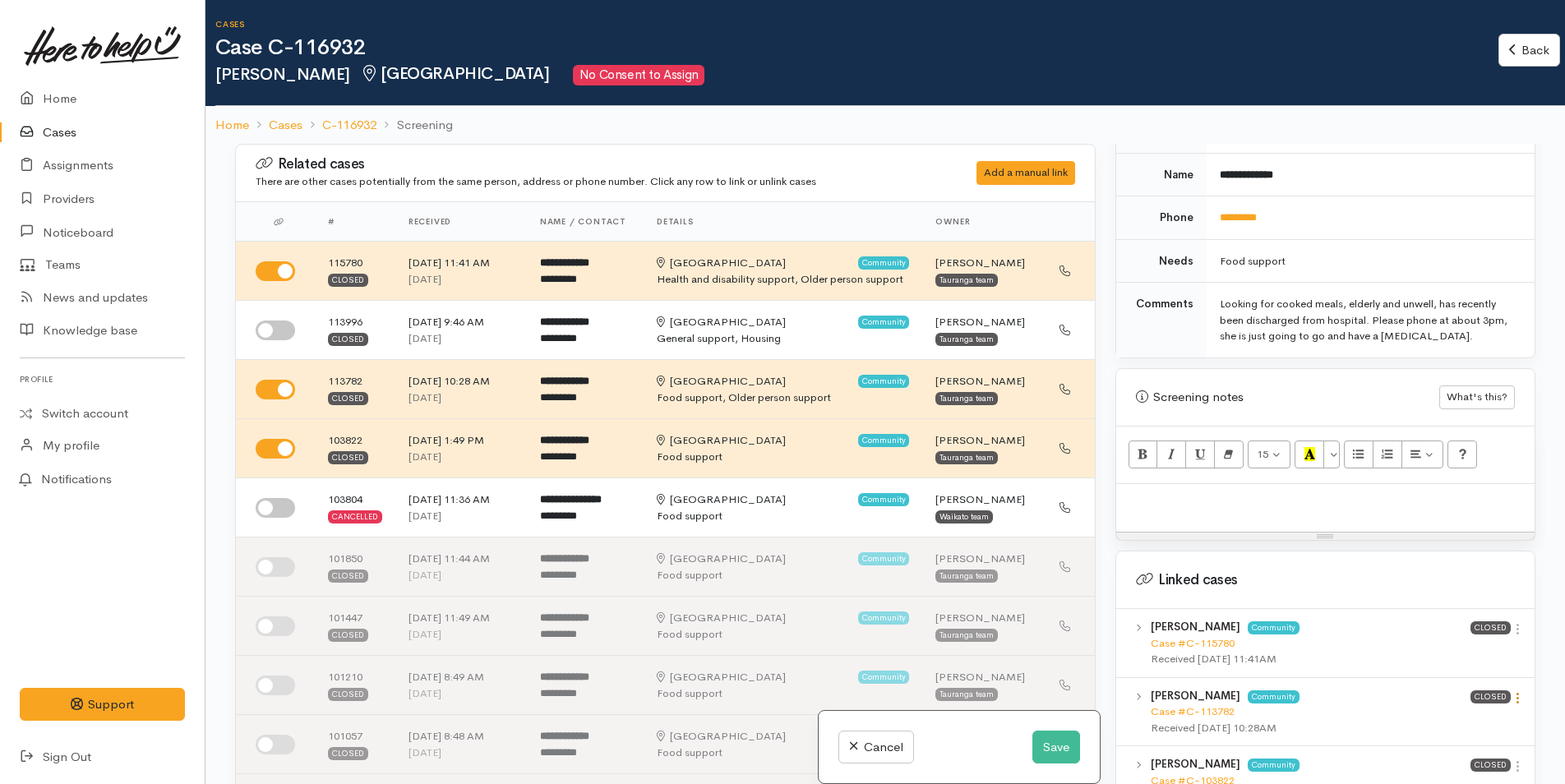
click at [1512, 691] on icon at bounding box center [1518, 698] width 14 height 14
click at [1453, 718] on link "View case" at bounding box center [1459, 730] width 130 height 25
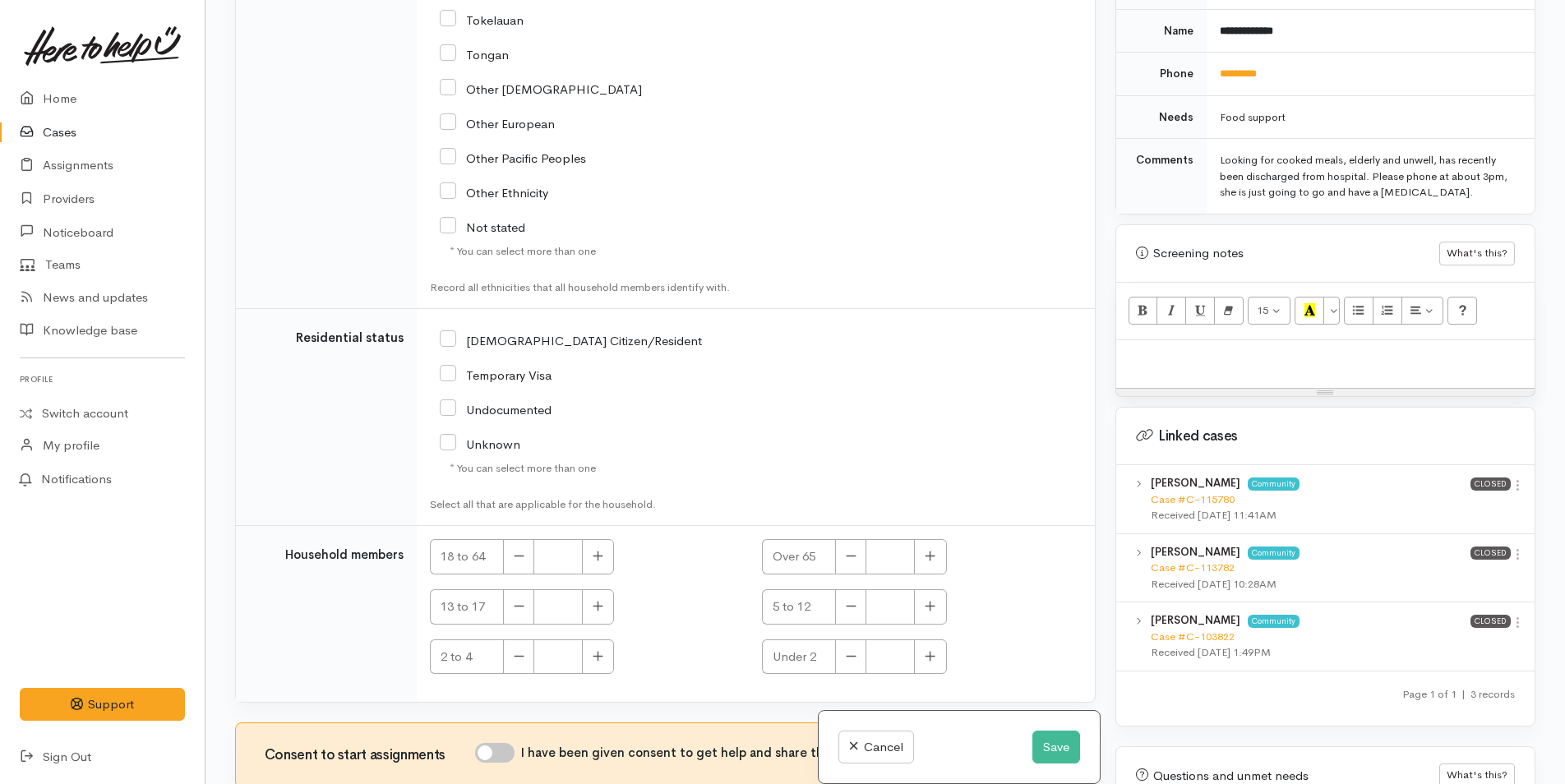
scroll to position [3237, 0]
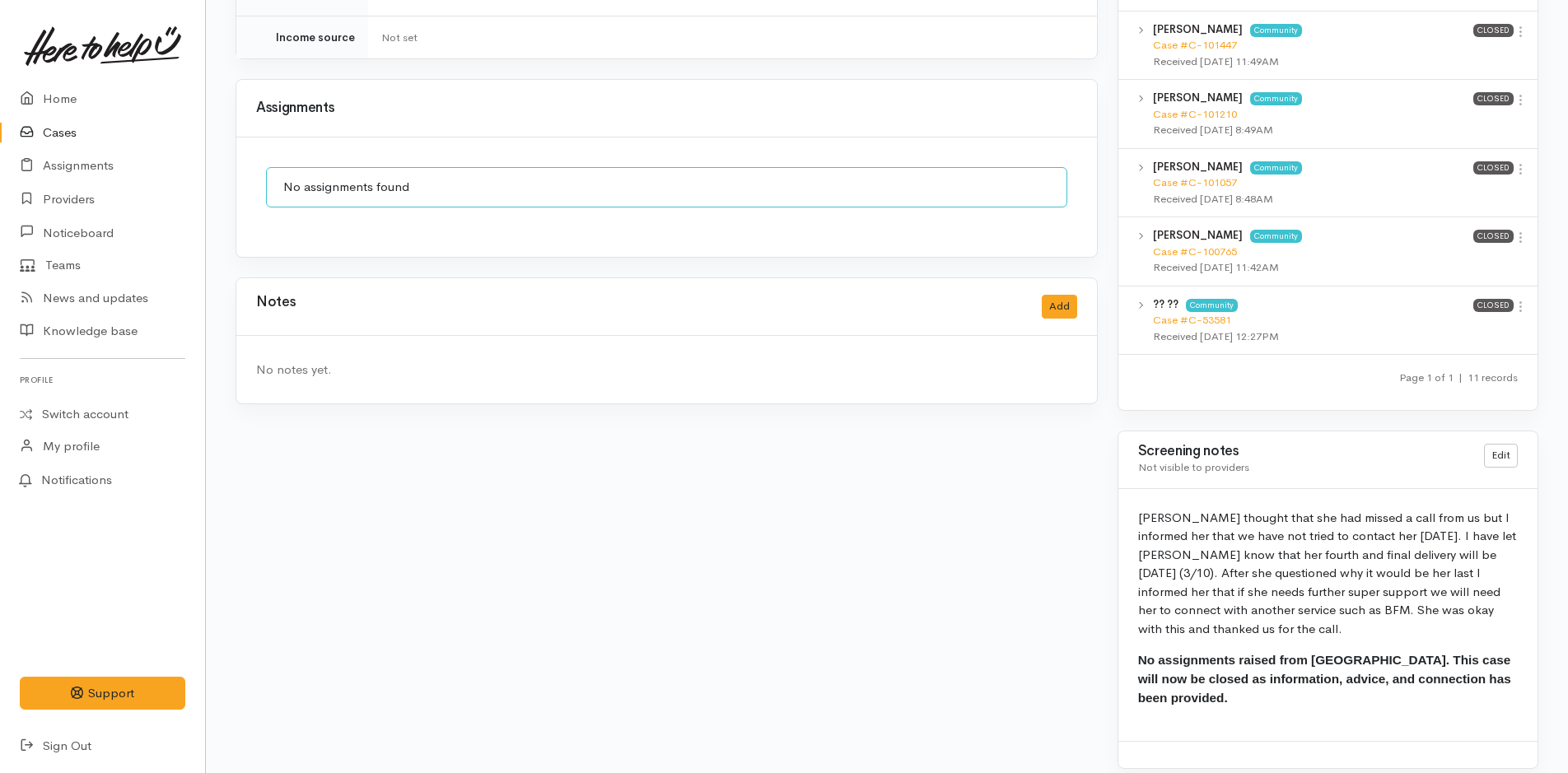
scroll to position [786, 0]
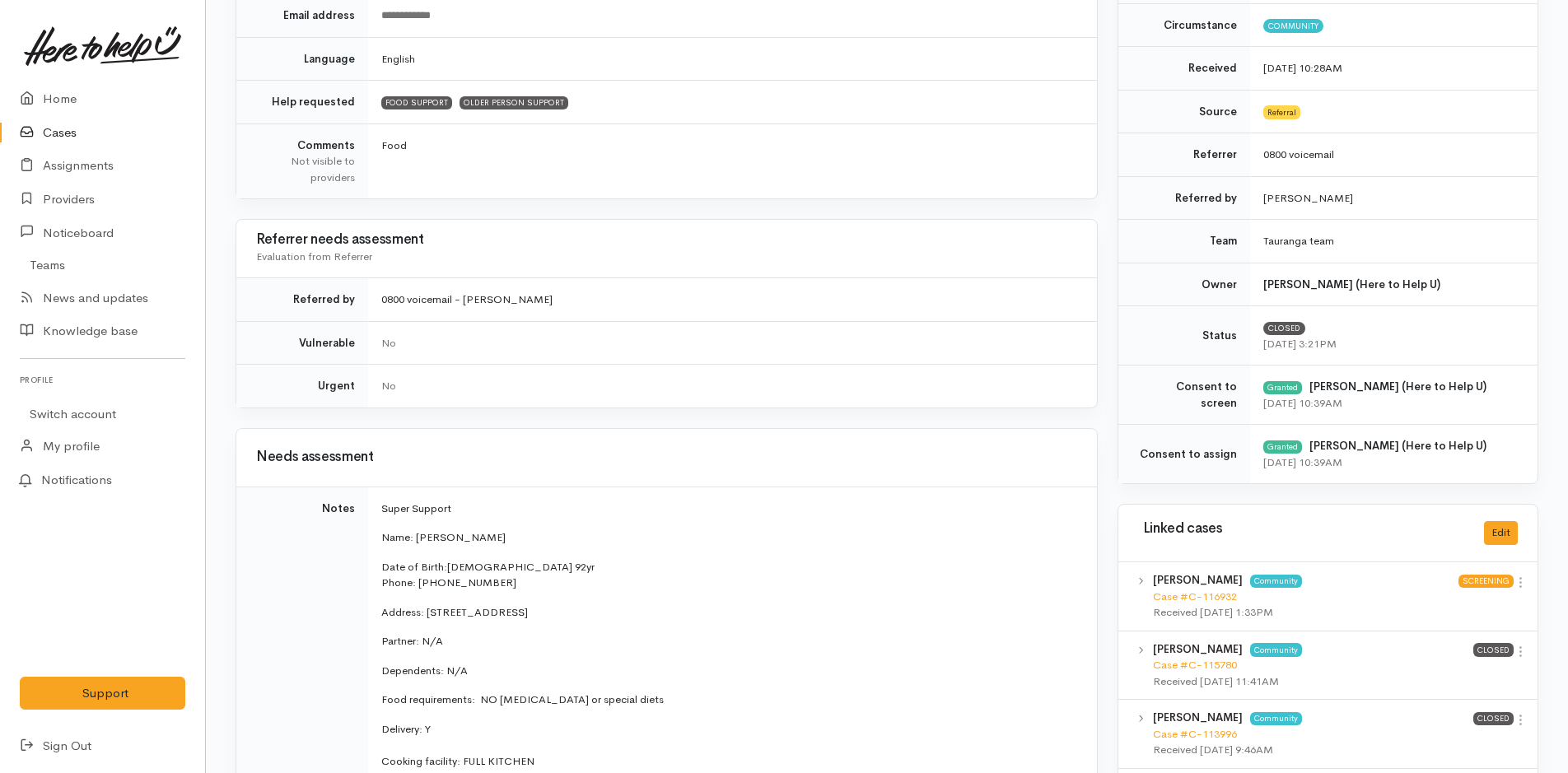
scroll to position [659, 0]
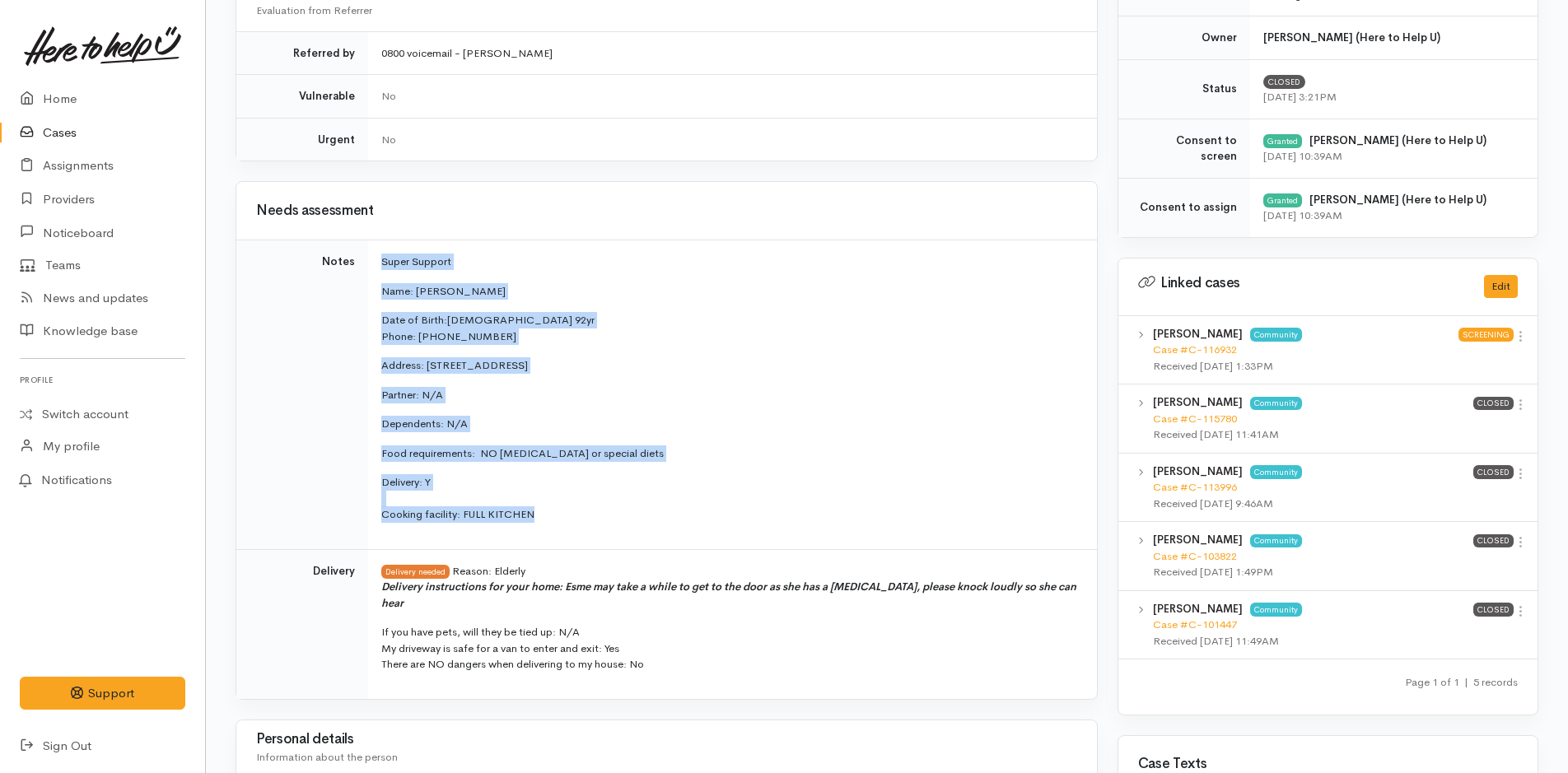
drag, startPoint x: 563, startPoint y: 524, endPoint x: 365, endPoint y: 265, distance: 326.0
click at [365, 265] on tr "Notes Super Support Name: [PERSON_NAME] Date of Birth:[DEMOGRAPHIC_DATA] 92yr P…" at bounding box center [667, 395] width 860 height 310
copy tr "Super Support Name: [PERSON_NAME] Date of Birth:[DEMOGRAPHIC_DATA] 92yr Phone: …"
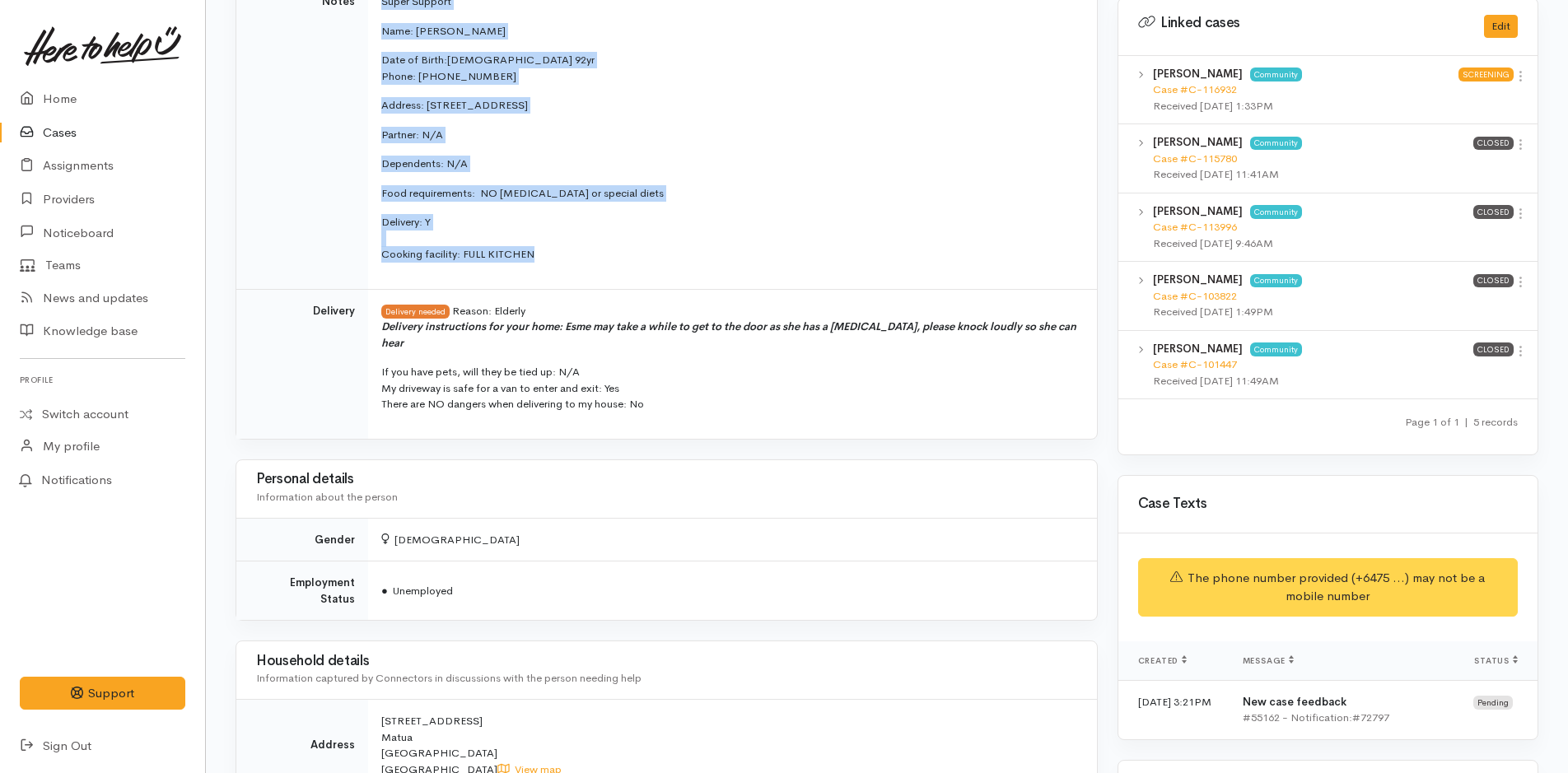
scroll to position [1153, 0]
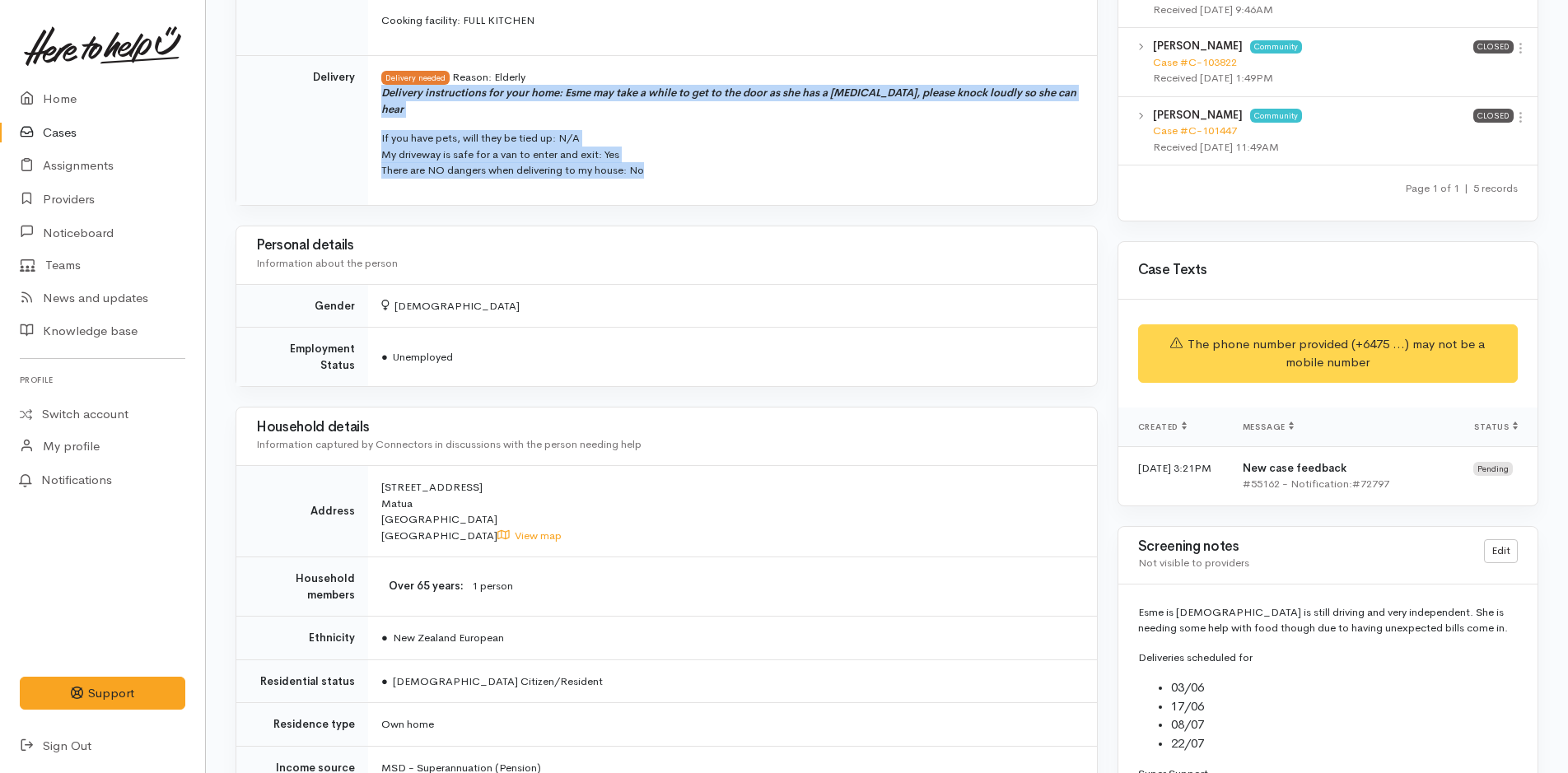
drag, startPoint x: 676, startPoint y: 160, endPoint x: 377, endPoint y: 97, distance: 305.6
click at [377, 97] on td "Delivery needed Reason: Elderly Delivery instructions for your home: Esme may t…" at bounding box center [732, 130] width 729 height 150
copy span "Delivery instructions for your home: Esme may take a while to get to the door a…"
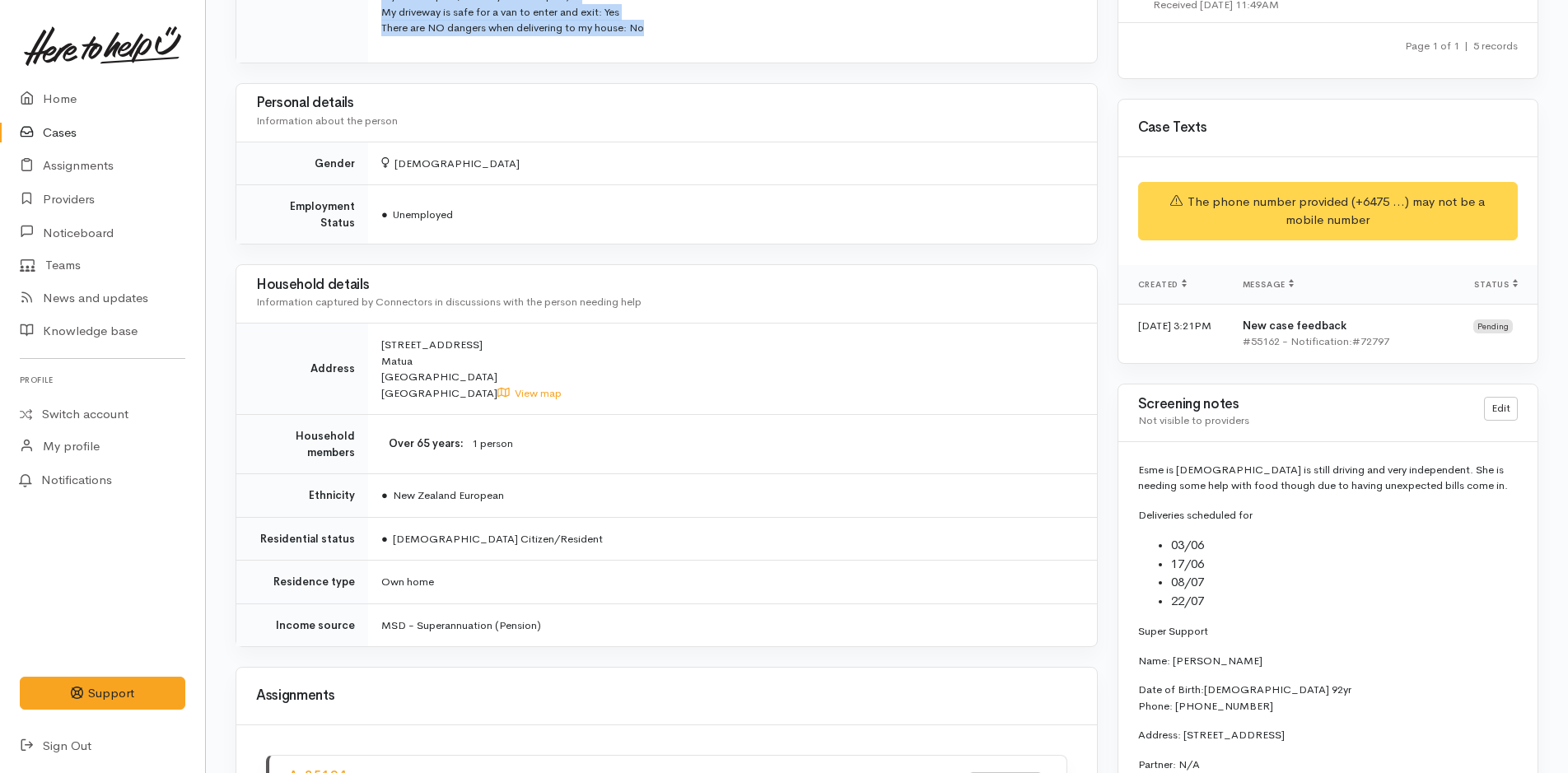
scroll to position [1565, 0]
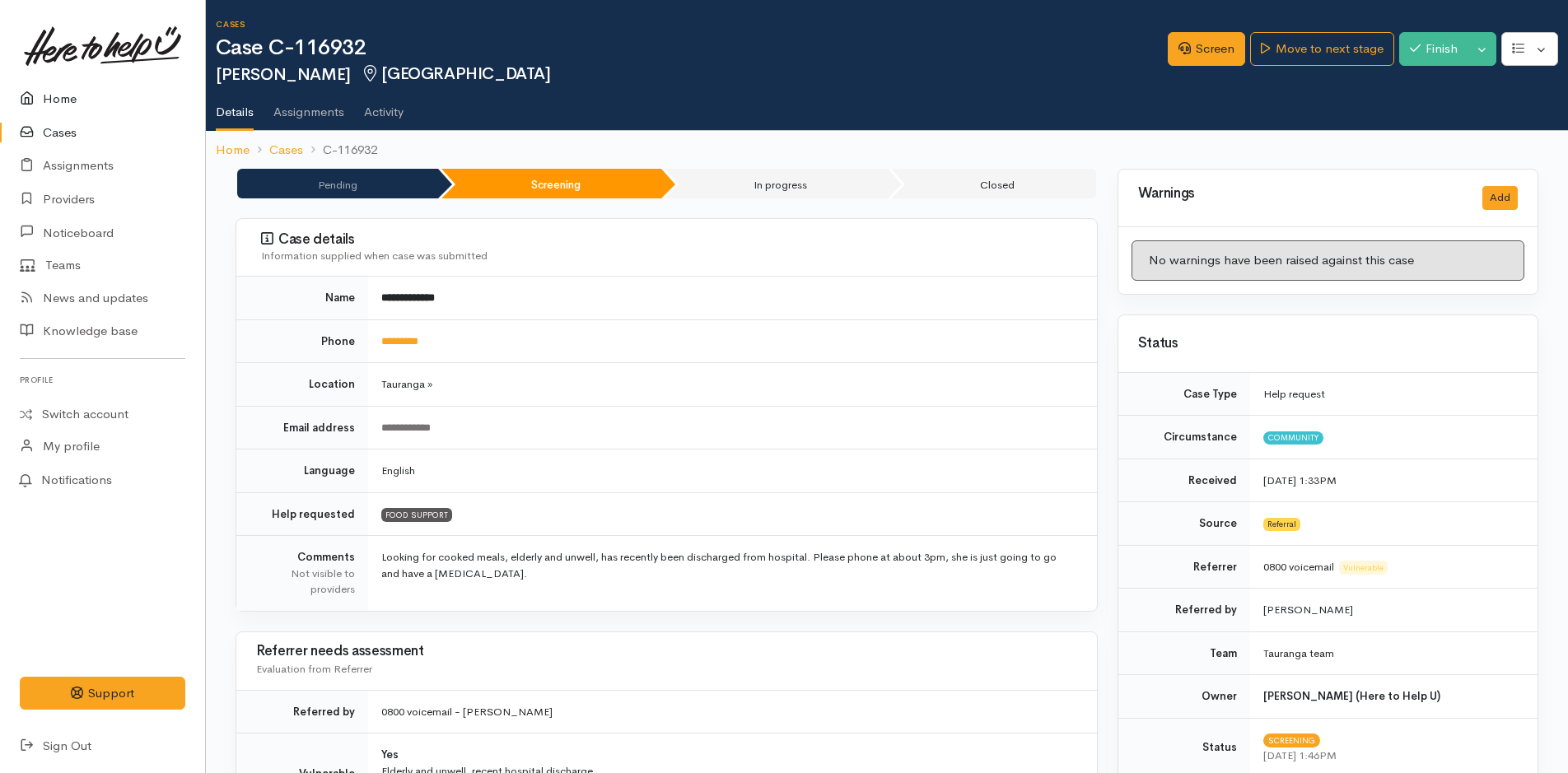
click at [60, 97] on link "Home" at bounding box center [102, 98] width 205 height 34
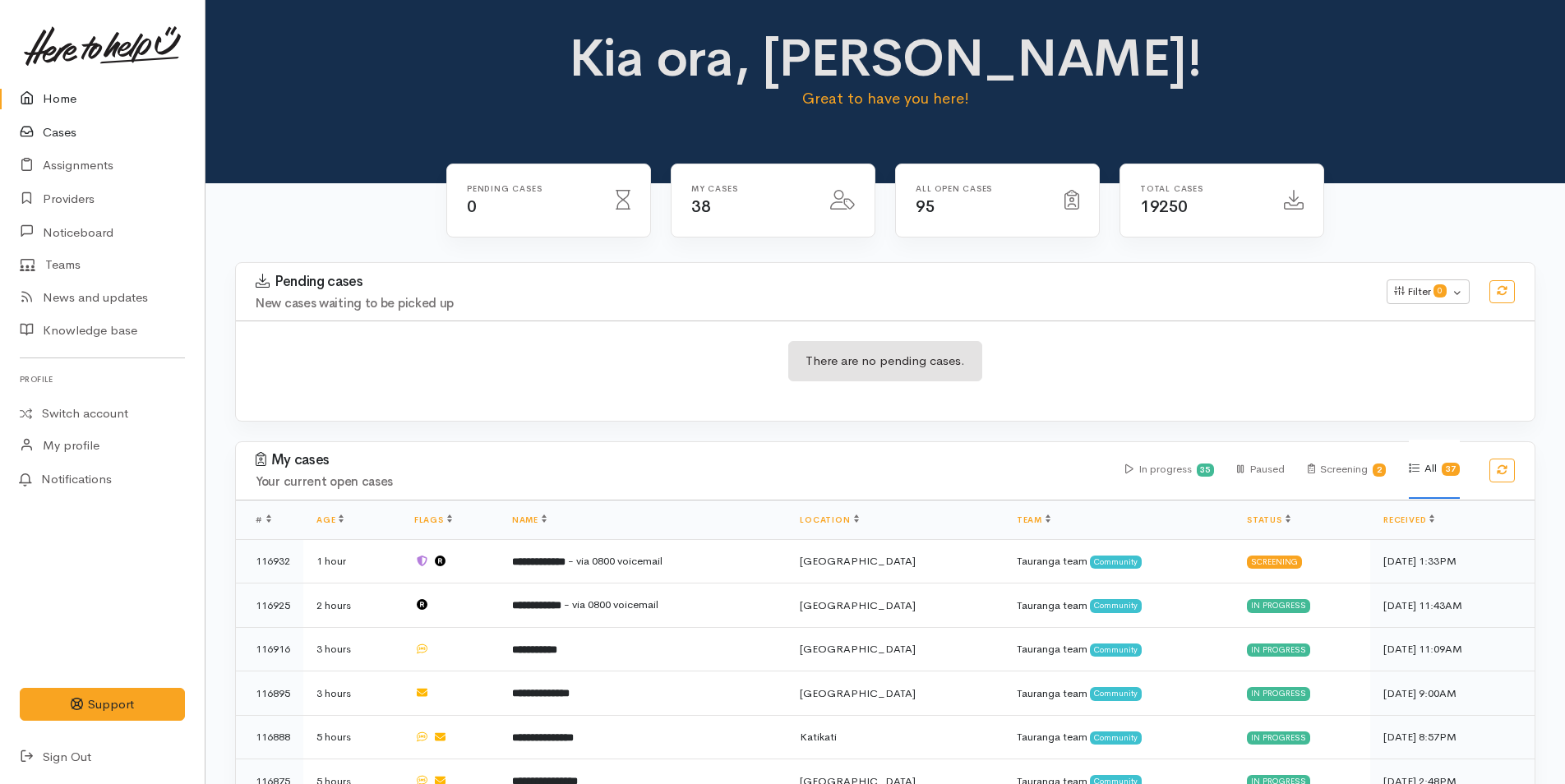
click at [62, 133] on link "Cases" at bounding box center [102, 133] width 204 height 34
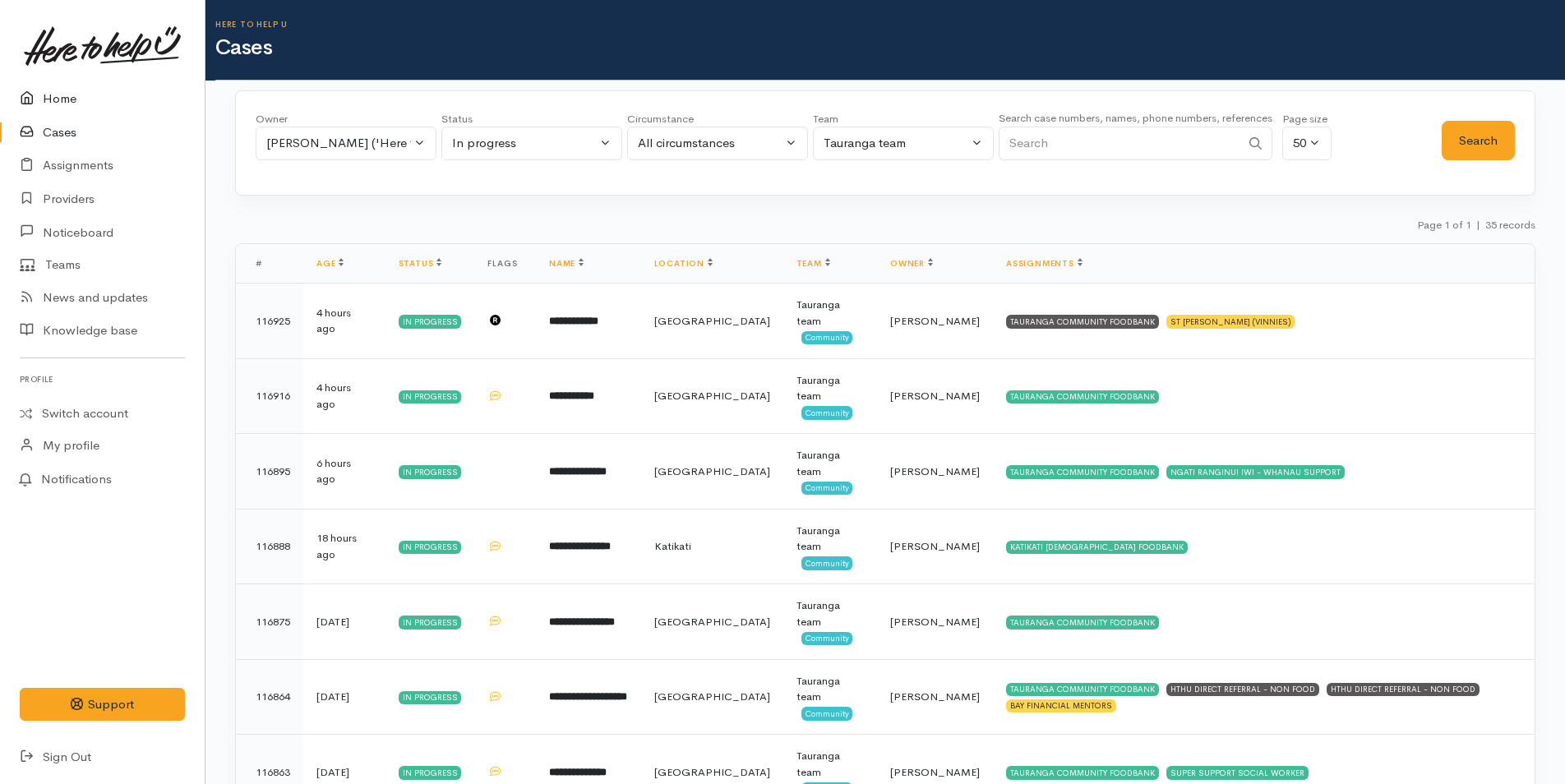
click at [58, 99] on link "Home" at bounding box center [102, 98] width 204 height 34
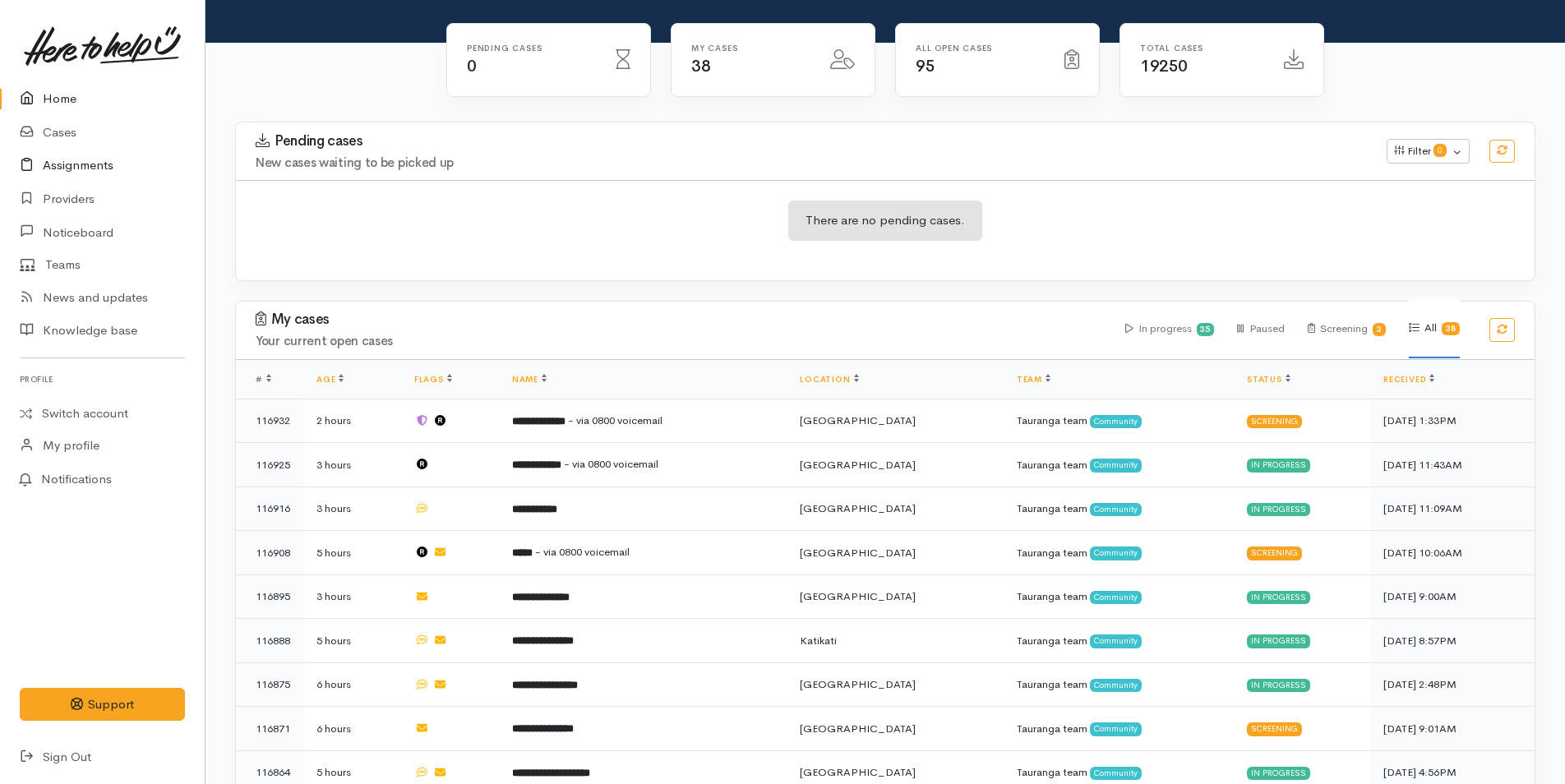
scroll to position [246, 0]
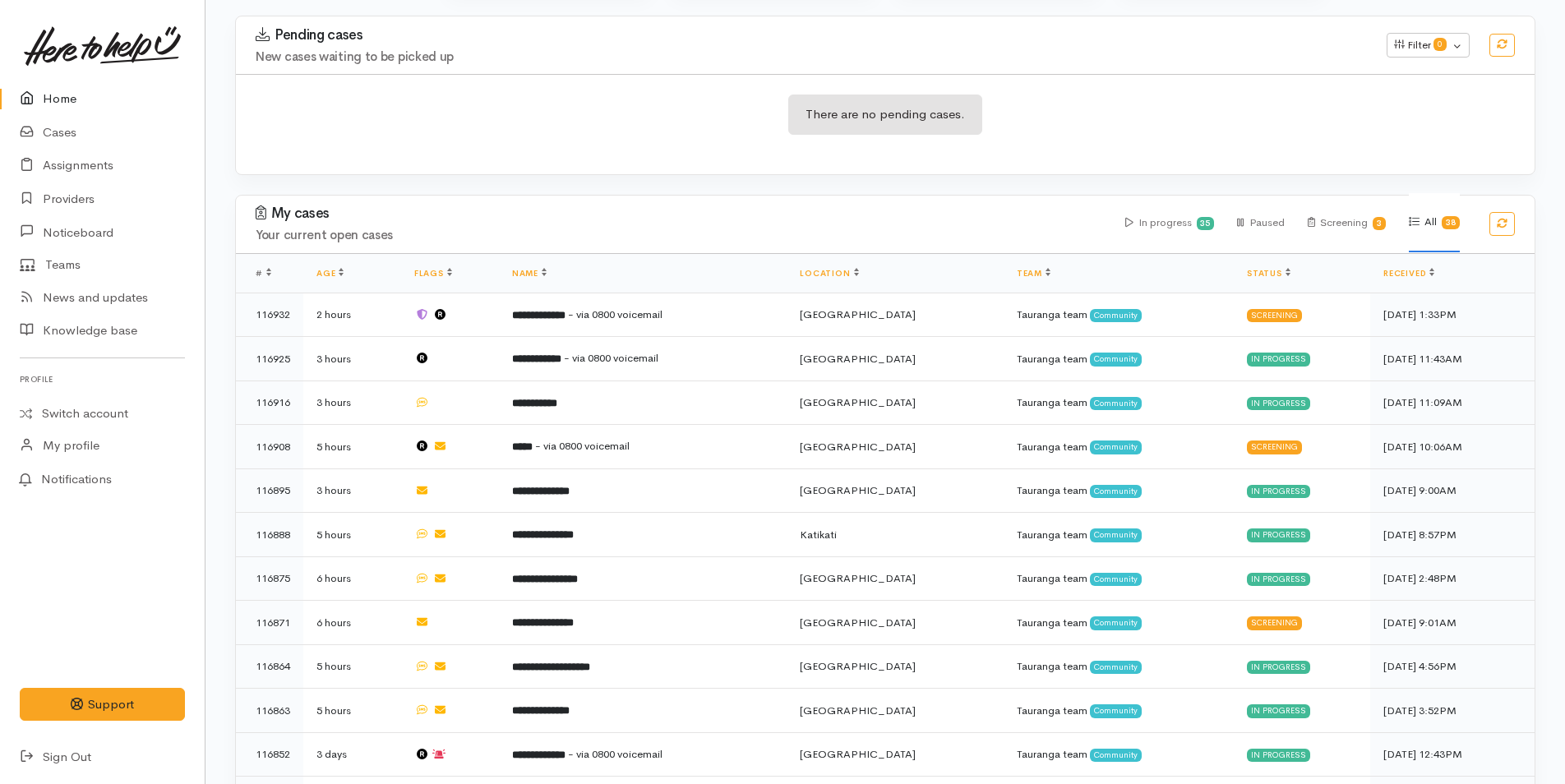
click at [60, 94] on link "Home" at bounding box center [102, 98] width 204 height 34
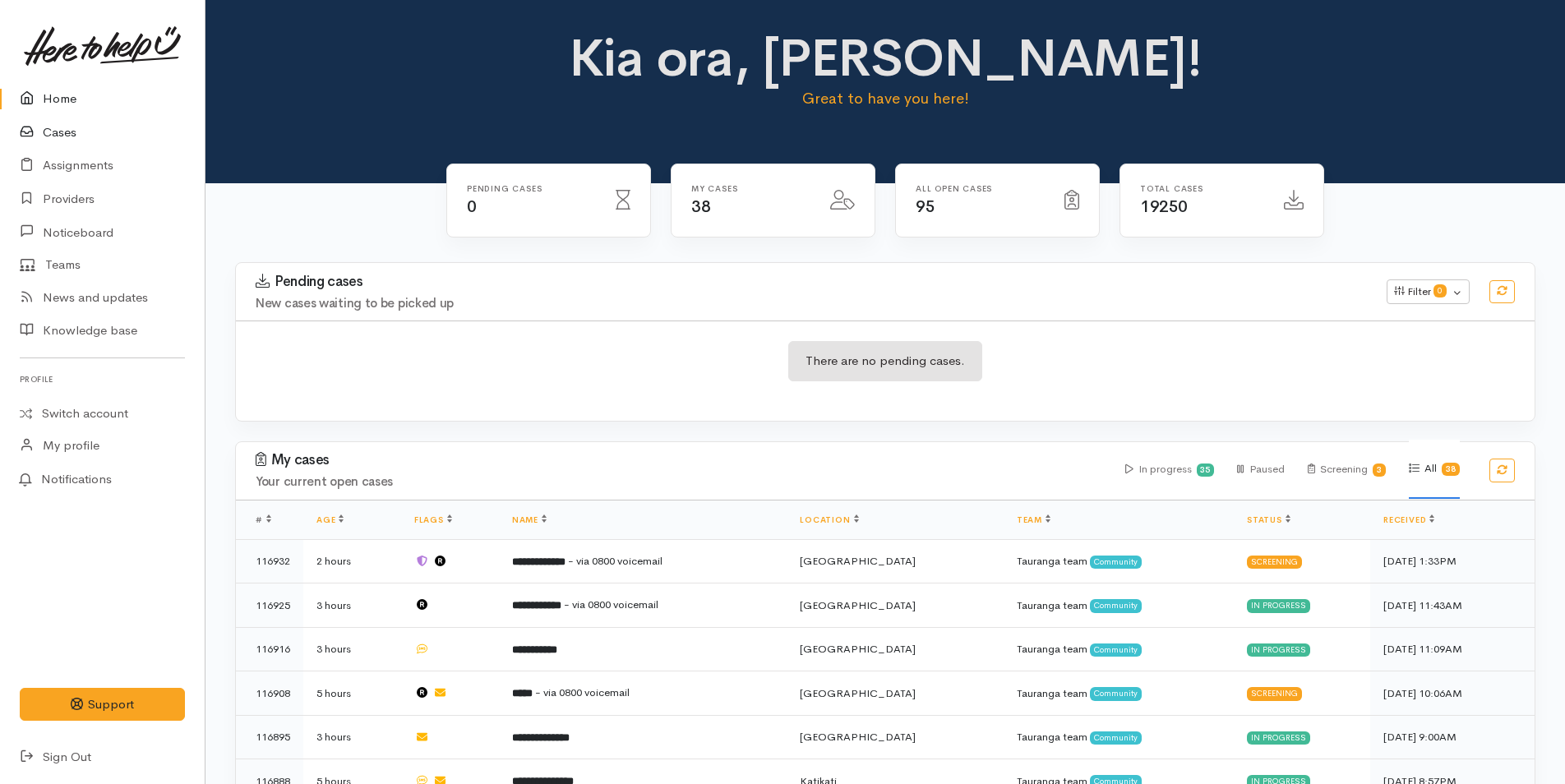
click at [53, 135] on link "Cases" at bounding box center [102, 133] width 204 height 34
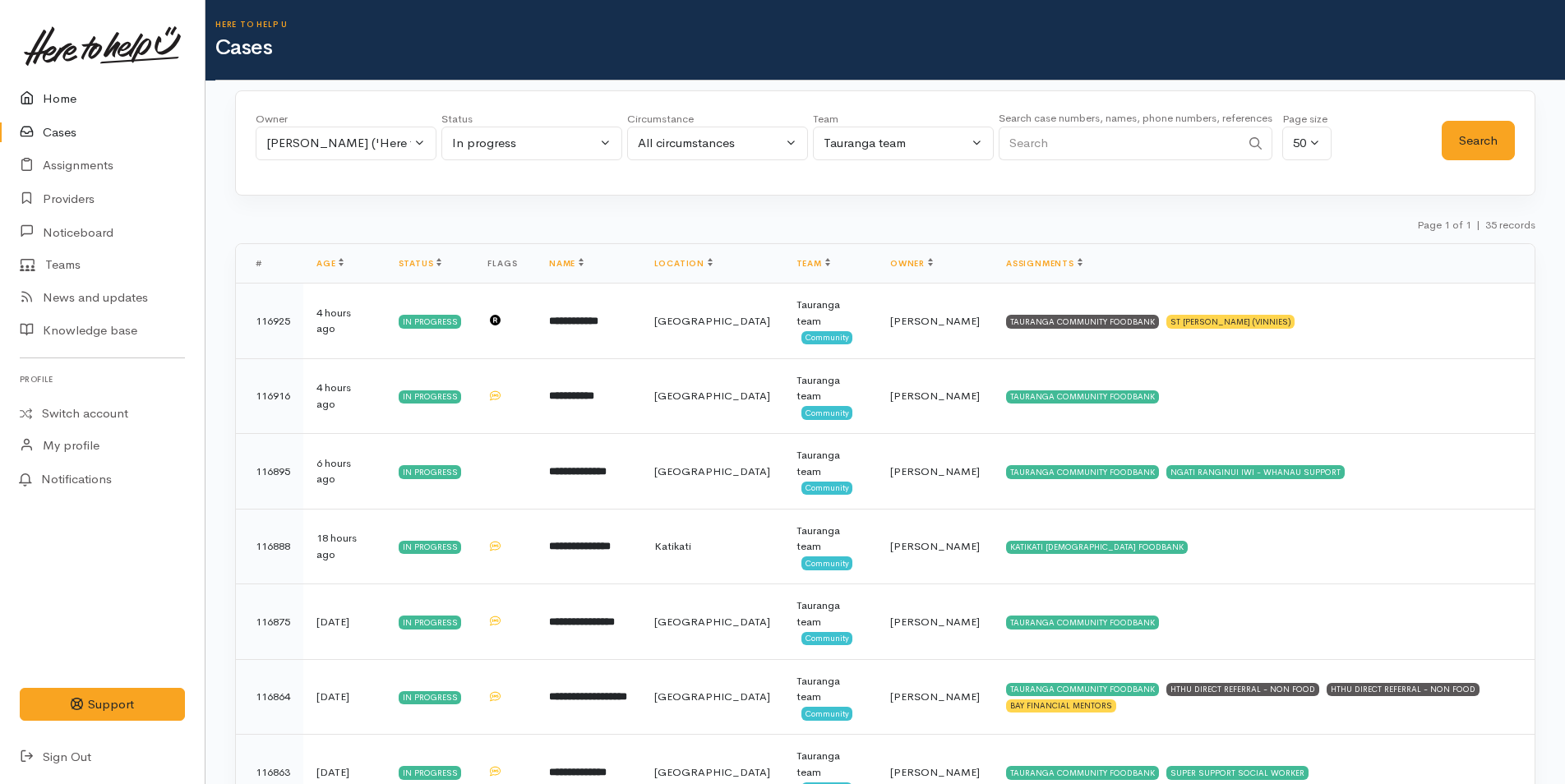
click at [66, 95] on link "Home" at bounding box center [102, 98] width 204 height 34
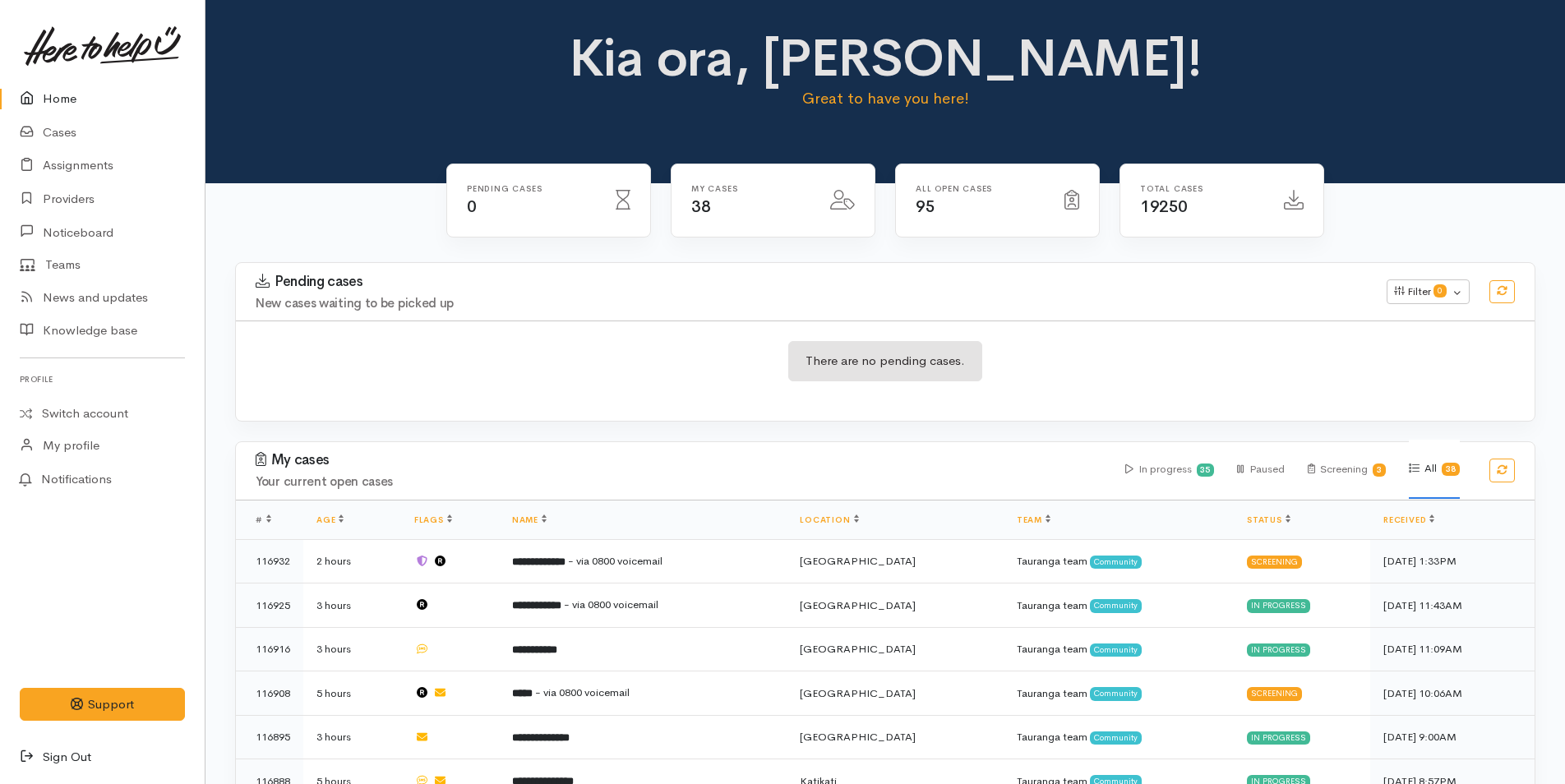
click at [91, 753] on link "Sign Out" at bounding box center [102, 757] width 204 height 34
